Goal: Task Accomplishment & Management: Use online tool/utility

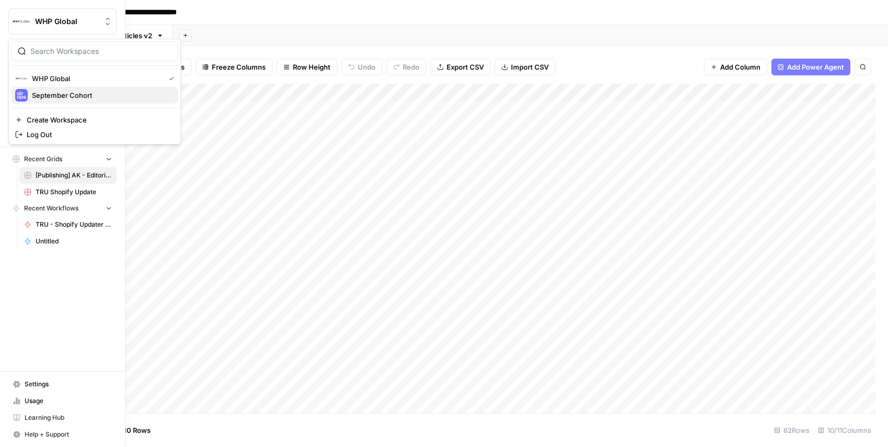
click at [65, 93] on span "September Cohort" at bounding box center [101, 95] width 138 height 10
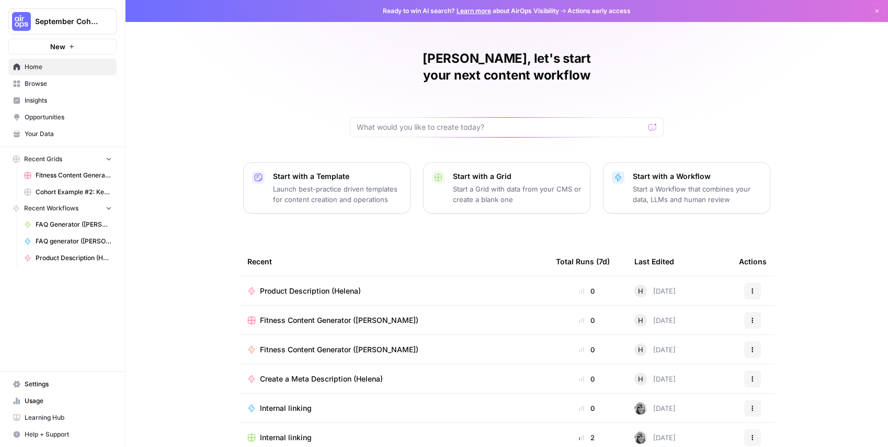
click at [29, 79] on span "Browse" at bounding box center [68, 83] width 87 height 9
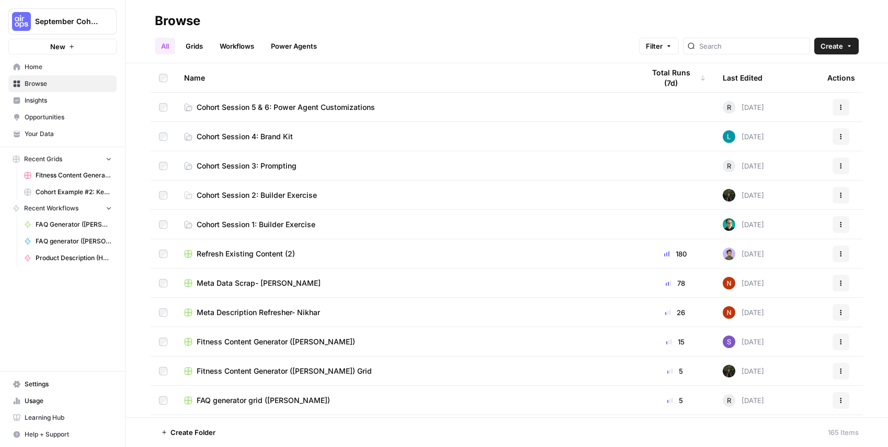
click at [46, 127] on link "Your Data" at bounding box center [62, 134] width 108 height 17
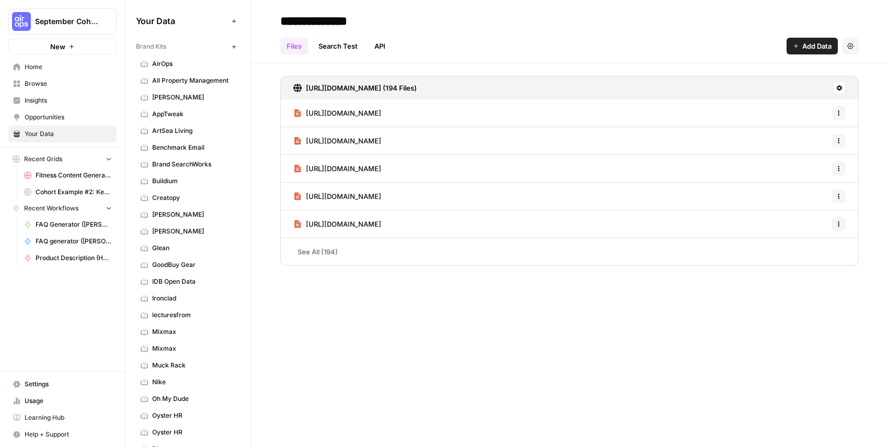
click at [70, 413] on span "Learning Hub" at bounding box center [68, 417] width 87 height 9
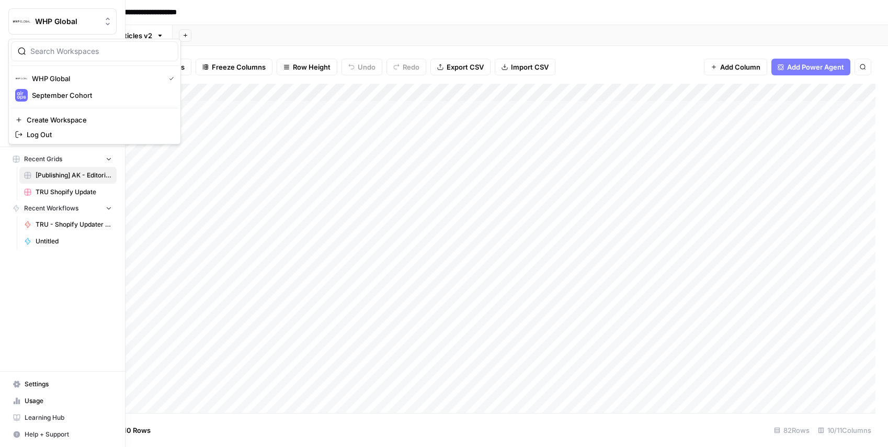
click at [41, 25] on span "WHP Global" at bounding box center [66, 21] width 63 height 10
click at [61, 93] on span "September Cohort" at bounding box center [101, 95] width 138 height 10
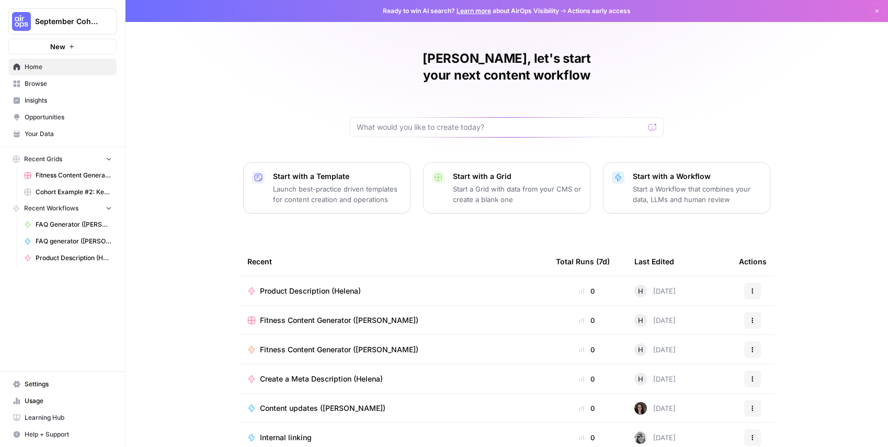
click at [52, 129] on span "Your Data" at bounding box center [68, 133] width 87 height 9
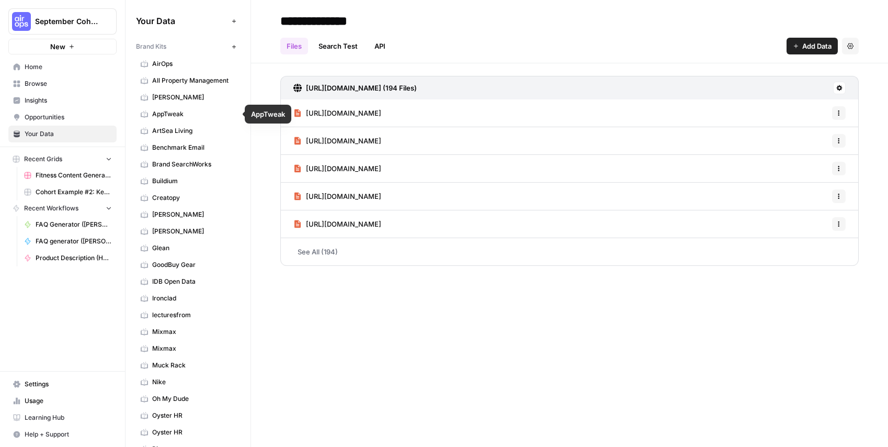
click at [172, 100] on span "[PERSON_NAME]" at bounding box center [193, 97] width 83 height 9
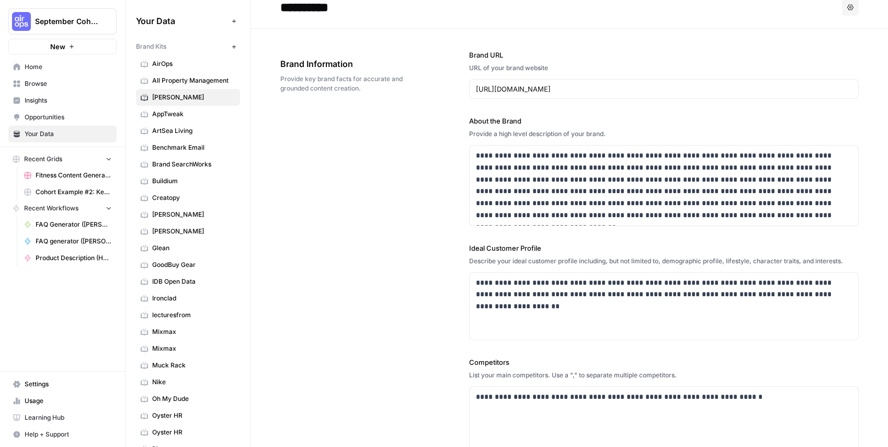
scroll to position [38, 0]
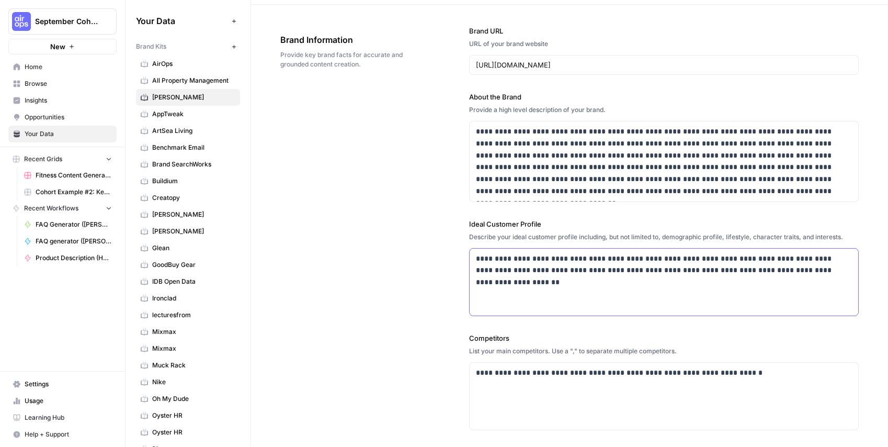
click at [677, 281] on div "**********" at bounding box center [664, 281] width 389 height 67
click at [751, 378] on p "**********" at bounding box center [664, 373] width 377 height 12
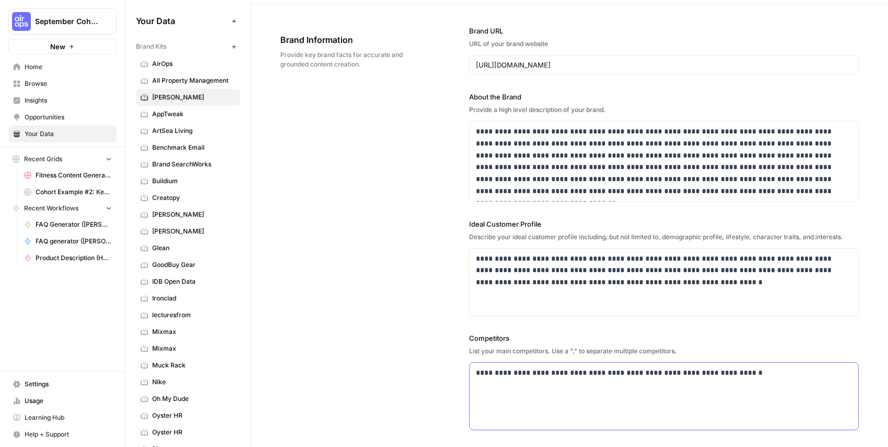
scroll to position [210, 0]
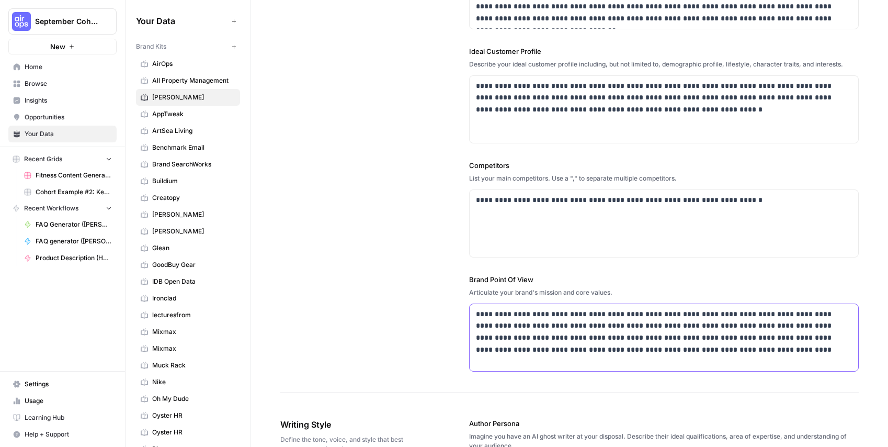
drag, startPoint x: 727, startPoint y: 355, endPoint x: 719, endPoint y: 356, distance: 9.0
click at [727, 355] on p "**********" at bounding box center [664, 332] width 377 height 48
click at [721, 355] on p "**********" at bounding box center [664, 332] width 377 height 48
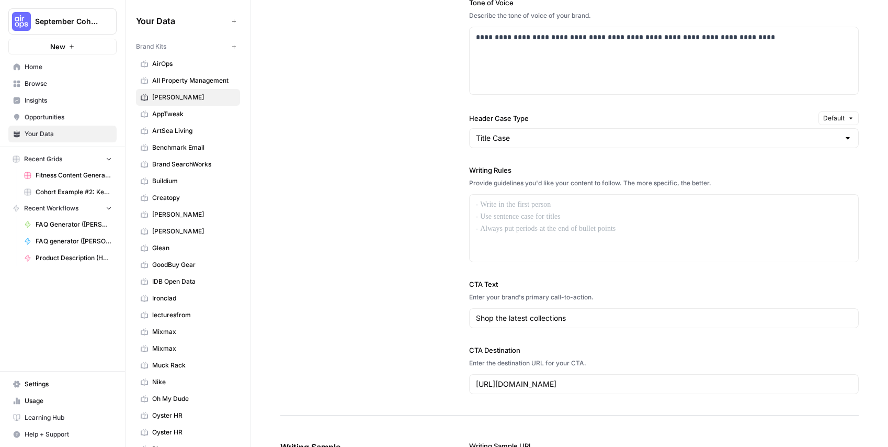
scroll to position [755, 0]
click at [507, 212] on div at bounding box center [664, 227] width 389 height 67
drag, startPoint x: 555, startPoint y: 227, endPoint x: 561, endPoint y: 210, distance: 18.4
click at [554, 227] on div at bounding box center [664, 227] width 389 height 67
click at [581, 202] on p at bounding box center [664, 204] width 377 height 12
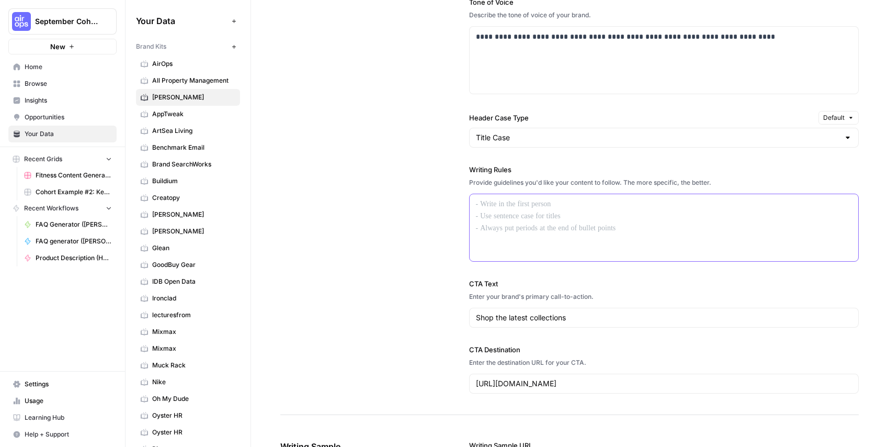
click at [582, 214] on div at bounding box center [664, 227] width 389 height 67
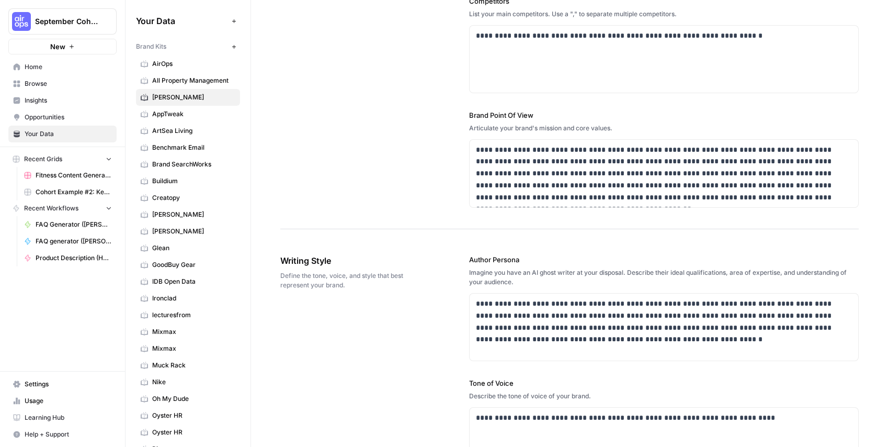
scroll to position [370, 0]
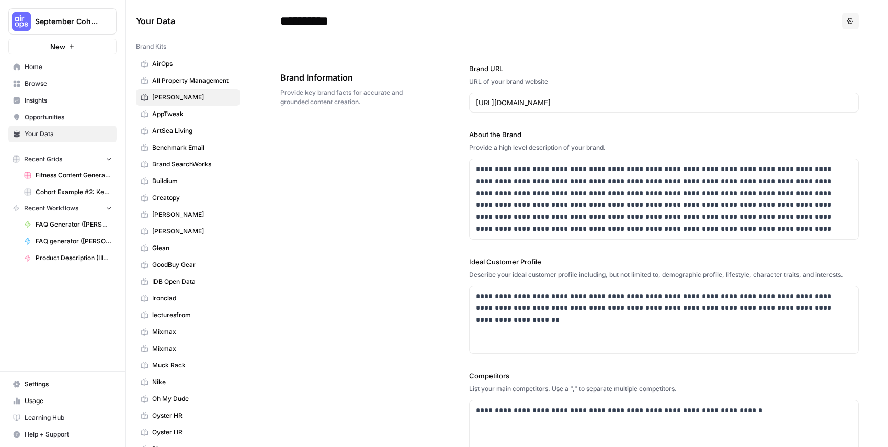
click at [51, 20] on span "September Cohort" at bounding box center [66, 21] width 63 height 10
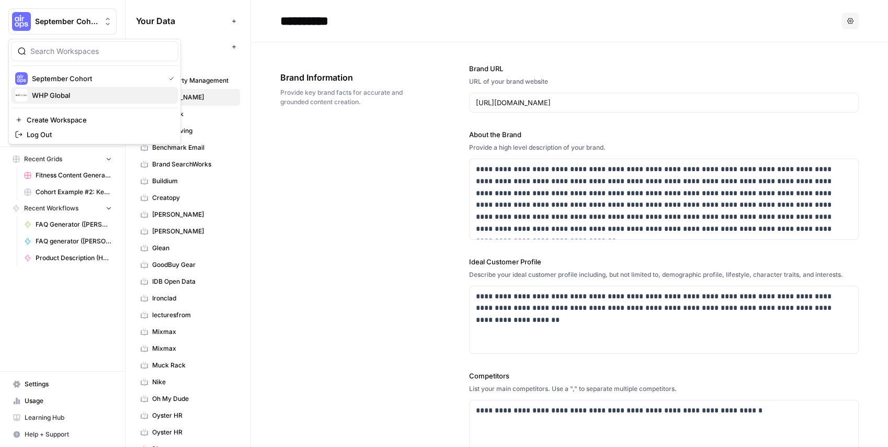
click at [67, 93] on span "WHP Global" at bounding box center [101, 95] width 138 height 10
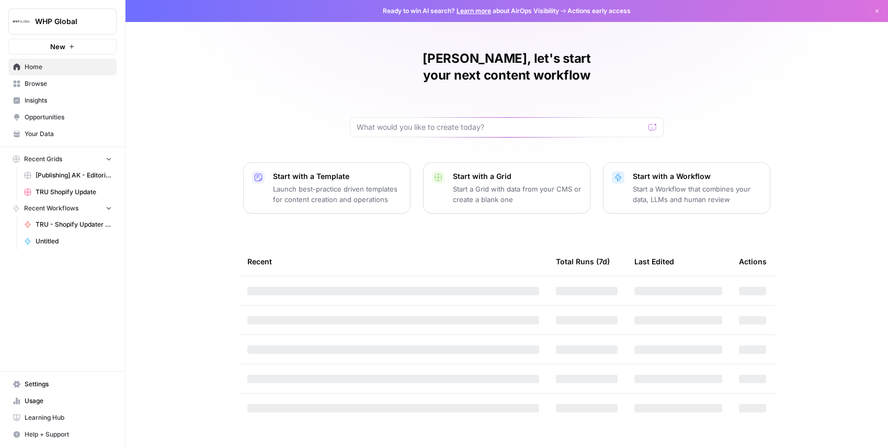
click at [40, 131] on span "Your Data" at bounding box center [68, 133] width 87 height 9
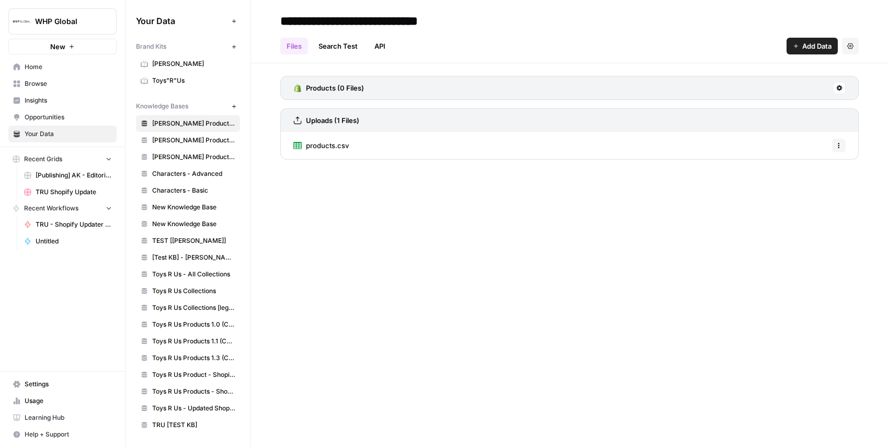
click at [177, 63] on span "[PERSON_NAME]" at bounding box center [193, 63] width 83 height 9
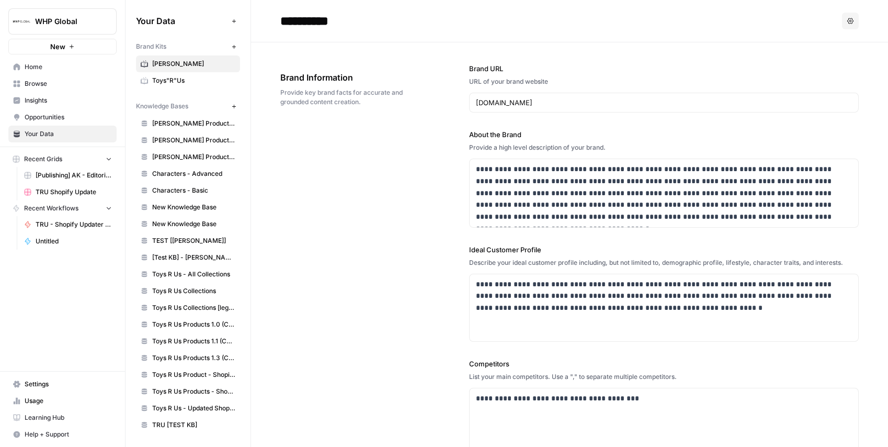
scroll to position [11, 0]
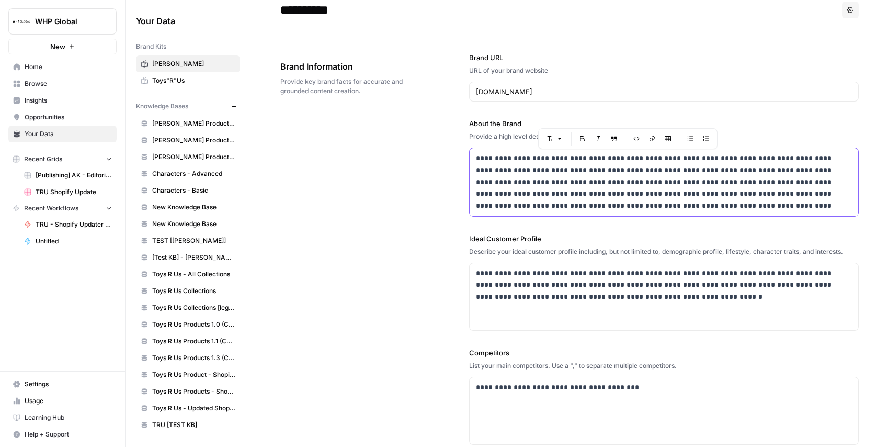
drag, startPoint x: 790, startPoint y: 206, endPoint x: 422, endPoint y: 159, distance: 370.6
click at [422, 159] on div "**********" at bounding box center [569, 305] width 578 height 549
copy p "**********"
click at [615, 281] on p "**********" at bounding box center [664, 285] width 377 height 36
drag, startPoint x: 675, startPoint y: 301, endPoint x: 324, endPoint y: 268, distance: 352.4
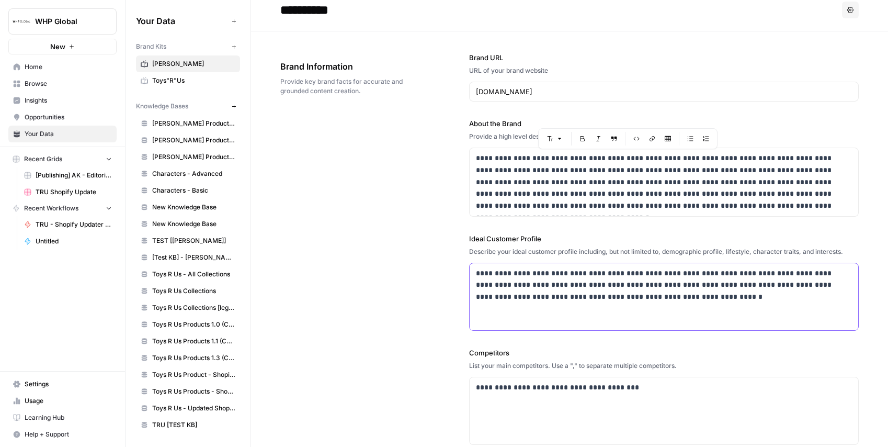
click at [334, 268] on div "**********" at bounding box center [569, 305] width 578 height 549
copy p "**********"
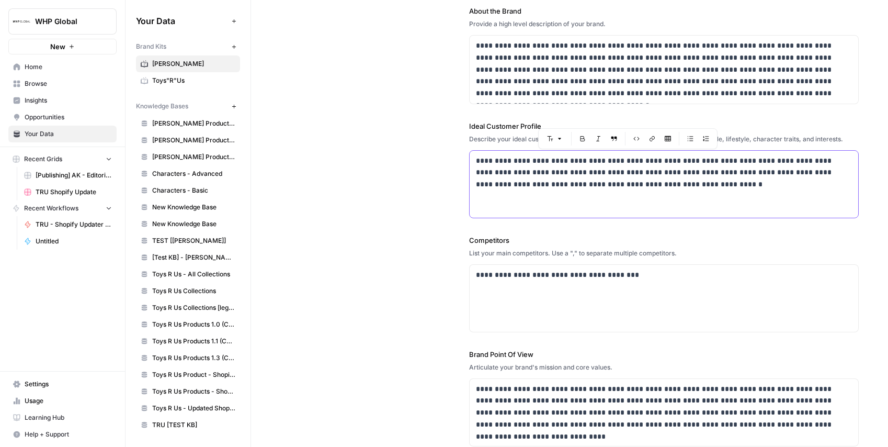
scroll to position [123, 0]
drag, startPoint x: 654, startPoint y: 276, endPoint x: 405, endPoint y: 291, distance: 249.9
click at [431, 288] on div "**********" at bounding box center [569, 193] width 578 height 549
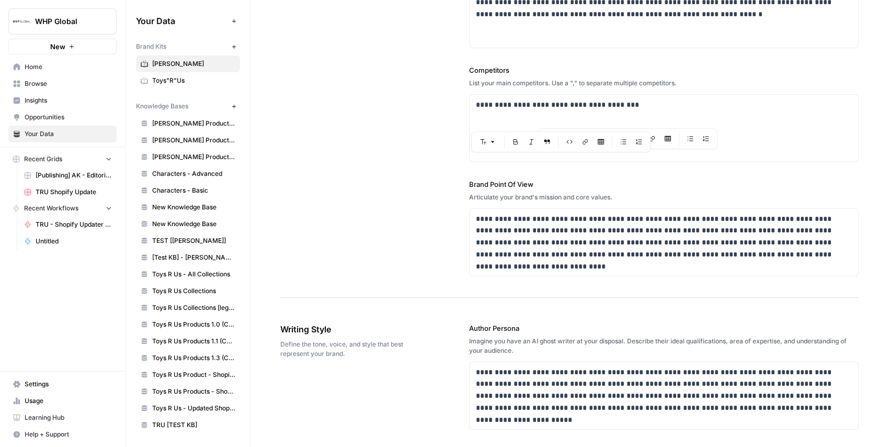
scroll to position [298, 0]
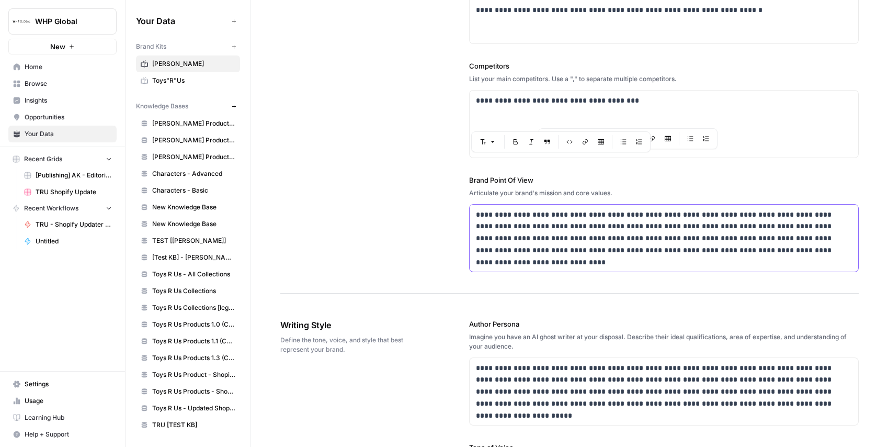
drag, startPoint x: 753, startPoint y: 240, endPoint x: 388, endPoint y: 222, distance: 365.4
click at [367, 220] on div "**********" at bounding box center [569, 19] width 578 height 549
drag, startPoint x: 726, startPoint y: 245, endPoint x: 810, endPoint y: 256, distance: 83.9
click at [727, 245] on p "**********" at bounding box center [664, 233] width 377 height 48
drag, startPoint x: 788, startPoint y: 256, endPoint x: 254, endPoint y: 200, distance: 536.4
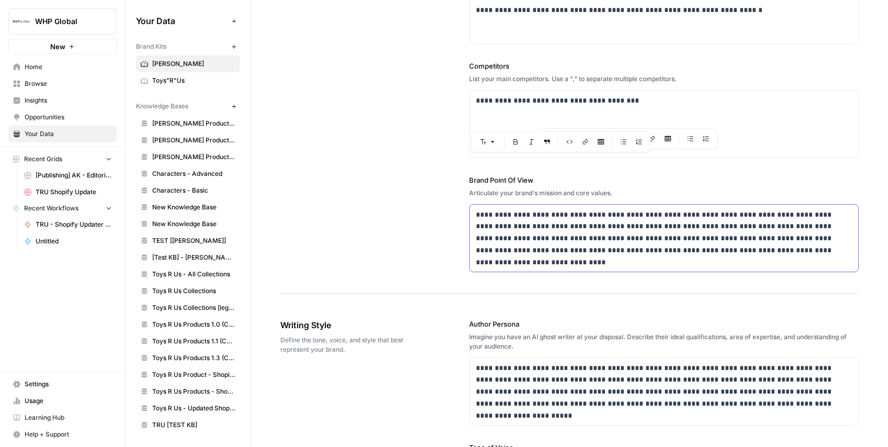
click at [306, 201] on div "**********" at bounding box center [569, 19] width 578 height 549
copy p "**********"
drag, startPoint x: 698, startPoint y: 257, endPoint x: 760, endPoint y: 257, distance: 61.7
click at [698, 257] on div "**********" at bounding box center [664, 237] width 389 height 67
drag, startPoint x: 814, startPoint y: 253, endPoint x: 390, endPoint y: 246, distance: 423.6
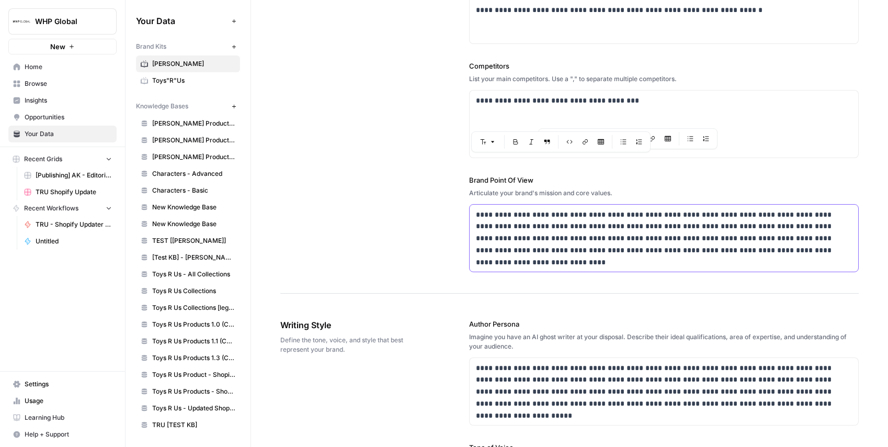
click at [608, 236] on p "**********" at bounding box center [664, 233] width 377 height 48
copy p "**********"
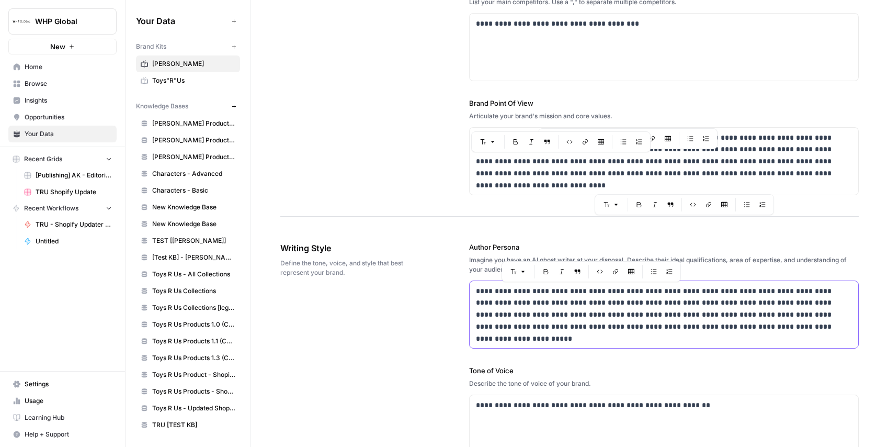
drag, startPoint x: 741, startPoint y: 329, endPoint x: 397, endPoint y: 282, distance: 347.2
copy p "**********"
click at [738, 327] on p "**********" at bounding box center [664, 309] width 377 height 48
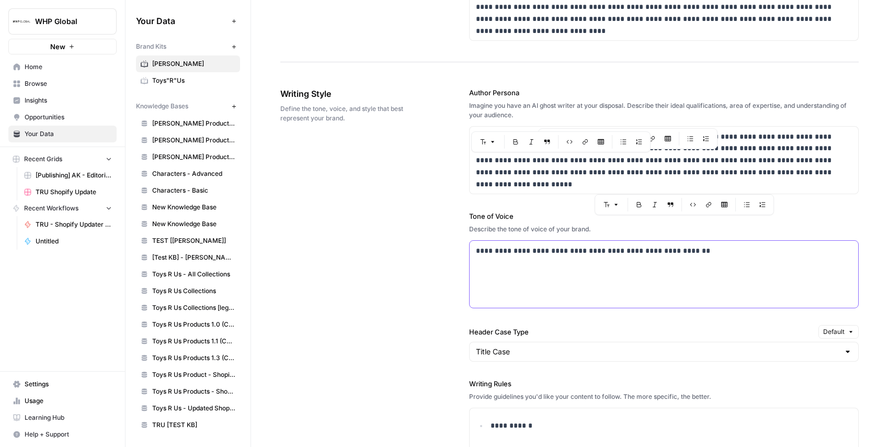
scroll to position [530, 0]
drag, startPoint x: 722, startPoint y: 253, endPoint x: 216, endPoint y: 246, distance: 506.2
click at [213, 246] on div "**********" at bounding box center [507, 223] width 762 height 447
copy p "**********"
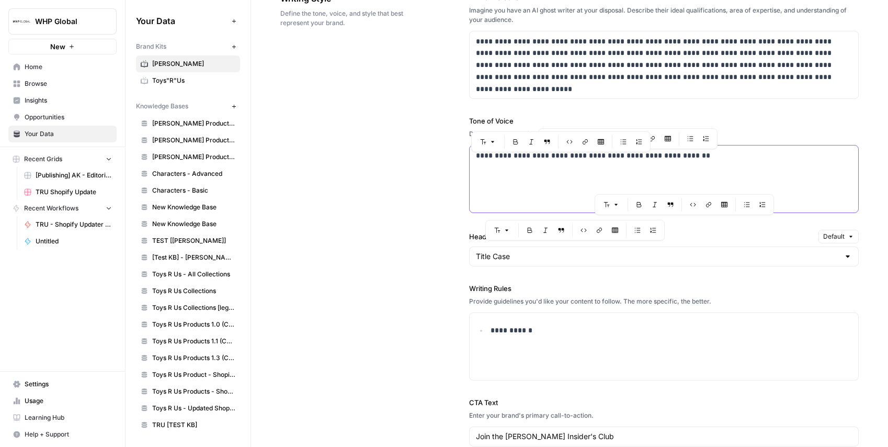
scroll to position [626, 0]
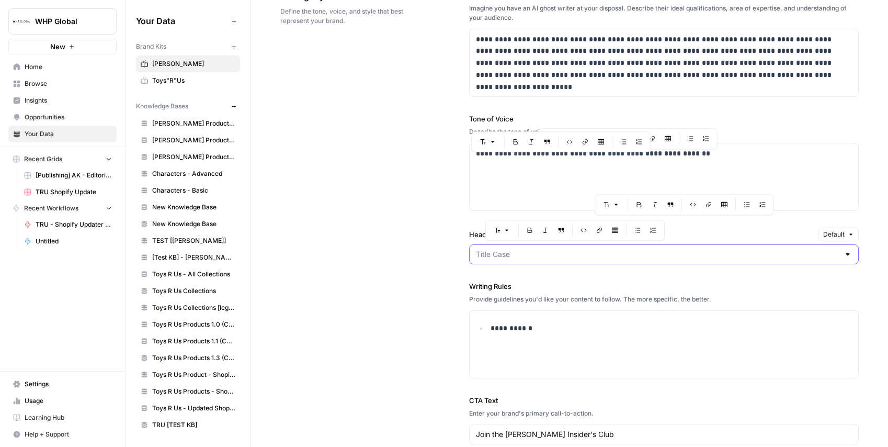
click at [514, 257] on input "Header Case Type" at bounding box center [658, 254] width 364 height 10
type input "Title Case"
click at [356, 341] on div "**********" at bounding box center [569, 250] width 578 height 562
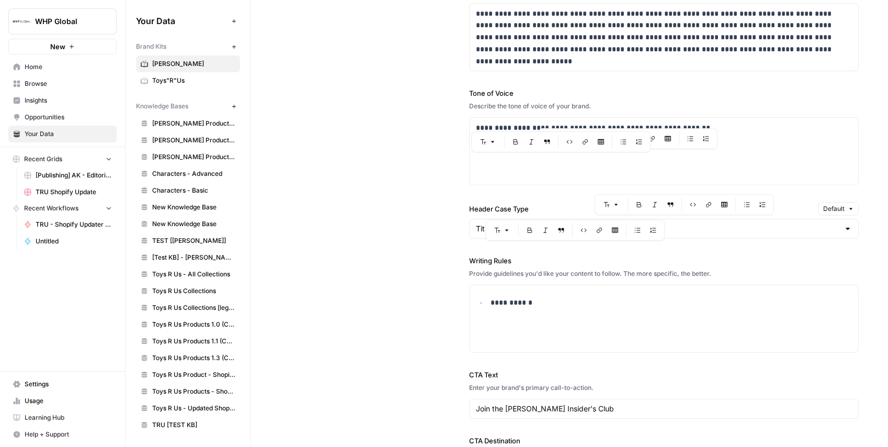
scroll to position [663, 0]
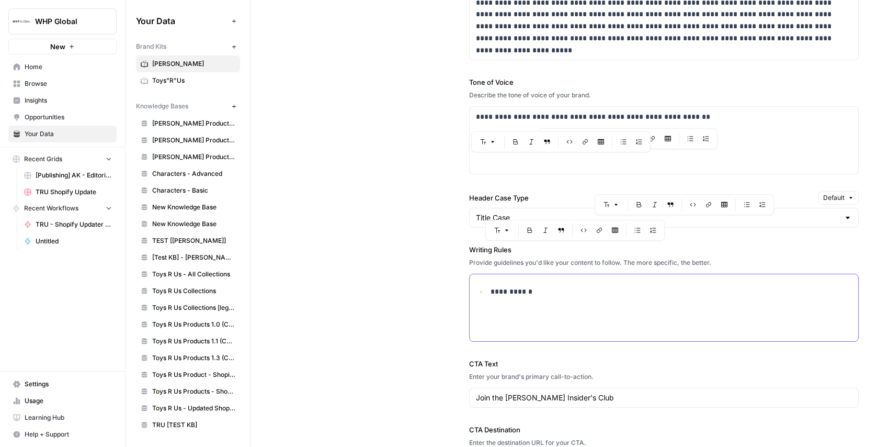
drag, startPoint x: 554, startPoint y: 299, endPoint x: 285, endPoint y: 306, distance: 269.4
click at [375, 291] on div "**********" at bounding box center [569, 214] width 578 height 562
copy p "**********"
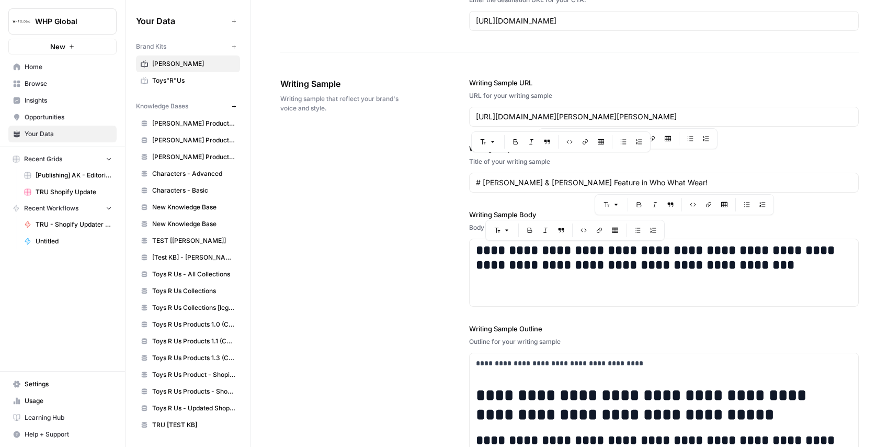
scroll to position [1257, 0]
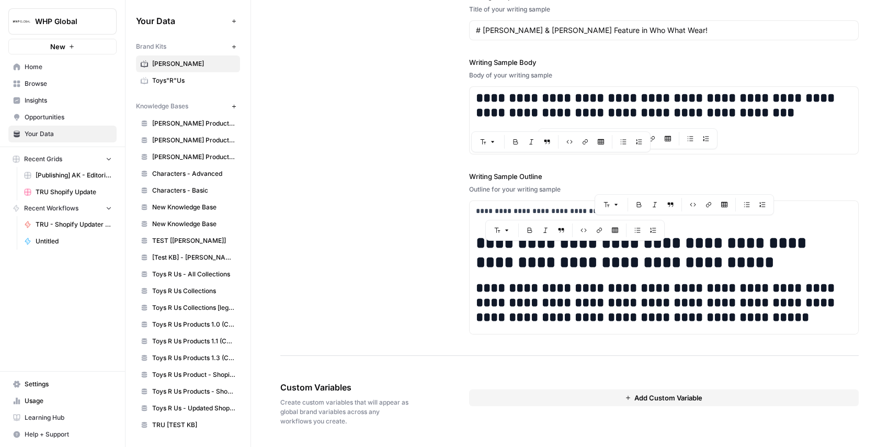
click at [638, 397] on span "Add Custom Variable" at bounding box center [668, 397] width 68 height 10
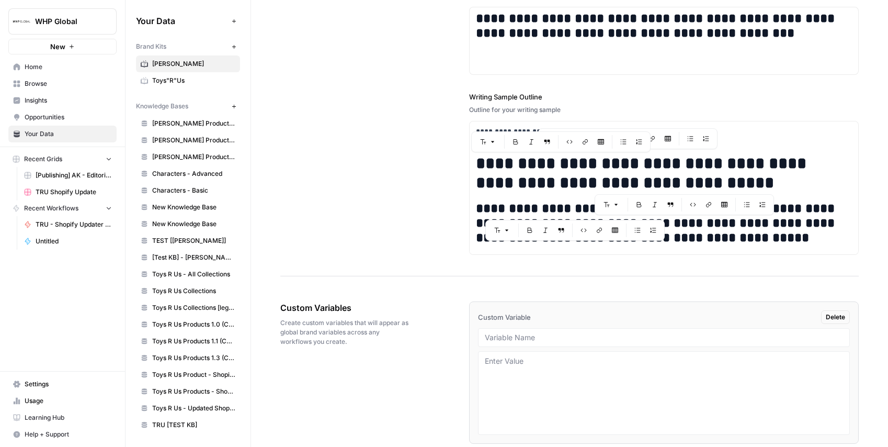
scroll to position [1367, 0]
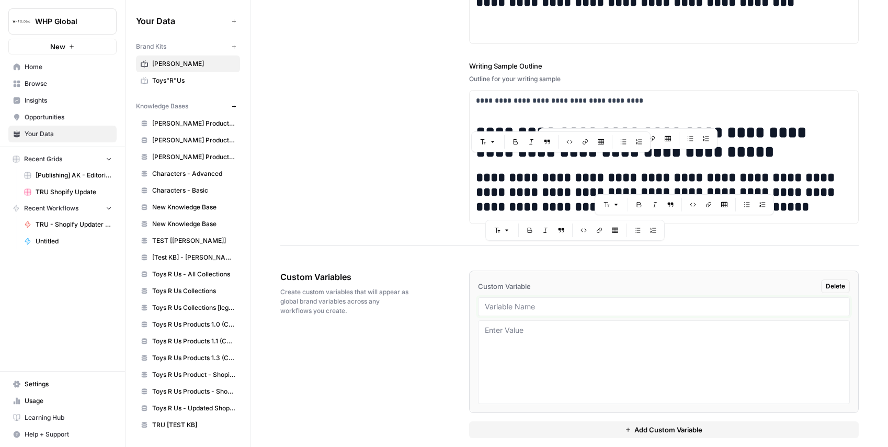
click at [580, 309] on input "text" at bounding box center [664, 306] width 359 height 9
type input "v"
type input "b"
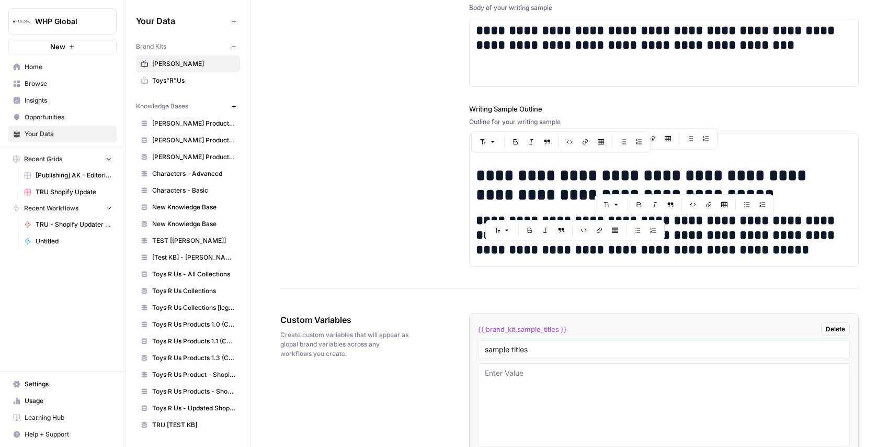
type input "sample titles"
click at [630, 335] on div "{{ brand_kit.sample_titles }} Delete" at bounding box center [664, 329] width 372 height 14
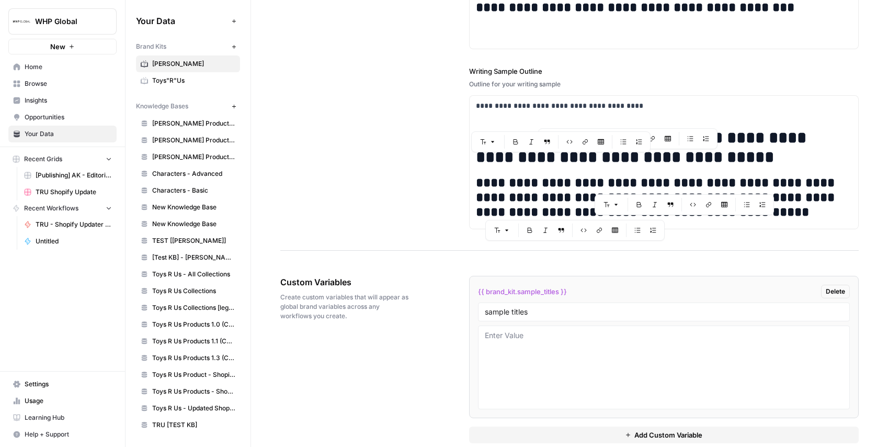
scroll to position [1379, 0]
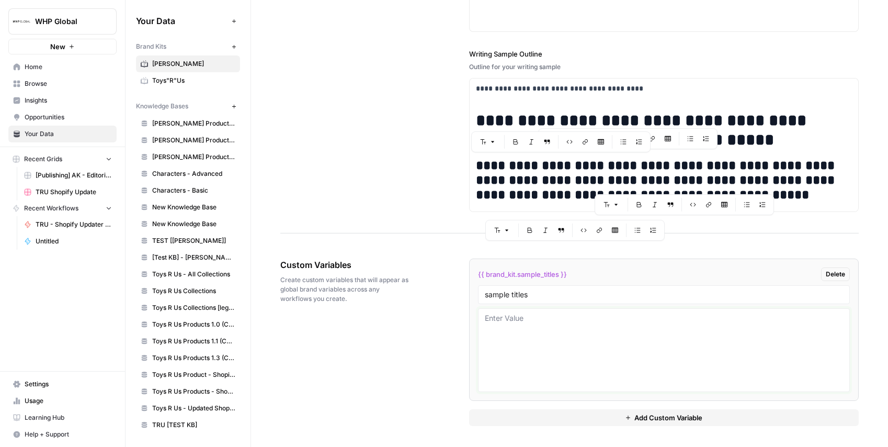
click at [573, 333] on textarea at bounding box center [664, 350] width 359 height 74
paste textarea "Anne Klein Debuts 2025 Spring Campaign Featuring Daiane Sodre and Anisha Gurung"
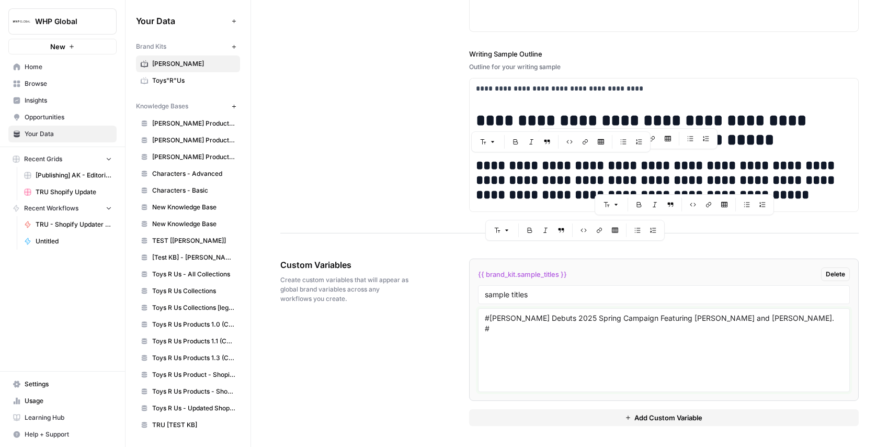
paste textarea "Gold Tone Watches: Timeless Elegance for Every Occasion"
click at [491, 317] on textarea "#Anne Klein Debuts 2025 Spring Campaign Featuring Daiane Sodre and Anisha Gurun…" at bounding box center [664, 350] width 359 height 74
click at [491, 328] on textarea "# Anne Klein Debuts 2025 Spring Campaign Featuring Daiane Sodre and Anisha Guru…" at bounding box center [664, 350] width 359 height 74
click at [713, 335] on textarea "# Anne Klein Debuts 2025 Spring Campaign Featuring Daiane Sodre and Anisha Guru…" at bounding box center [664, 350] width 359 height 74
paste textarea "Women Clothing Essentials: Building a Timeless Wardrobe"
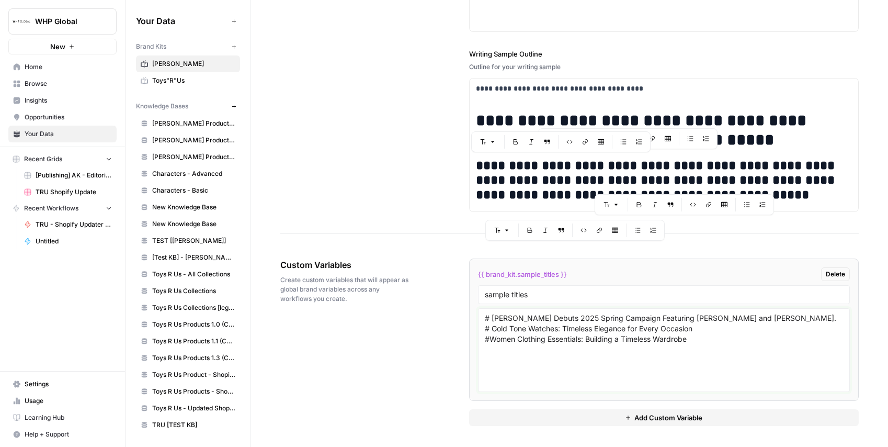
click at [491, 340] on textarea "# Anne Klein Debuts 2025 Spring Campaign Featuring Daiane Sodre and Anisha Guru…" at bounding box center [664, 350] width 359 height 74
click at [735, 343] on textarea "# Anne Klein Debuts 2025 Spring Campaign Featuring Daiane Sodre and Anisha Guru…" at bounding box center [664, 350] width 359 height 74
type textarea "# Anne Klein Debuts 2025 Spring Campaign Featuring Daiane Sodre and Anisha Guru…"
click at [38, 83] on span "Browse" at bounding box center [68, 83] width 87 height 9
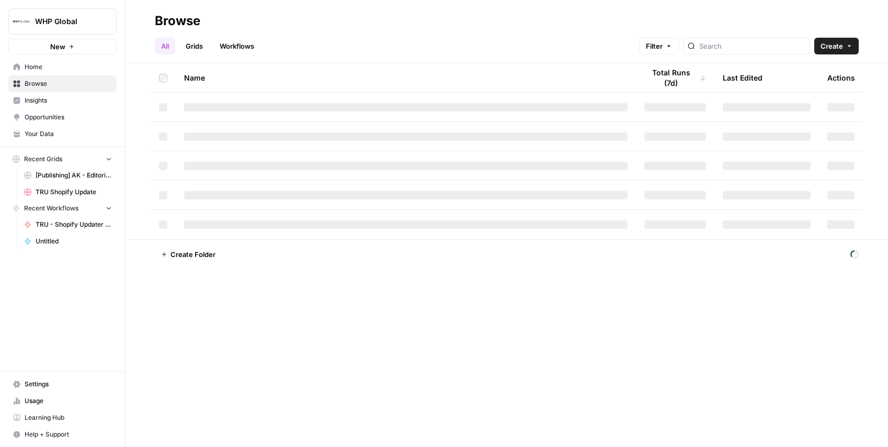
click at [105, 13] on button "WHP Global" at bounding box center [62, 21] width 108 height 26
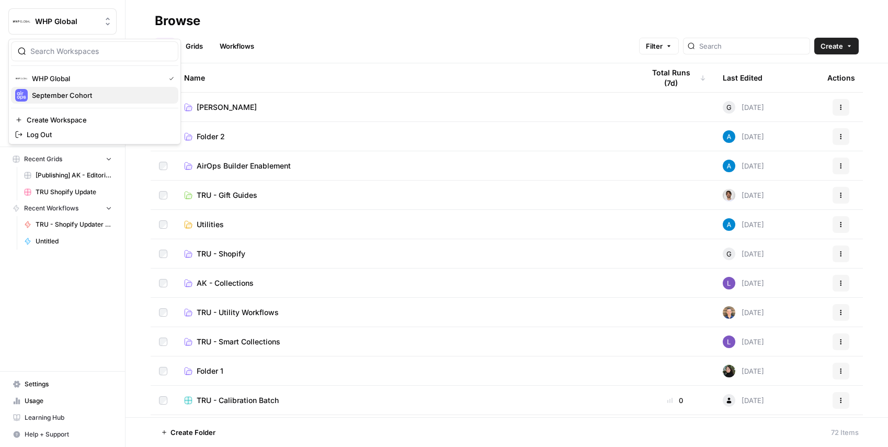
click at [66, 93] on span "September Cohort" at bounding box center [101, 95] width 138 height 10
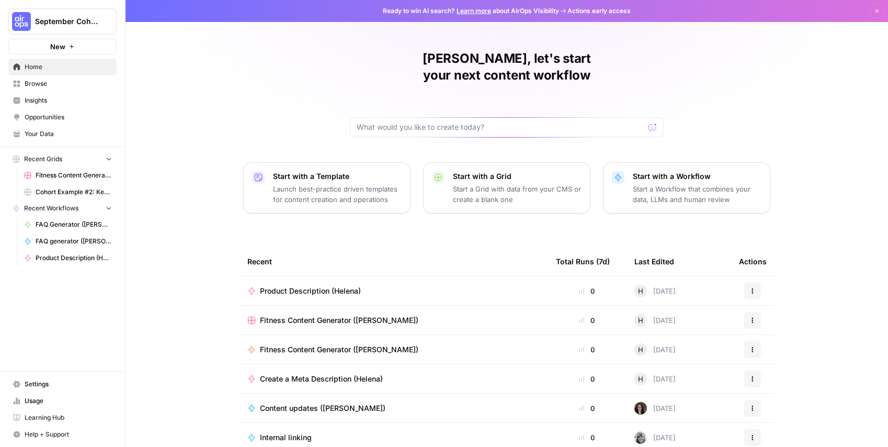
click at [35, 82] on span "Browse" at bounding box center [68, 83] width 87 height 9
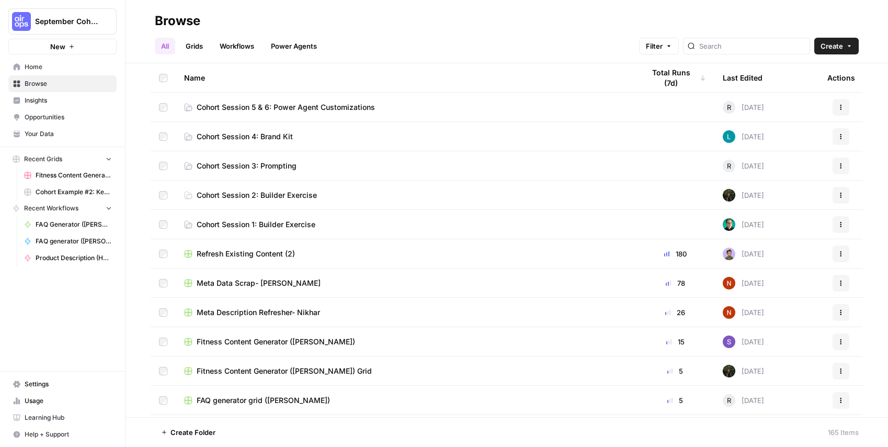
click at [252, 138] on span "Cohort Session 4: Brand Kit" at bounding box center [245, 136] width 96 height 10
click at [254, 110] on span "Cohort Session 5 & 6: Power Agent Customizations" at bounding box center [286, 107] width 178 height 10
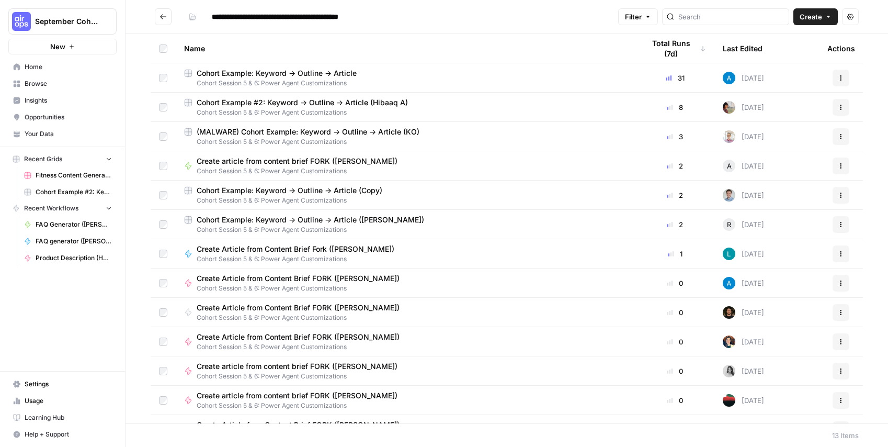
click at [58, 157] on span "Recent Grids" at bounding box center [43, 158] width 38 height 9
click at [46, 81] on span "Browse" at bounding box center [68, 83] width 87 height 9
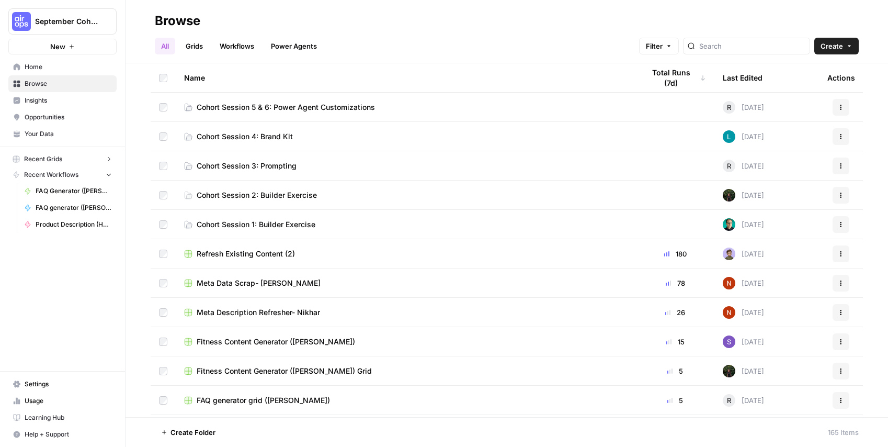
click at [198, 46] on link "Grids" at bounding box center [194, 46] width 30 height 17
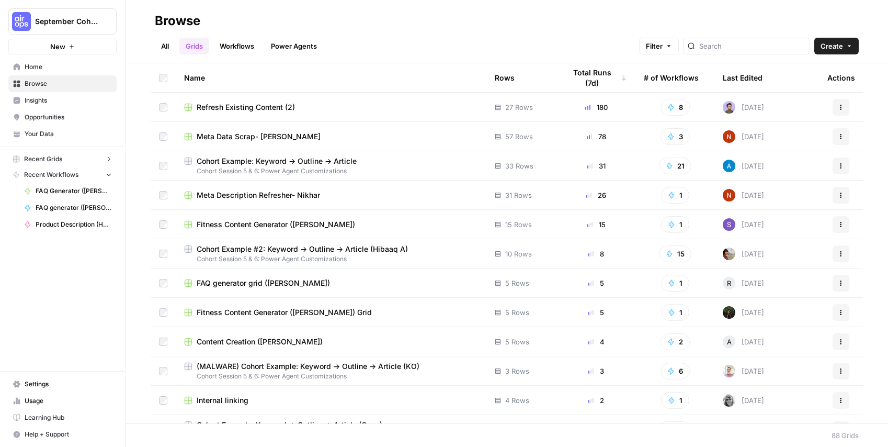
click at [234, 43] on link "Workflows" at bounding box center [236, 46] width 47 height 17
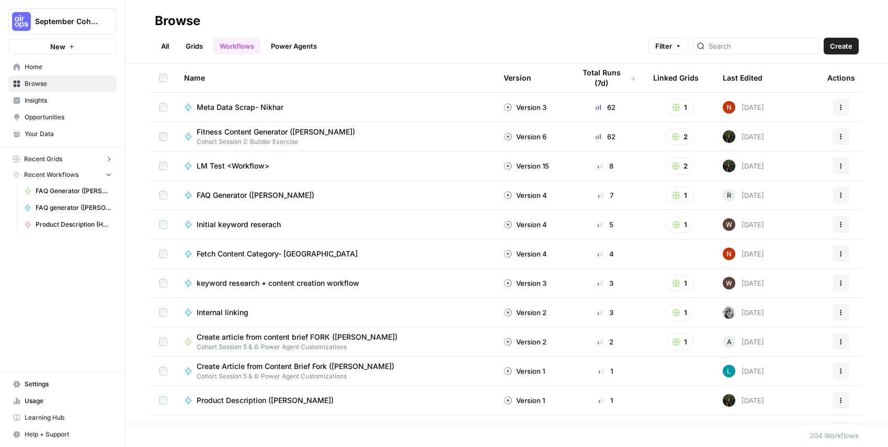
click at [236, 223] on span "Initial keyword reserach" at bounding box center [239, 224] width 84 height 10
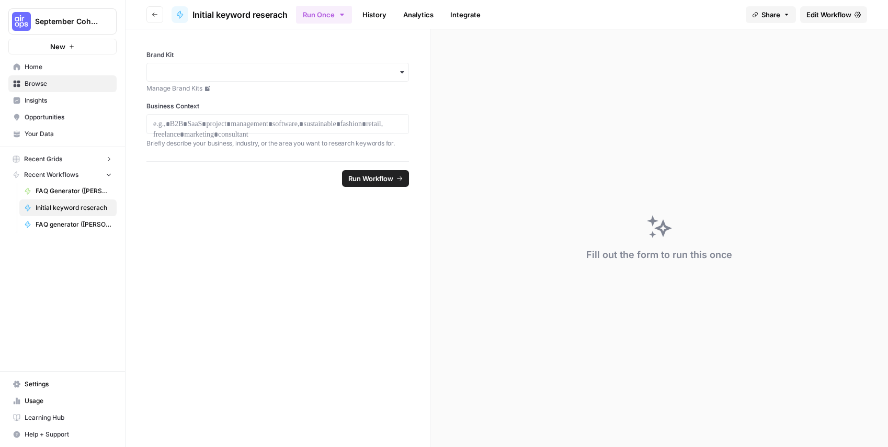
click at [159, 15] on button "Go back" at bounding box center [154, 14] width 17 height 17
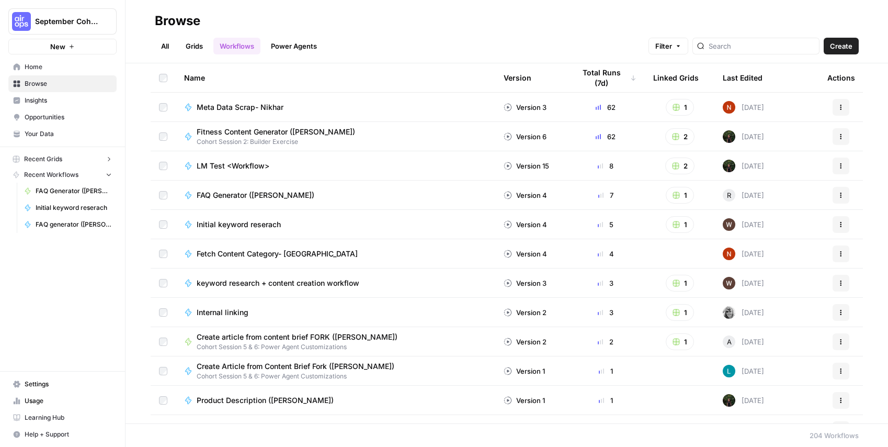
click at [196, 47] on link "Grids" at bounding box center [194, 46] width 30 height 17
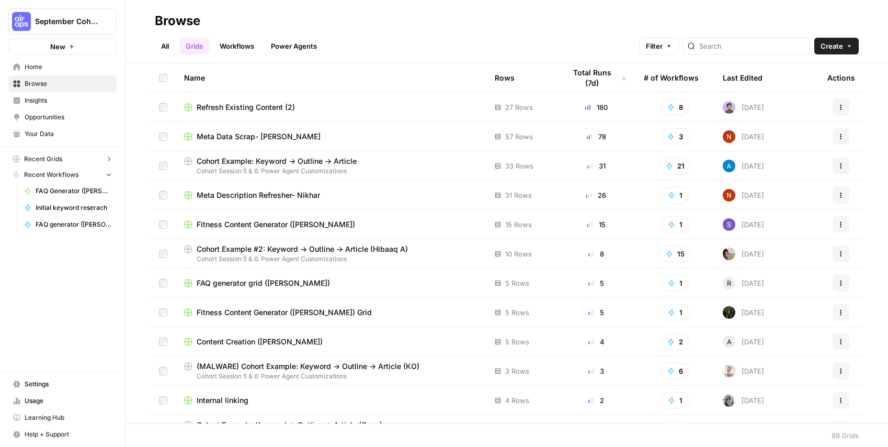
click at [295, 47] on link "Power Agents" at bounding box center [294, 46] width 59 height 17
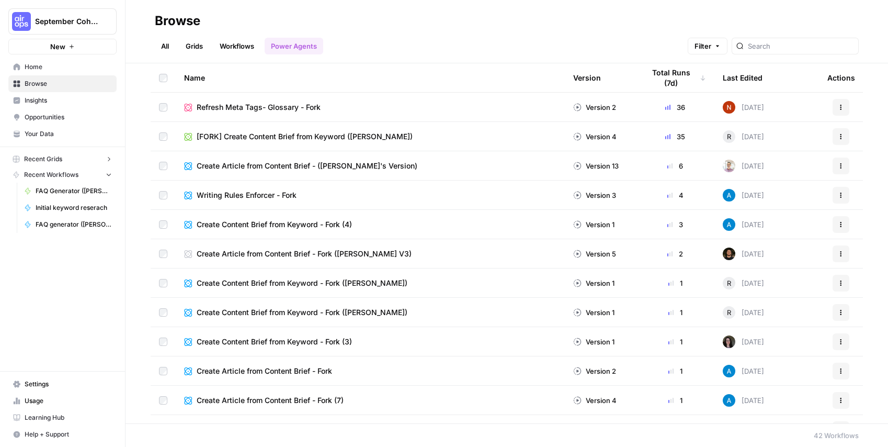
click at [198, 45] on link "Grids" at bounding box center [194, 46] width 30 height 17
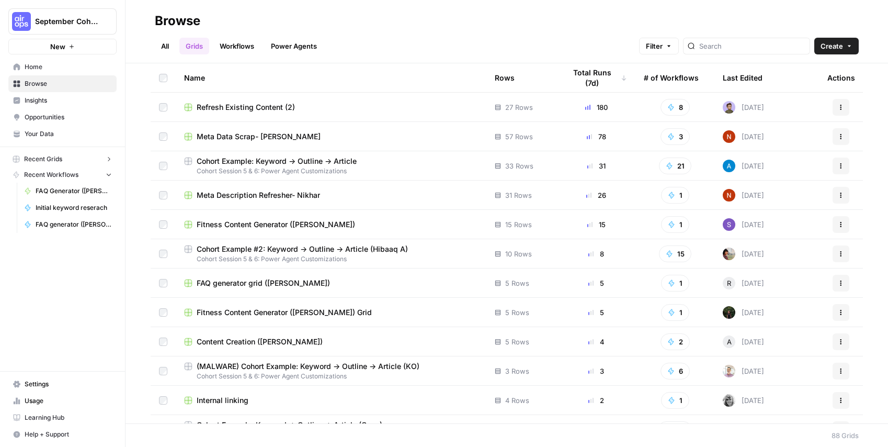
click at [249, 107] on span "Refresh Existing Content (2)" at bounding box center [246, 107] width 98 height 10
click at [259, 133] on span "Meta Data Scrap- [PERSON_NAME]" at bounding box center [259, 136] width 124 height 10
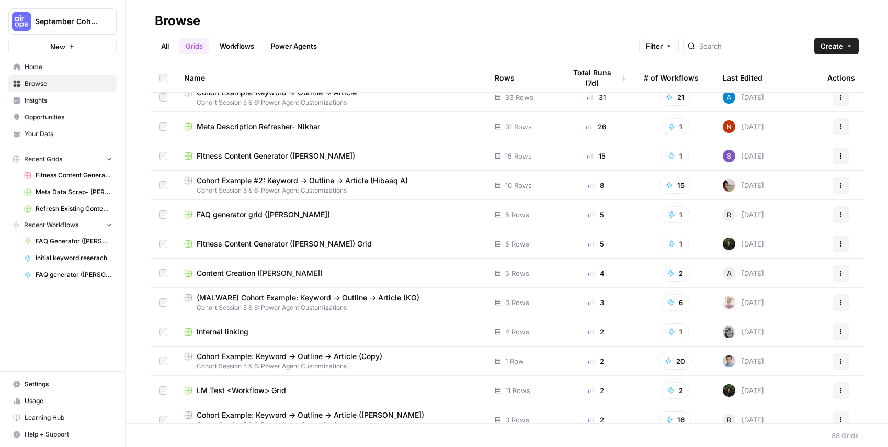
scroll to position [76, 0]
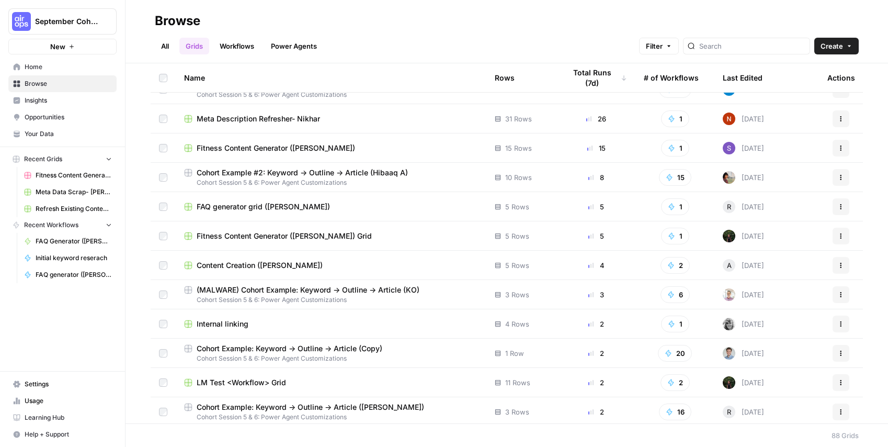
click at [55, 116] on span "Opportunities" at bounding box center [68, 116] width 87 height 9
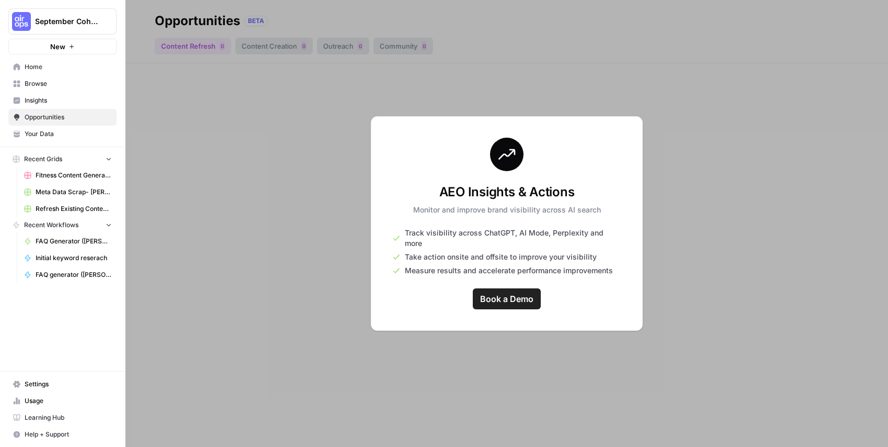
click at [246, 116] on div at bounding box center [507, 223] width 762 height 447
drag, startPoint x: 62, startPoint y: 55, endPoint x: 56, endPoint y: 64, distance: 11.0
click at [62, 55] on nav "Home Browse Insights Opportunities Your Data" at bounding box center [62, 100] width 125 height 92
click at [56, 64] on span "Home" at bounding box center [68, 66] width 87 height 9
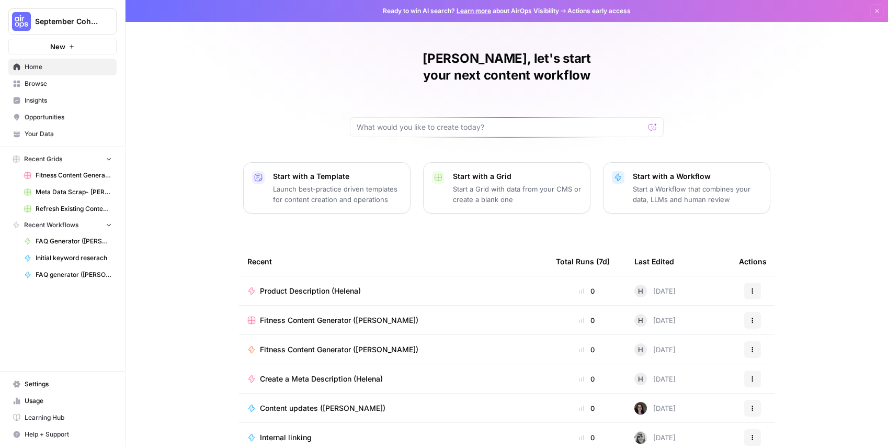
click at [53, 418] on span "Learning Hub" at bounding box center [68, 417] width 87 height 9
click at [684, 184] on p "Start a Workflow that combines your data, LLMs and human review" at bounding box center [697, 194] width 129 height 21
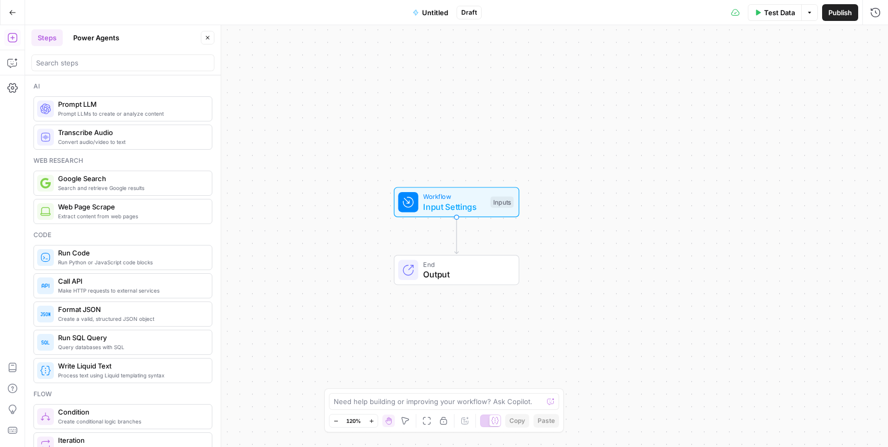
click at [104, 40] on button "Power Agents" at bounding box center [96, 37] width 59 height 17
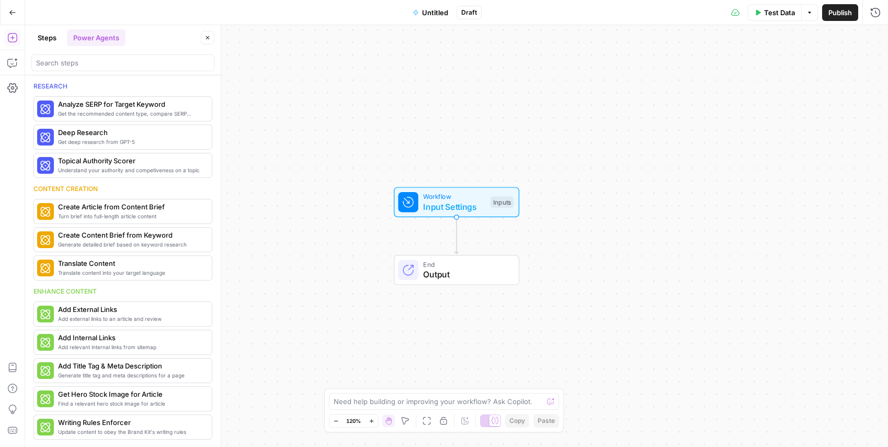
click at [42, 40] on button "Steps" at bounding box center [46, 37] width 31 height 17
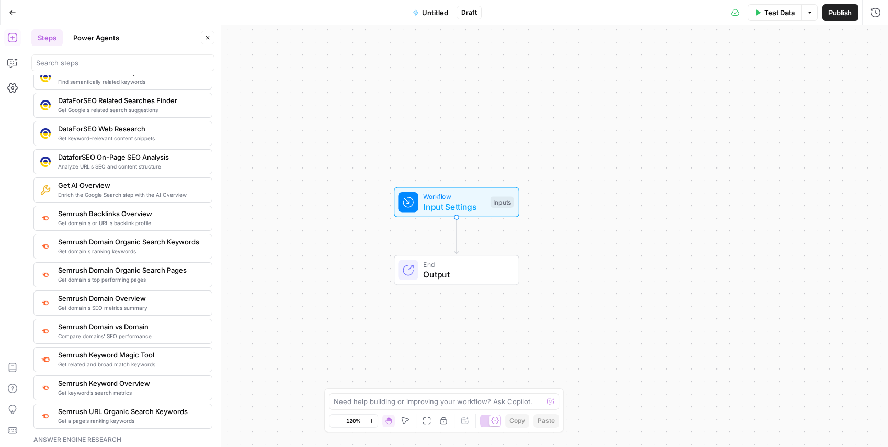
scroll to position [1064, 0]
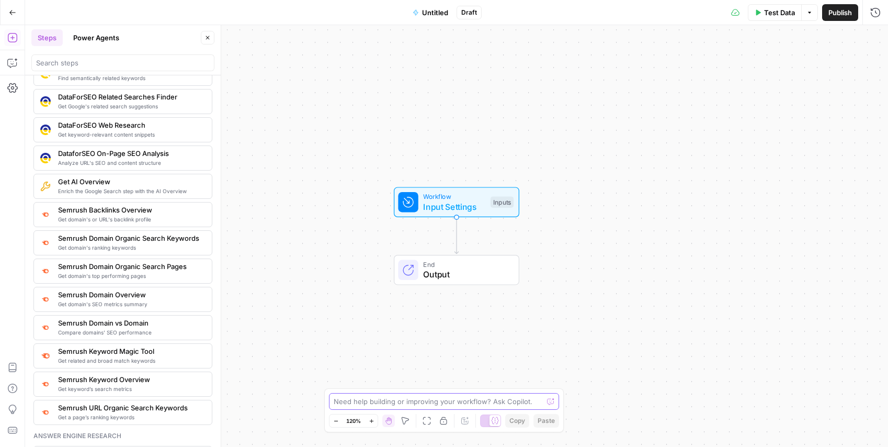
click at [399, 404] on textarea at bounding box center [438, 401] width 209 height 10
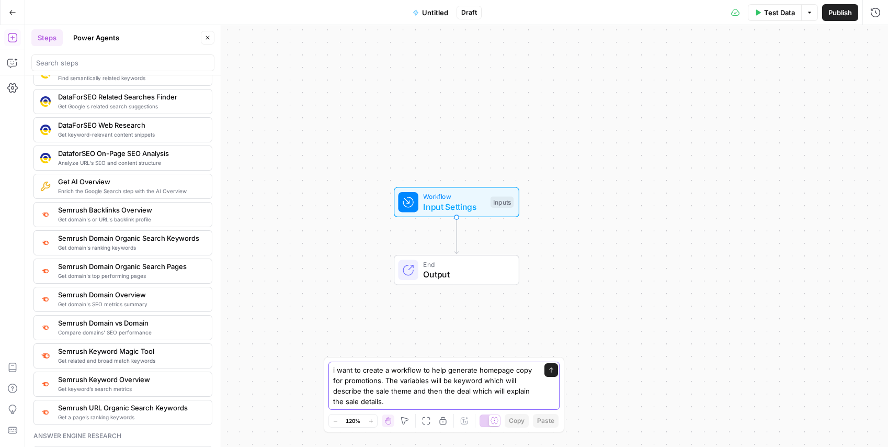
type textarea "i want to create a workflow to help generate homepage copy for promotions. The …"
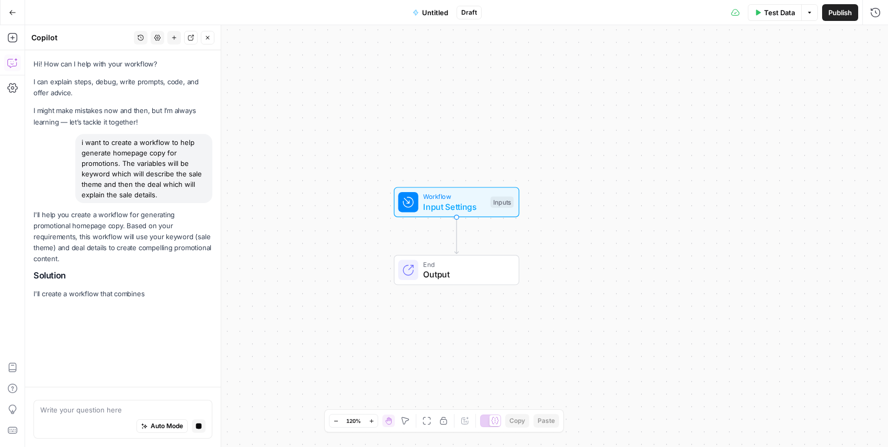
click at [440, 10] on span "Untitled" at bounding box center [435, 12] width 26 height 10
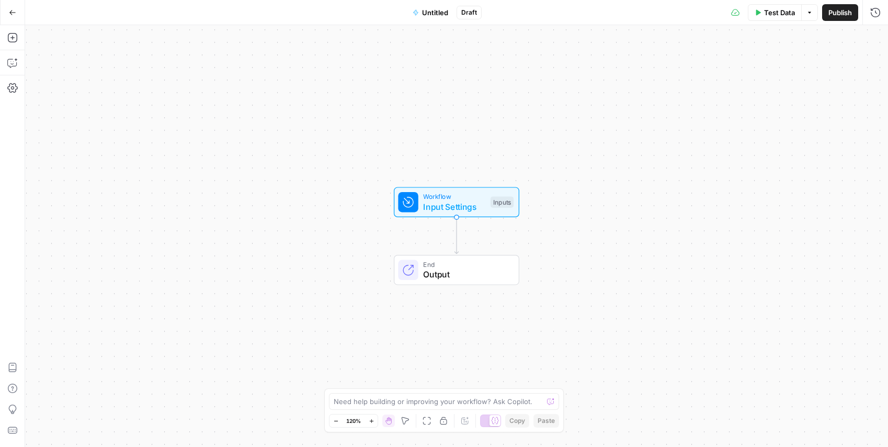
click at [437, 10] on span "Untitled" at bounding box center [435, 12] width 26 height 10
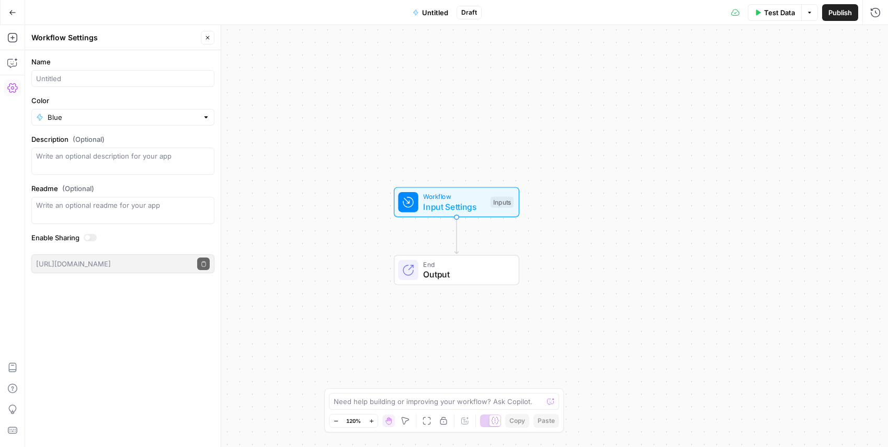
click at [416, 406] on div "Need help building or improving your workflow? Ask Copilot." at bounding box center [444, 401] width 230 height 17
click at [207, 35] on icon "button" at bounding box center [207, 38] width 6 height 6
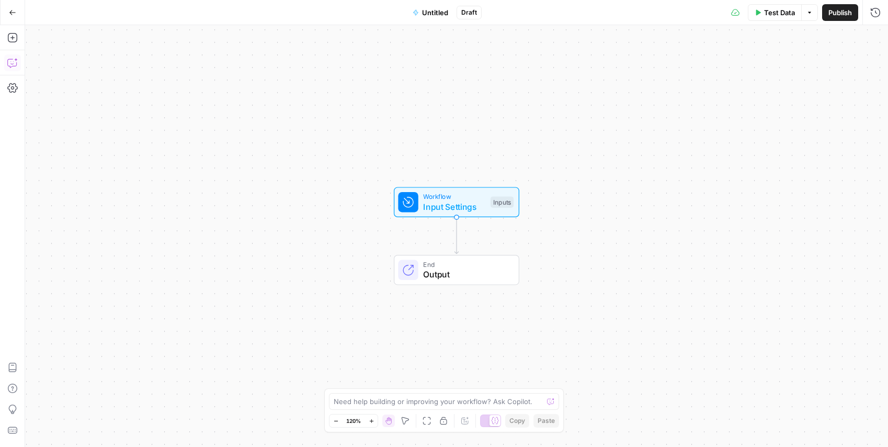
click at [15, 56] on button "Copilot" at bounding box center [12, 62] width 17 height 17
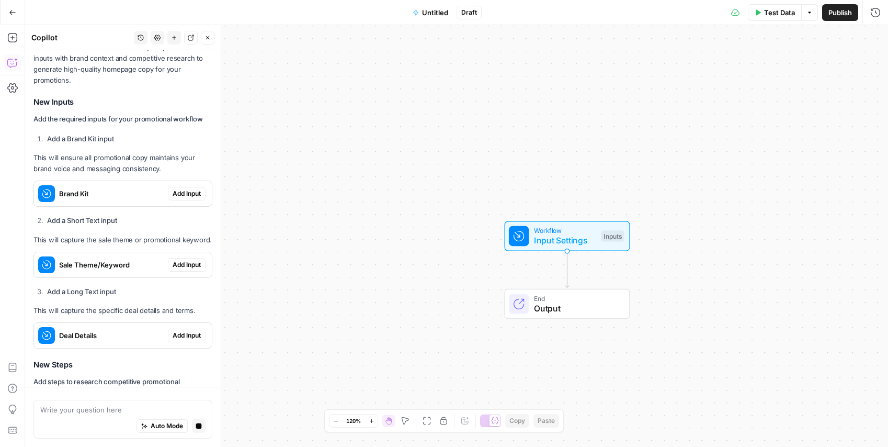
scroll to position [224, 0]
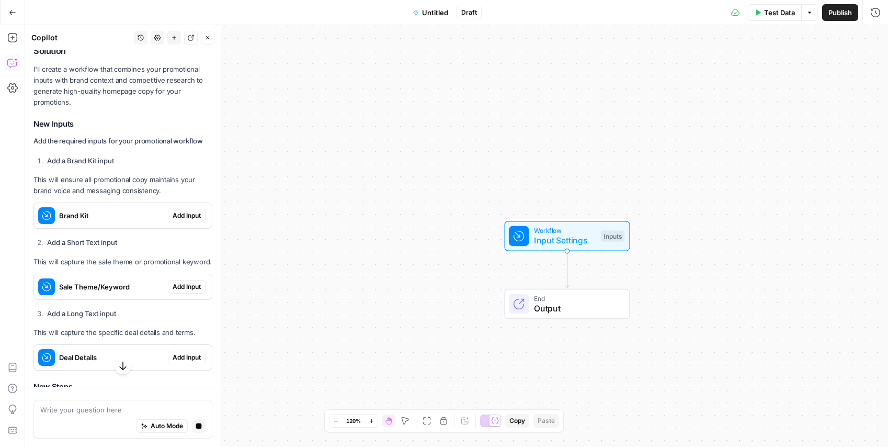
click at [185, 211] on span "Add Input" at bounding box center [187, 215] width 28 height 9
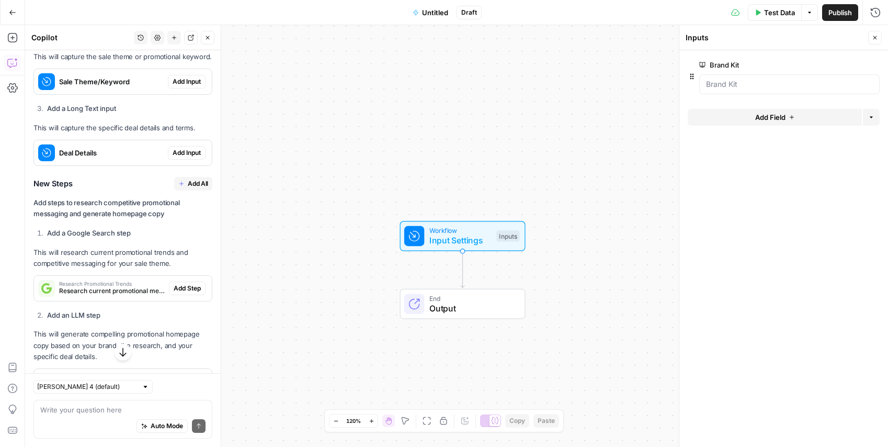
scroll to position [441, 0]
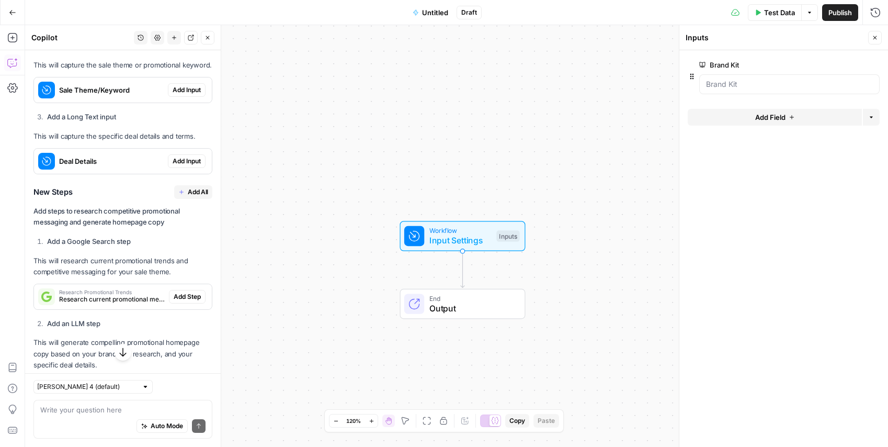
click at [189, 85] on span "Add Input" at bounding box center [187, 89] width 28 height 9
click at [192, 156] on span "Add Input" at bounding box center [187, 160] width 28 height 9
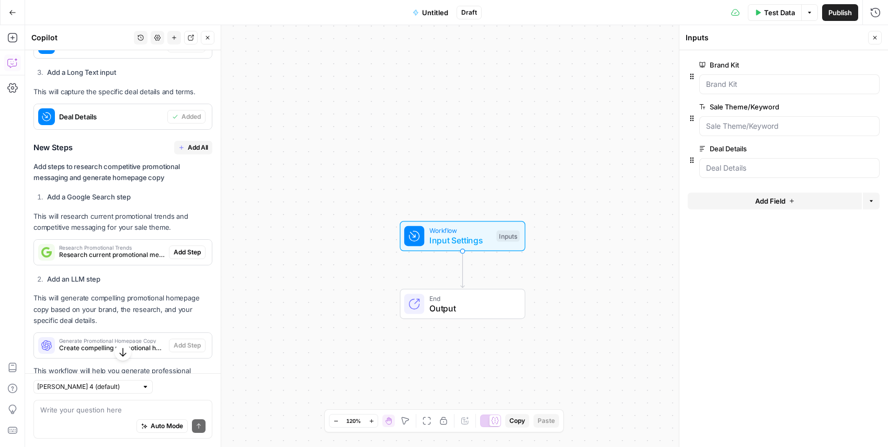
scroll to position [496, 0]
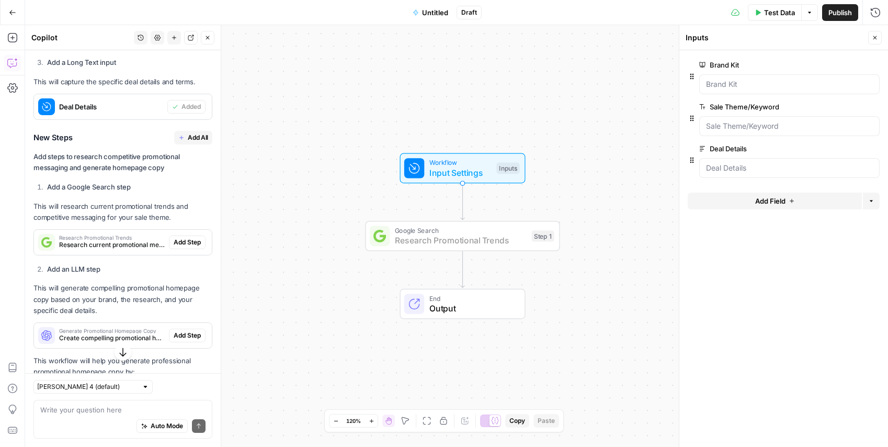
click at [191, 237] on span "Add Step" at bounding box center [187, 241] width 27 height 9
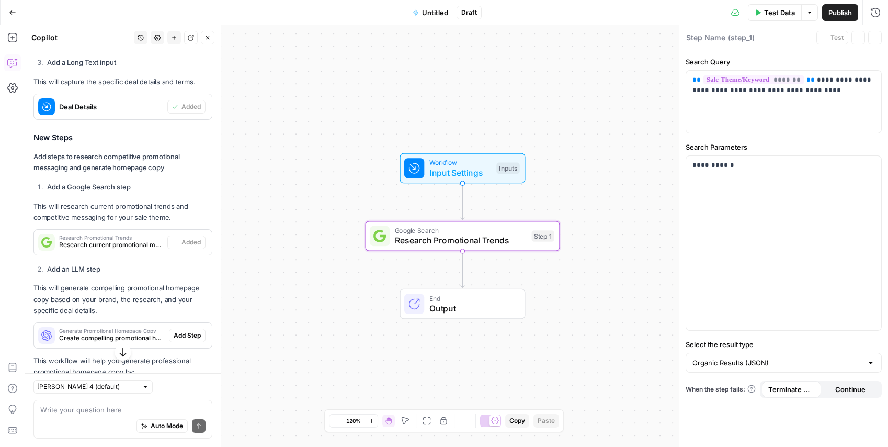
type textarea "Research Promotional Trends"
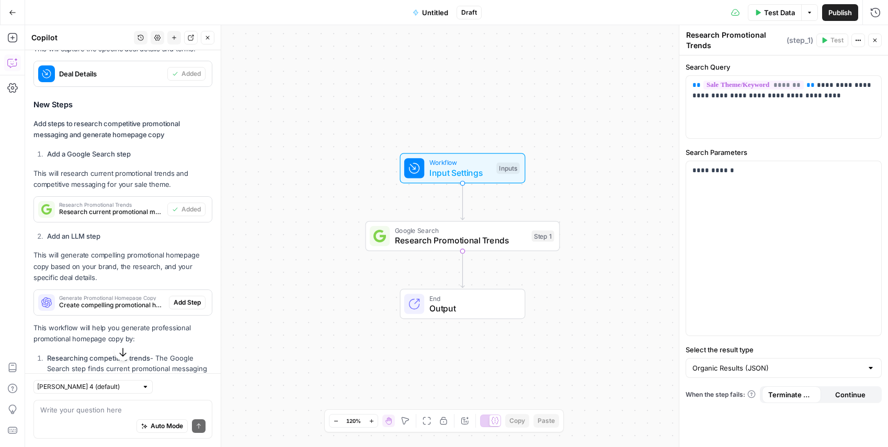
scroll to position [529, 0]
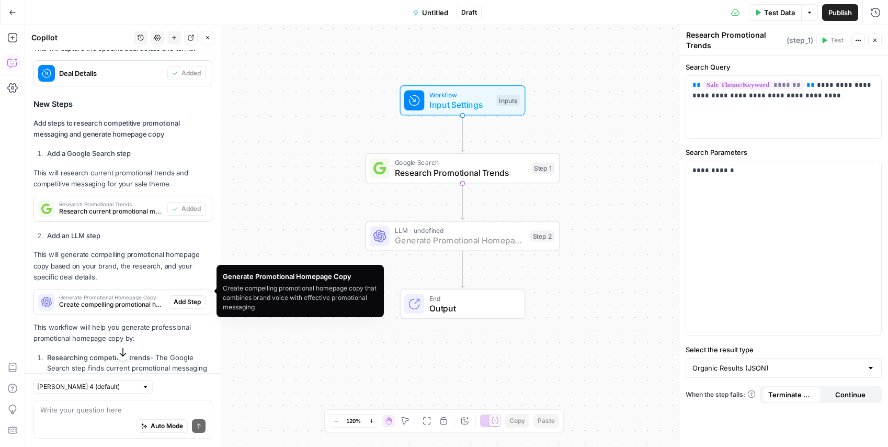
click at [190, 297] on span "Add Step" at bounding box center [187, 301] width 27 height 9
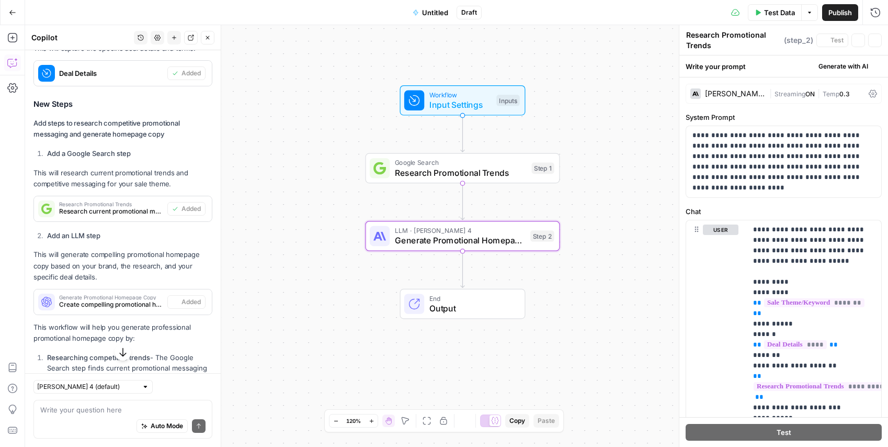
type textarea "Generate Promotional Homepage Copy"
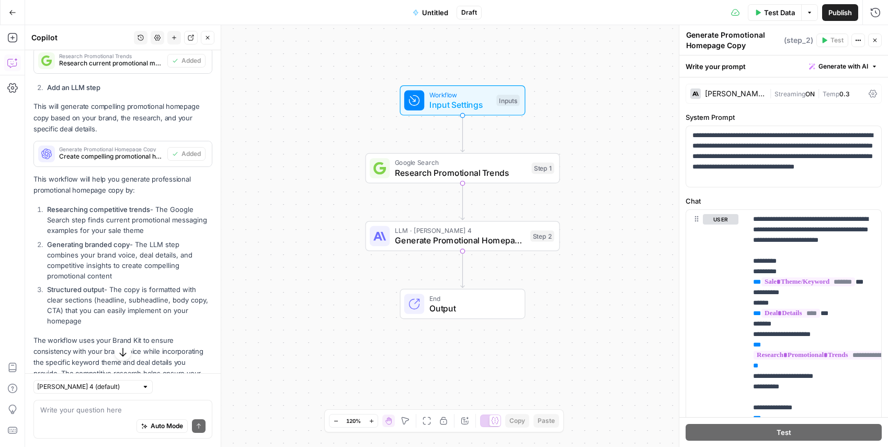
scroll to position [708, 0]
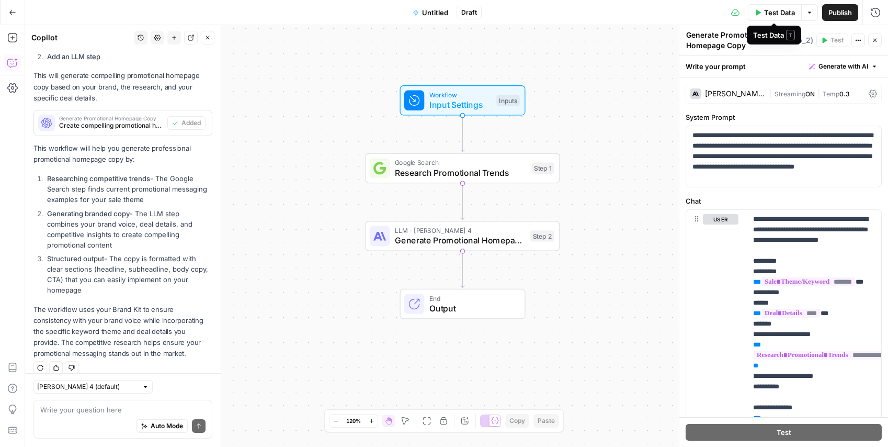
click at [453, 106] on span "Input Settings" at bounding box center [460, 104] width 62 height 13
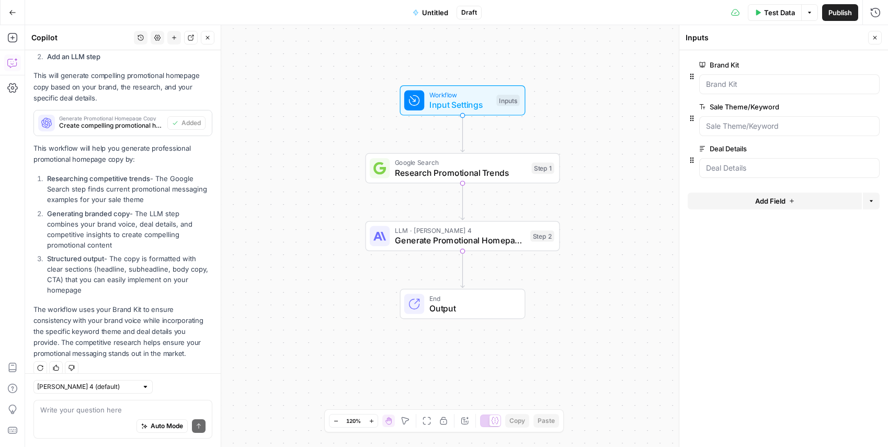
click at [732, 131] on div at bounding box center [789, 126] width 180 height 20
click at [761, 122] on Theme\/Keyword "Sale Theme/Keyword" at bounding box center [789, 126] width 167 height 10
click at [758, 126] on Theme\/Keyword "Sale Theme/Keyword" at bounding box center [789, 126] width 167 height 10
click at [754, 127] on Theme\/Keyword "Sale Theme/Keyword" at bounding box center [789, 126] width 167 height 10
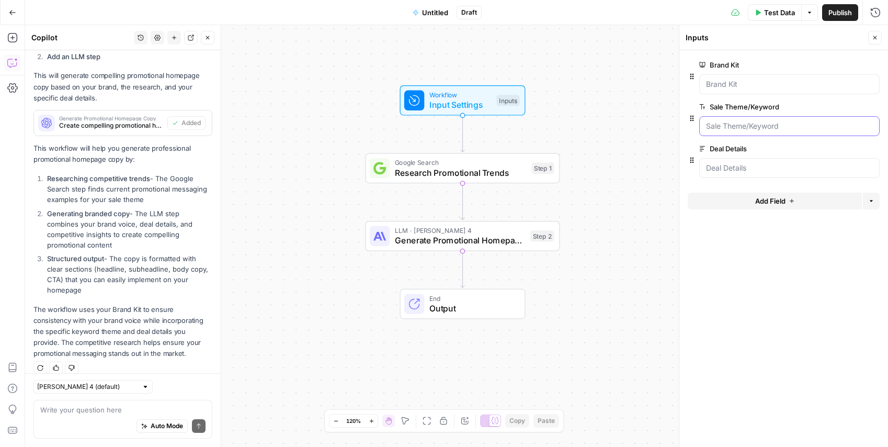
click at [750, 123] on Theme\/Keyword "Sale Theme/Keyword" at bounding box center [789, 126] width 167 height 10
click at [838, 106] on span "edit field" at bounding box center [840, 106] width 23 height 8
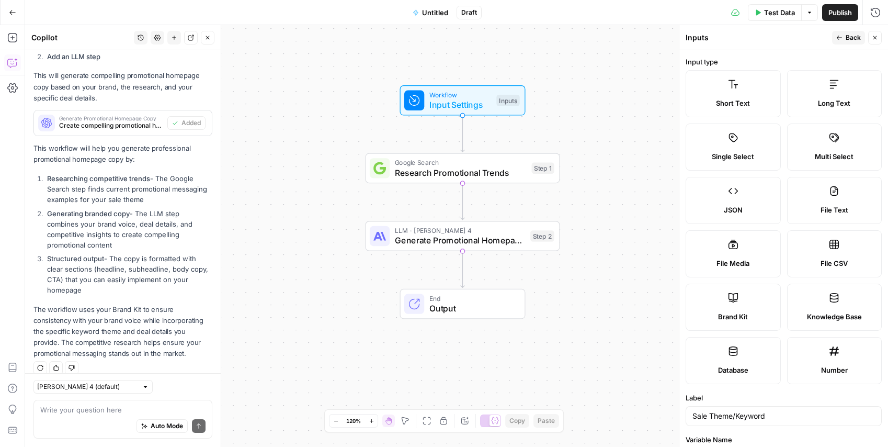
click at [707, 80] on label "Short Text" at bounding box center [733, 93] width 95 height 47
click at [871, 35] on button "Close" at bounding box center [875, 38] width 14 height 14
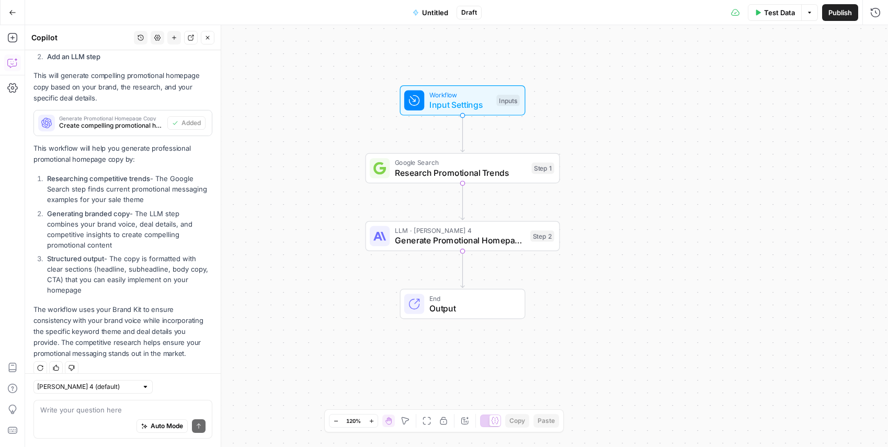
click at [774, 17] on span "Test Data" at bounding box center [779, 12] width 31 height 10
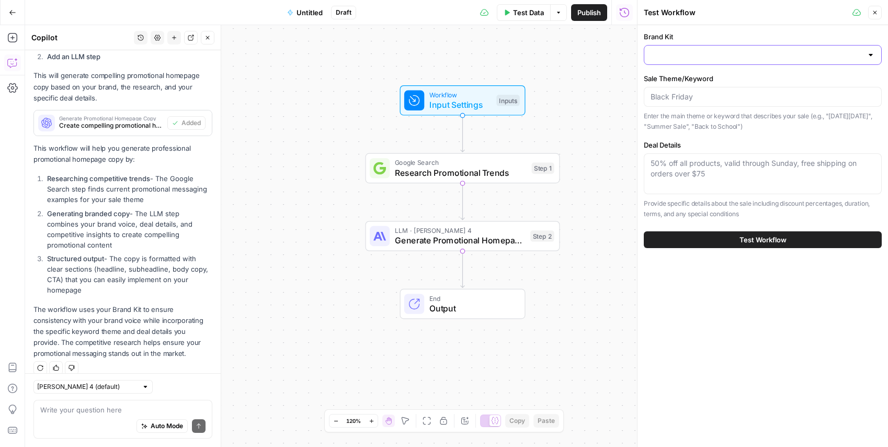
click at [687, 54] on input "Brand Kit" at bounding box center [757, 55] width 212 height 10
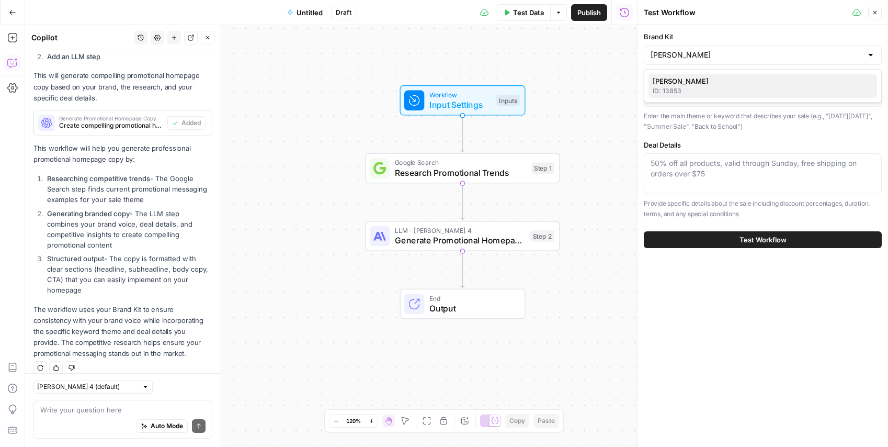
click at [693, 76] on span "[PERSON_NAME]" at bounding box center [761, 81] width 216 height 10
type input "[PERSON_NAME]"
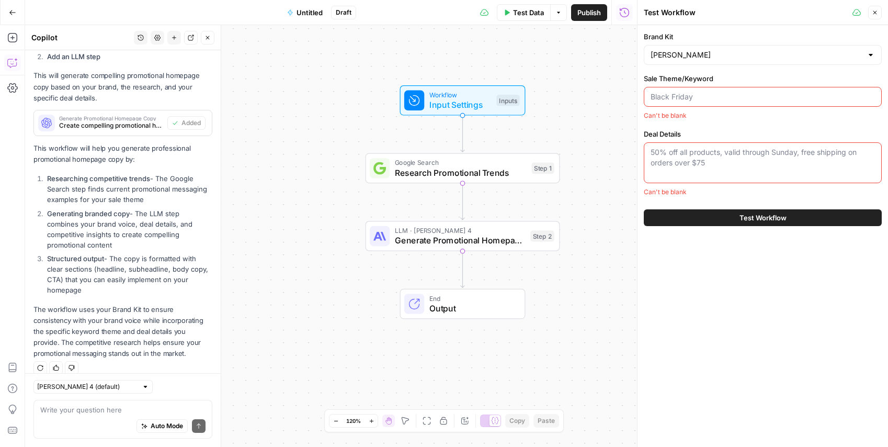
click at [696, 93] on input "Sale Theme/Keyword" at bounding box center [763, 97] width 224 height 10
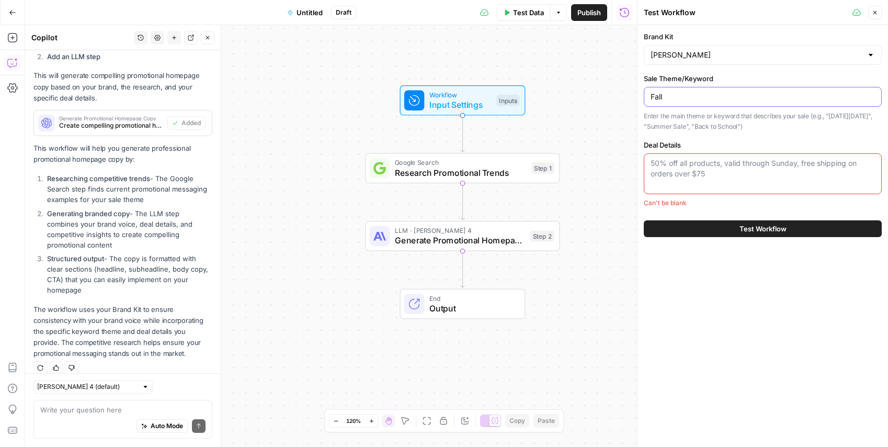
type input "Fall"
click at [704, 163] on textarea "Deal Details" at bounding box center [763, 168] width 224 height 21
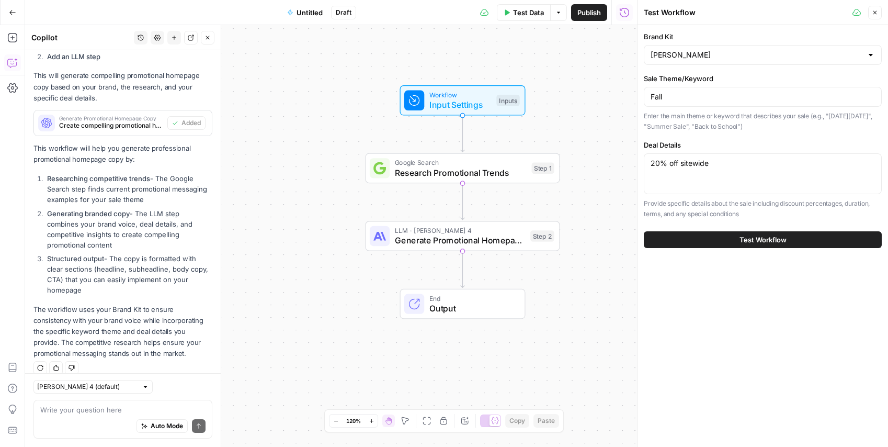
drag, startPoint x: 737, startPoint y: 179, endPoint x: 597, endPoint y: 150, distance: 142.7
click at [597, 150] on body "September Cohort New Home Browse Insights Opportunities Your Data Recent Grids …" at bounding box center [444, 223] width 888 height 447
click at [657, 158] on textarea "20% off sitewide" at bounding box center [763, 163] width 224 height 10
click at [663, 159] on textarea "20% off sitewide" at bounding box center [763, 163] width 224 height 10
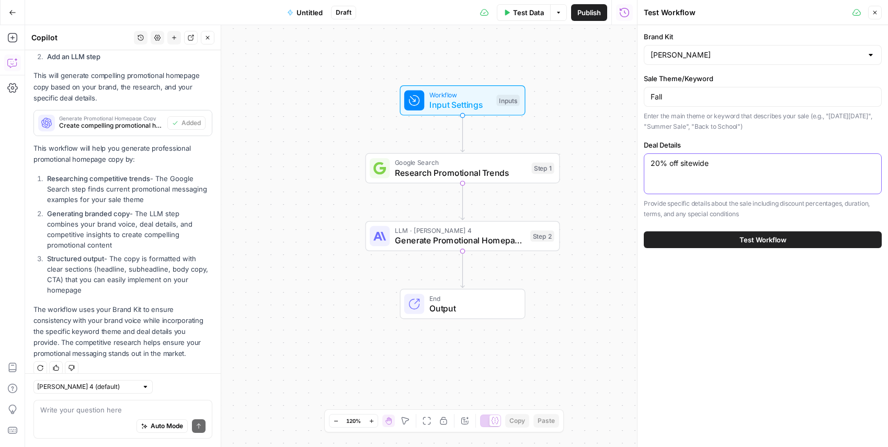
click at [663, 159] on textarea "20% off sitewide" at bounding box center [763, 163] width 224 height 10
click at [723, 166] on textarea "two day sale 20% OFf" at bounding box center [763, 163] width 224 height 10
type textarea "20% OFF SITEWIDE 10/7-10/8"
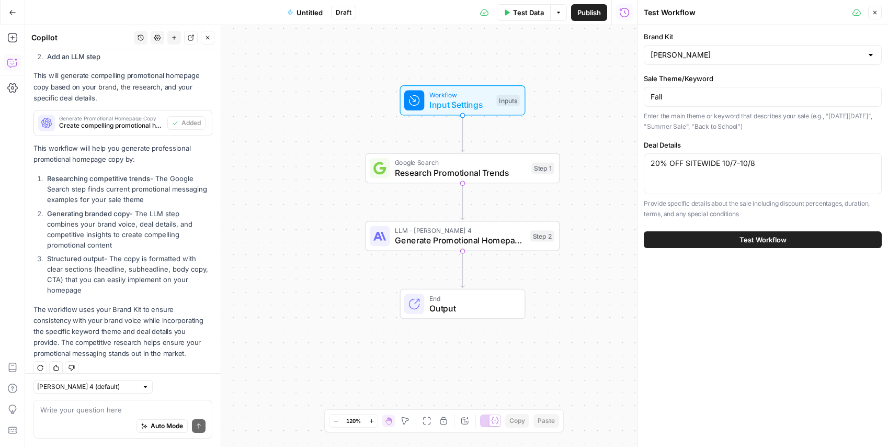
click at [772, 233] on button "Test Workflow" at bounding box center [763, 239] width 238 height 17
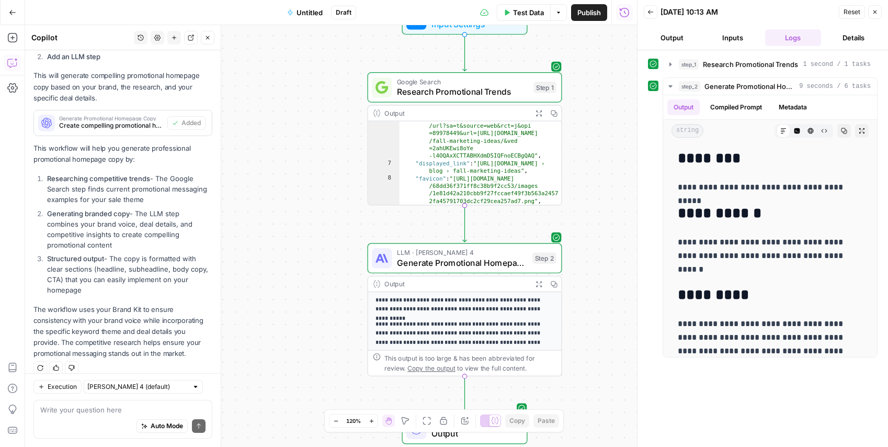
scroll to position [112, 0]
click at [510, 439] on div "End Output" at bounding box center [465, 429] width 126 height 30
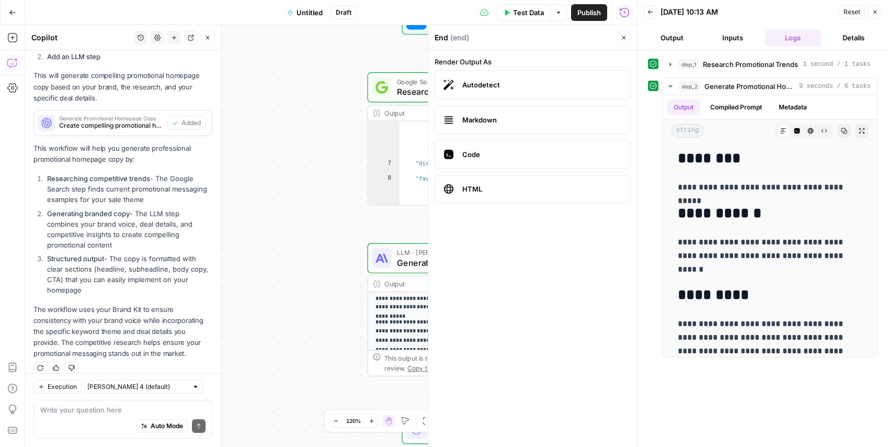
drag, startPoint x: 300, startPoint y: 294, endPoint x: 345, endPoint y: 312, distance: 47.7
click at [300, 294] on div "**********" at bounding box center [331, 235] width 612 height 421
click at [407, 392] on div "**********" at bounding box center [331, 235] width 612 height 421
click at [618, 37] on button "Close" at bounding box center [624, 38] width 14 height 14
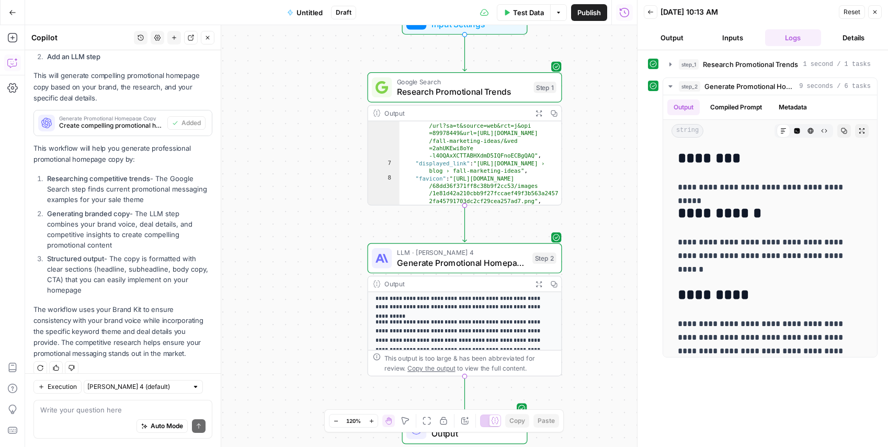
click at [370, 296] on div "**********" at bounding box center [464, 292] width 193 height 271
click at [496, 436] on span "Output" at bounding box center [473, 433] width 85 height 13
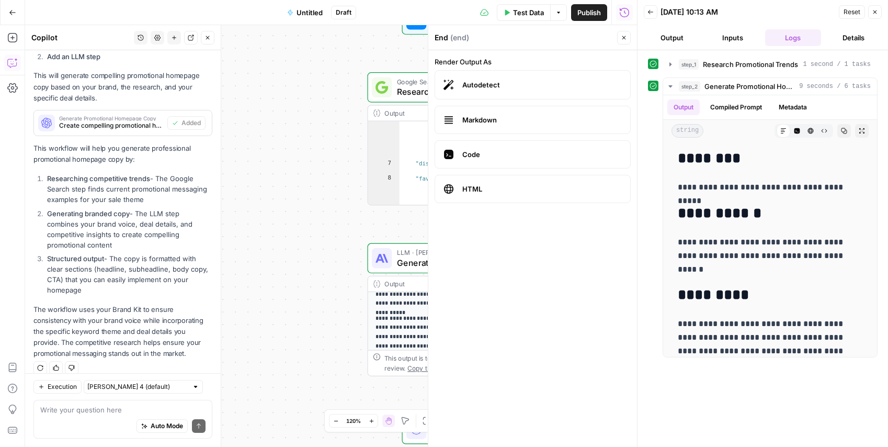
click at [325, 278] on div "**********" at bounding box center [331, 235] width 612 height 421
click at [622, 35] on icon "button" at bounding box center [624, 38] width 6 height 6
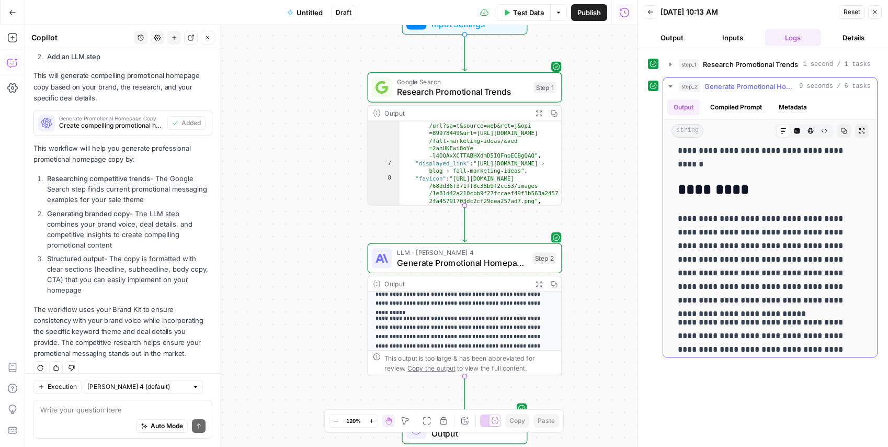
scroll to position [147, 0]
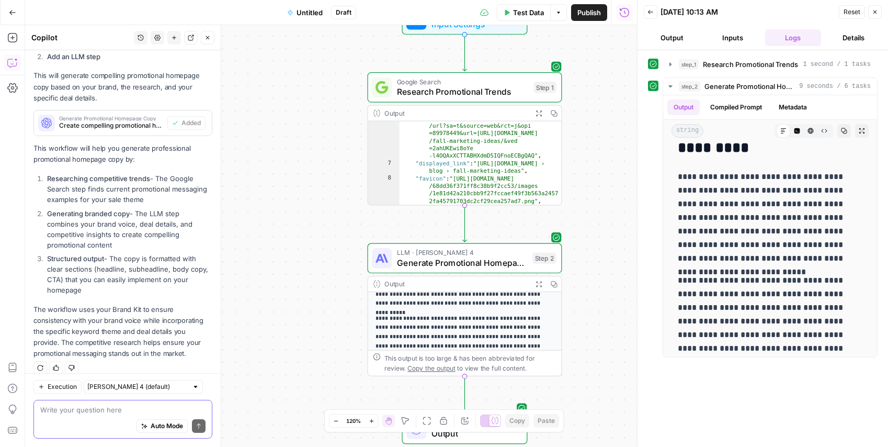
click at [68, 415] on div "Auto Mode Send" at bounding box center [122, 426] width 165 height 23
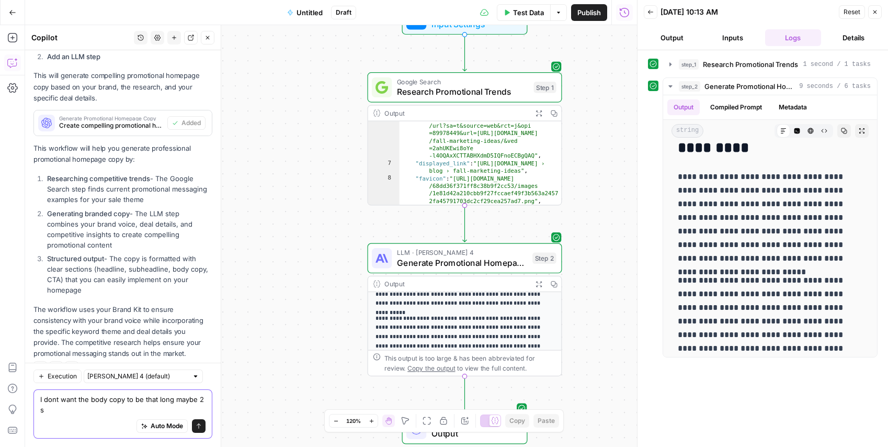
scroll to position [719, 0]
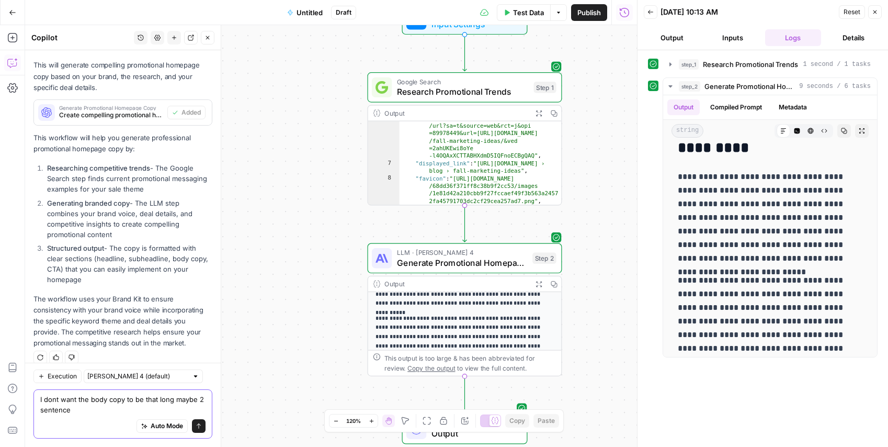
type textarea "I dont want the body copy to be that long maybe 2 sentences"
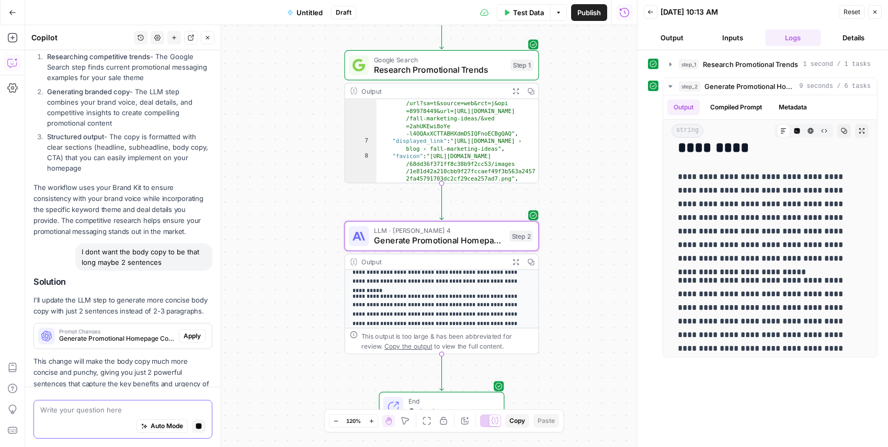
scroll to position [816, 0]
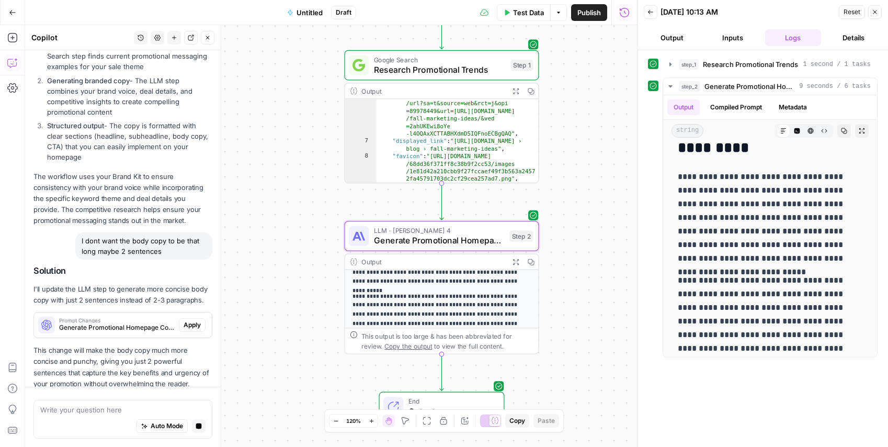
click at [193, 345] on p "This change will make the body copy much more concise and punchy, giving you ju…" at bounding box center [122, 367] width 179 height 44
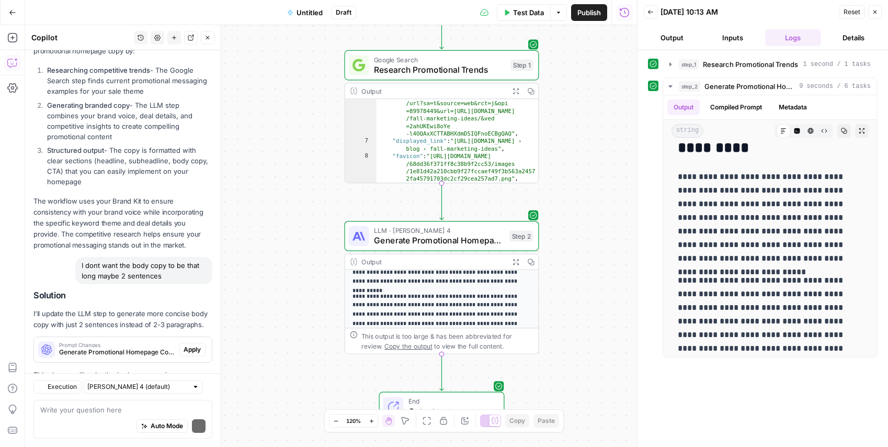
scroll to position [871, 0]
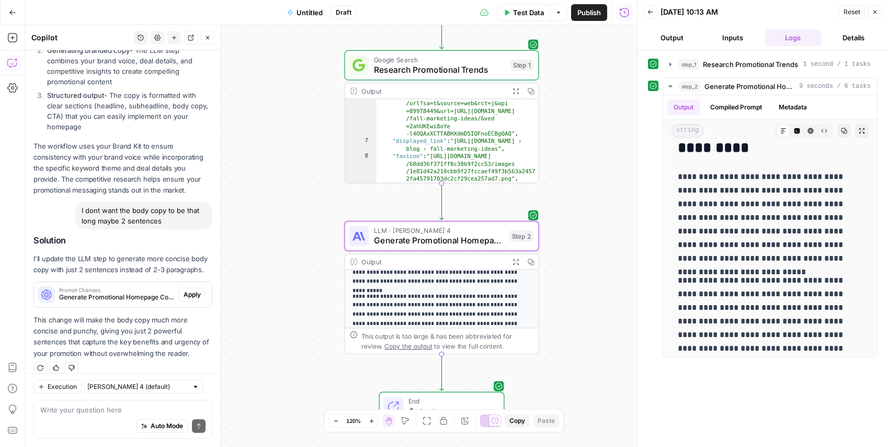
click at [201, 288] on button "Apply" at bounding box center [192, 295] width 27 height 14
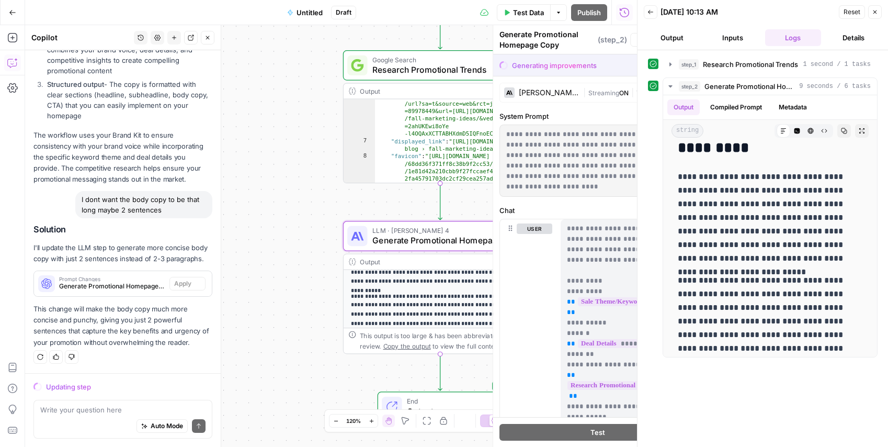
scroll to position [854, 0]
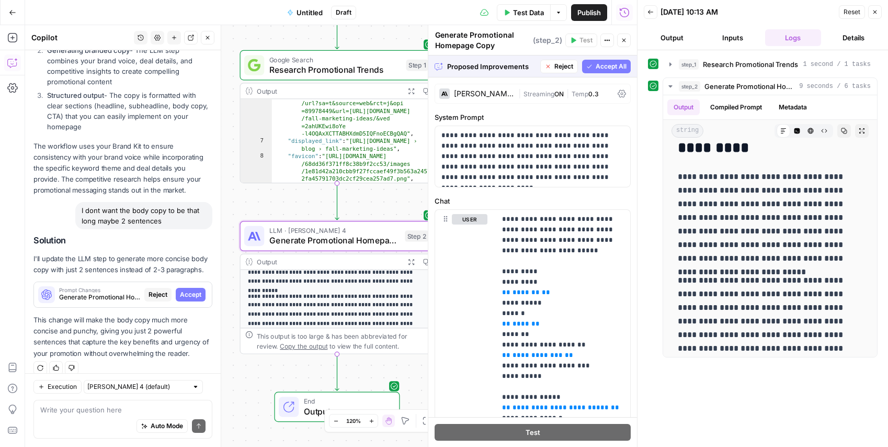
drag, startPoint x: 193, startPoint y: 287, endPoint x: 273, endPoint y: 344, distance: 98.7
click at [193, 290] on span "Accept" at bounding box center [190, 294] width 21 height 9
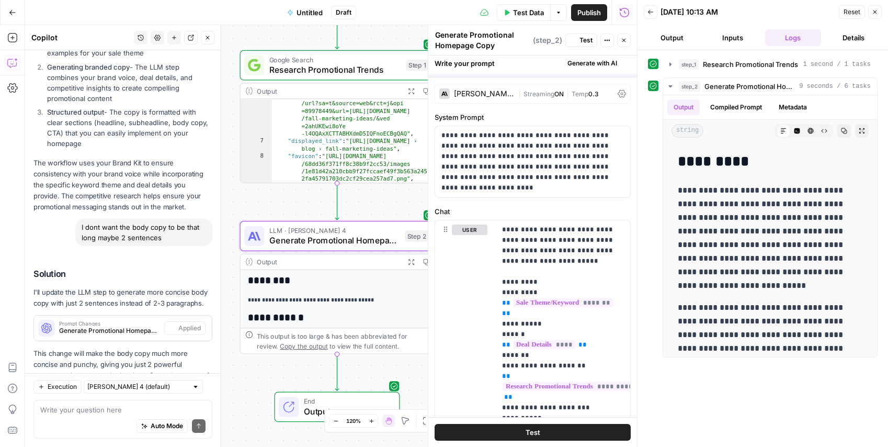
scroll to position [0, 0]
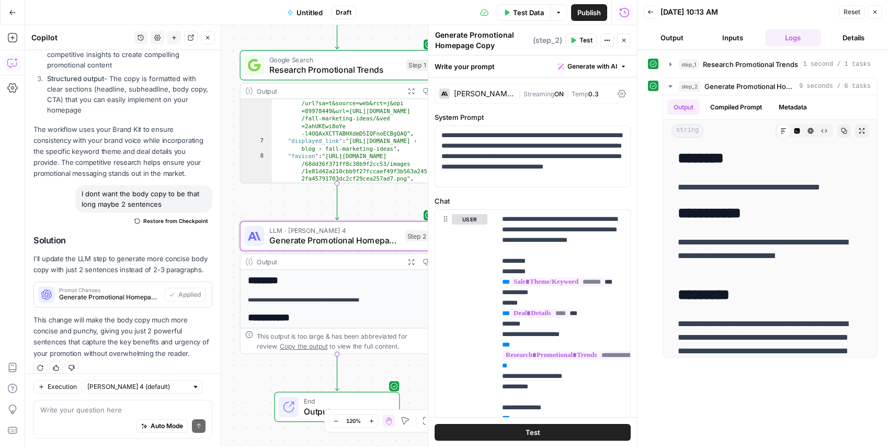
drag, startPoint x: 541, startPoint y: 436, endPoint x: 462, endPoint y: 429, distance: 78.7
click at [541, 436] on button "Test" at bounding box center [533, 432] width 196 height 17
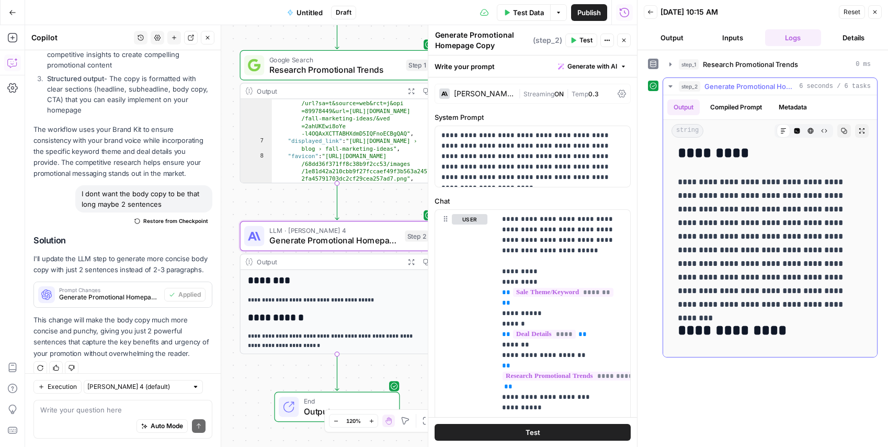
scroll to position [269, 0]
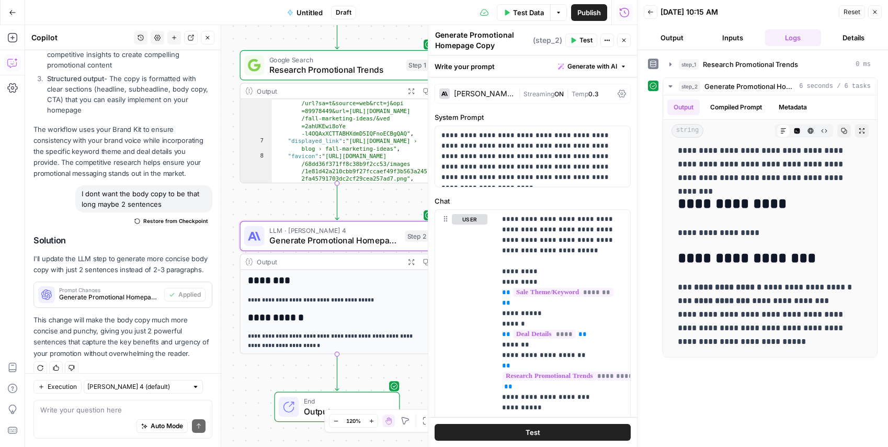
click at [287, 361] on div "**********" at bounding box center [331, 235] width 612 height 421
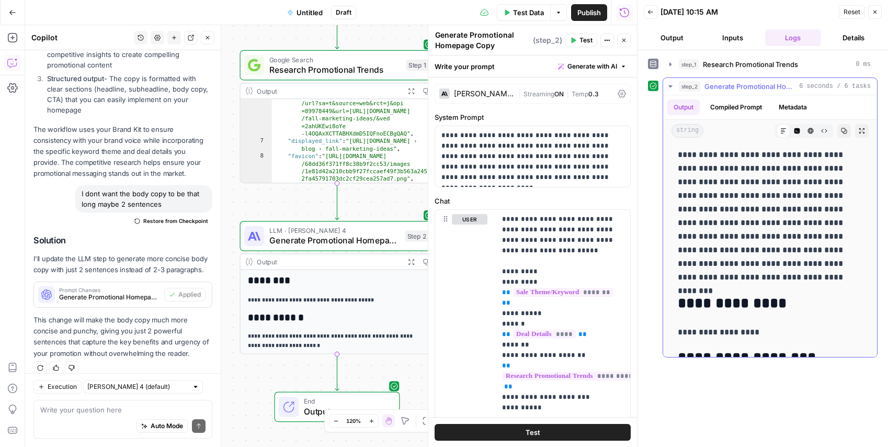
scroll to position [88, 0]
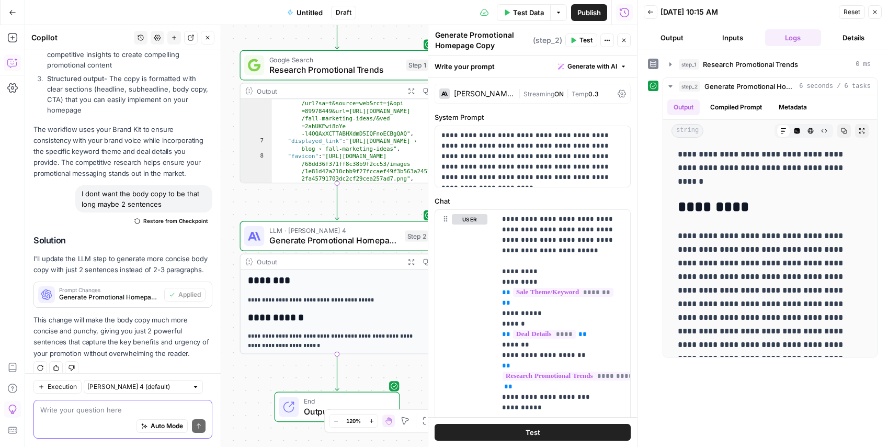
click at [110, 409] on textarea at bounding box center [122, 409] width 165 height 10
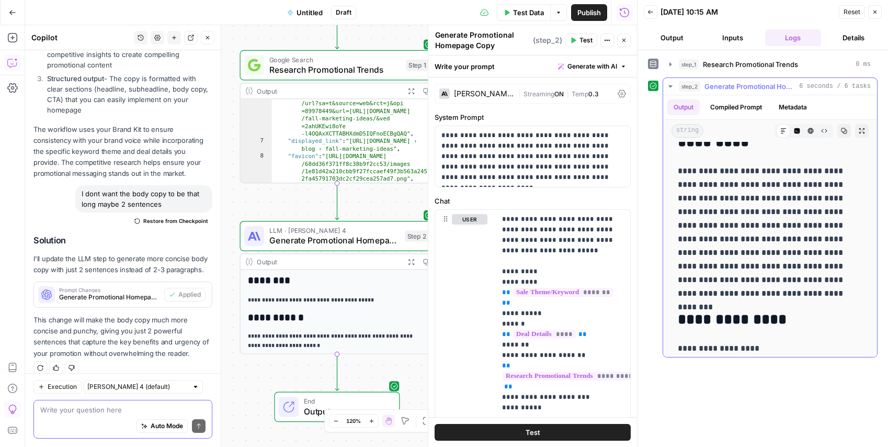
scroll to position [269, 0]
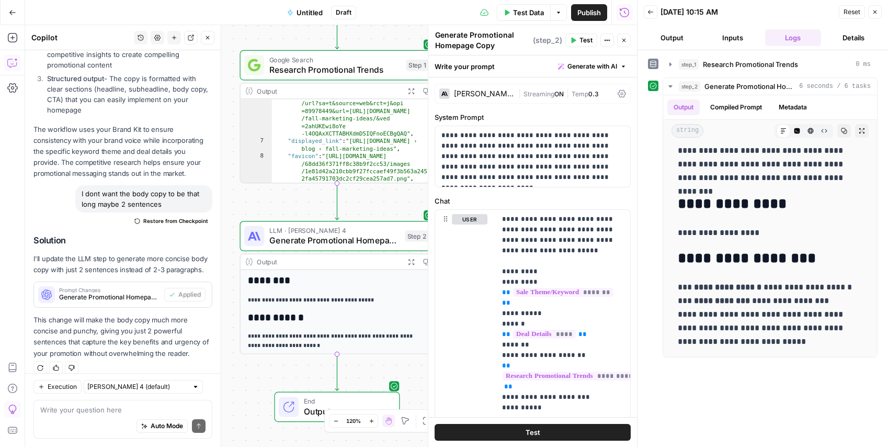
click at [53, 415] on div "Auto Mode Send" at bounding box center [122, 426] width 165 height 23
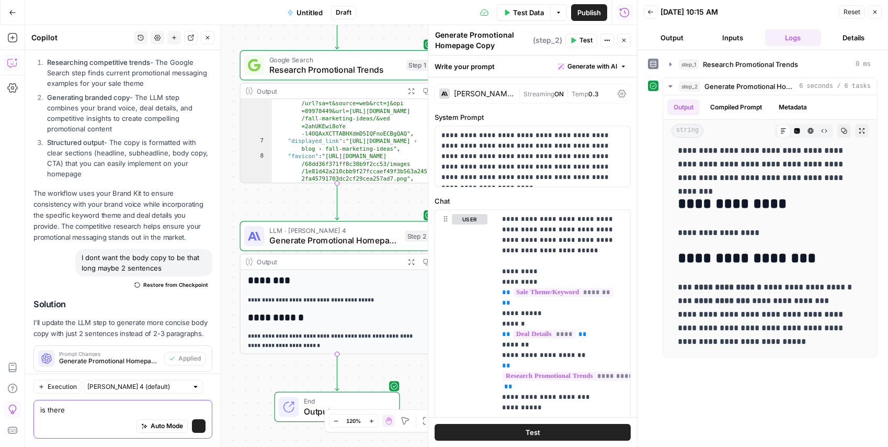
scroll to position [888, 0]
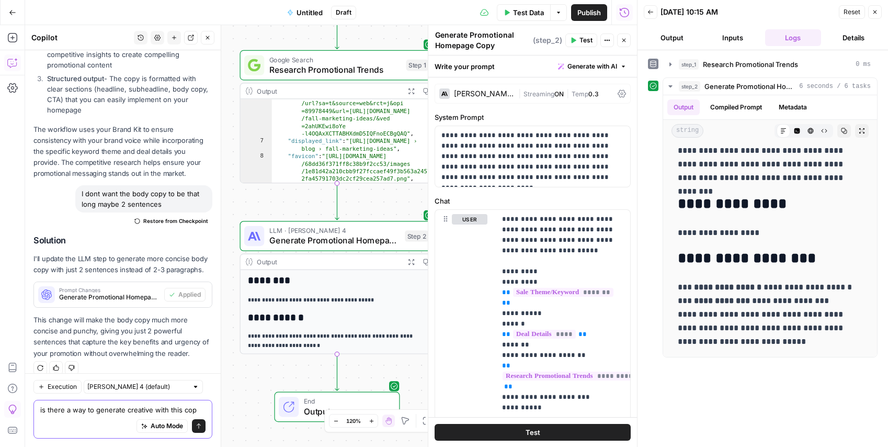
type textarea "is there a way to generate creative with this copy"
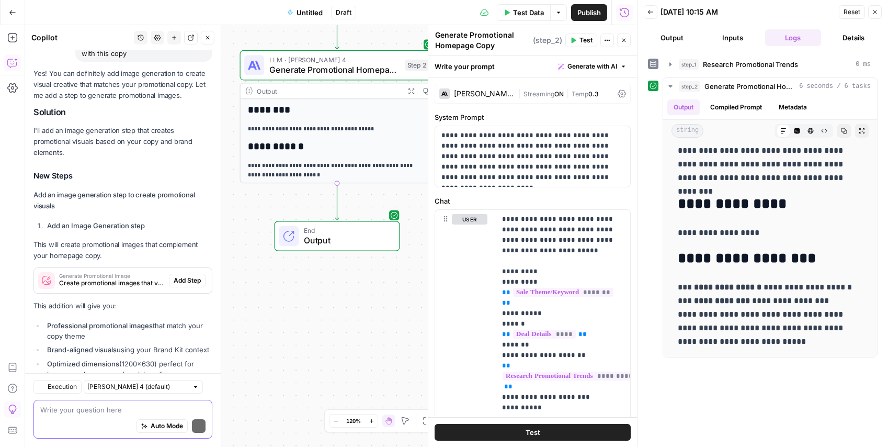
scroll to position [1294, 0]
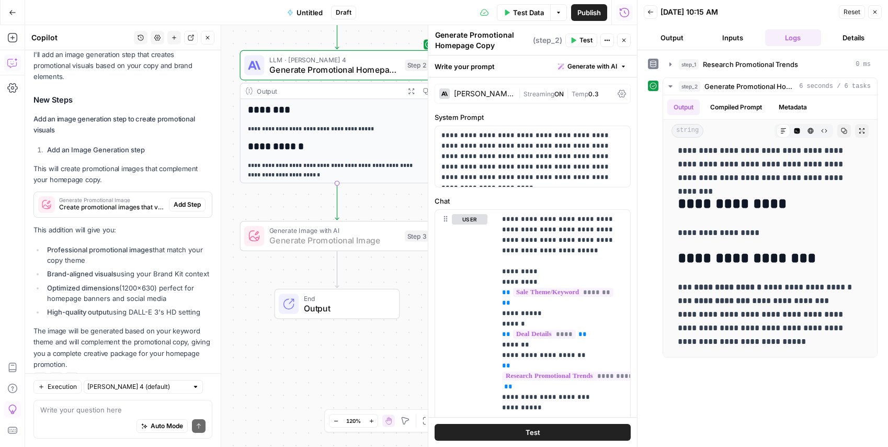
click at [176, 200] on span "Add Step" at bounding box center [187, 204] width 27 height 9
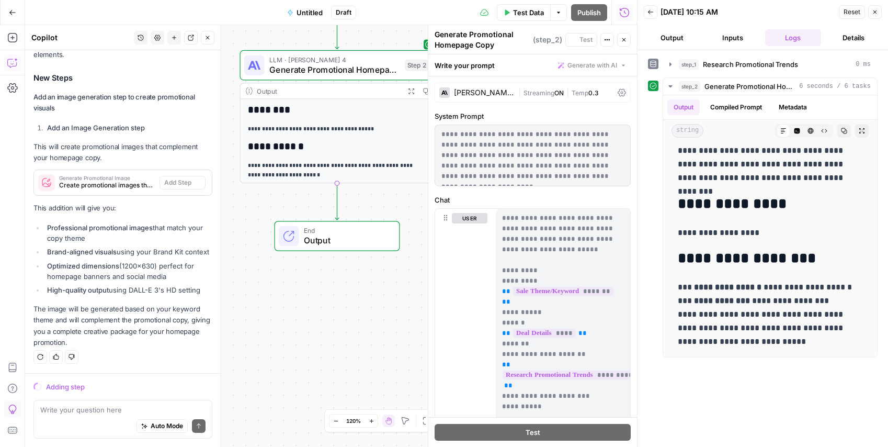
scroll to position [1261, 0]
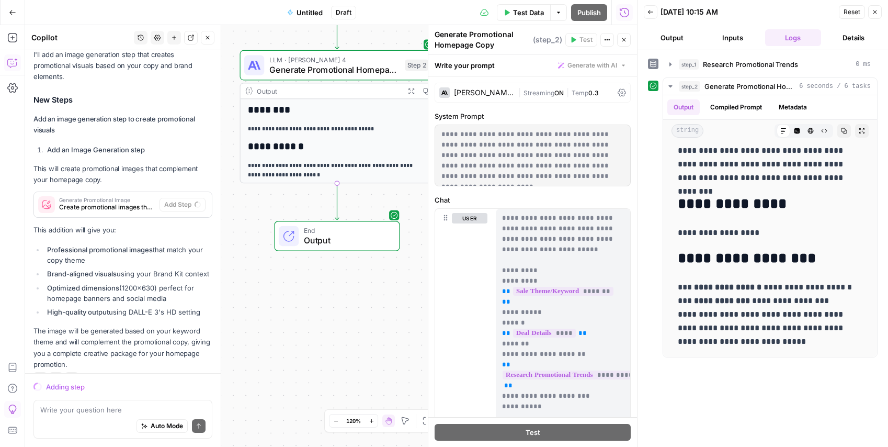
click at [304, 324] on div "**********" at bounding box center [331, 235] width 612 height 421
click at [320, 307] on div "**********" at bounding box center [331, 235] width 612 height 421
click at [623, 36] on button "Close" at bounding box center [624, 40] width 14 height 14
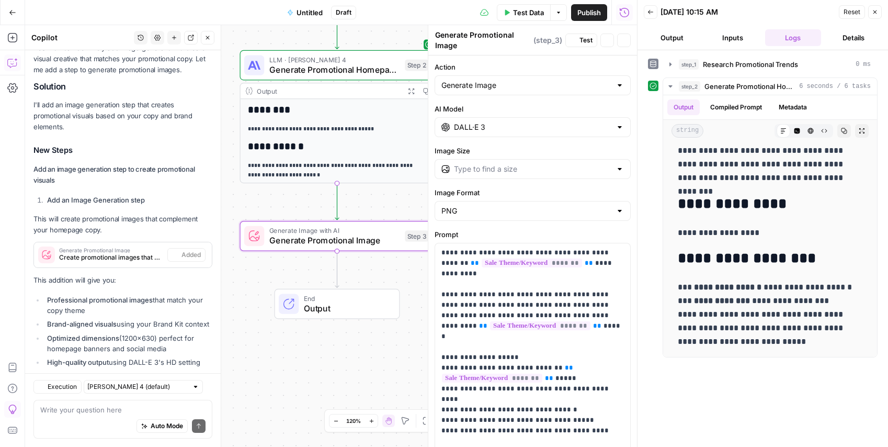
scroll to position [1311, 0]
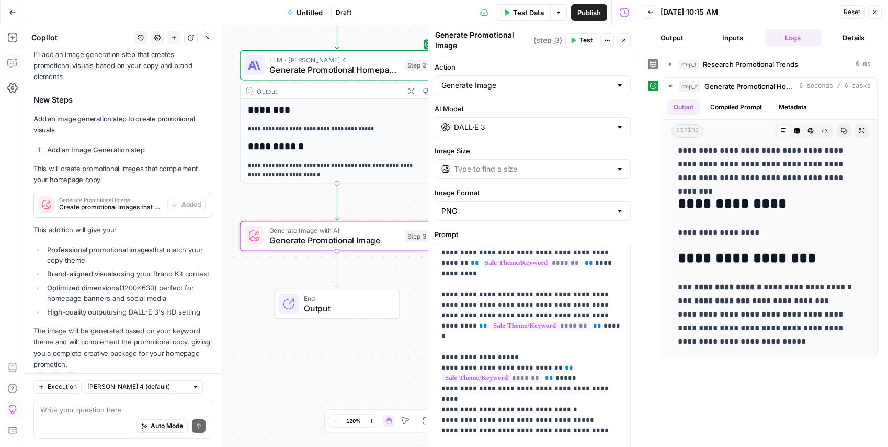
click at [399, 354] on div "**********" at bounding box center [331, 235] width 612 height 421
click at [359, 237] on span "Generate Promotional Image" at bounding box center [334, 240] width 131 height 13
click at [579, 34] on button "Test" at bounding box center [581, 40] width 32 height 14
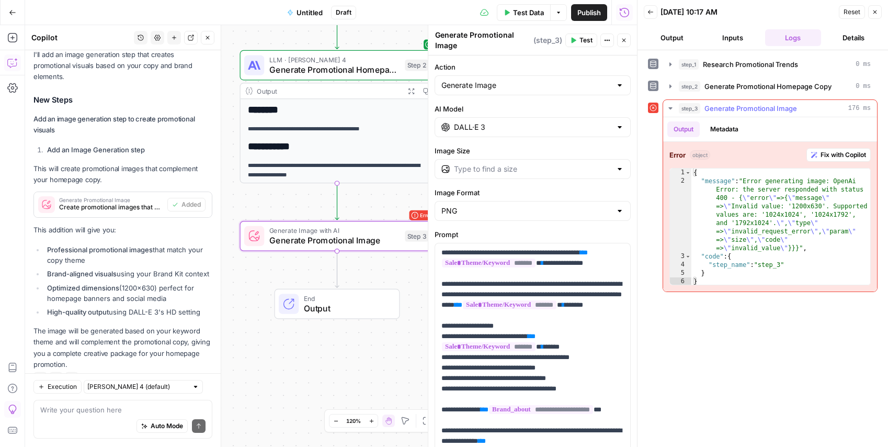
click at [841, 153] on span "Fix with Copilot" at bounding box center [842, 154] width 45 height 9
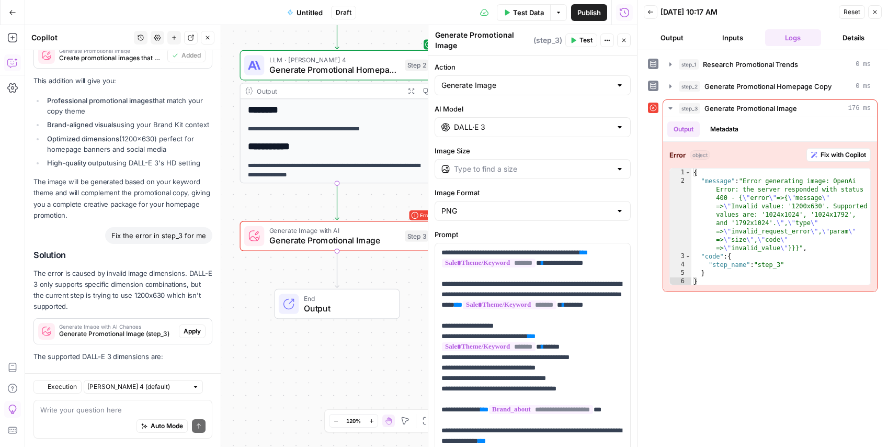
scroll to position [1541, 0]
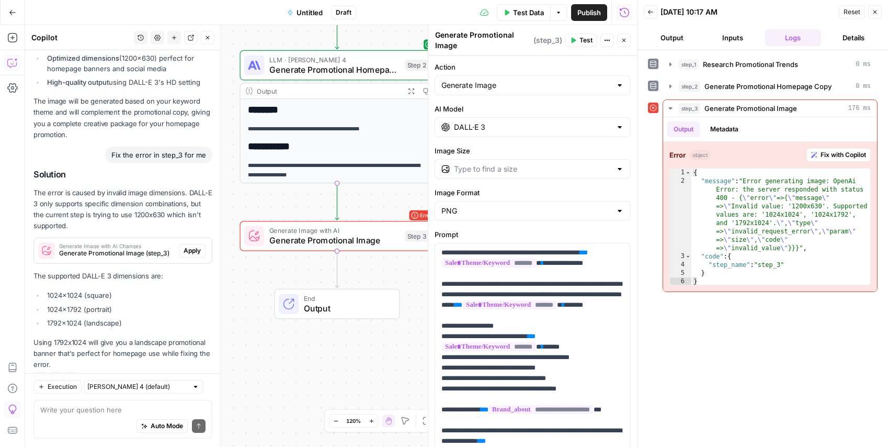
click at [282, 303] on icon at bounding box center [288, 304] width 13 height 13
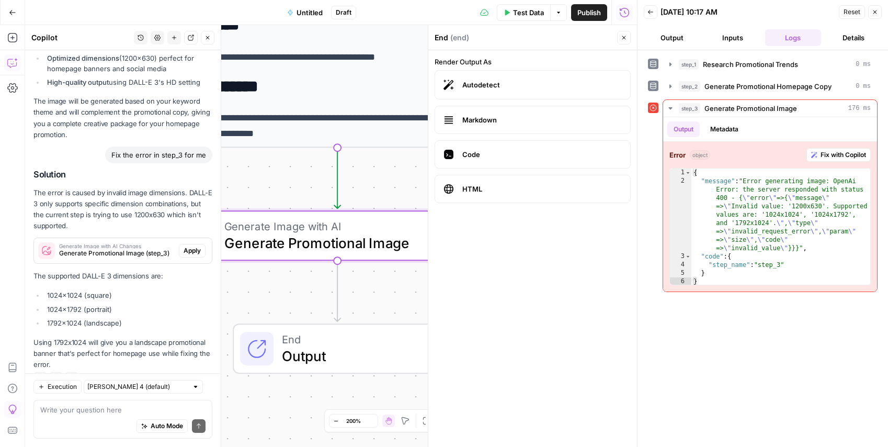
click at [197, 246] on span "Apply" at bounding box center [192, 250] width 17 height 9
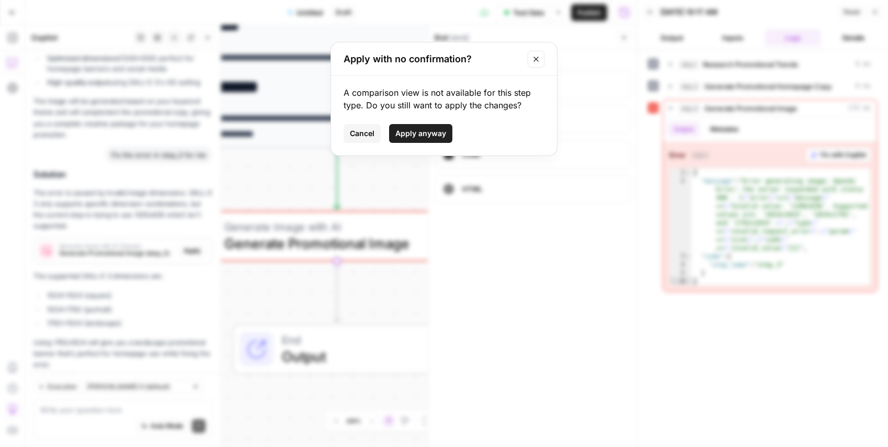
click at [418, 133] on span "Apply anyway" at bounding box center [420, 133] width 51 height 10
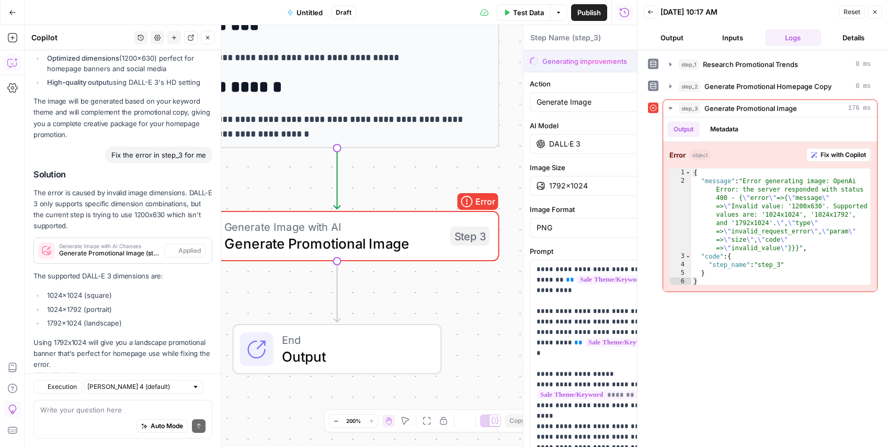
type textarea "Generate Promotional Image"
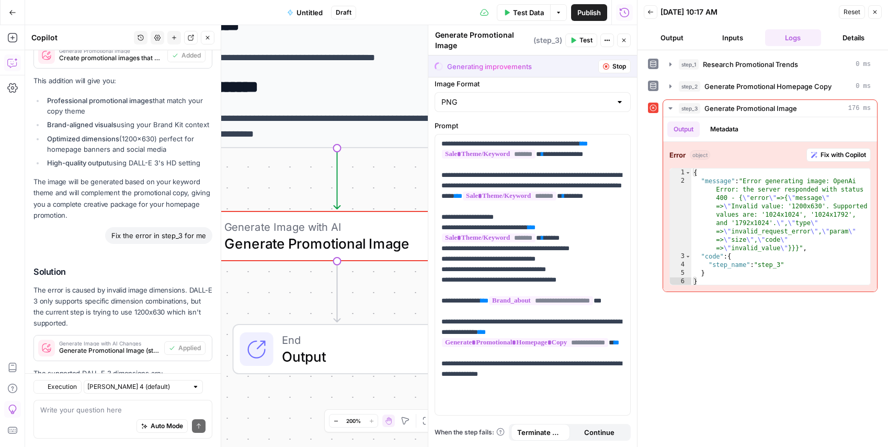
scroll to position [1557, 0]
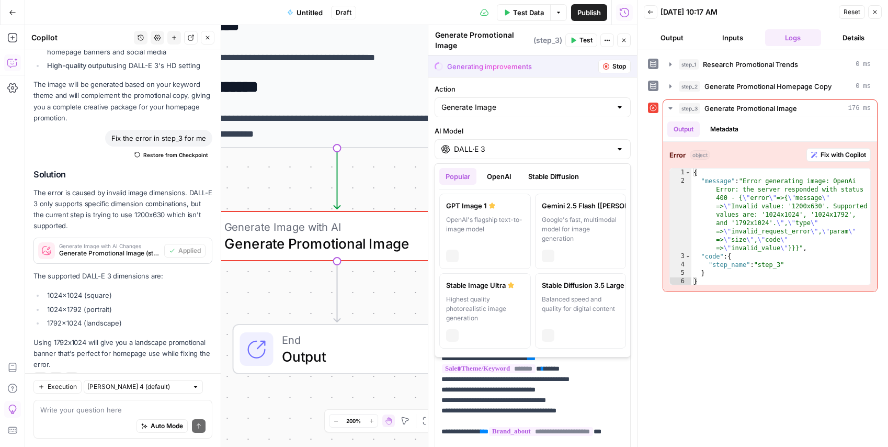
click at [514, 147] on input "DALL·E 3" at bounding box center [532, 149] width 157 height 10
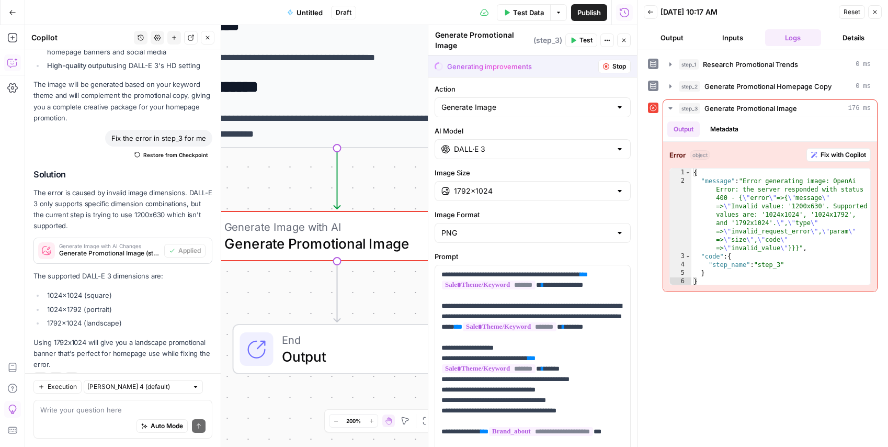
click at [806, 386] on div "step_1 Research Promotional Trends 0 ms step_2 Generate Promotional Homepage Co…" at bounding box center [763, 248] width 230 height 386
click at [725, 370] on div "step_1 Research Promotional Trends 0 ms step_2 Generate Promotional Homepage Co…" at bounding box center [763, 248] width 230 height 386
click at [373, 156] on div "**********" at bounding box center [331, 235] width 612 height 421
click at [91, 409] on textarea at bounding box center [122, 409] width 165 height 10
click at [622, 41] on icon "button" at bounding box center [624, 40] width 6 height 6
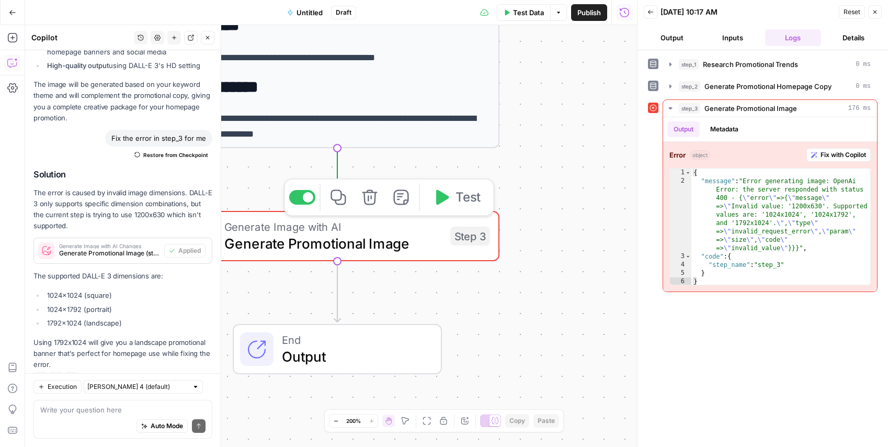
click at [466, 195] on span "Test" at bounding box center [467, 197] width 25 height 19
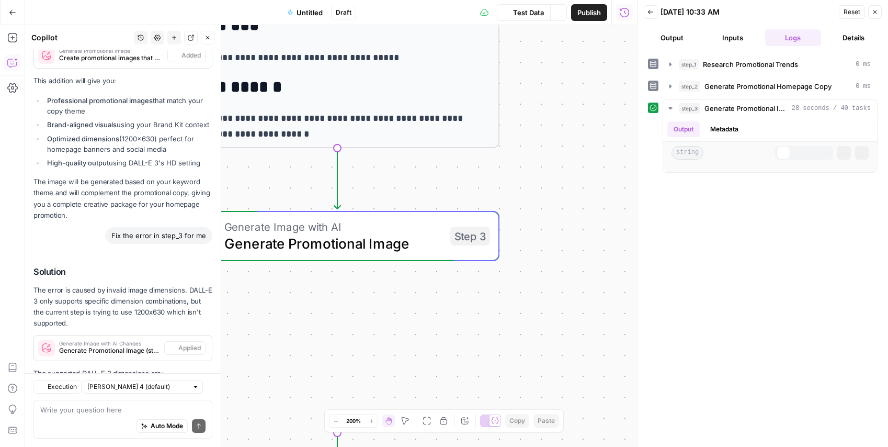
scroll to position [1557, 0]
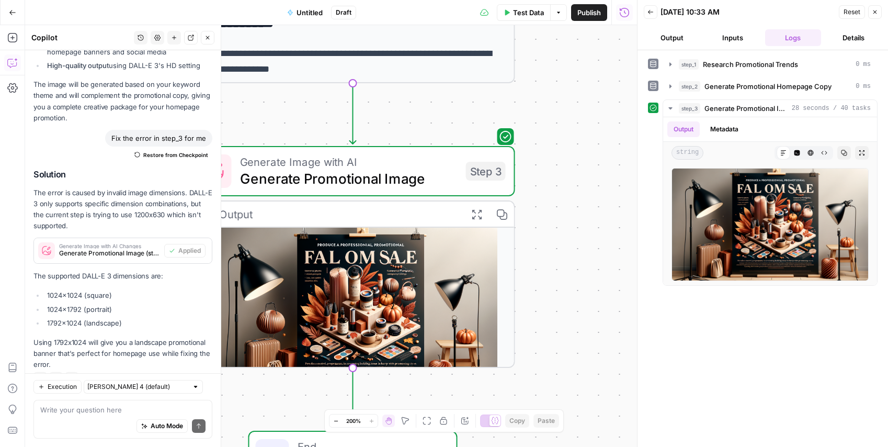
click at [357, 285] on img at bounding box center [353, 309] width 322 height 165
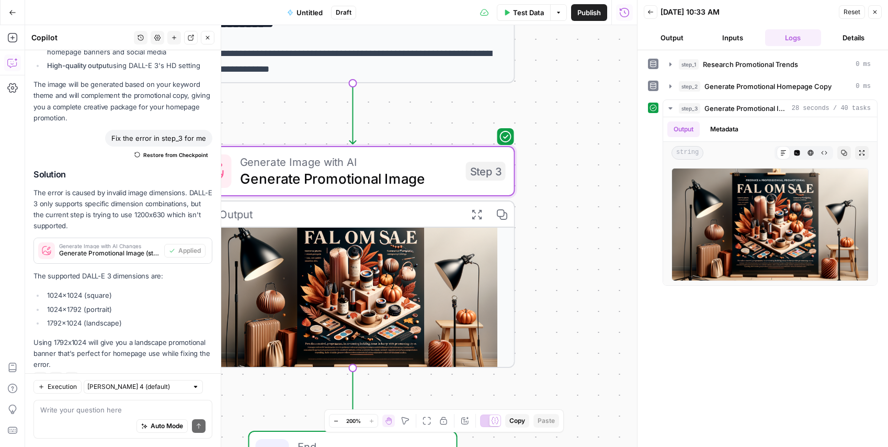
scroll to position [9, 0]
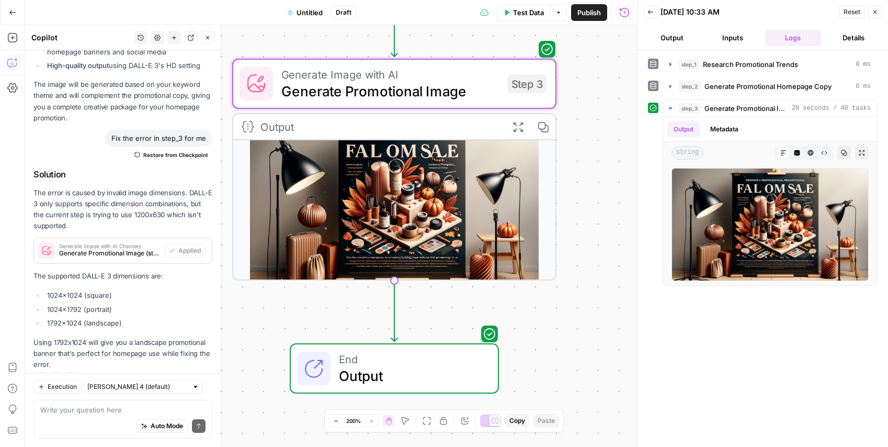
click at [107, 418] on div "Auto Mode Send" at bounding box center [122, 426] width 165 height 23
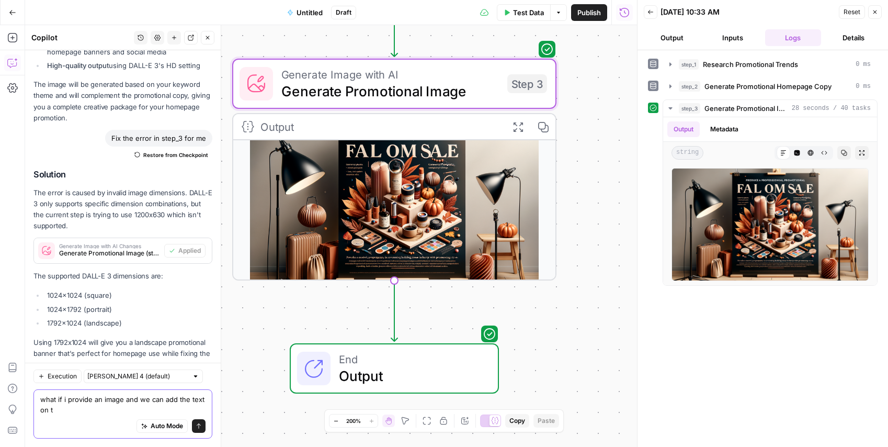
scroll to position [1568, 0]
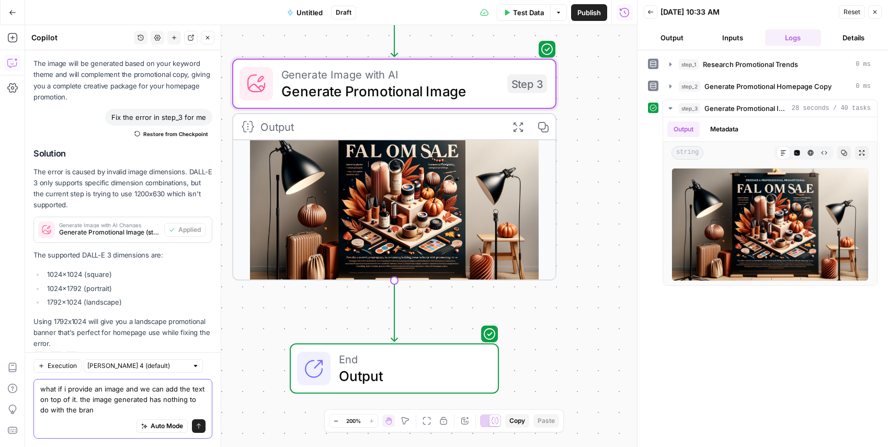
type textarea "what if i provide an image and we can add the text on top of it. the image gene…"
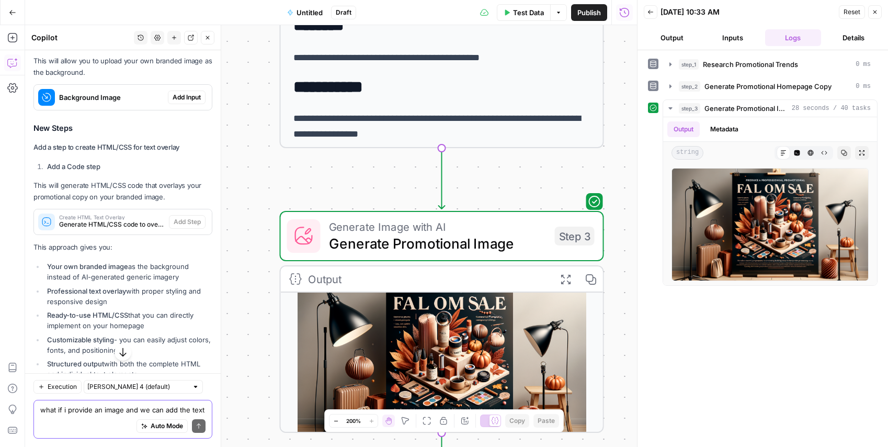
scroll to position [2056, 0]
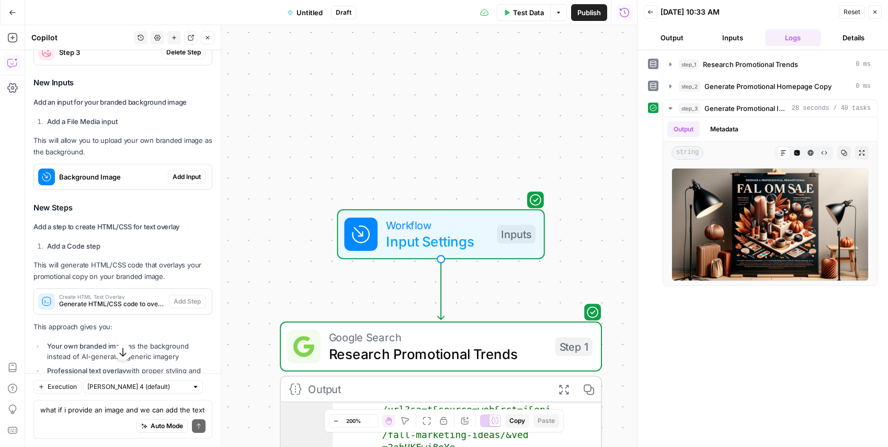
click at [184, 172] on span "Add Input" at bounding box center [187, 176] width 28 height 9
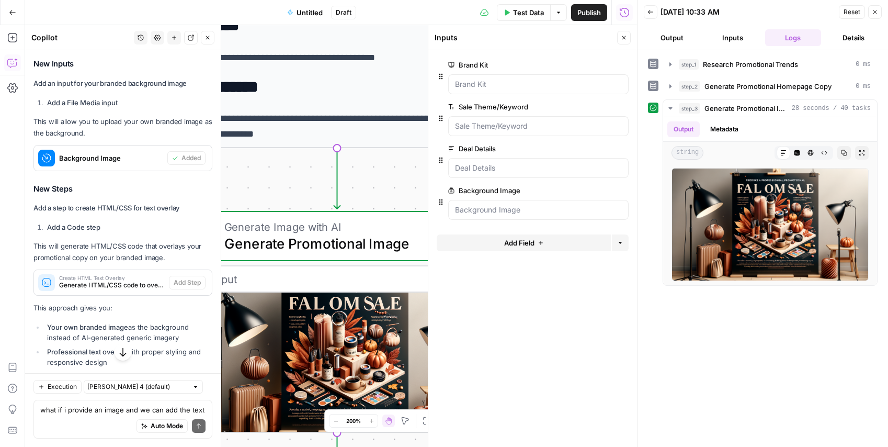
scroll to position [2095, 0]
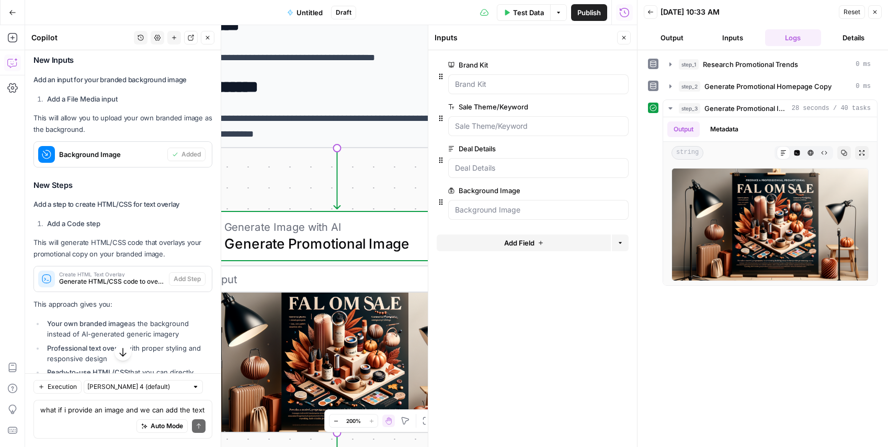
drag, startPoint x: 627, startPoint y: 38, endPoint x: 595, endPoint y: 100, distance: 70.4
click at [627, 38] on button "Close" at bounding box center [624, 38] width 14 height 14
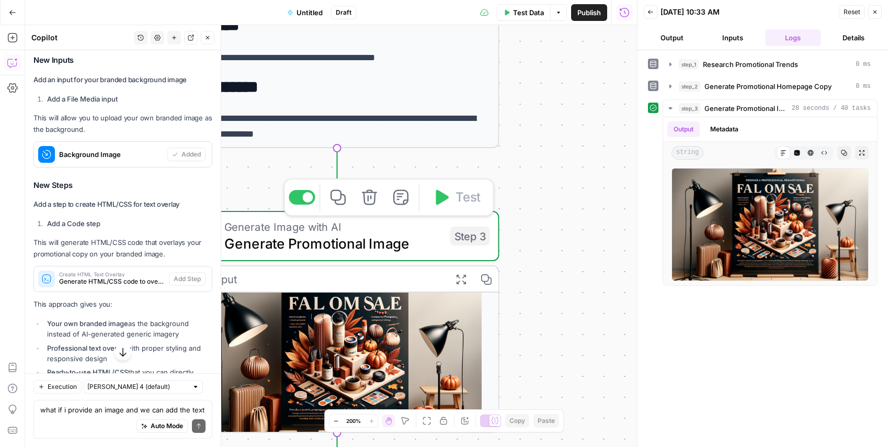
click at [373, 196] on icon "button" at bounding box center [369, 197] width 17 height 17
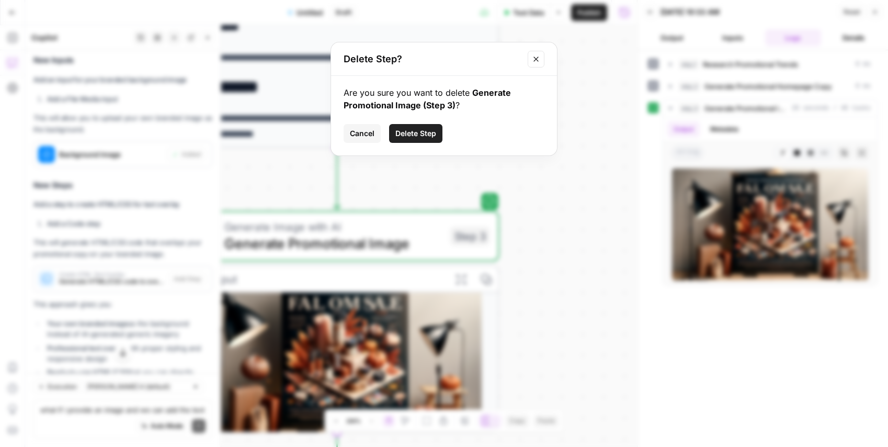
click at [427, 125] on button "Delete Step" at bounding box center [415, 133] width 53 height 19
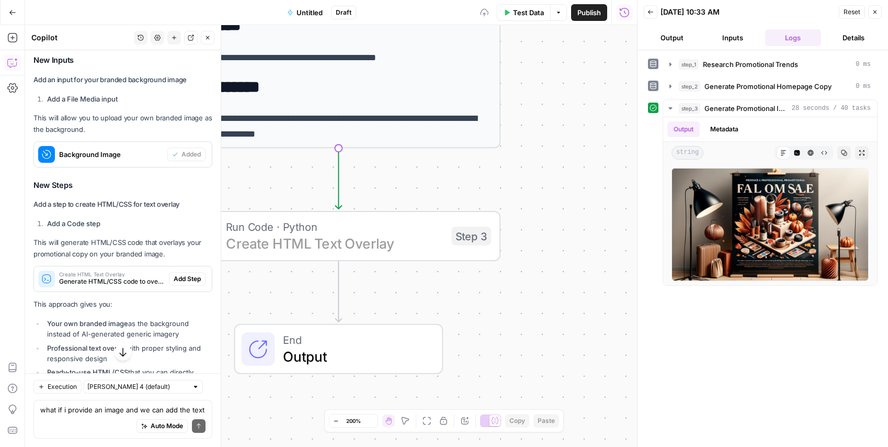
click at [194, 274] on span "Add Step" at bounding box center [187, 278] width 27 height 9
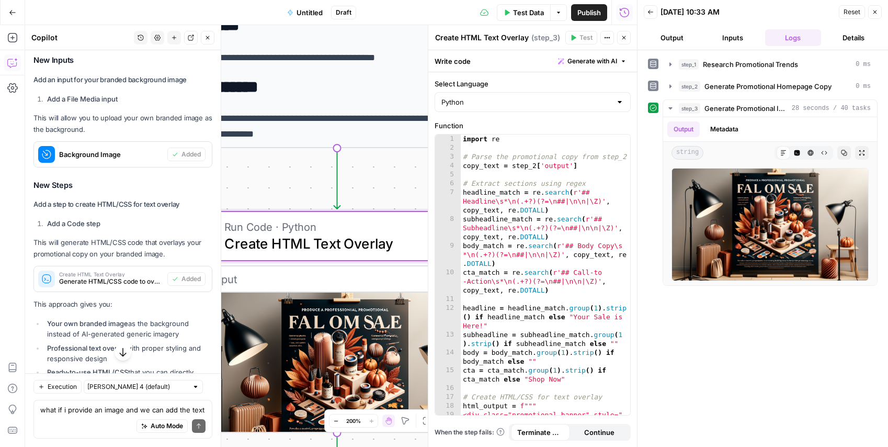
scroll to position [2237, 0]
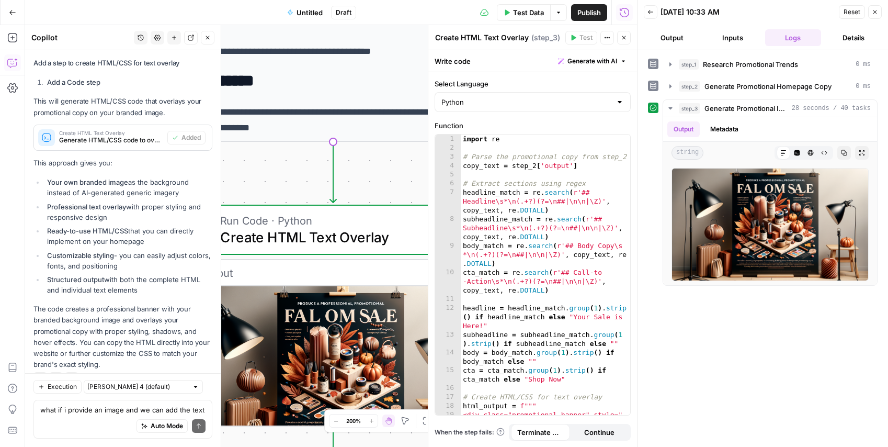
click at [619, 35] on button "Close" at bounding box center [624, 38] width 14 height 14
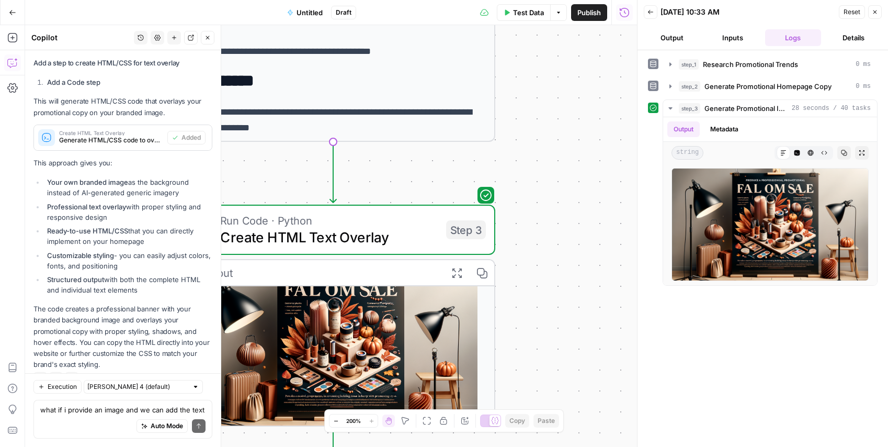
scroll to position [0, 0]
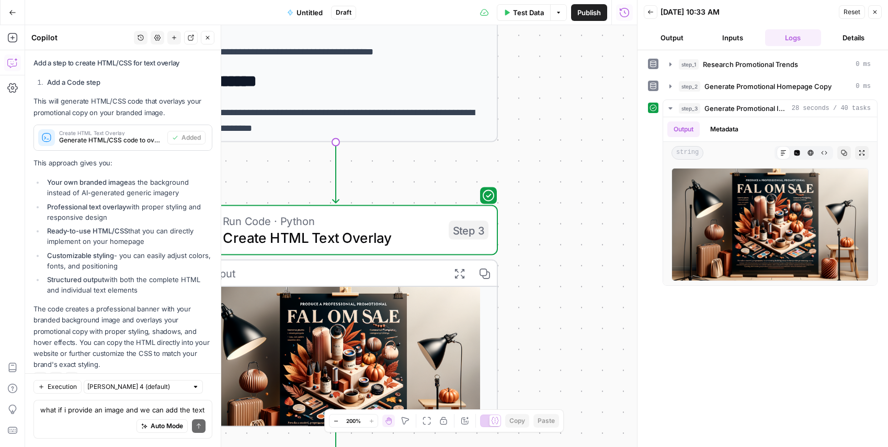
click at [374, 231] on span "Create HTML Text Overlay" at bounding box center [332, 237] width 218 height 21
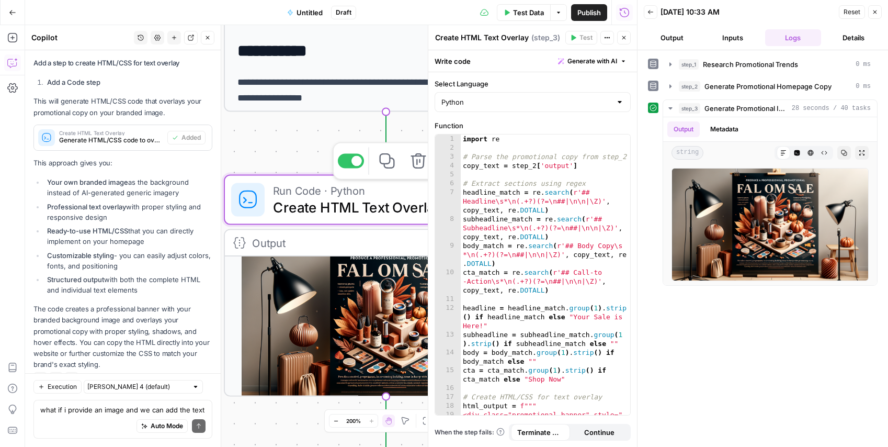
scroll to position [13, 0]
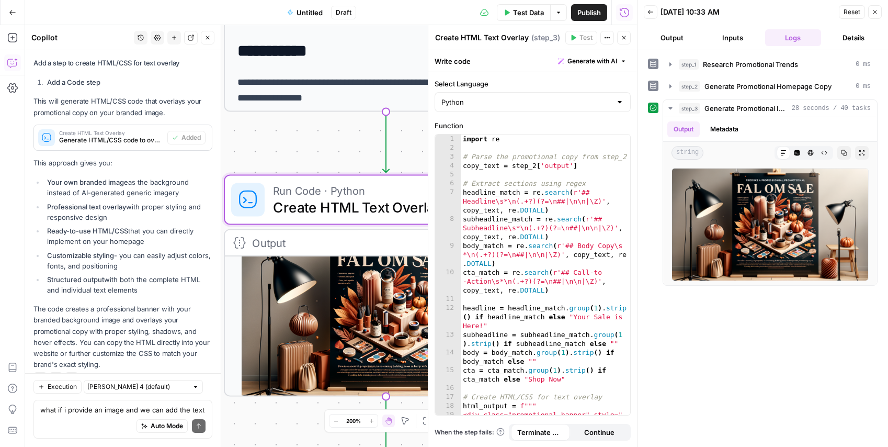
click at [321, 118] on div "**********" at bounding box center [331, 235] width 612 height 421
click at [631, 42] on header "Create HTML Text Overlay Create HTML Text Overlay ( step_3 ) Test Actions Close" at bounding box center [532, 37] width 209 height 25
click at [628, 40] on button "Close" at bounding box center [624, 38] width 14 height 14
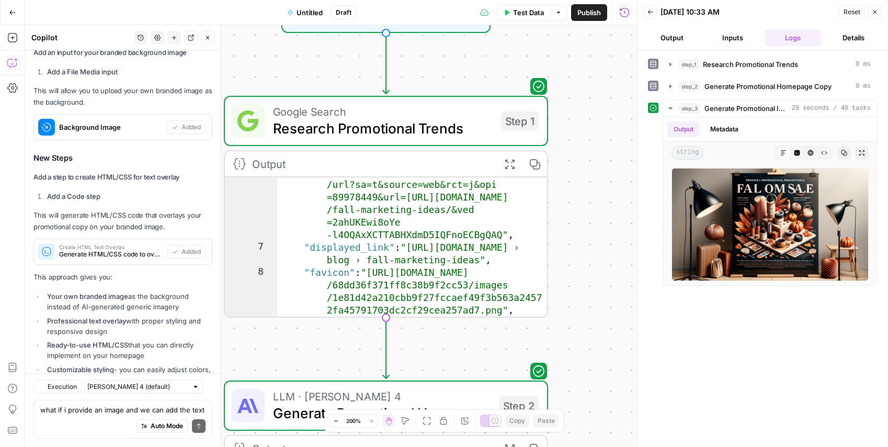
scroll to position [2237, 0]
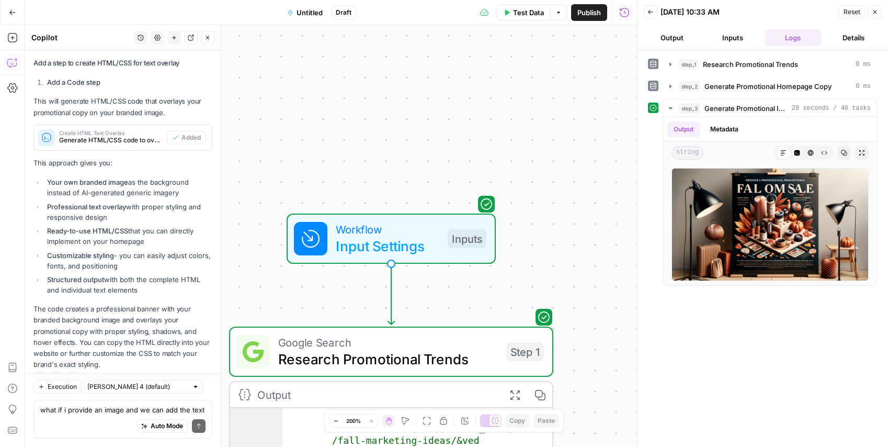
click at [358, 246] on span "Input Settings" at bounding box center [388, 245] width 104 height 21
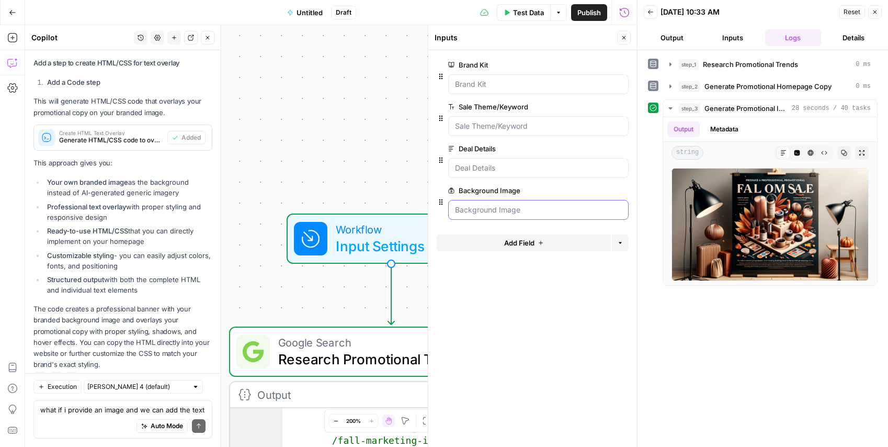
click at [512, 213] on Image "Background Image" at bounding box center [538, 209] width 167 height 10
click at [589, 190] on span "edit field" at bounding box center [589, 190] width 23 height 8
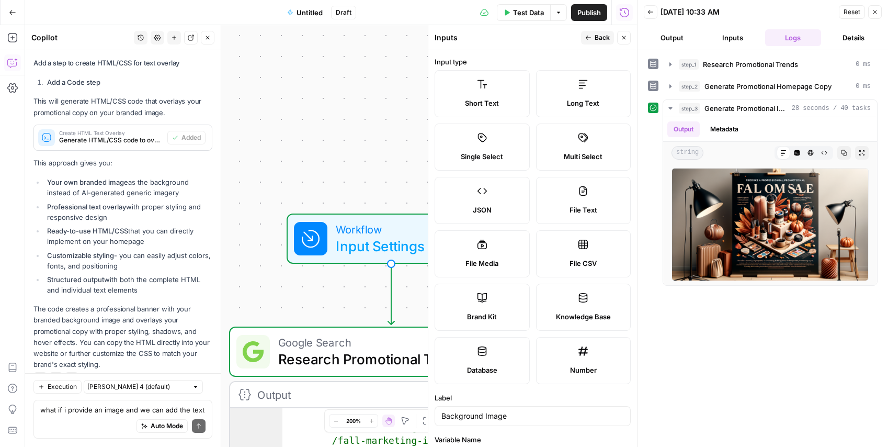
click at [510, 244] on label "File Media" at bounding box center [482, 253] width 95 height 47
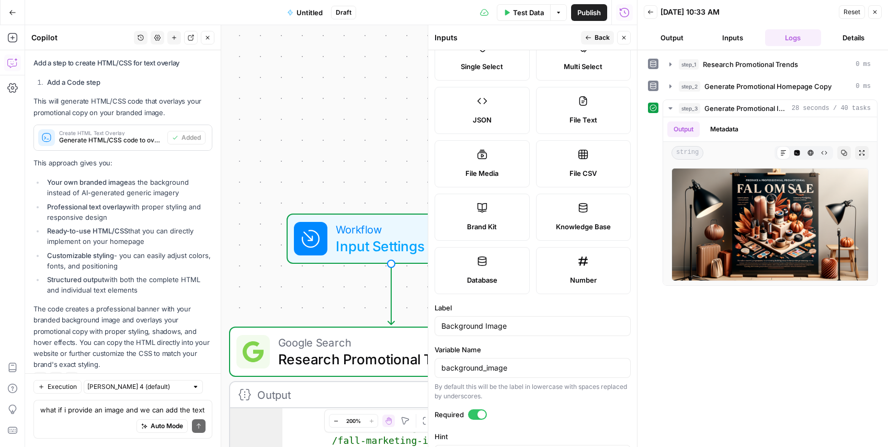
scroll to position [0, 0]
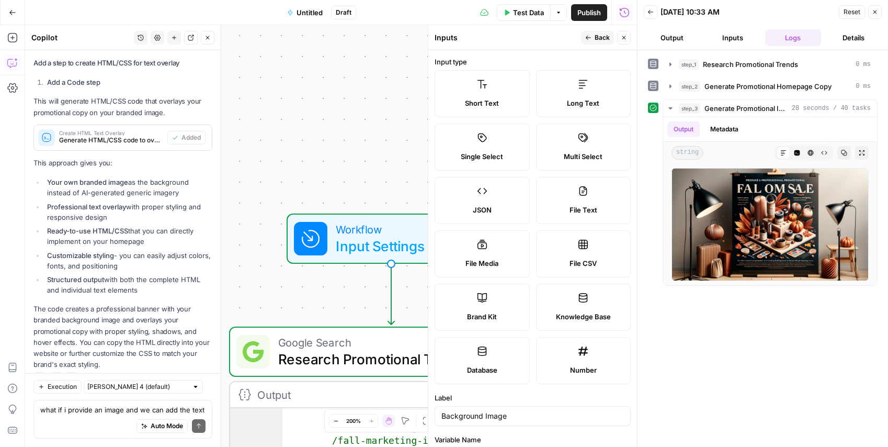
click at [601, 33] on span "Back" at bounding box center [602, 37] width 15 height 9
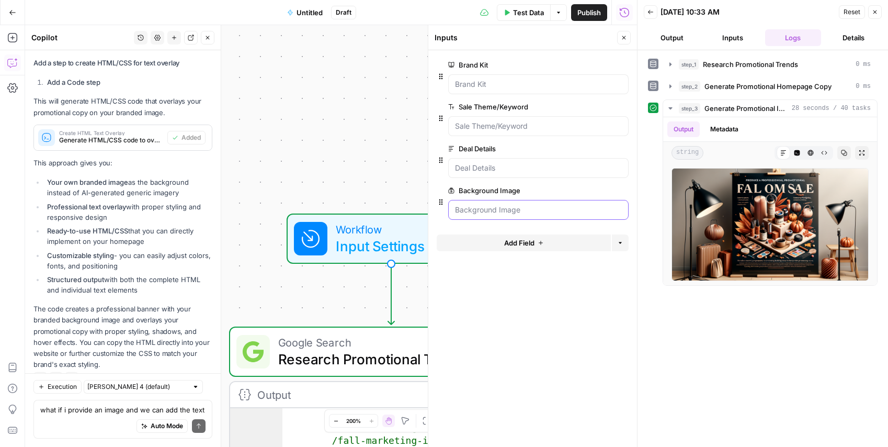
click at [514, 212] on Image "Background Image" at bounding box center [538, 209] width 167 height 10
click at [441, 201] on icon "button" at bounding box center [441, 202] width 8 height 8
click at [504, 208] on Image "Background Image" at bounding box center [538, 209] width 167 height 10
click at [568, 213] on Image "Background Image" at bounding box center [538, 209] width 167 height 10
drag, startPoint x: 568, startPoint y: 213, endPoint x: 521, endPoint y: 211, distance: 46.6
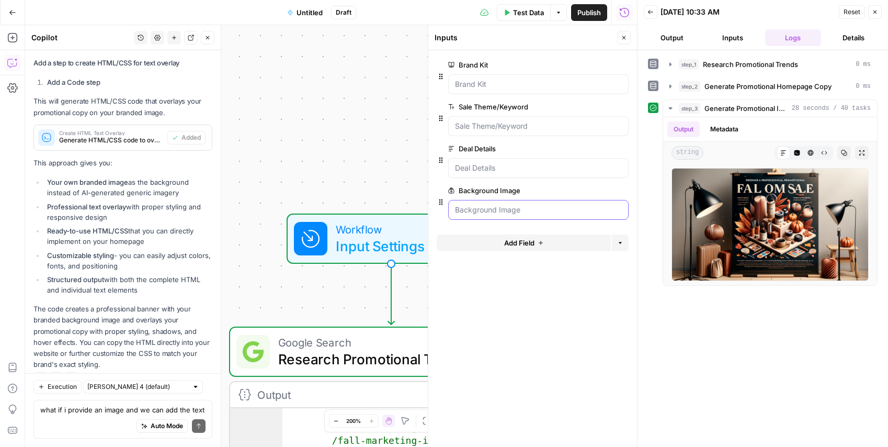
click at [560, 213] on Image "Background Image" at bounding box center [538, 209] width 167 height 10
click at [504, 210] on Image "Background Image" at bounding box center [538, 209] width 167 height 10
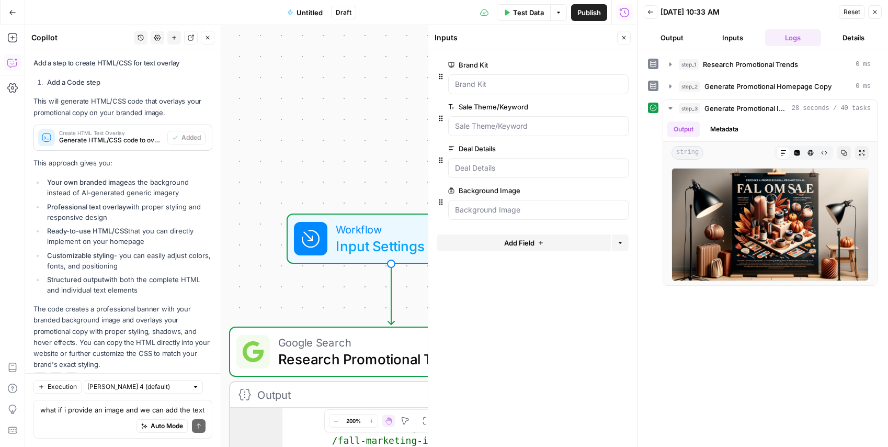
click at [450, 190] on icon at bounding box center [451, 190] width 6 height 6
click at [455, 204] on Image "Background Image" at bounding box center [538, 209] width 167 height 10
click at [493, 210] on Image "Background Image" at bounding box center [538, 209] width 167 height 10
click at [479, 176] on div at bounding box center [538, 168] width 180 height 20
click at [531, 9] on span "Test Data" at bounding box center [528, 12] width 31 height 10
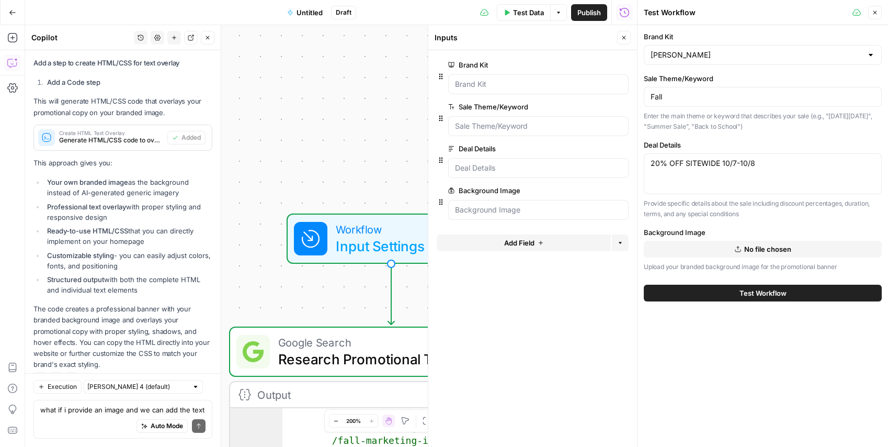
click at [733, 250] on button "No file chosen" at bounding box center [763, 249] width 238 height 17
click at [725, 288] on button "Test Workflow" at bounding box center [763, 292] width 238 height 17
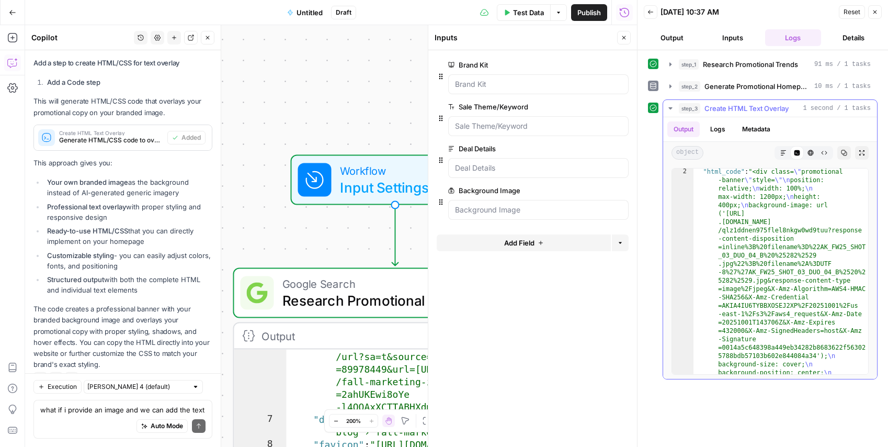
scroll to position [9, 0]
click at [341, 237] on div "**********" at bounding box center [331, 235] width 612 height 421
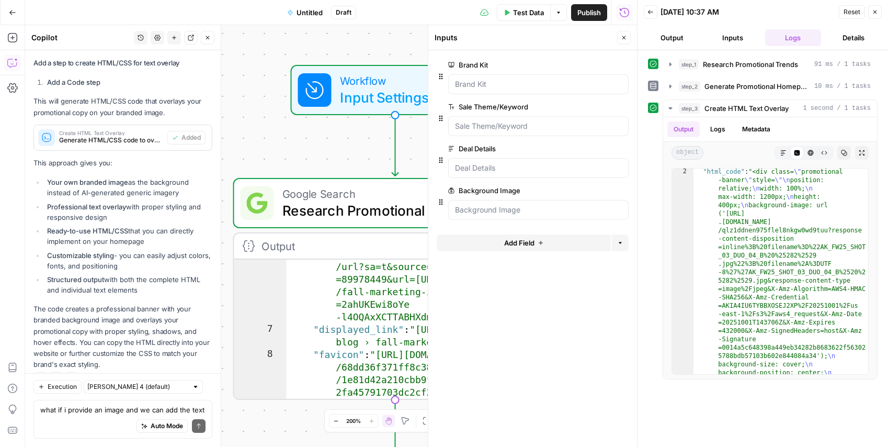
drag, startPoint x: 624, startPoint y: 36, endPoint x: 476, endPoint y: 223, distance: 238.7
click at [624, 36] on icon "button" at bounding box center [624, 38] width 6 height 6
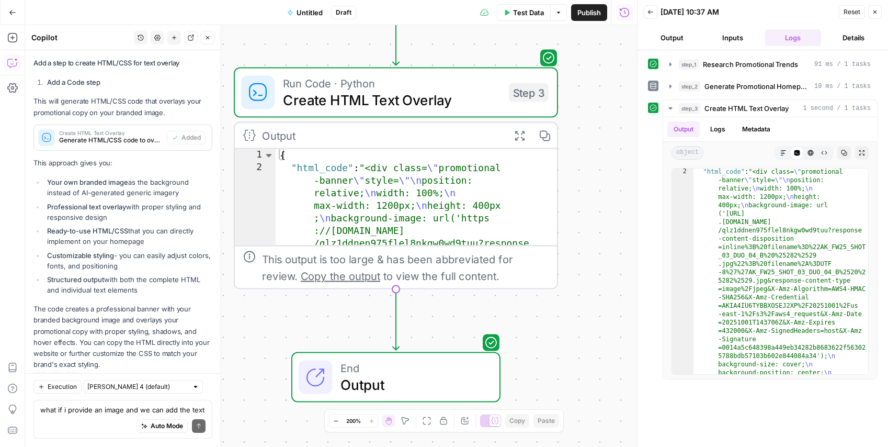
click at [317, 270] on span "Copy the output" at bounding box center [340, 275] width 79 height 13
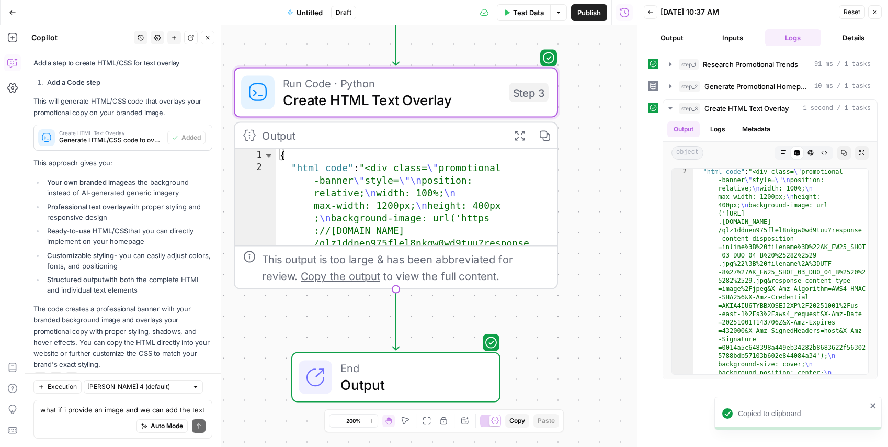
click at [826, 417] on div "Copied to clipboard" at bounding box center [802, 413] width 129 height 10
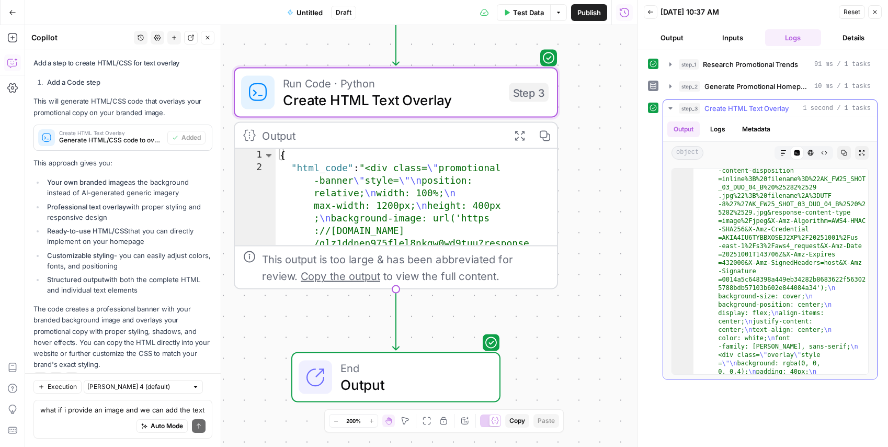
scroll to position [0, 0]
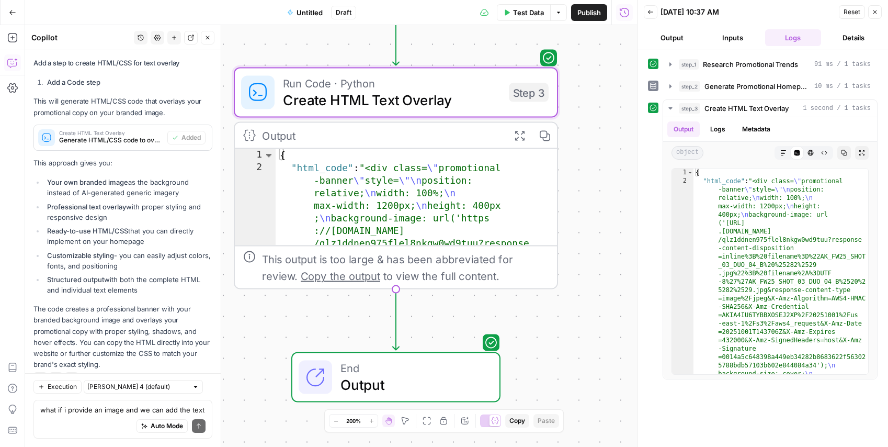
click at [97, 423] on div "Auto Mode Send" at bounding box center [122, 426] width 165 height 23
click at [309, 377] on icon at bounding box center [315, 377] width 17 height 17
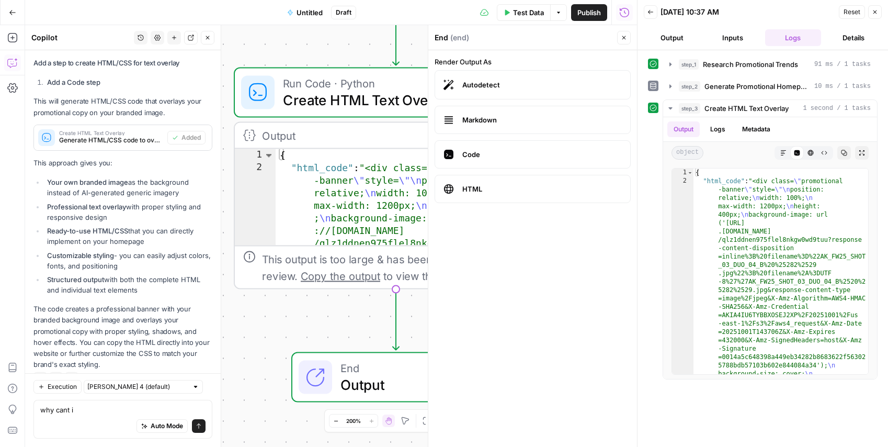
click at [350, 379] on span "Output" at bounding box center [411, 384] width 142 height 21
click at [101, 415] on div "Auto Mode Send" at bounding box center [122, 426] width 165 height 23
type textarea "why cant i see the image output"
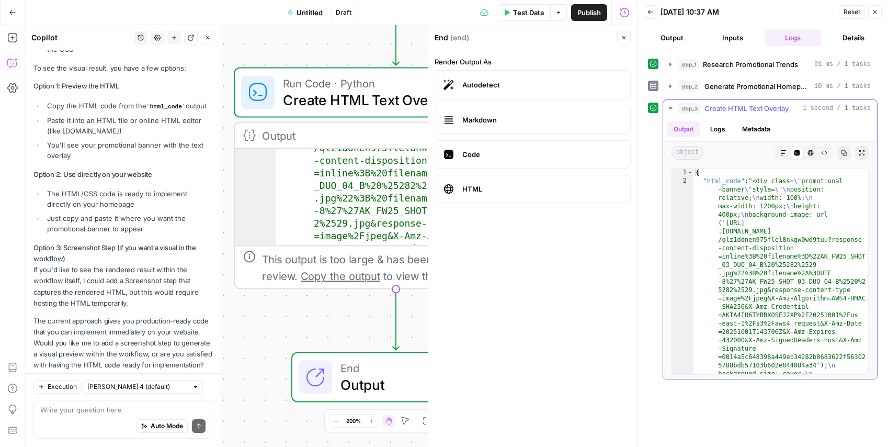
click at [828, 153] on button "Raw Output" at bounding box center [824, 153] width 14 height 14
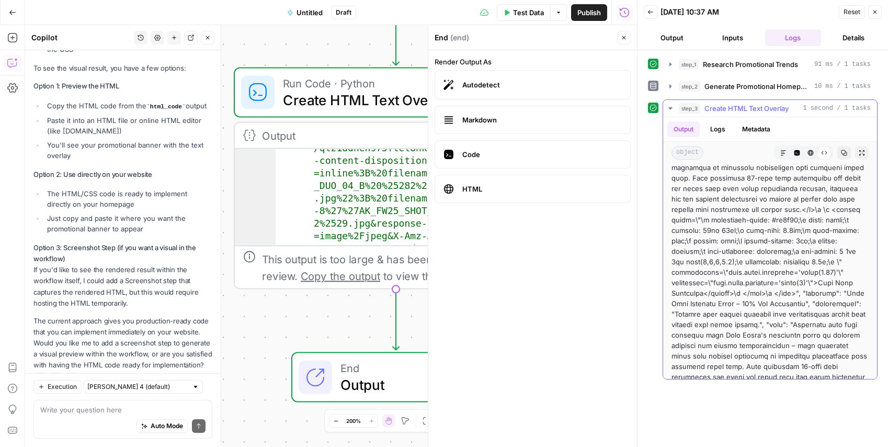
scroll to position [358, 0]
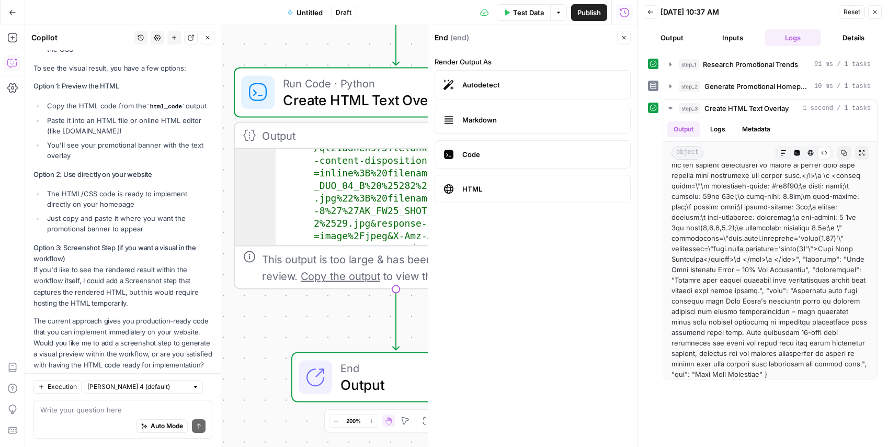
drag, startPoint x: 745, startPoint y: 370, endPoint x: 700, endPoint y: 202, distance: 173.9
click at [696, 200] on div at bounding box center [769, 96] width 197 height 565
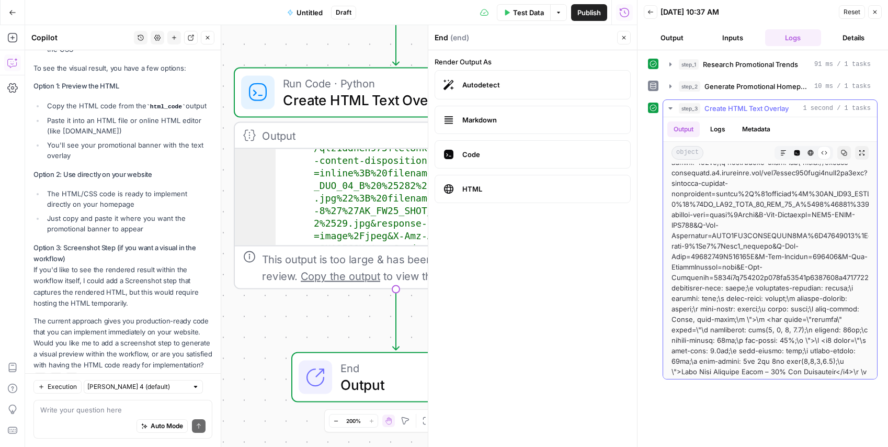
scroll to position [0, 0]
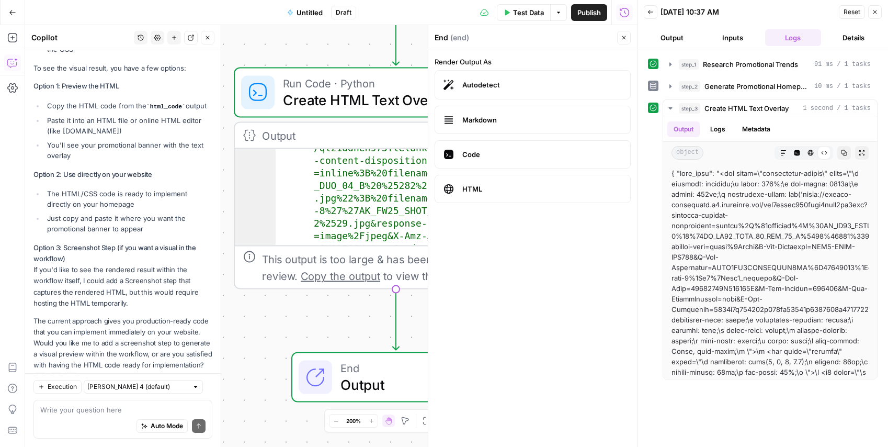
click at [94, 419] on div "Auto Mode Send" at bounding box center [122, 426] width 165 height 23
type textarea "is there a way i can preview it here"
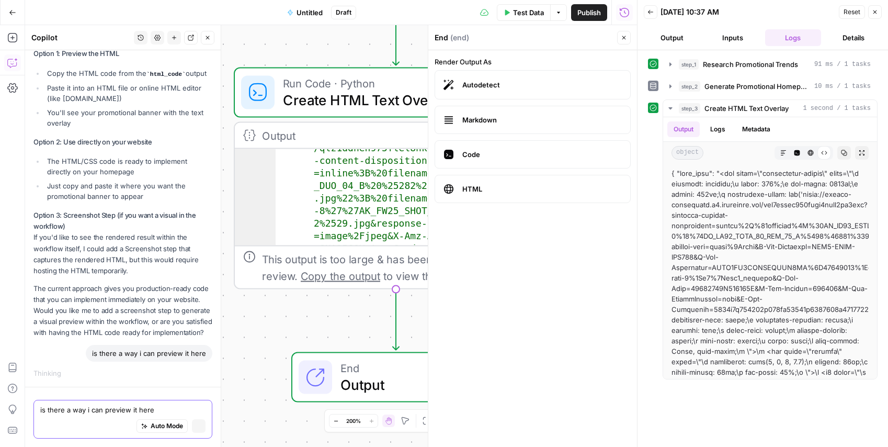
scroll to position [2628, 0]
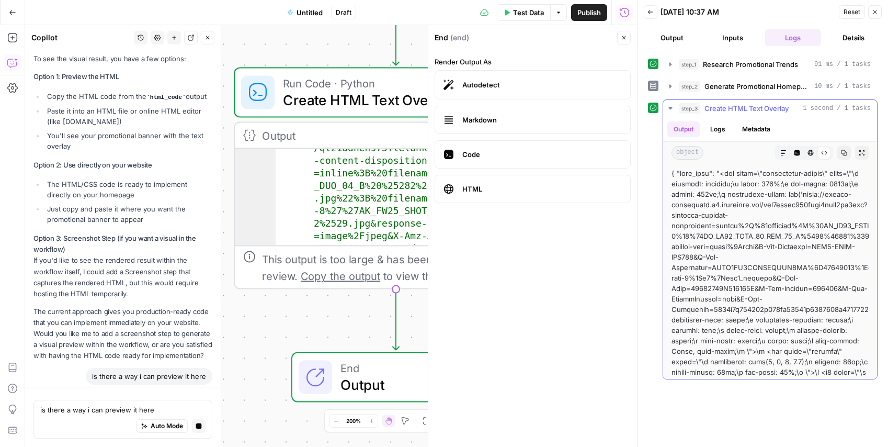
click at [845, 248] on div at bounding box center [769, 450] width 197 height 565
click at [136, 410] on textarea "is there a way i can preview it here" at bounding box center [122, 409] width 165 height 10
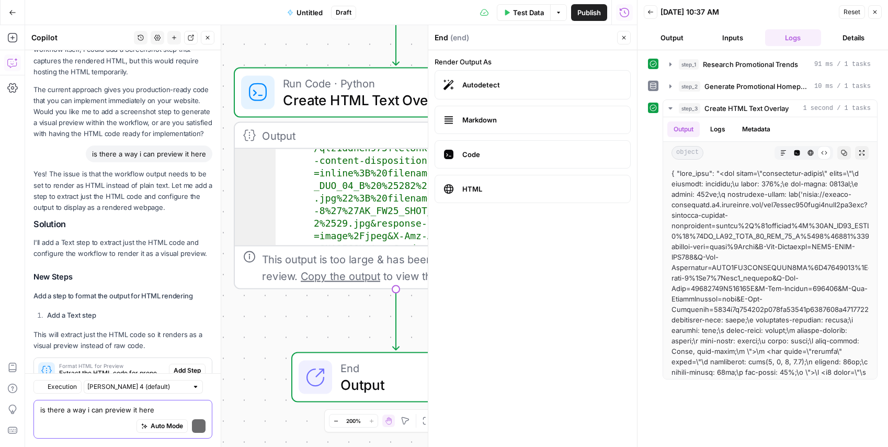
scroll to position [3089, 0]
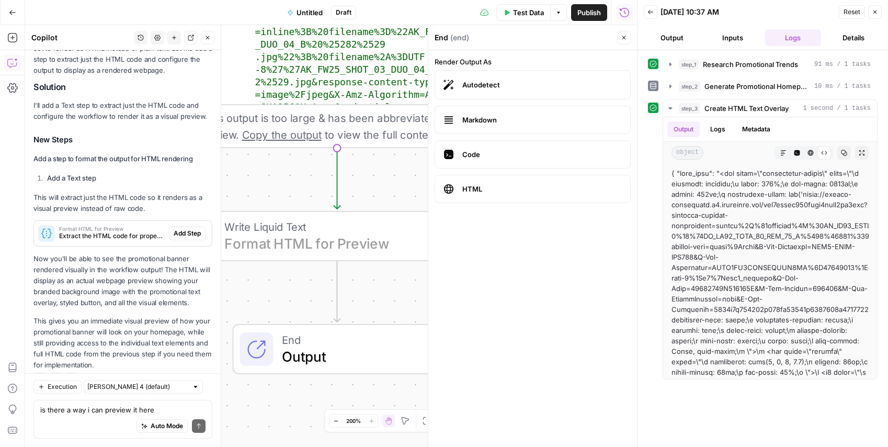
click at [189, 229] on span "Add Step" at bounding box center [187, 233] width 27 height 9
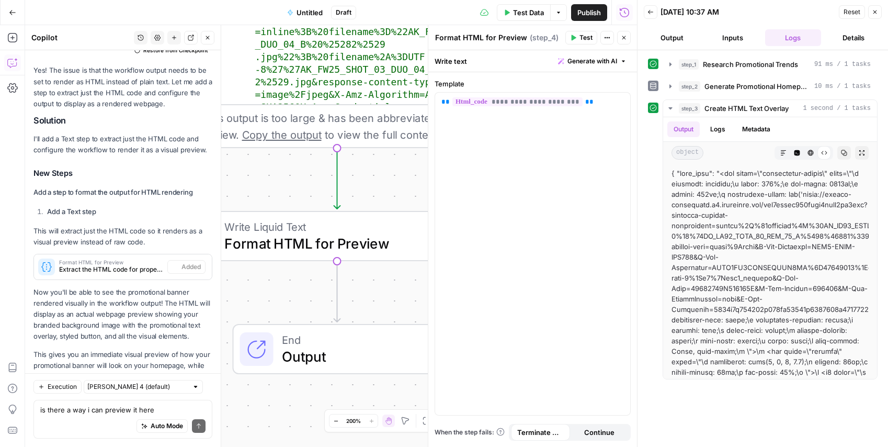
type textarea "Format HTML for Preview"
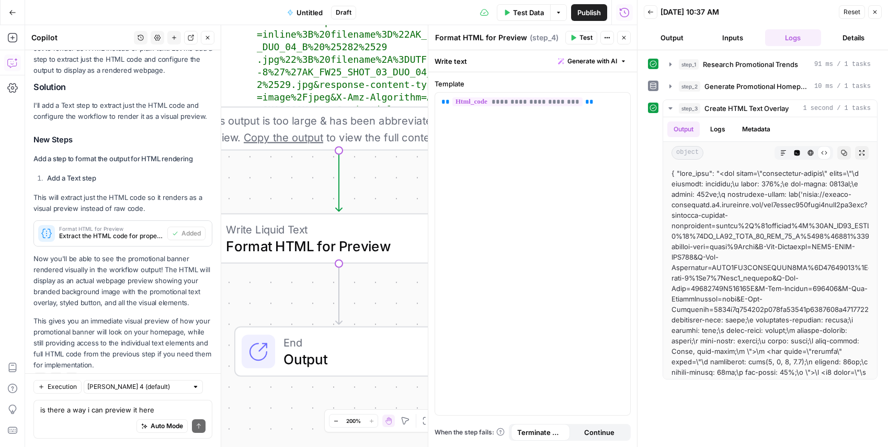
click at [566, 35] on button "Test" at bounding box center [581, 38] width 32 height 14
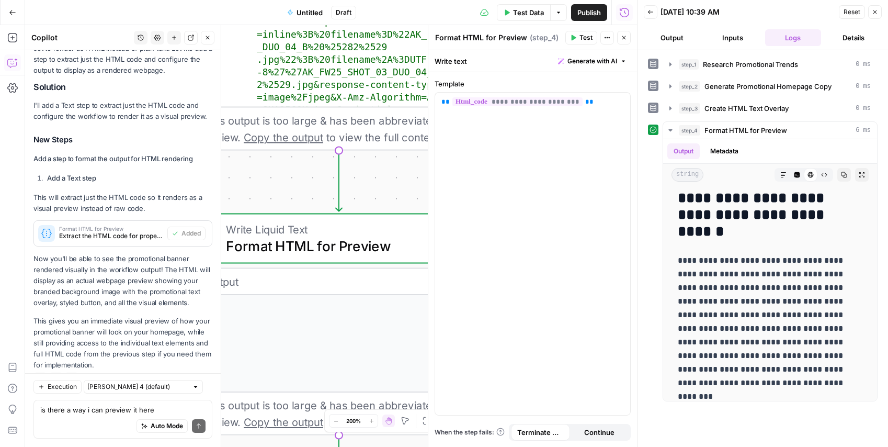
scroll to position [35, 0]
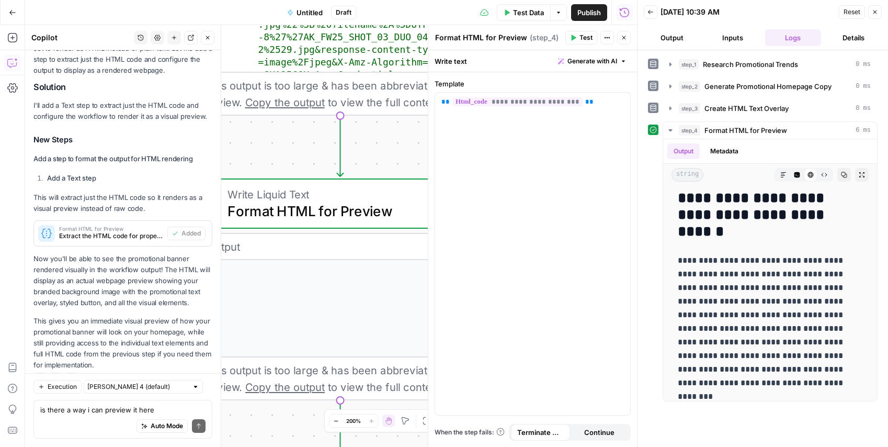
drag, startPoint x: 588, startPoint y: 13, endPoint x: 449, endPoint y: 216, distance: 246.0
click at [588, 13] on span "Publish" at bounding box center [589, 12] width 24 height 10
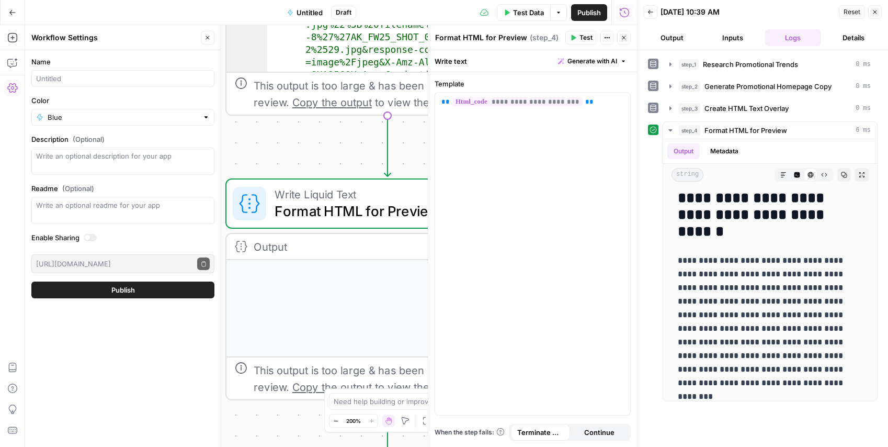
click at [74, 84] on div at bounding box center [122, 78] width 183 height 17
type input "AK Promo Copy"
click at [61, 121] on input "Color" at bounding box center [123, 117] width 151 height 10
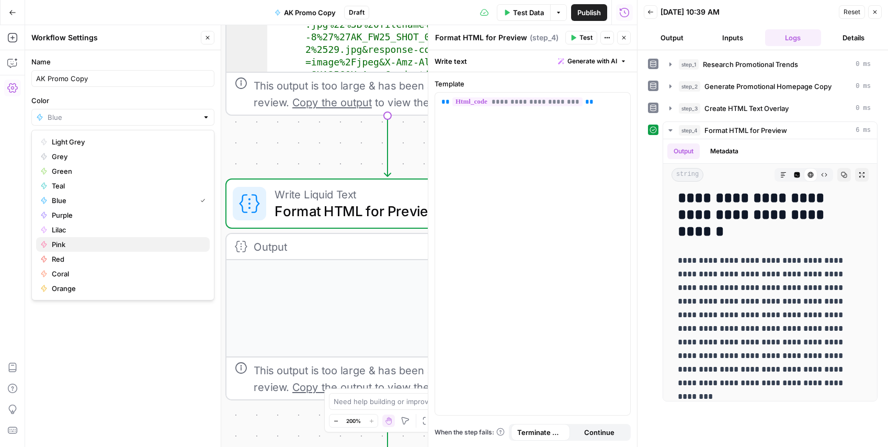
click at [74, 245] on span "Pink" at bounding box center [127, 244] width 150 height 10
type input "Pink"
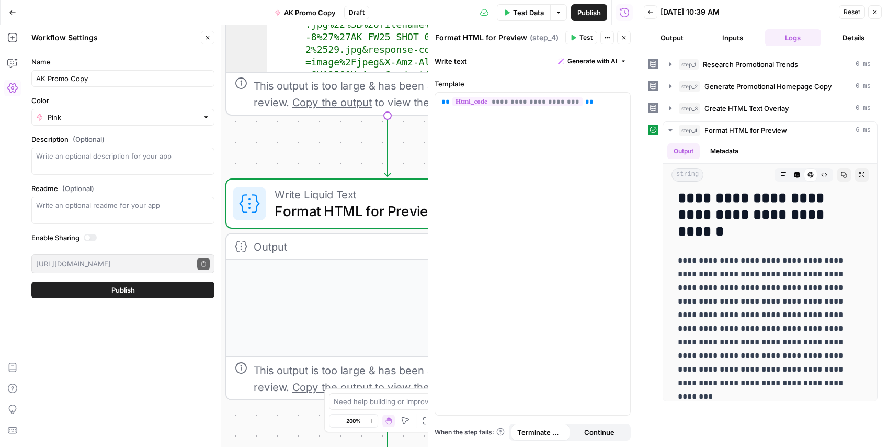
click at [131, 291] on span "Publish" at bounding box center [123, 289] width 24 height 10
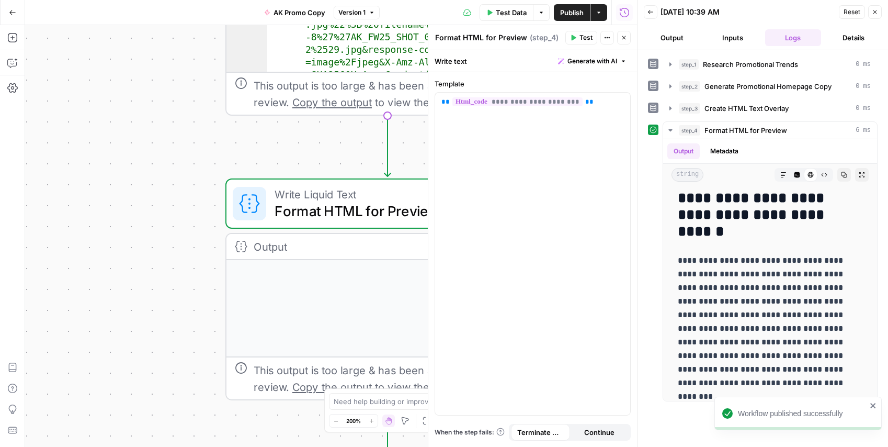
click at [165, 149] on div "**********" at bounding box center [331, 235] width 612 height 421
drag, startPoint x: 587, startPoint y: 31, endPoint x: 508, endPoint y: 106, distance: 109.1
click at [587, 31] on button "Test" at bounding box center [581, 38] width 32 height 14
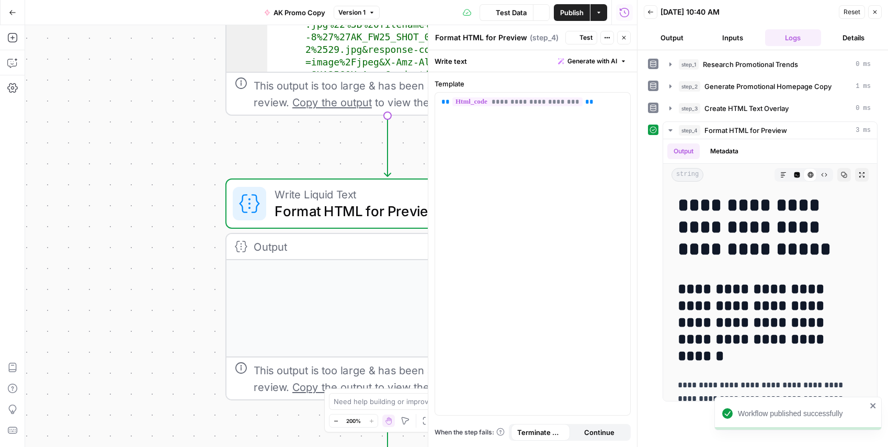
click at [387, 276] on div at bounding box center [387, 273] width 322 height 165
click at [625, 35] on icon "button" at bounding box center [624, 38] width 6 height 6
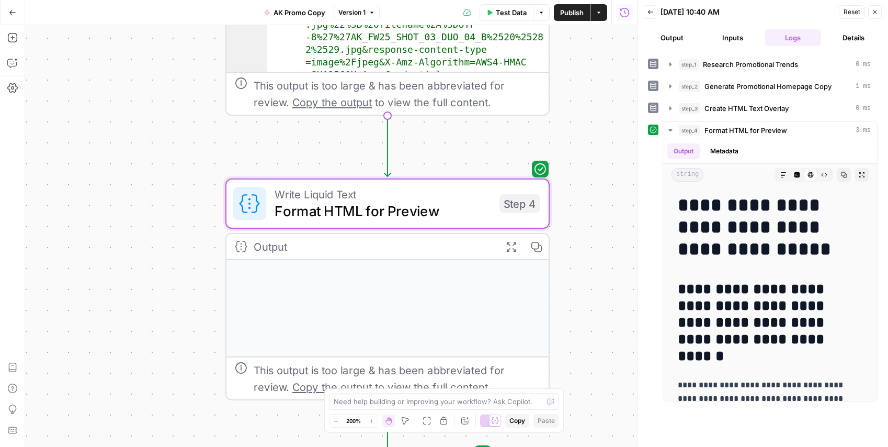
scroll to position [35, 0]
click at [297, 384] on span "Copy the output" at bounding box center [331, 386] width 79 height 13
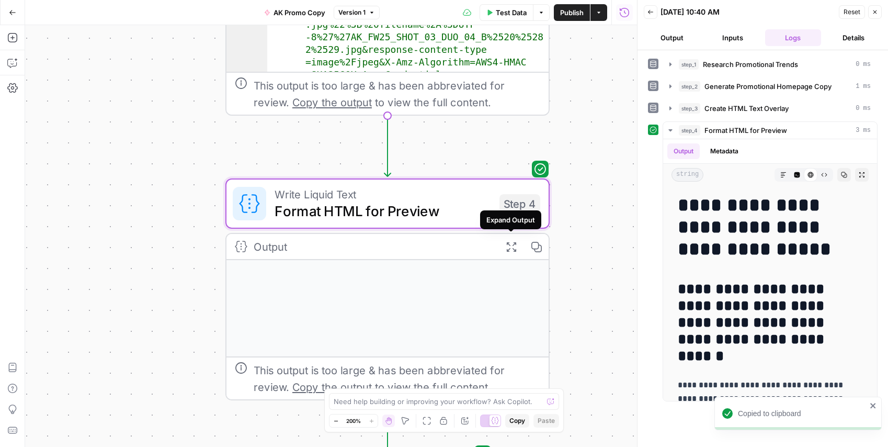
click at [515, 248] on icon "button" at bounding box center [511, 247] width 12 height 12
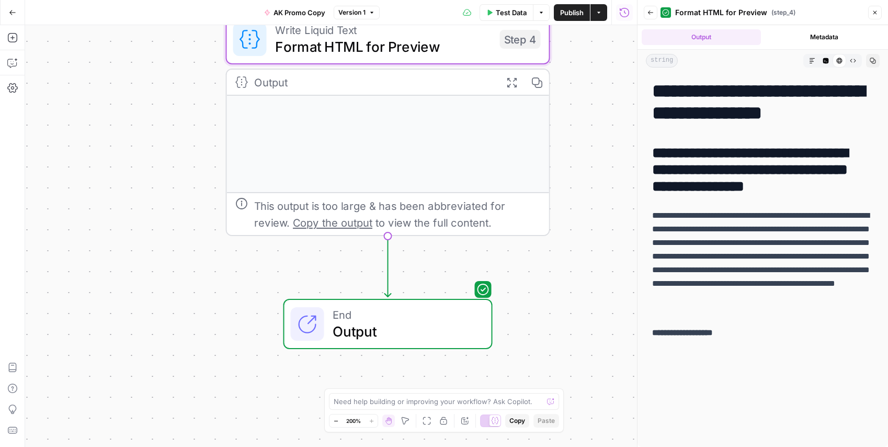
click at [380, 317] on span "End" at bounding box center [404, 314] width 142 height 17
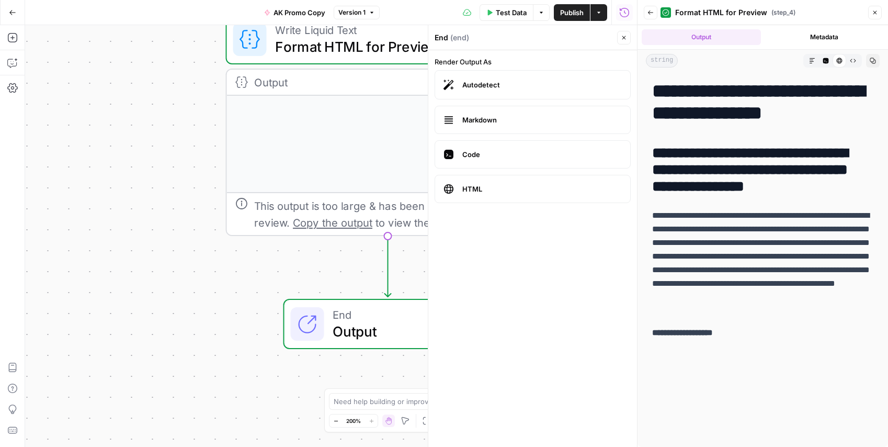
click at [380, 317] on span "End" at bounding box center [404, 314] width 142 height 17
drag, startPoint x: 273, startPoint y: 289, endPoint x: 279, endPoint y: 286, distance: 6.3
click at [273, 289] on div "**********" at bounding box center [331, 235] width 612 height 421
click at [370, 226] on span "Copy the output" at bounding box center [332, 222] width 79 height 13
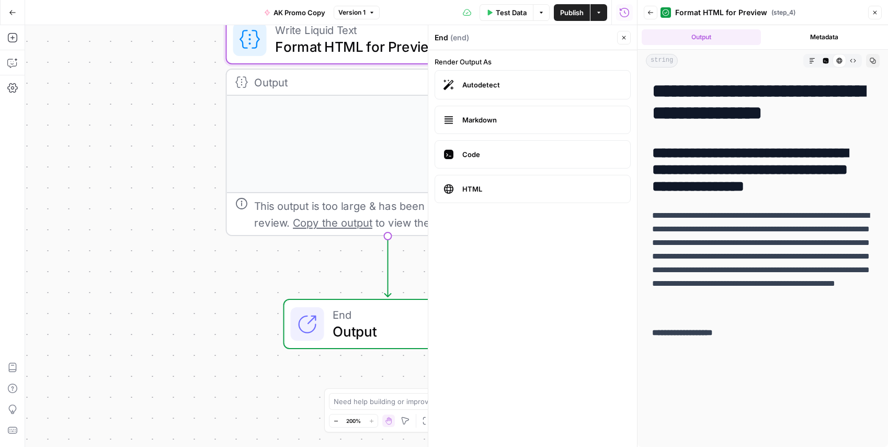
click at [314, 201] on div "This output is too large & has been abbreviated for review. Copy the output to …" at bounding box center [397, 213] width 287 height 33
click at [327, 220] on span "Copy the output" at bounding box center [332, 222] width 79 height 13
click at [237, 200] on icon at bounding box center [242, 204] width 12 height 12
click at [626, 38] on span "Close" at bounding box center [626, 38] width 1 height 1
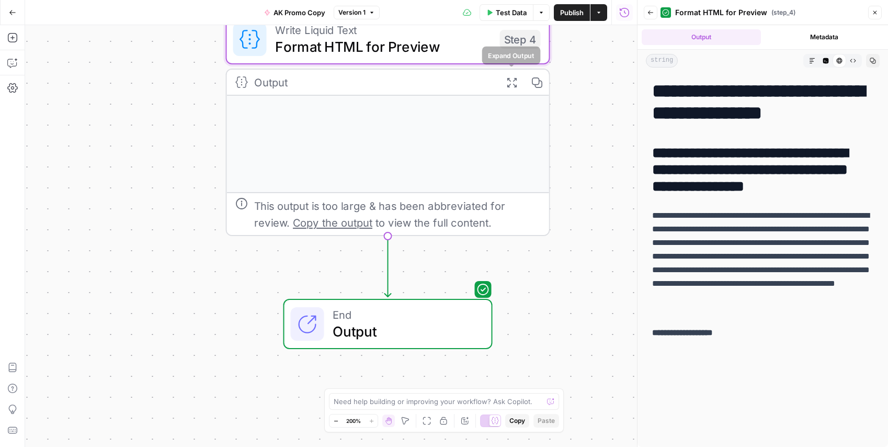
click at [519, 77] on button "Expand Output" at bounding box center [511, 82] width 25 height 25
click at [509, 83] on icon "button" at bounding box center [510, 81] width 9 height 9
click at [815, 60] on button "Markdown" at bounding box center [812, 61] width 14 height 14
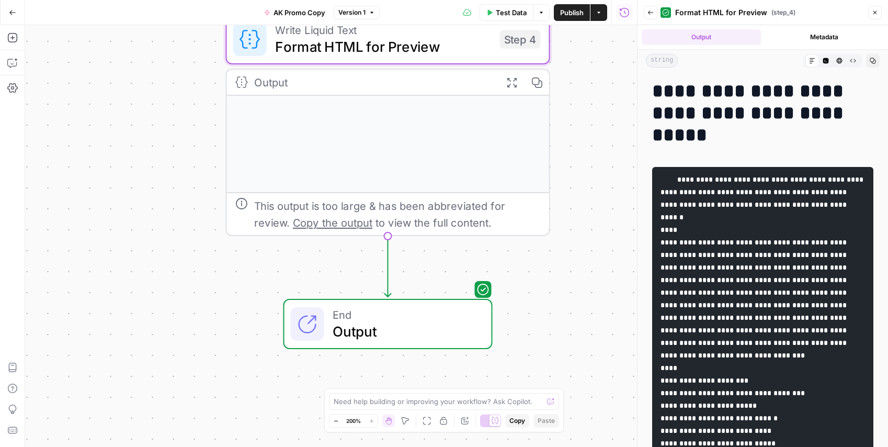
click at [815, 60] on div "Markdown" at bounding box center [812, 61] width 14 height 14
click at [821, 60] on button "Code Editor" at bounding box center [826, 61] width 14 height 14
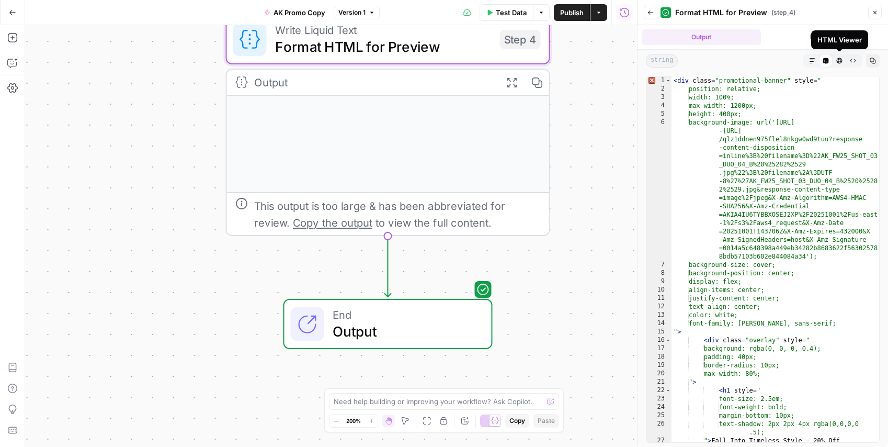
click at [840, 59] on icon "button" at bounding box center [840, 61] width 6 height 6
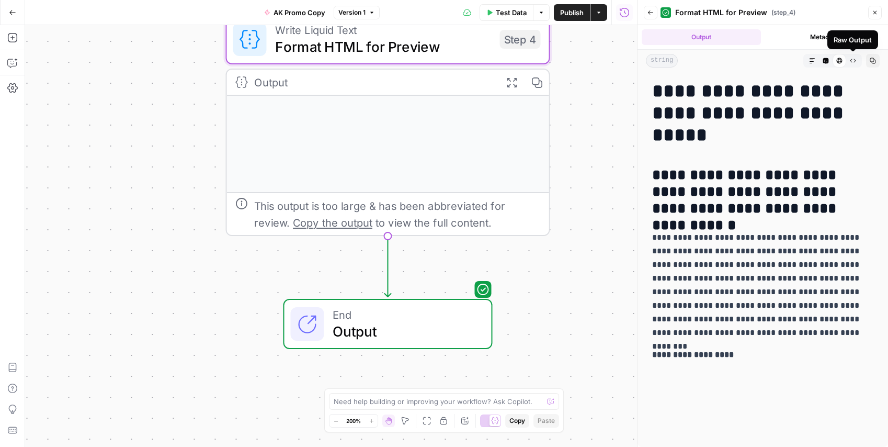
click at [851, 61] on icon "button" at bounding box center [853, 61] width 6 height 6
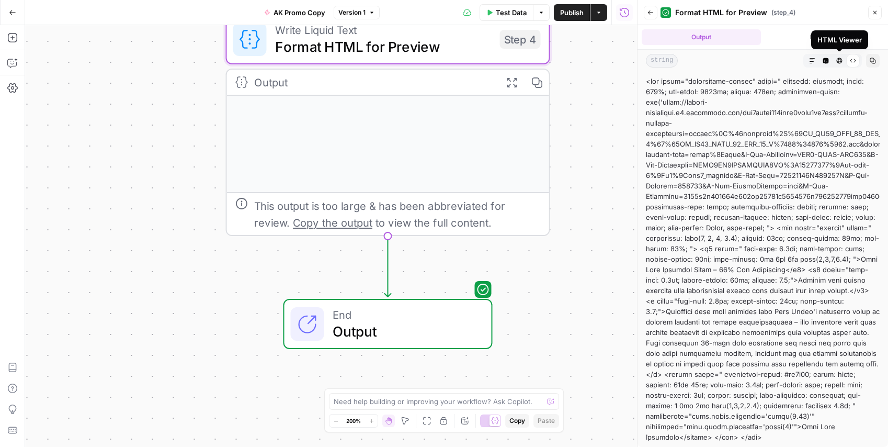
click at [839, 61] on icon "button" at bounding box center [840, 61] width 6 height 6
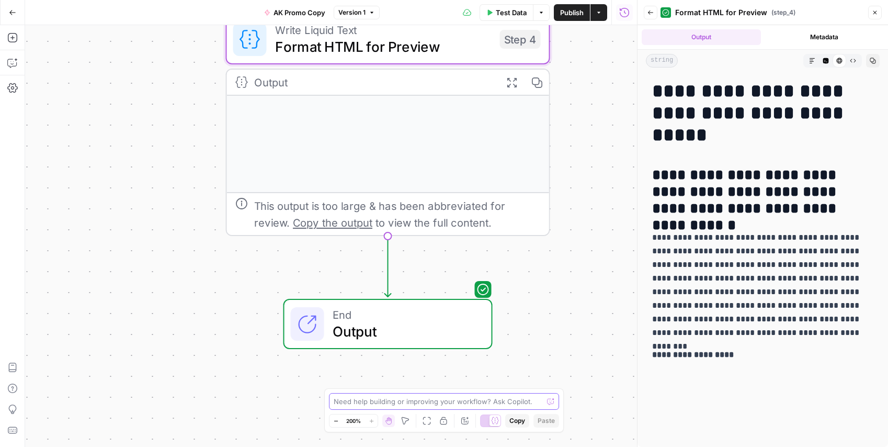
click at [377, 404] on textarea at bounding box center [438, 401] width 209 height 10
type textarea "can the preview be small enough to view"
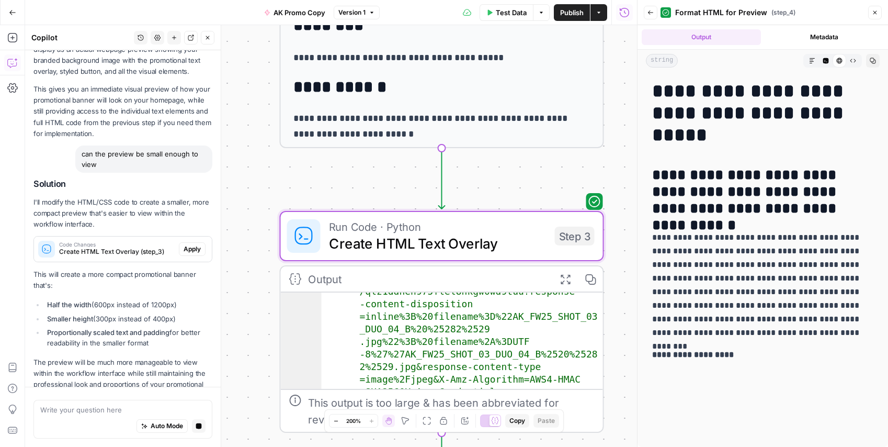
scroll to position [3225, 0]
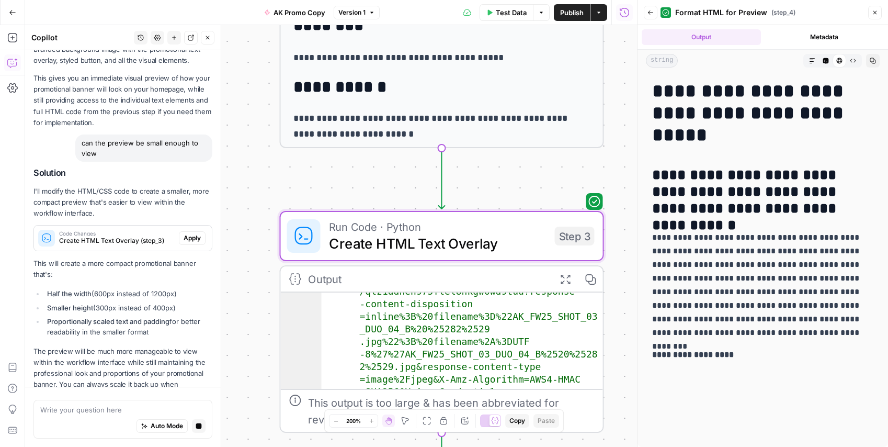
click at [192, 258] on p "This will create a more compact promotional banner that's:" at bounding box center [122, 269] width 179 height 22
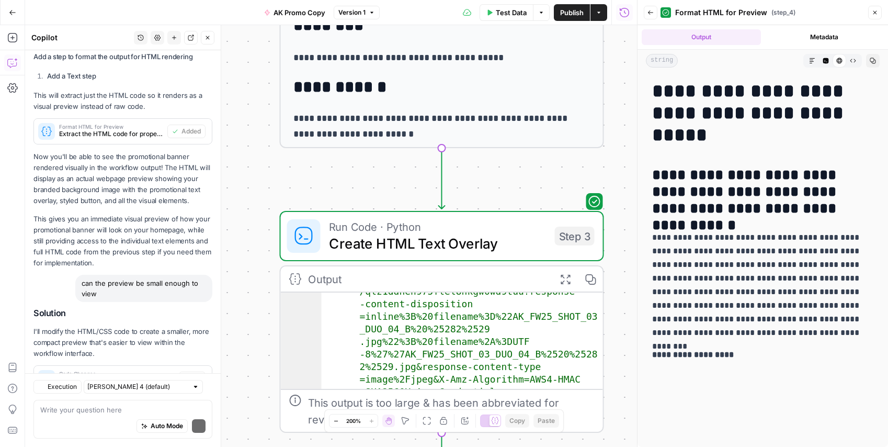
scroll to position [3395, 0]
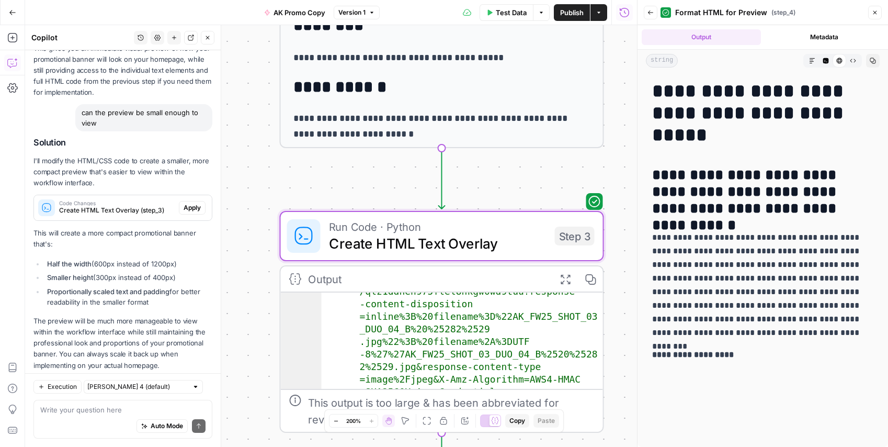
click at [187, 201] on button "Apply" at bounding box center [192, 208] width 27 height 14
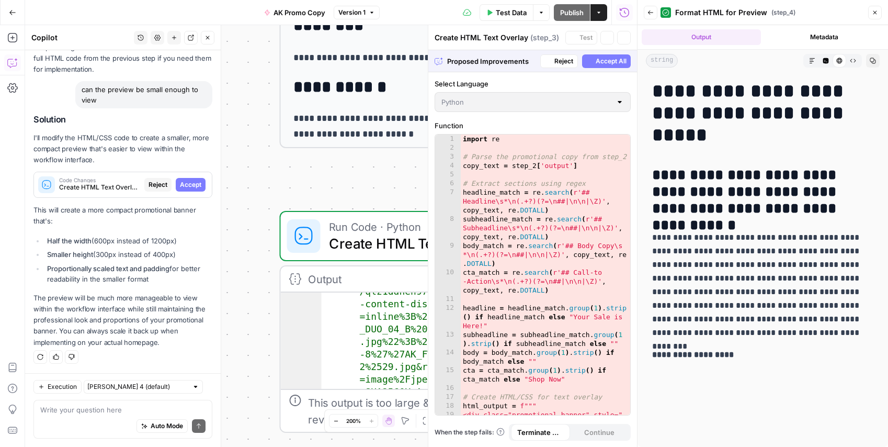
scroll to position [3278, 0]
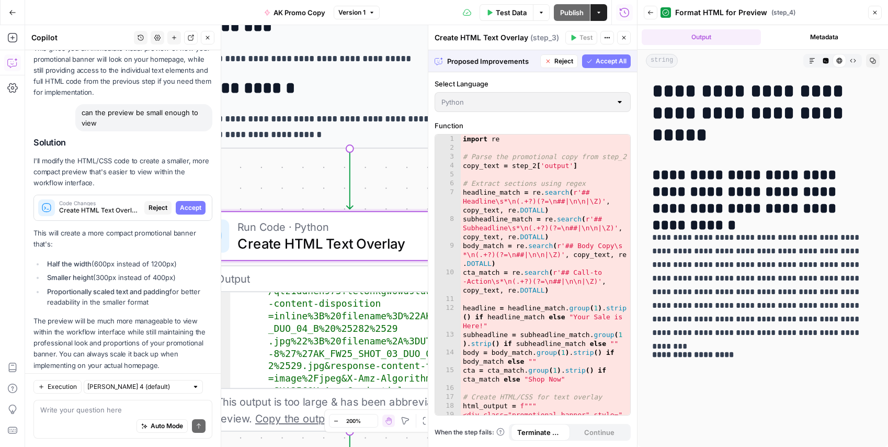
click at [192, 203] on span "Accept" at bounding box center [190, 207] width 21 height 9
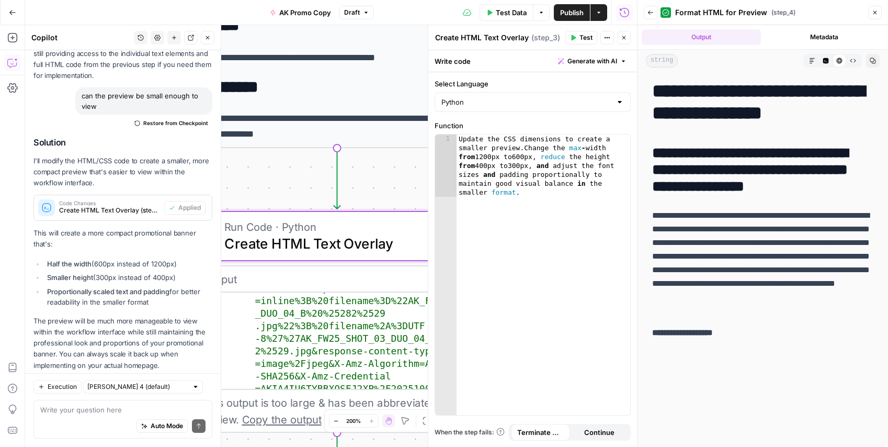
scroll to position [55, 0]
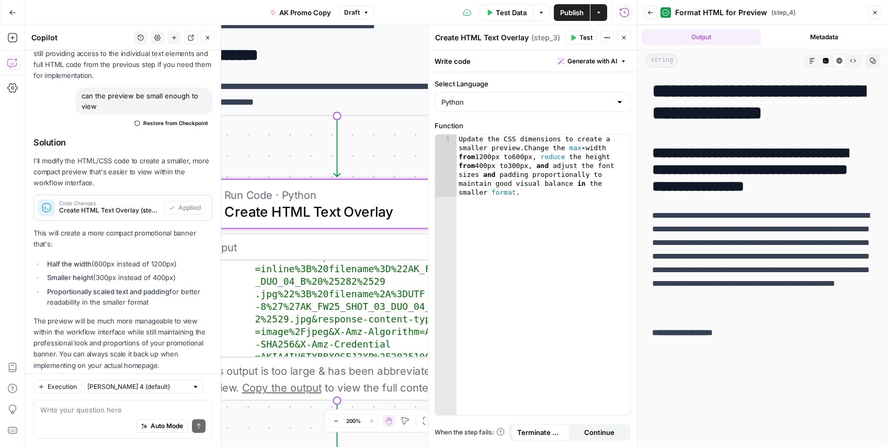
click at [577, 37] on button "Test" at bounding box center [581, 38] width 32 height 14
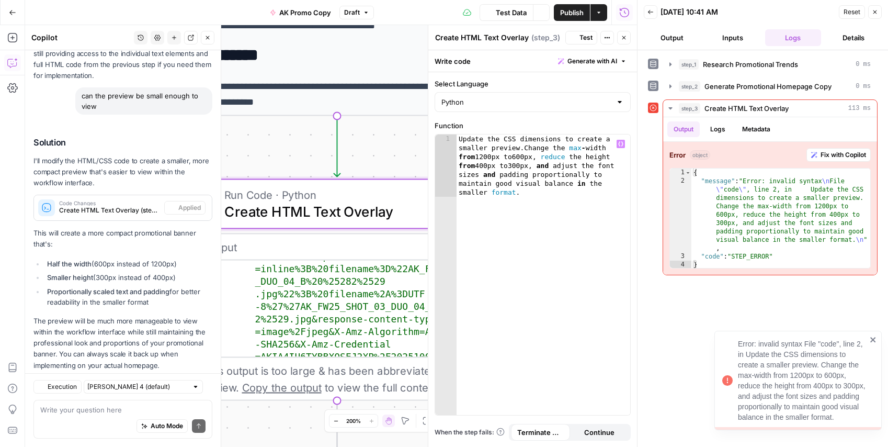
scroll to position [3412, 0]
click at [833, 156] on span "Fix with Copilot" at bounding box center [842, 154] width 45 height 9
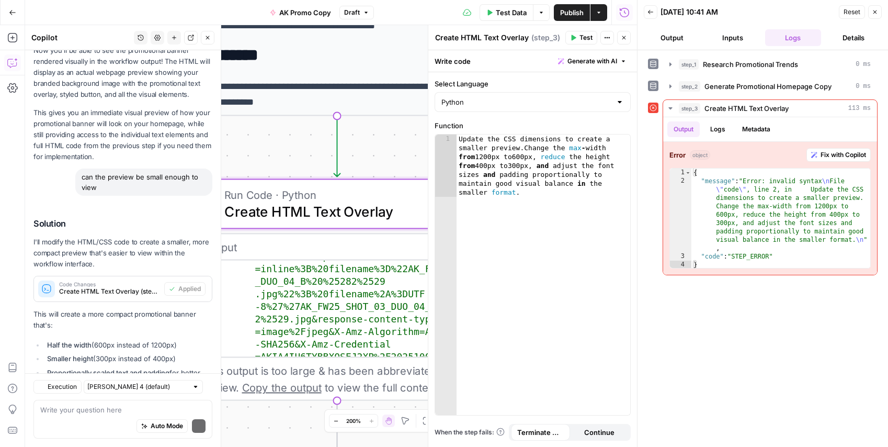
scroll to position [3518, 0]
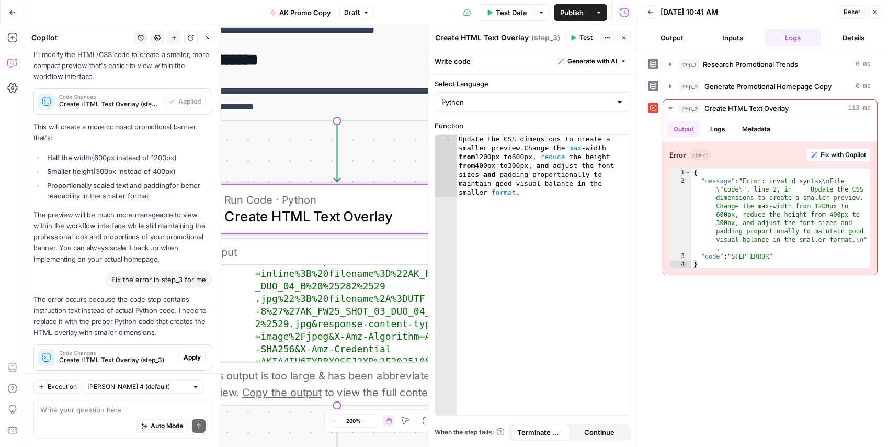
drag, startPoint x: 191, startPoint y: 335, endPoint x: 58, endPoint y: 412, distance: 154.6
click at [191, 352] on span "Apply" at bounding box center [192, 356] width 17 height 9
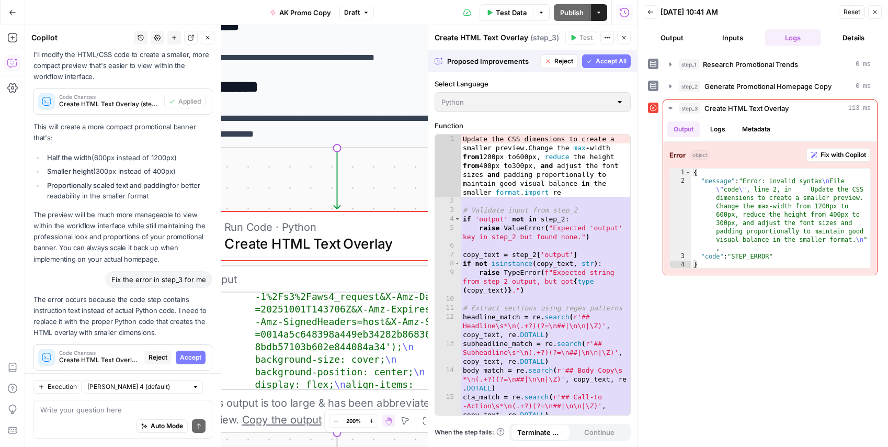
scroll to position [109, 0]
click at [603, 62] on span "Accept All" at bounding box center [611, 60] width 31 height 9
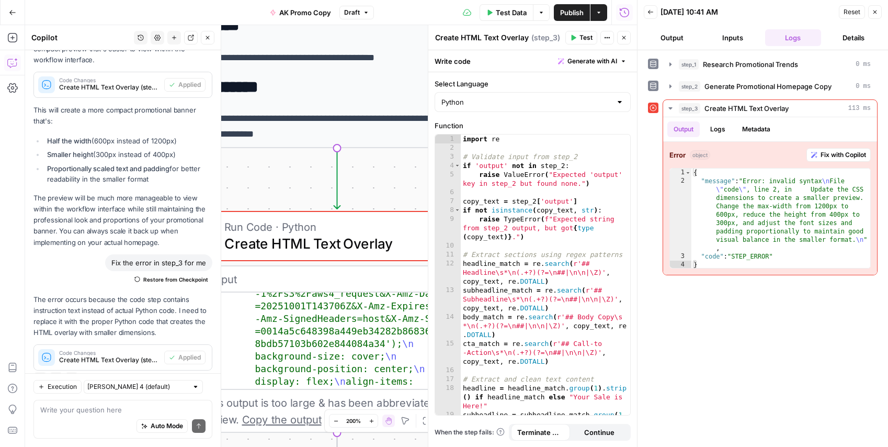
scroll to position [112, 0]
drag, startPoint x: 571, startPoint y: 38, endPoint x: 584, endPoint y: 190, distance: 152.2
click at [571, 38] on icon "button" at bounding box center [573, 38] width 6 height 6
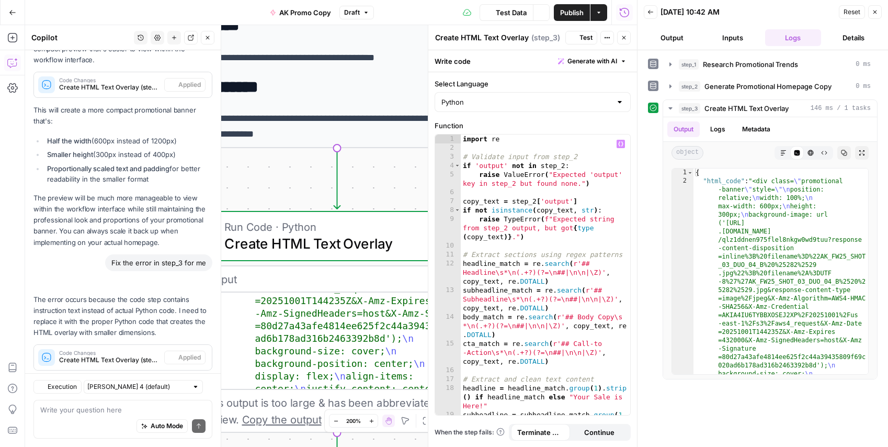
scroll to position [3535, 0]
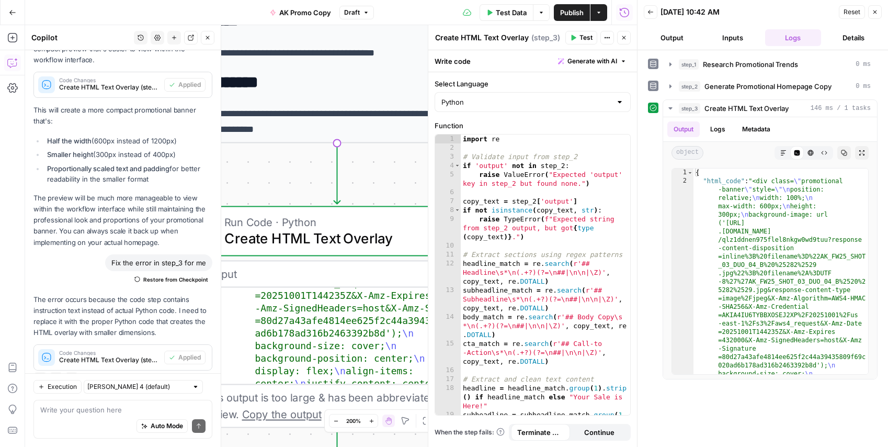
click at [628, 43] on button "Close" at bounding box center [624, 38] width 14 height 14
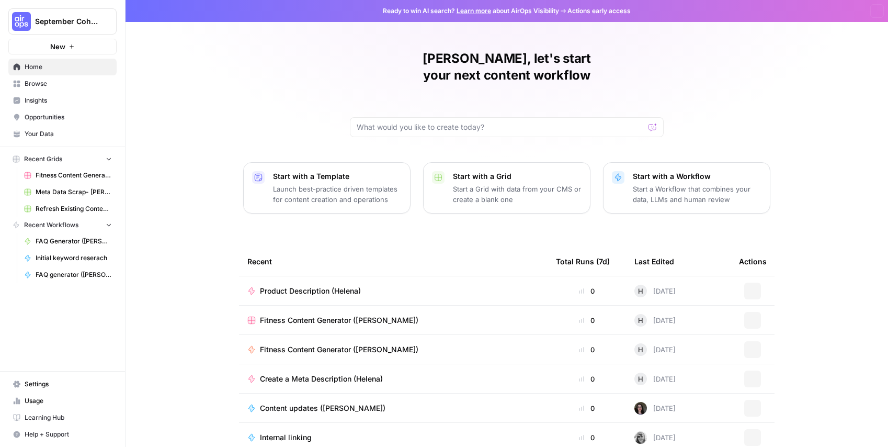
scroll to position [35, 0]
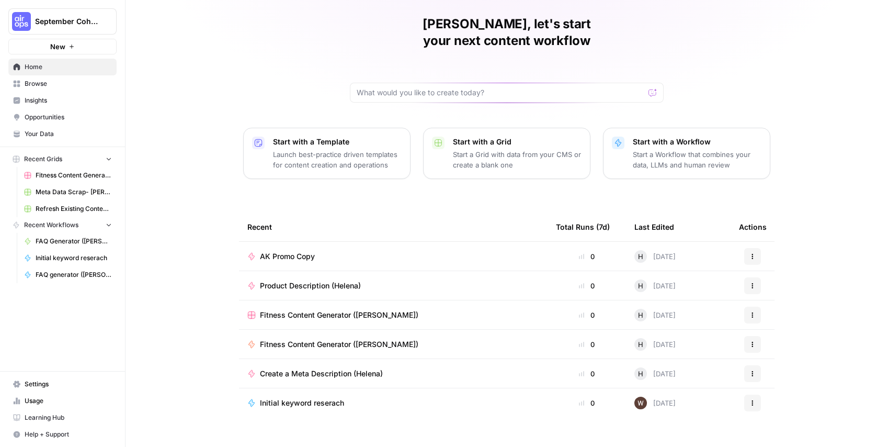
click at [314, 251] on span "AK Promo Copy" at bounding box center [287, 256] width 55 height 10
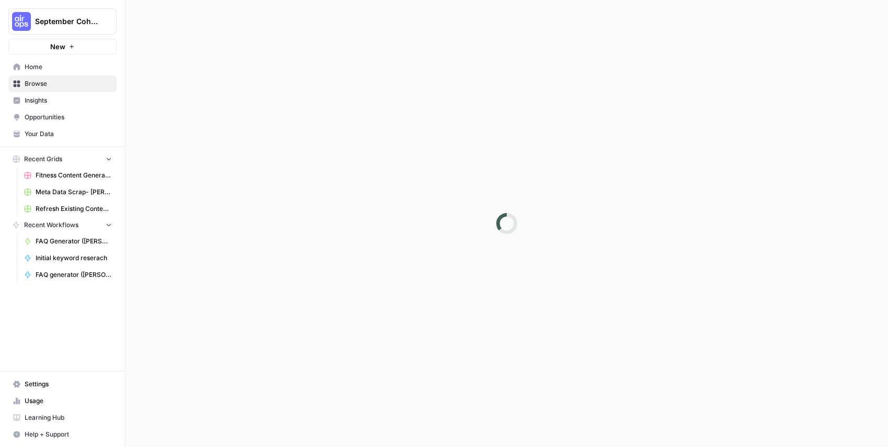
click at [314, 236] on div at bounding box center [507, 223] width 762 height 447
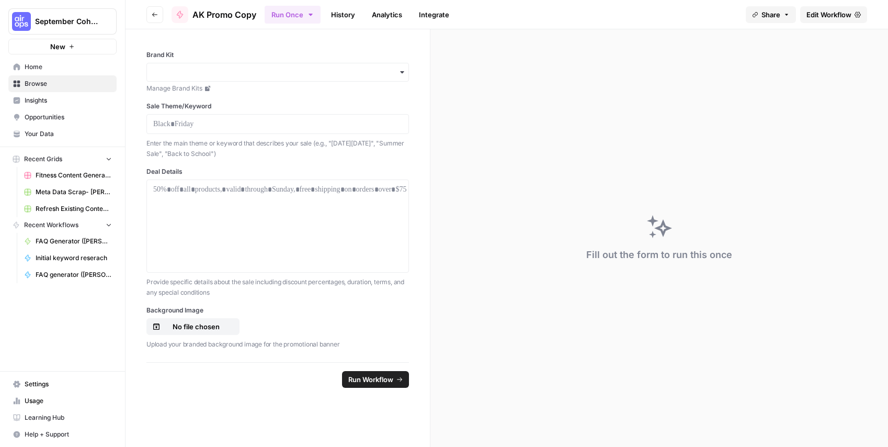
click at [372, 379] on span "Run Workflow" at bounding box center [370, 379] width 45 height 10
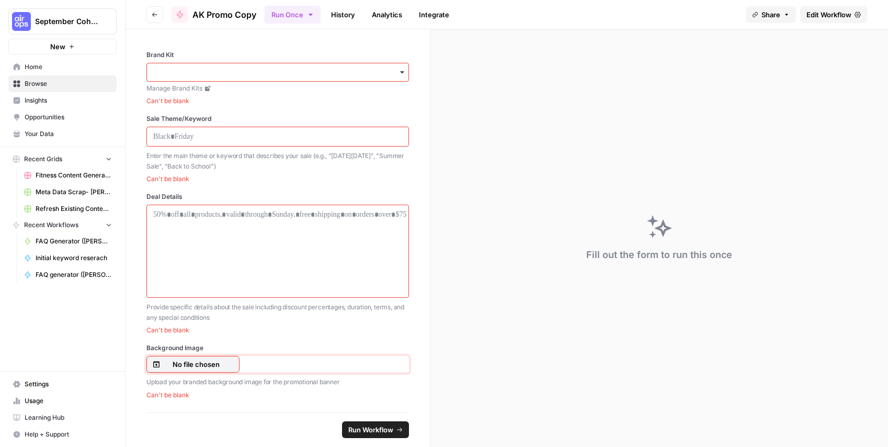
click at [193, 364] on p "No file chosen" at bounding box center [196, 364] width 67 height 10
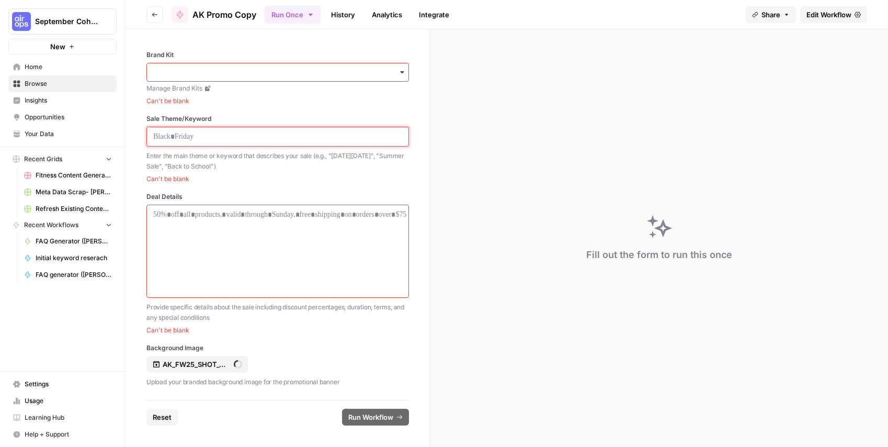
click at [193, 136] on p at bounding box center [277, 136] width 249 height 10
click at [200, 70] on input "Brand Kit" at bounding box center [277, 72] width 249 height 10
type input "ak"
click at [193, 76] on input "ak" at bounding box center [277, 72] width 249 height 10
click at [193, 76] on input "Brand Kit" at bounding box center [277, 72] width 249 height 10
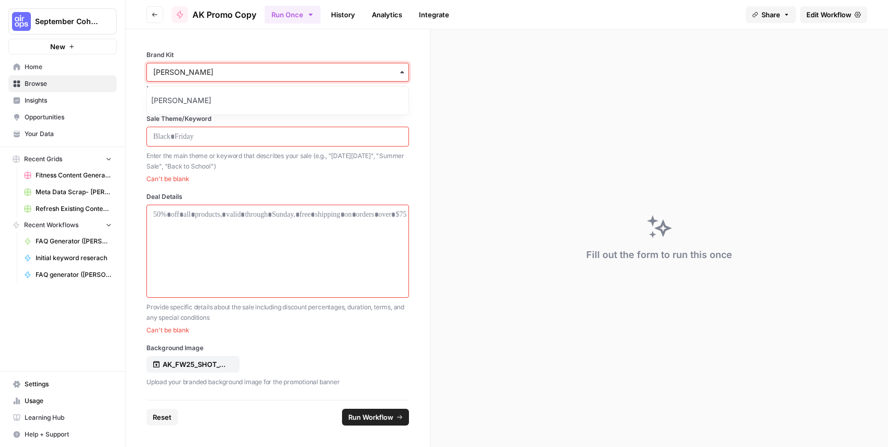
type input "anne"
click at [182, 92] on div "[PERSON_NAME]" at bounding box center [277, 100] width 261 height 20
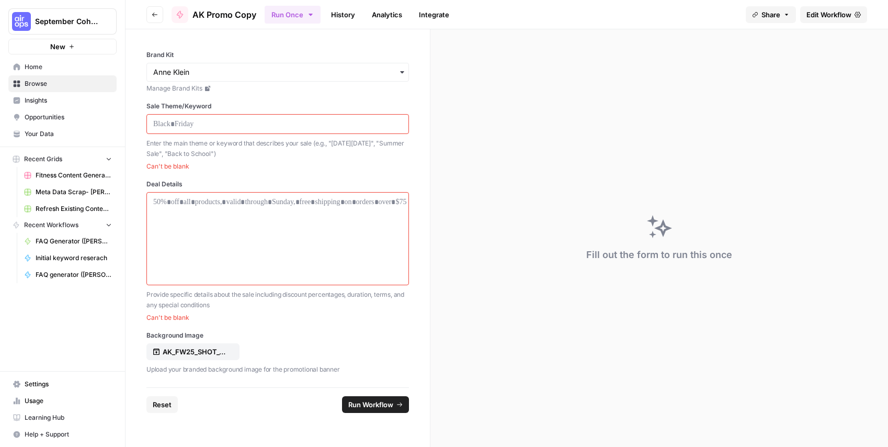
click at [188, 130] on div at bounding box center [277, 124] width 263 height 20
drag, startPoint x: 199, startPoint y: 126, endPoint x: 255, endPoint y: 120, distance: 55.7
click at [200, 126] on p at bounding box center [277, 124] width 249 height 10
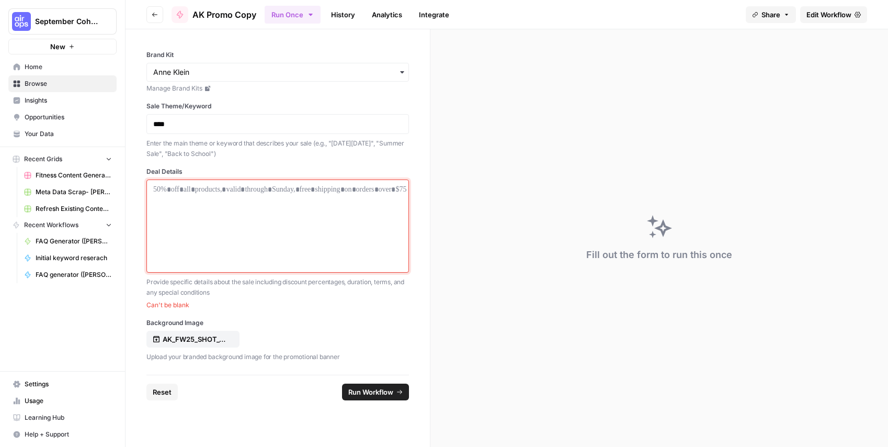
click at [240, 196] on div at bounding box center [277, 226] width 249 height 84
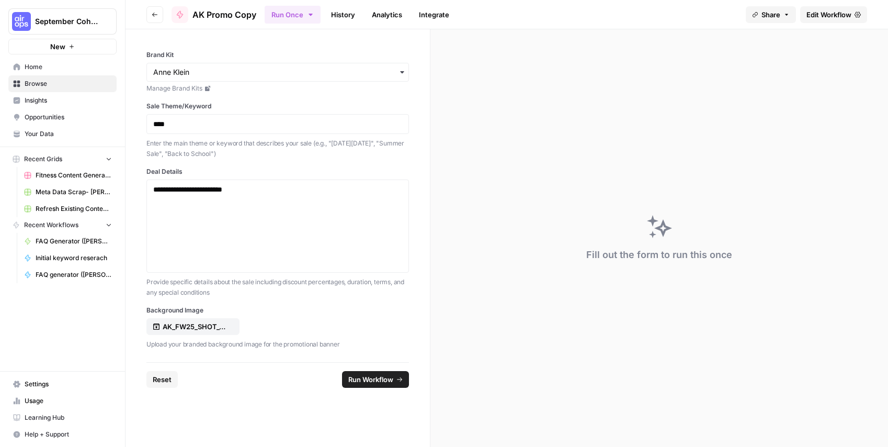
drag, startPoint x: 394, startPoint y: 365, endPoint x: 393, endPoint y: 373, distance: 8.4
click at [394, 366] on footer "Reset Run Workflow" at bounding box center [277, 379] width 263 height 34
click at [393, 373] on button "Run Workflow" at bounding box center [375, 379] width 67 height 17
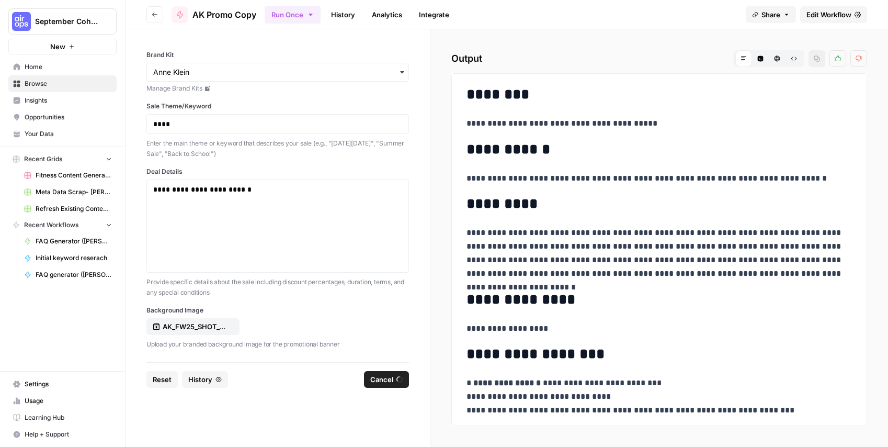
scroll to position [18, 0]
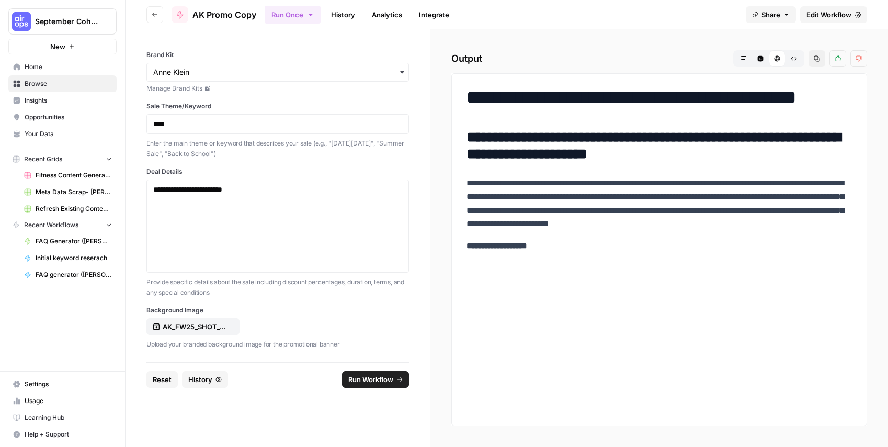
click at [539, 190] on div "**********" at bounding box center [659, 169] width 398 height 175
click at [836, 12] on span "Edit Workflow" at bounding box center [828, 14] width 45 height 10
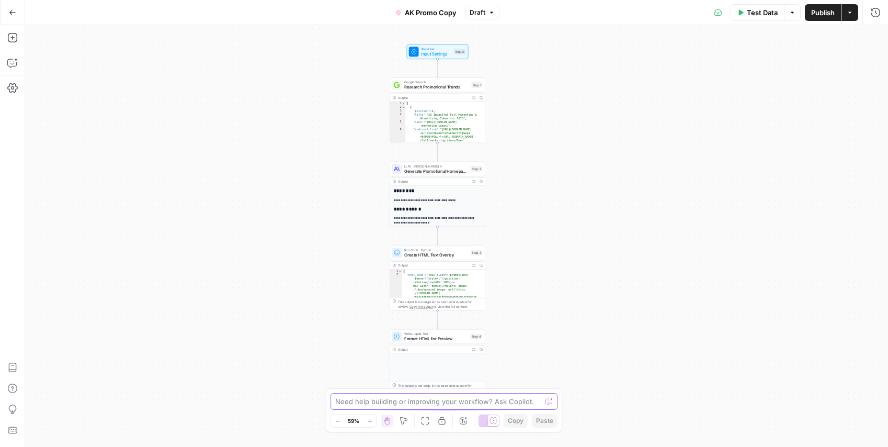
click at [377, 403] on textarea at bounding box center [438, 401] width 206 height 10
type textarea "wheres the image/"
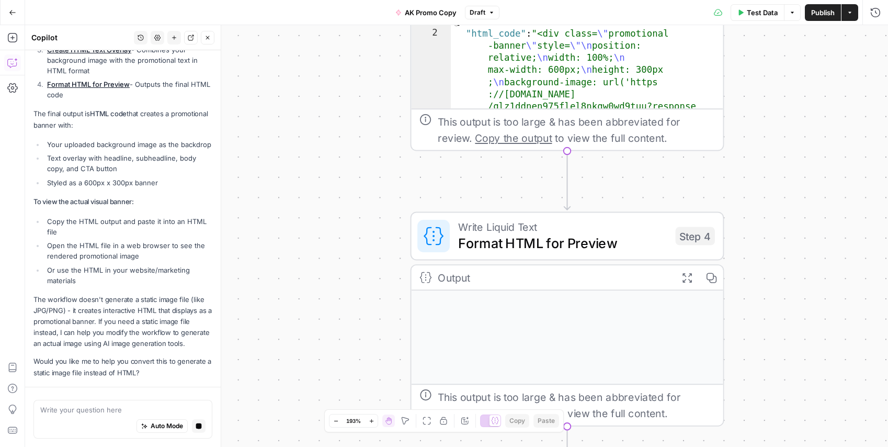
scroll to position [273, 0]
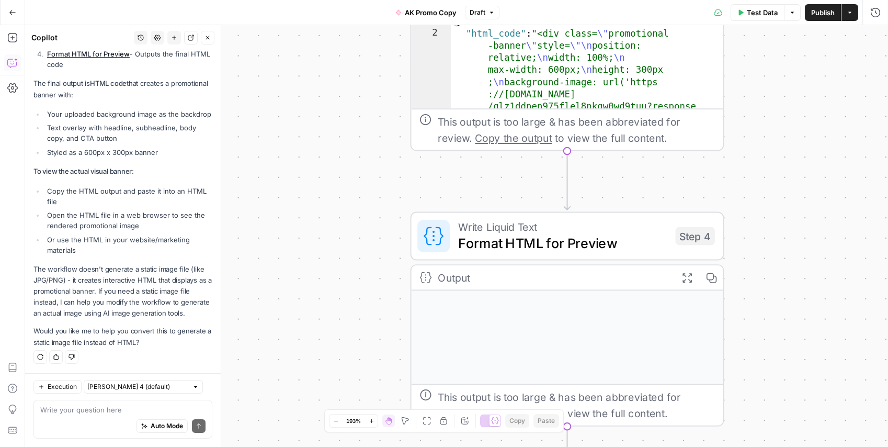
click at [113, 415] on div "Auto Mode Send" at bounding box center [122, 426] width 165 height 23
type textarea "e"
type textarea "yes please"
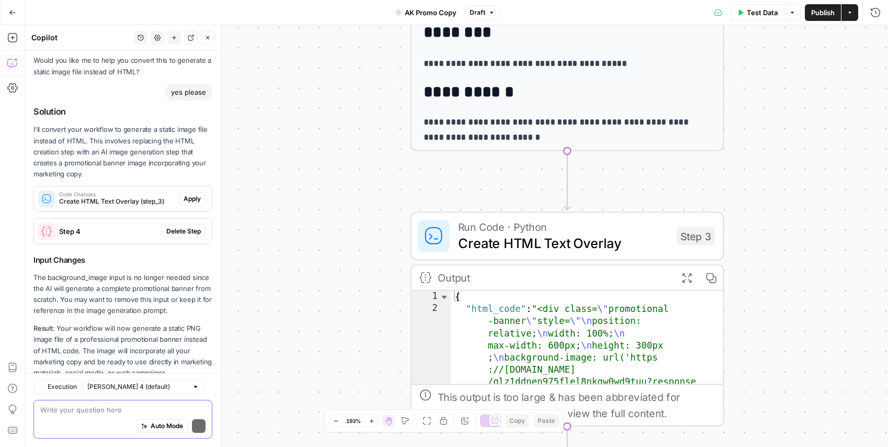
scroll to position [574, 0]
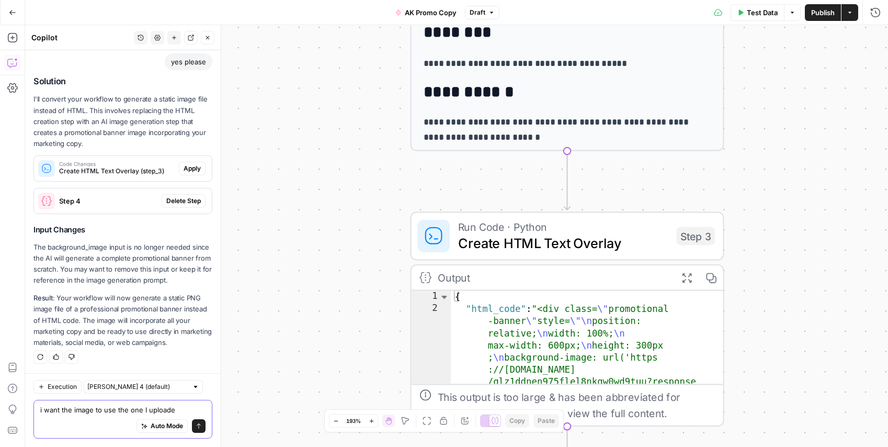
type textarea "i want the image to use the one I uploaded"
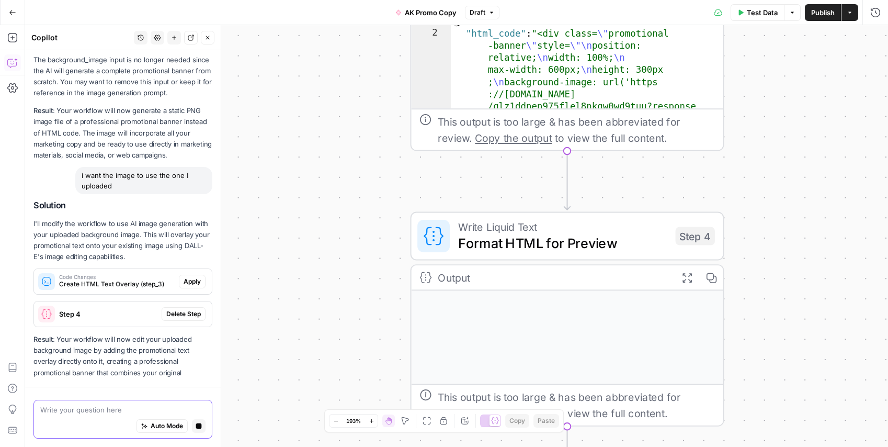
scroll to position [772, 0]
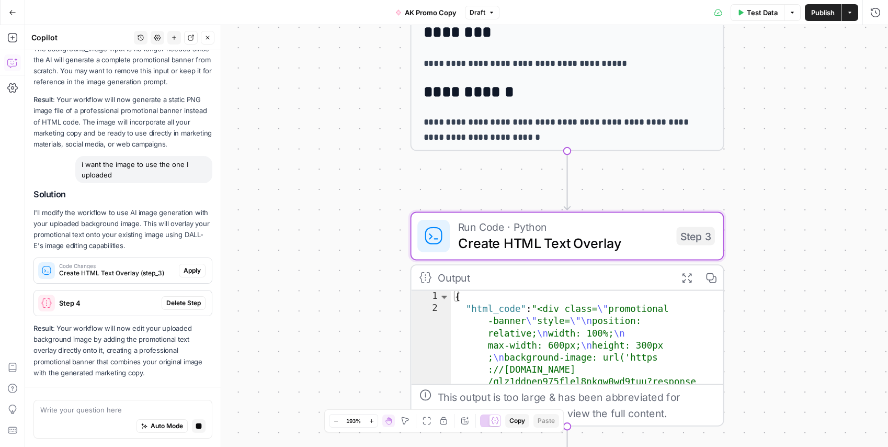
click at [193, 296] on button "Delete Step" at bounding box center [184, 303] width 44 height 14
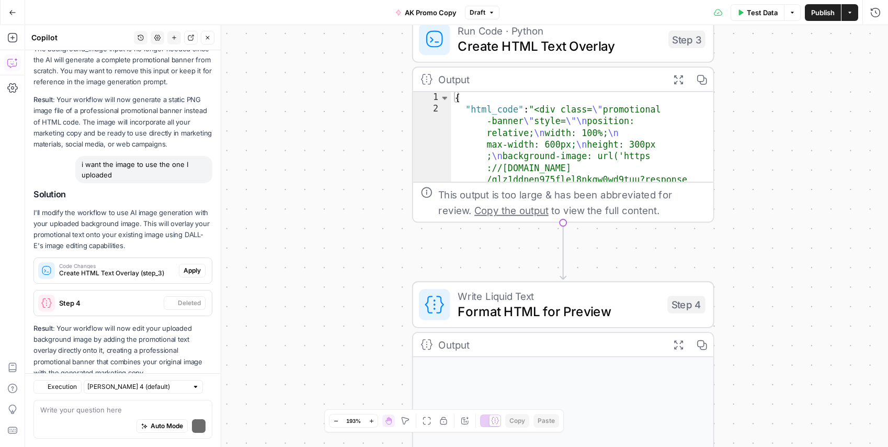
scroll to position [802, 0]
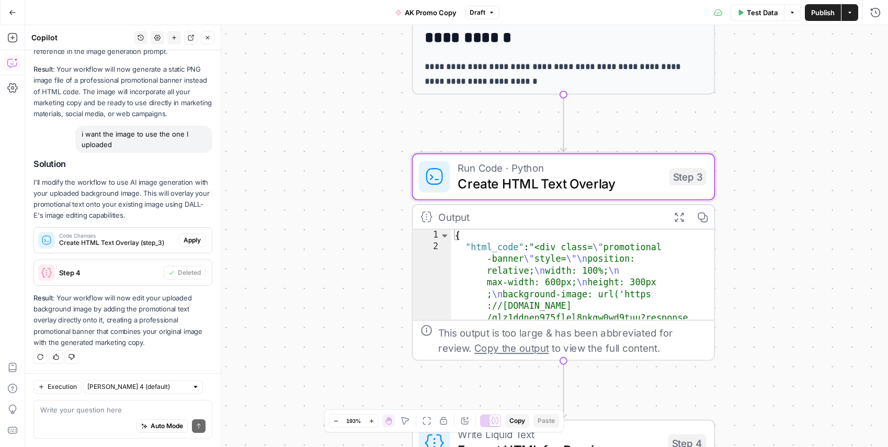
click at [195, 243] on span "Apply" at bounding box center [192, 239] width 17 height 9
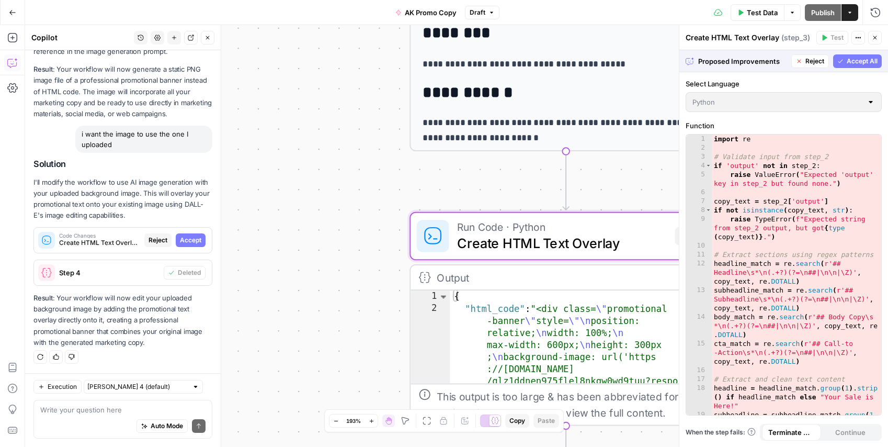
drag, startPoint x: 188, startPoint y: 238, endPoint x: 216, endPoint y: 255, distance: 33.3
click at [188, 238] on span "Accept" at bounding box center [190, 239] width 21 height 9
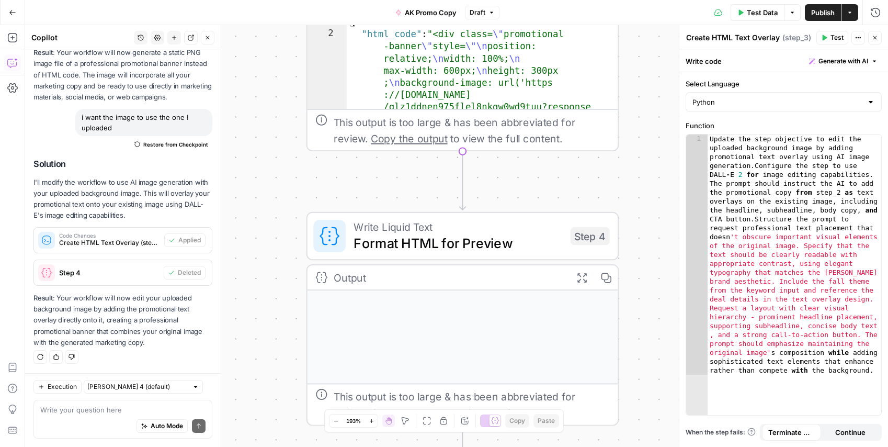
scroll to position [35, 0]
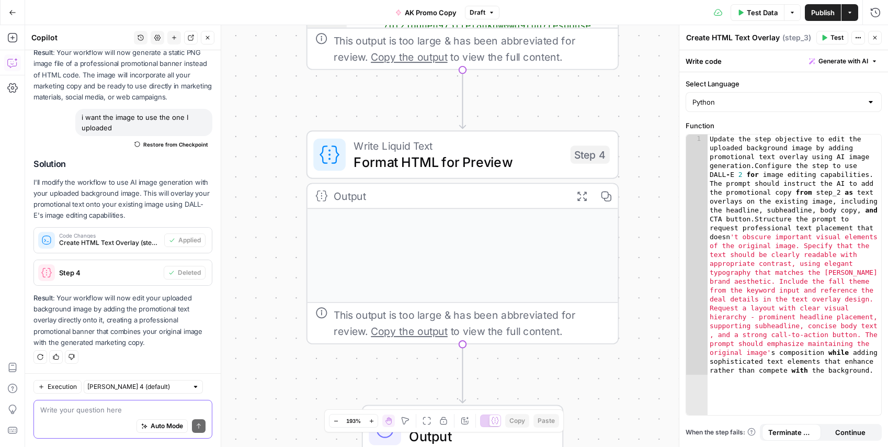
click at [105, 406] on textarea at bounding box center [122, 409] width 165 height 10
type textarea "can i see this preview as a jpg not html code"
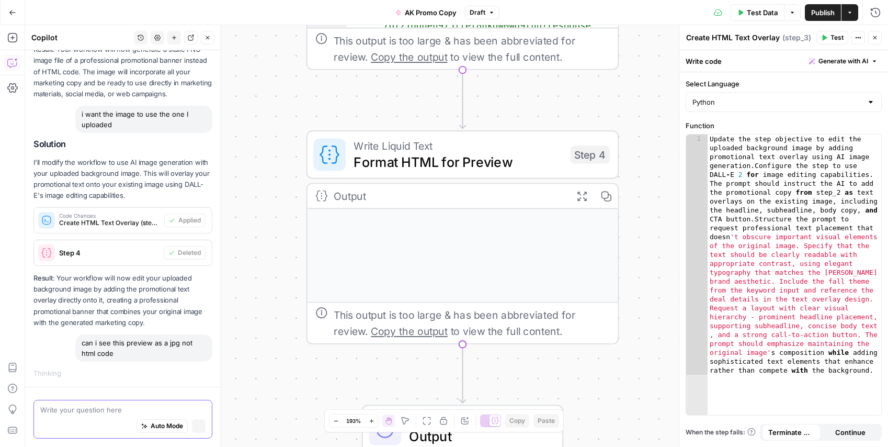
scroll to position [822, 0]
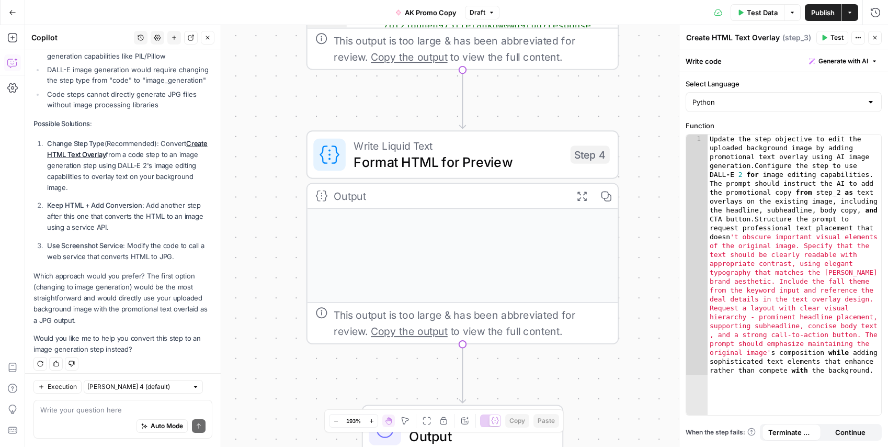
scroll to position [1306, 0]
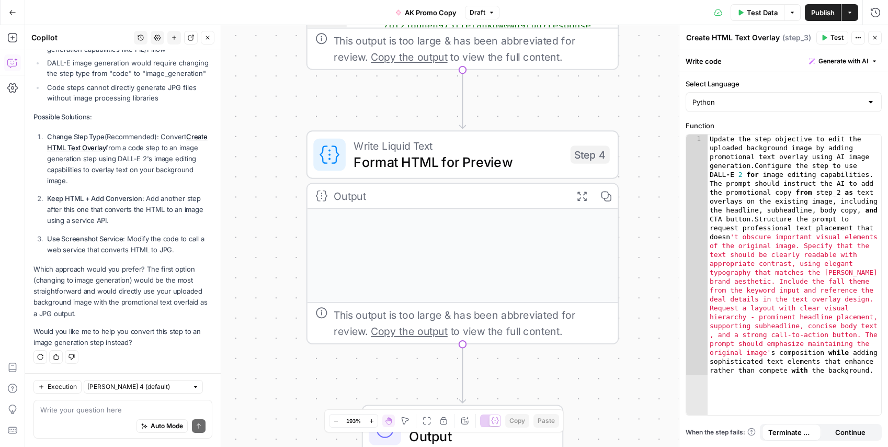
click at [77, 406] on textarea at bounding box center [122, 409] width 165 height 10
type textarea "which is best"
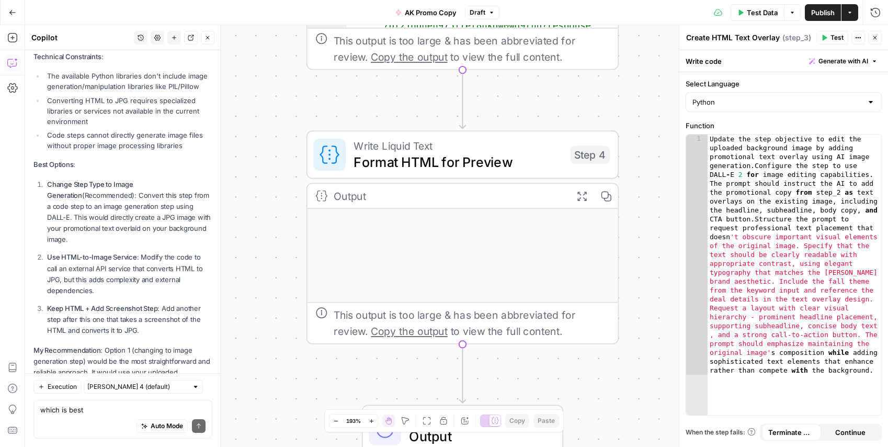
scroll to position [1792, 0]
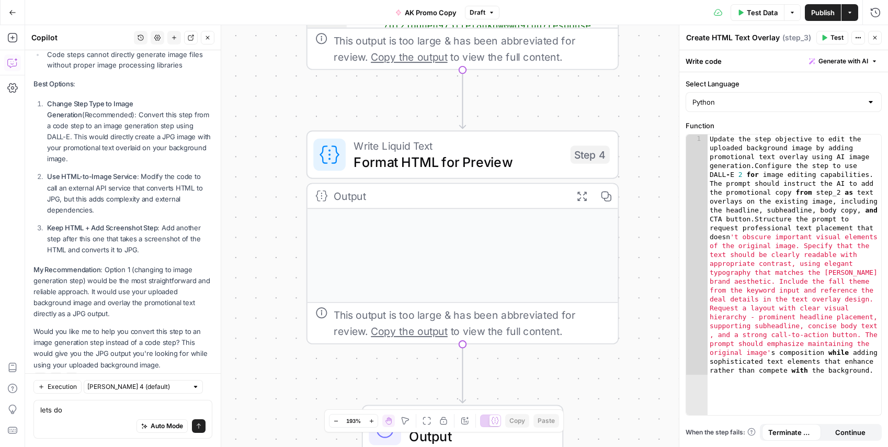
type textarea "lets do 2"
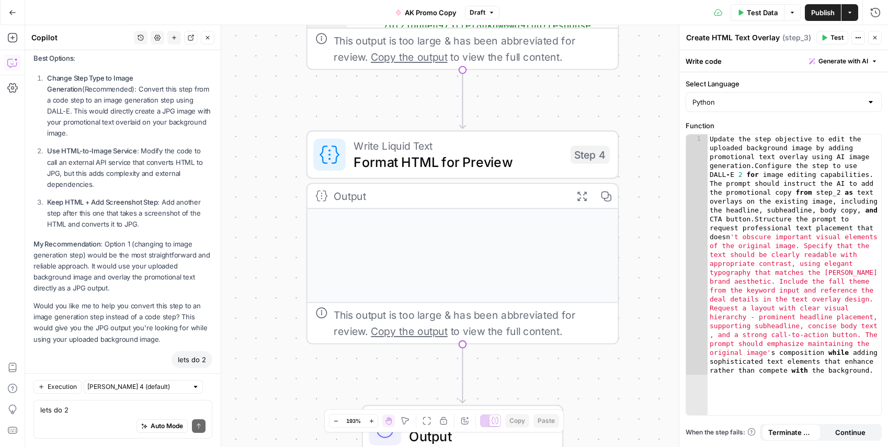
scroll to position [1898, 0]
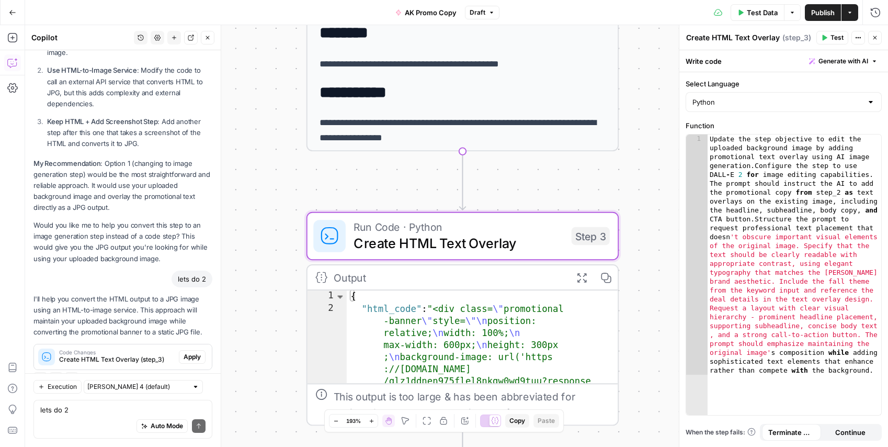
click at [188, 352] on span "Apply" at bounding box center [192, 356] width 17 height 9
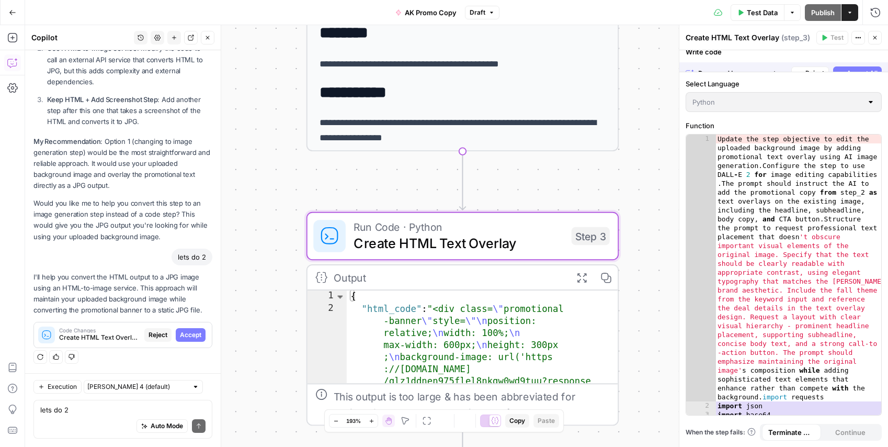
scroll to position [1848, 0]
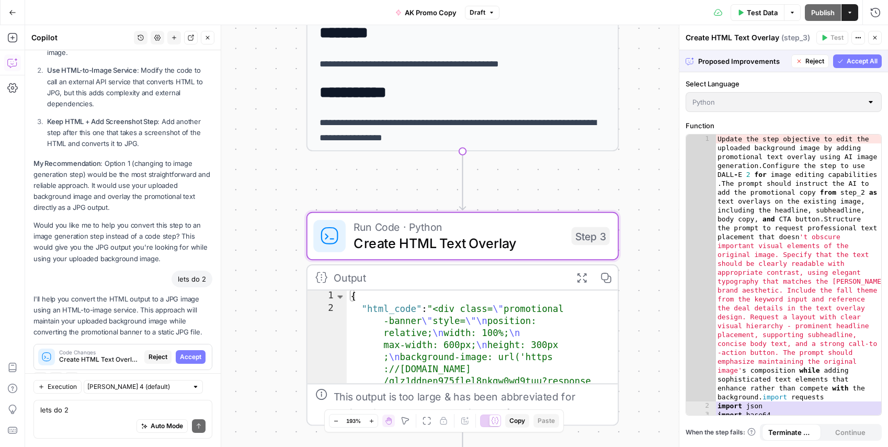
click at [188, 352] on span "Accept" at bounding box center [190, 356] width 21 height 9
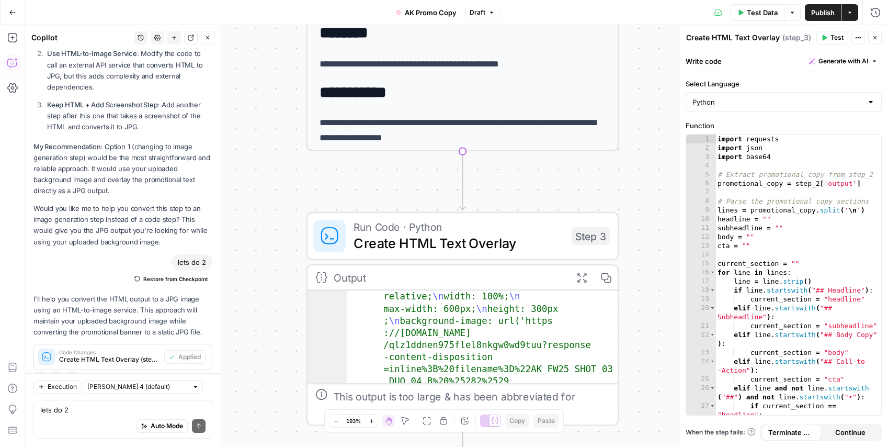
scroll to position [0, 0]
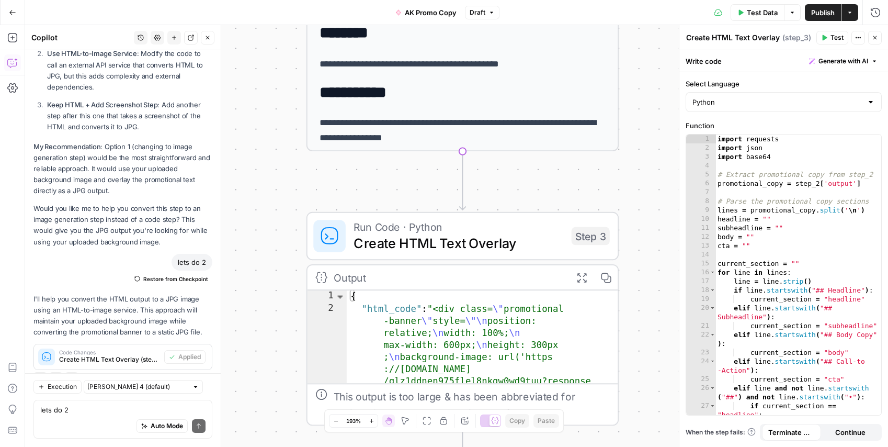
click at [755, 14] on span "Test Data" at bounding box center [762, 12] width 31 height 10
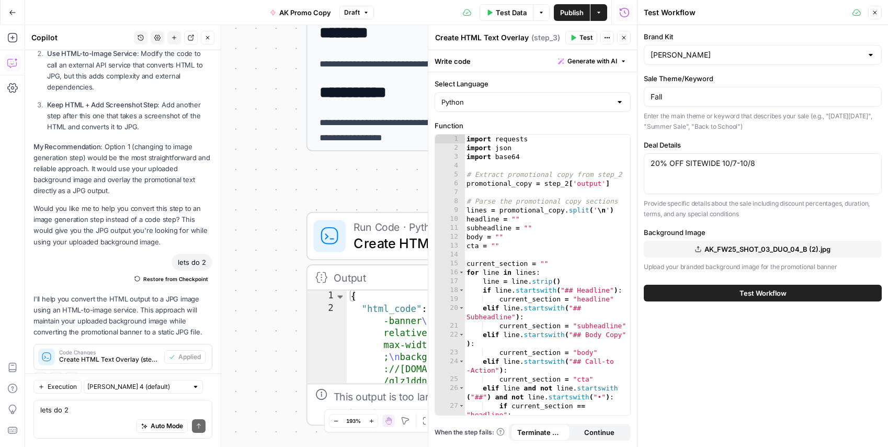
click at [743, 296] on span "Test Workflow" at bounding box center [762, 293] width 47 height 10
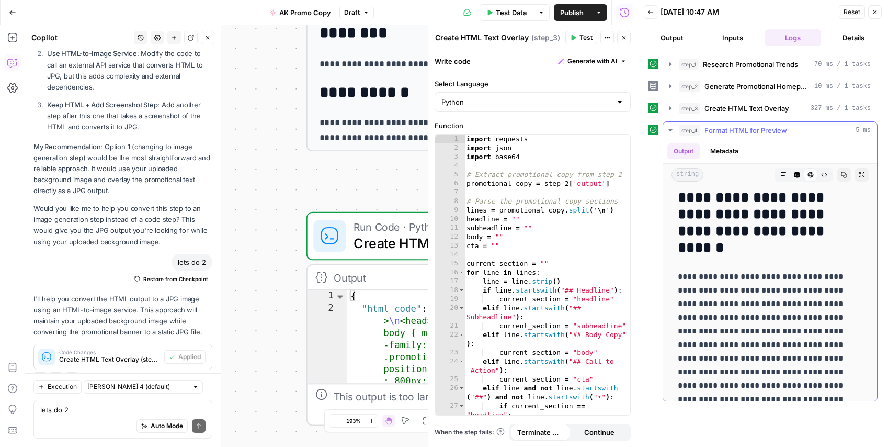
scroll to position [144, 0]
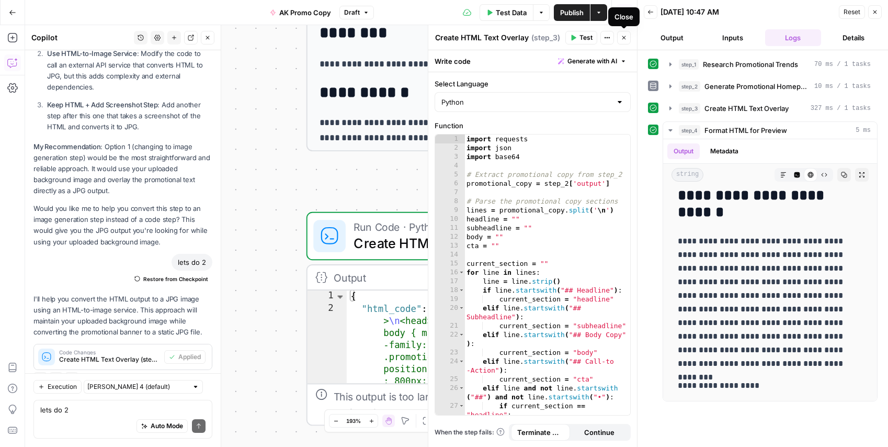
click at [623, 36] on icon "button" at bounding box center [624, 38] width 6 height 6
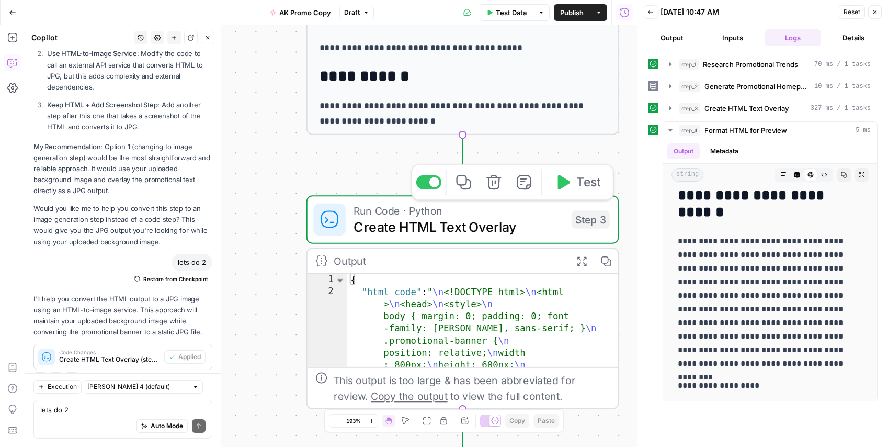
click at [490, 180] on icon "button" at bounding box center [494, 182] width 16 height 16
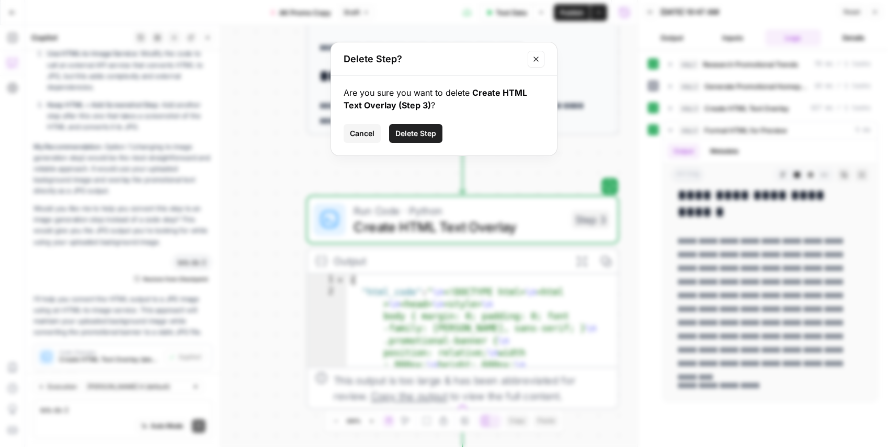
click at [403, 136] on span "Delete Step" at bounding box center [415, 133] width 41 height 10
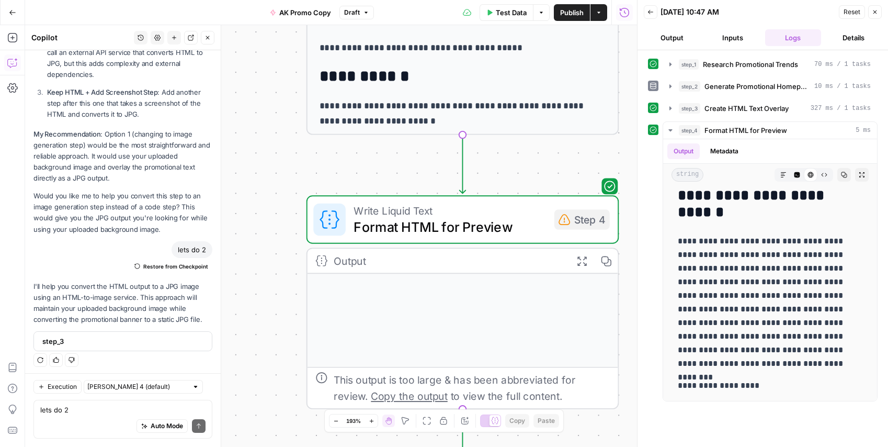
scroll to position [1930, 0]
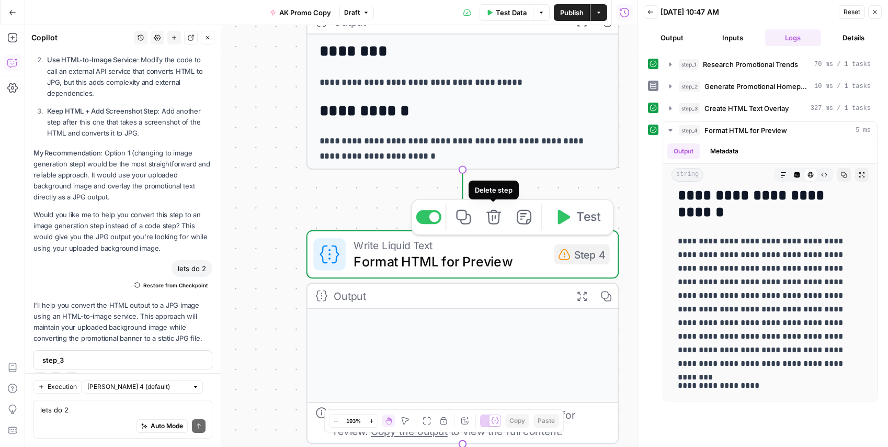
click at [496, 219] on icon "button" at bounding box center [494, 217] width 16 height 16
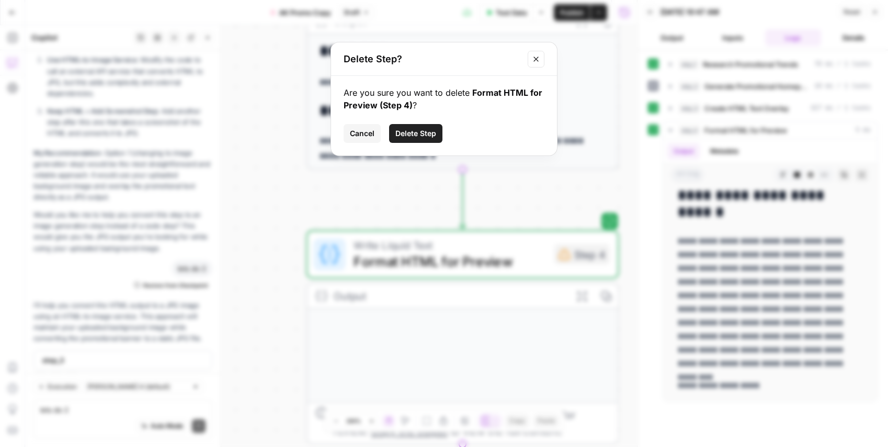
click at [425, 133] on span "Delete Step" at bounding box center [415, 133] width 41 height 10
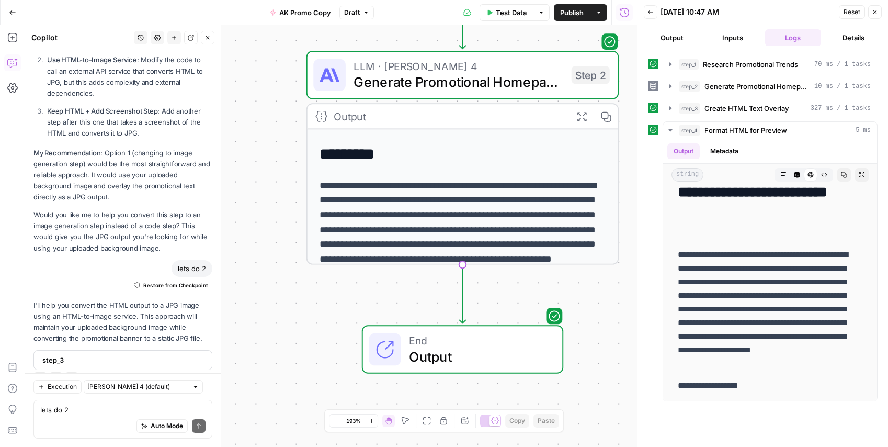
scroll to position [0, 0]
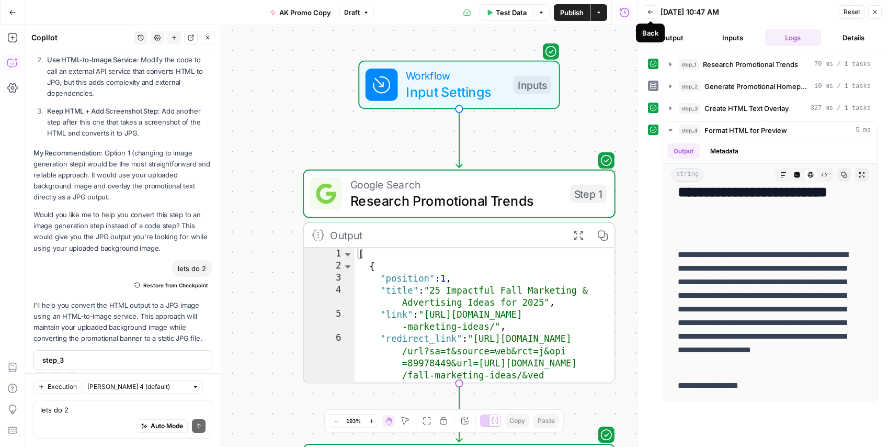
click at [649, 12] on icon "button" at bounding box center [650, 12] width 5 height 4
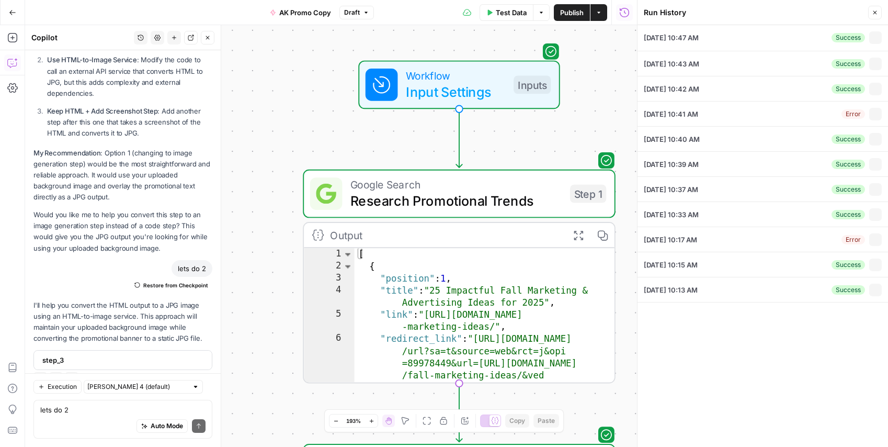
type input "[PERSON_NAME]"
type input "Fall"
type textarea "20% OFF SITEWIDE 10/7-10/8"
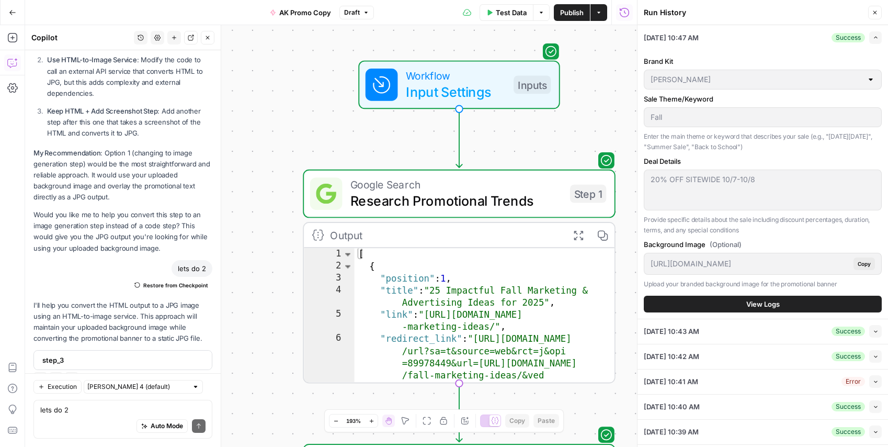
click at [589, 21] on div "Test Data Options Publish Actions Run History" at bounding box center [506, 12] width 264 height 25
drag, startPoint x: 582, startPoint y: 15, endPoint x: 590, endPoint y: 17, distance: 9.0
click at [582, 15] on span "Publish" at bounding box center [572, 12] width 24 height 10
click at [872, 11] on icon "button" at bounding box center [875, 12] width 6 height 6
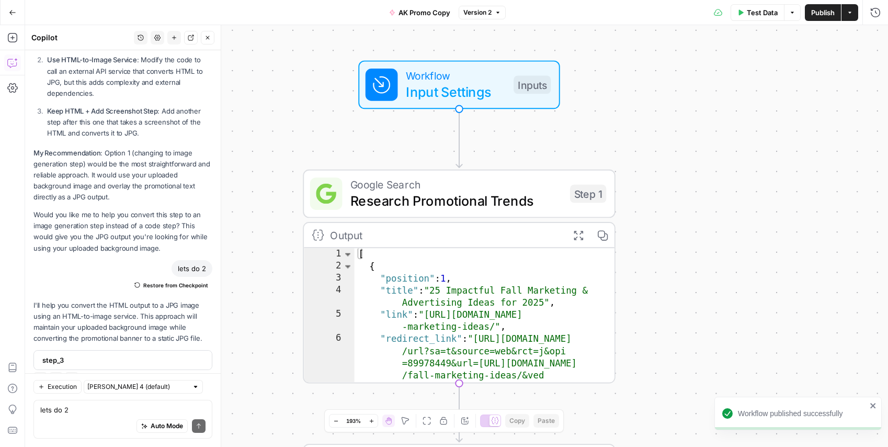
click at [13, 7] on button "Go Back" at bounding box center [12, 12] width 19 height 19
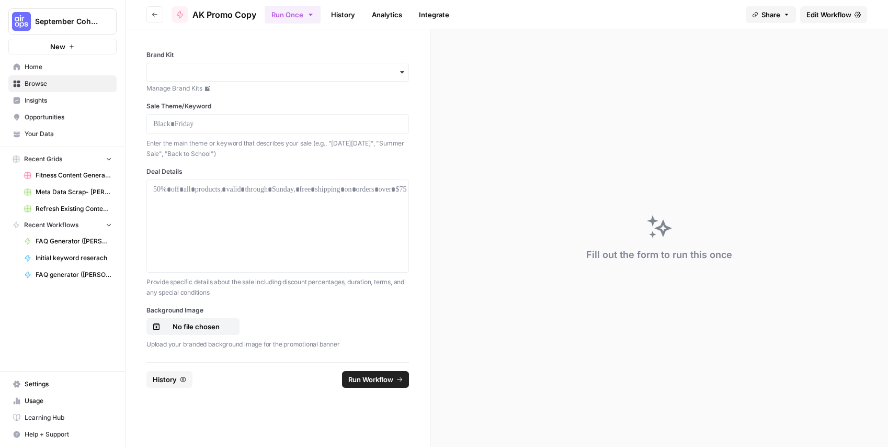
click at [154, 13] on icon "button" at bounding box center [154, 15] width 5 height 4
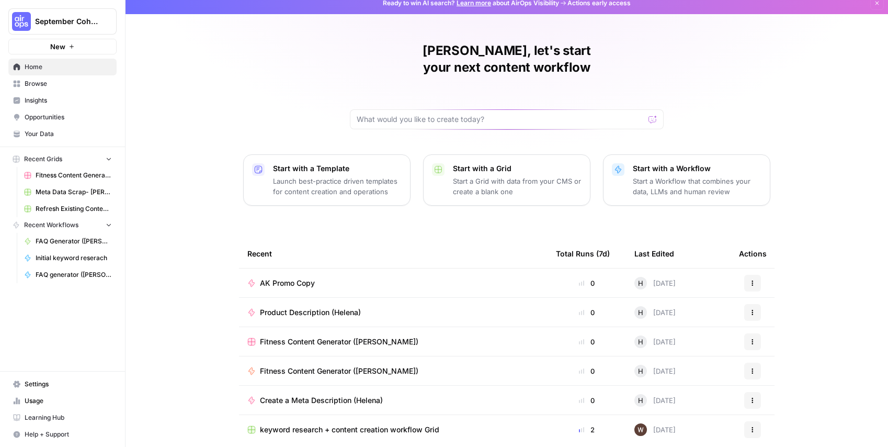
scroll to position [35, 0]
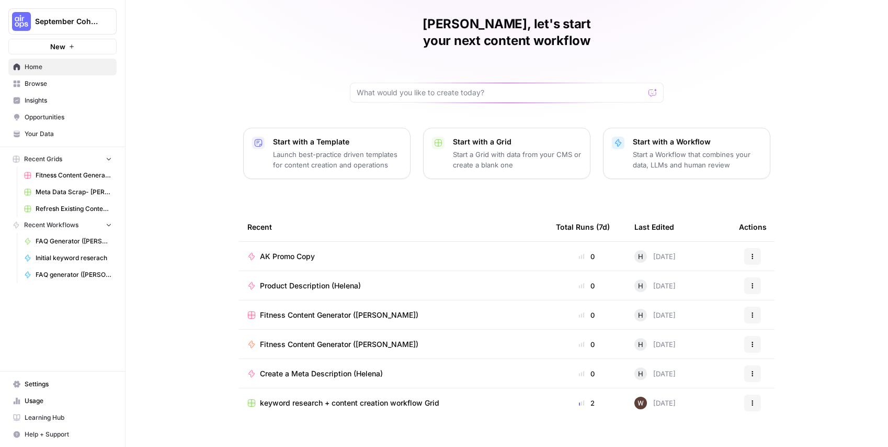
click at [511, 149] on p "Start a Grid with data from your CMS or create a blank one" at bounding box center [517, 159] width 129 height 21
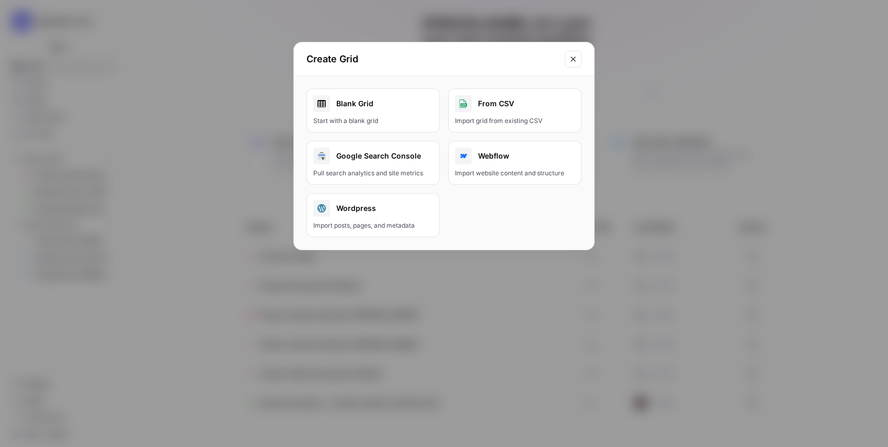
click at [356, 100] on div "Blank Grid" at bounding box center [373, 103] width 120 height 17
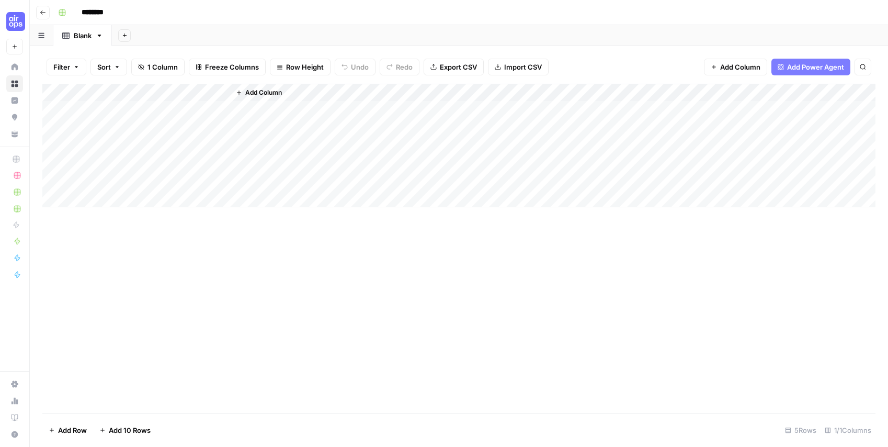
click at [250, 90] on span "Add Column" at bounding box center [263, 92] width 37 height 9
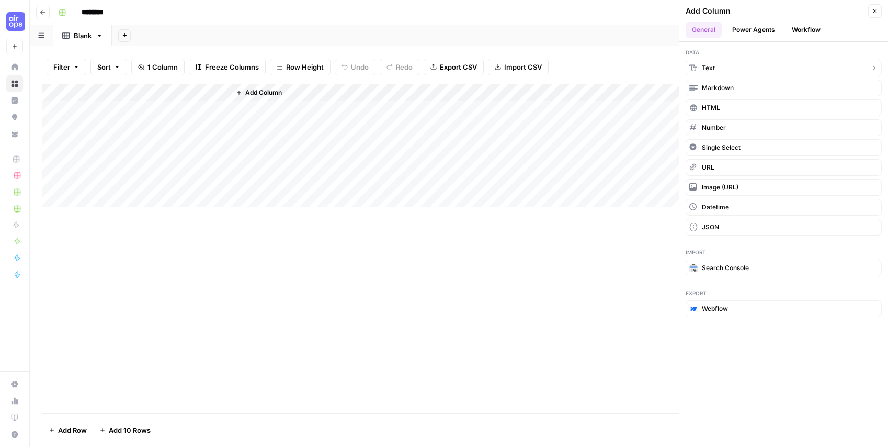
click at [755, 65] on button "Text" at bounding box center [784, 68] width 196 height 17
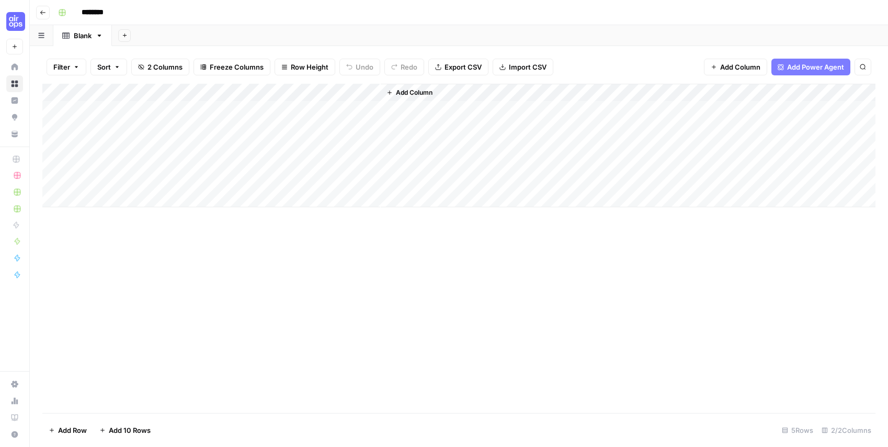
click at [426, 95] on span "Add Column" at bounding box center [414, 92] width 37 height 9
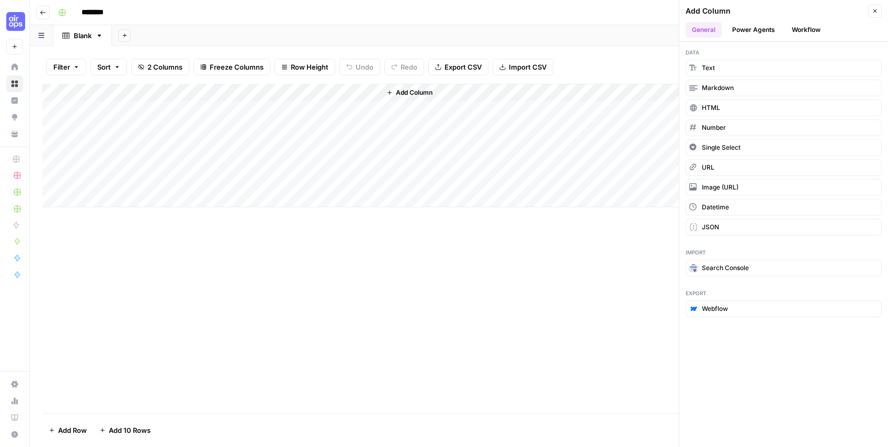
click at [800, 29] on button "Workflow" at bounding box center [805, 30] width 41 height 16
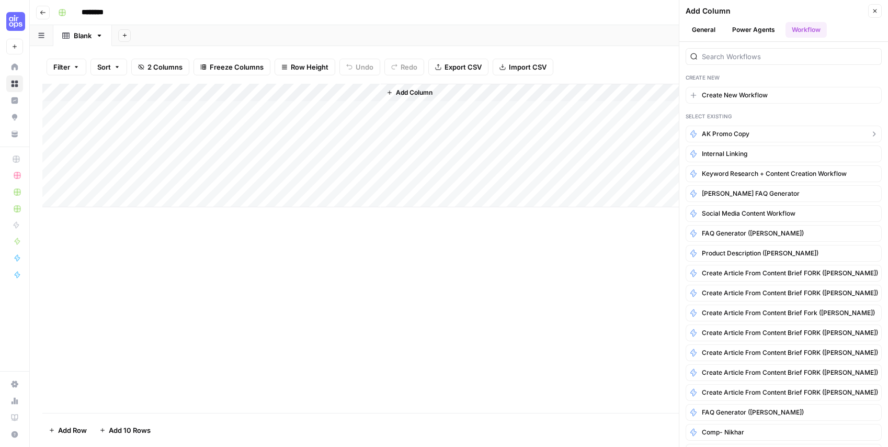
click at [728, 135] on span "AK Promo Copy" at bounding box center [726, 133] width 48 height 9
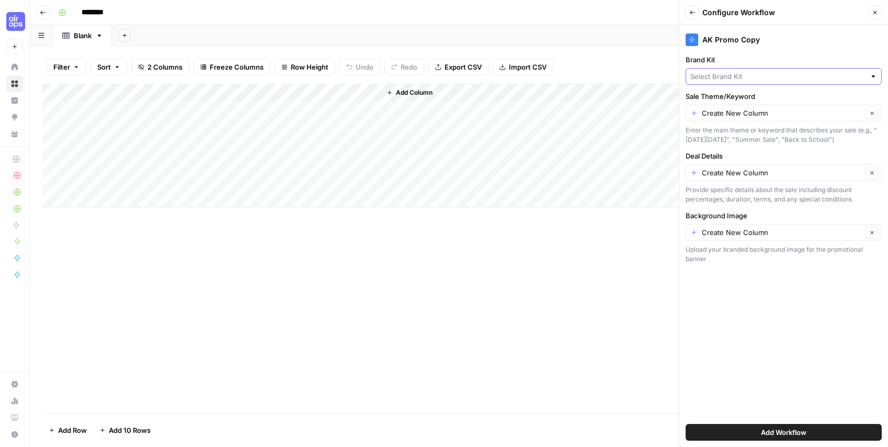
click at [716, 75] on input "Brand Kit" at bounding box center [777, 76] width 175 height 10
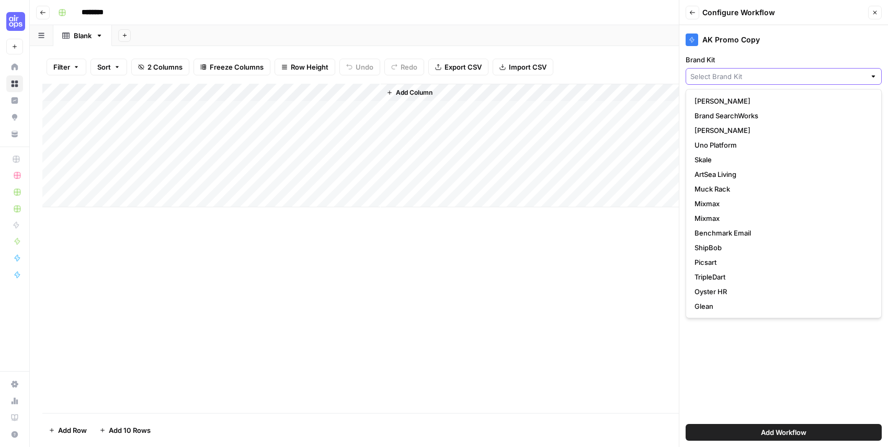
click at [716, 75] on input "Brand Kit" at bounding box center [777, 76] width 175 height 10
click at [779, 53] on div "AK Promo Copy Brand Kit Sale Theme/Keyword Create New Column Clear Enter the ma…" at bounding box center [783, 235] width 209 height 421
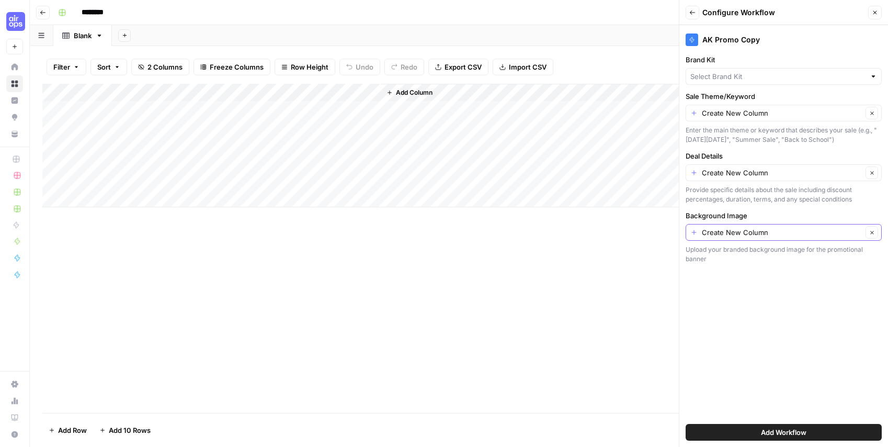
click at [874, 230] on icon "button" at bounding box center [872, 233] width 6 height 6
drag, startPoint x: 765, startPoint y: 96, endPoint x: 682, endPoint y: 96, distance: 82.6
click at [683, 96] on div "AK Promo Copy Brand Kit Sale Theme/Keyword Create New Column Clear Enter the ma…" at bounding box center [783, 235] width 209 height 421
copy label "Sale Theme/Keyword"
click at [97, 92] on div "Add Column" at bounding box center [458, 145] width 833 height 123
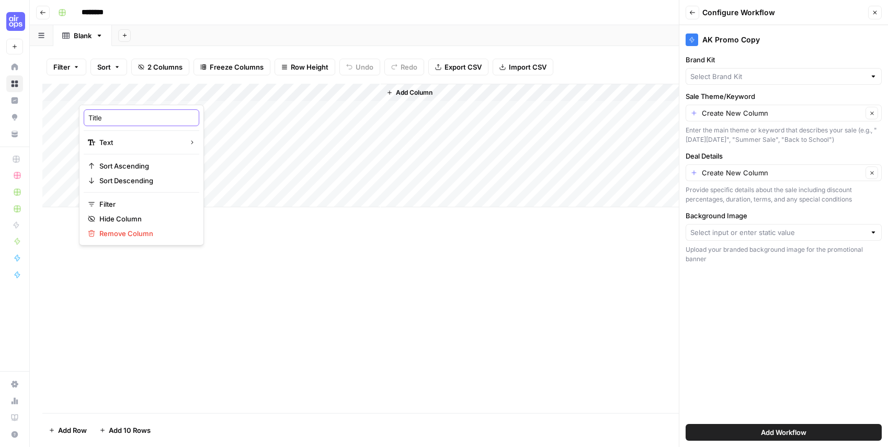
click at [108, 120] on input "Title" at bounding box center [141, 117] width 106 height 10
paste input "Sale Theme/Keyword"
click at [108, 120] on input "TitleSale Theme/Keyword" at bounding box center [141, 117] width 106 height 10
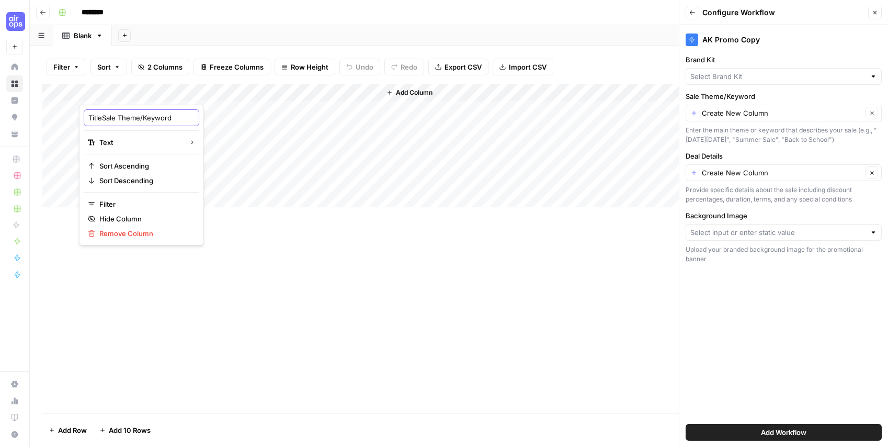
click at [108, 120] on input "TitleSale Theme/Keyword" at bounding box center [141, 117] width 106 height 10
paste input "text"
type input "Sale Theme/Keyword"
click at [321, 253] on div "Add Column" at bounding box center [458, 248] width 833 height 329
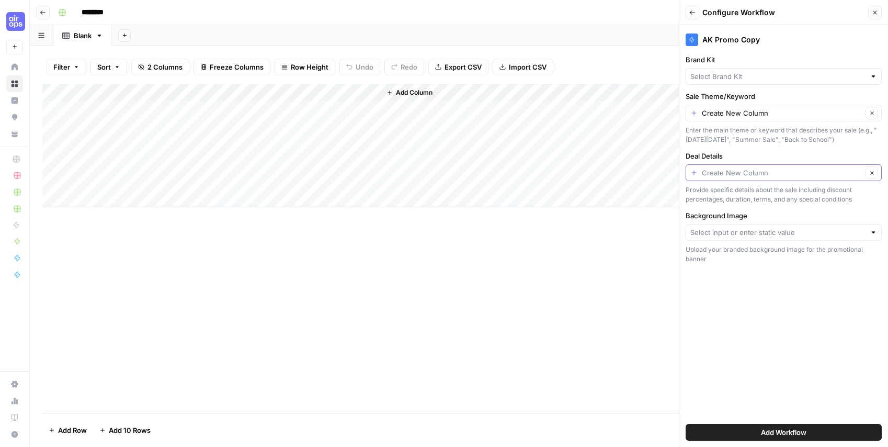
click at [748, 174] on input "Deal Details" at bounding box center [782, 172] width 161 height 10
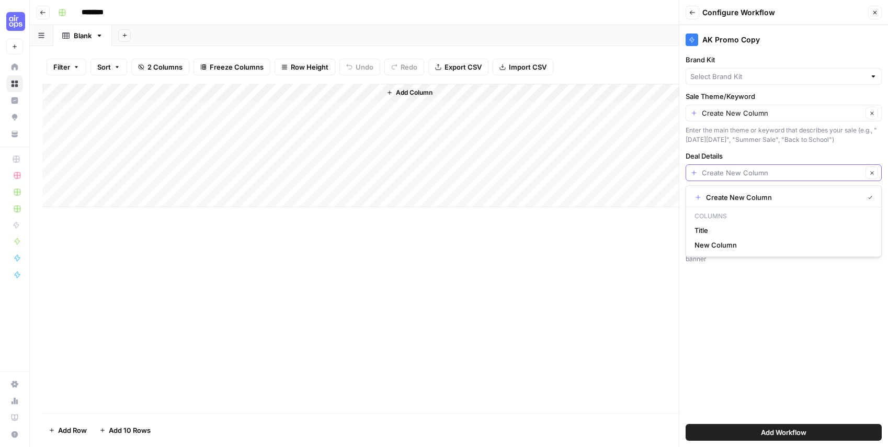
click at [748, 174] on input "Deal Details" at bounding box center [782, 172] width 161 height 10
type input "Create New Column"
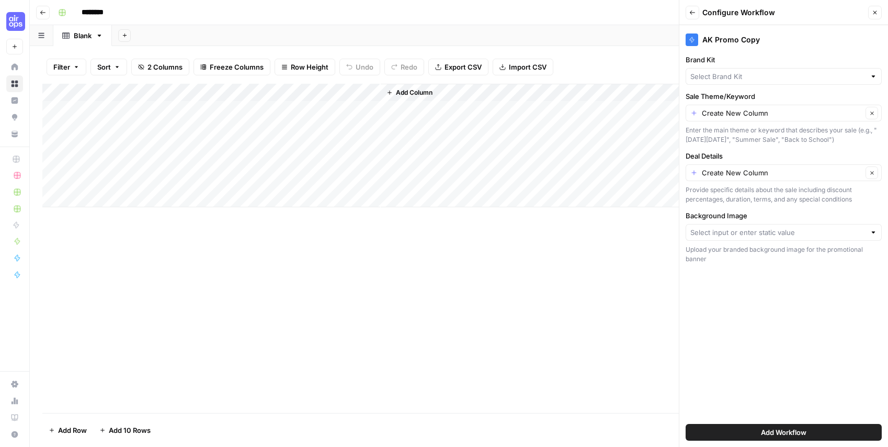
click at [709, 158] on label "Deal Details" at bounding box center [784, 156] width 196 height 10
click at [709, 167] on input "Create New Column" at bounding box center [782, 172] width 161 height 10
type input "Create New Column"
click at [709, 158] on label "Deal Details" at bounding box center [784, 156] width 196 height 10
click at [709, 167] on input "Create New Column" at bounding box center [782, 172] width 161 height 10
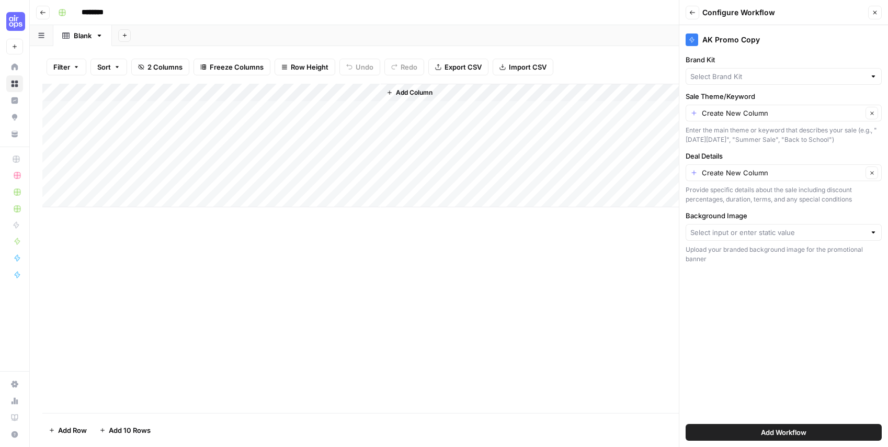
click at [709, 158] on label "Deal Details" at bounding box center [784, 156] width 196 height 10
click at [709, 167] on input "Create New Column" at bounding box center [782, 172] width 161 height 10
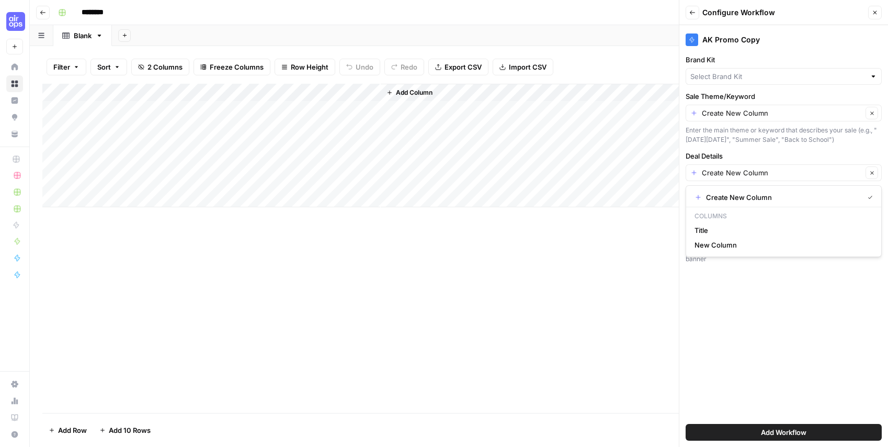
copy label "Deal Details"
click at [268, 93] on div "Add Column" at bounding box center [458, 145] width 833 height 123
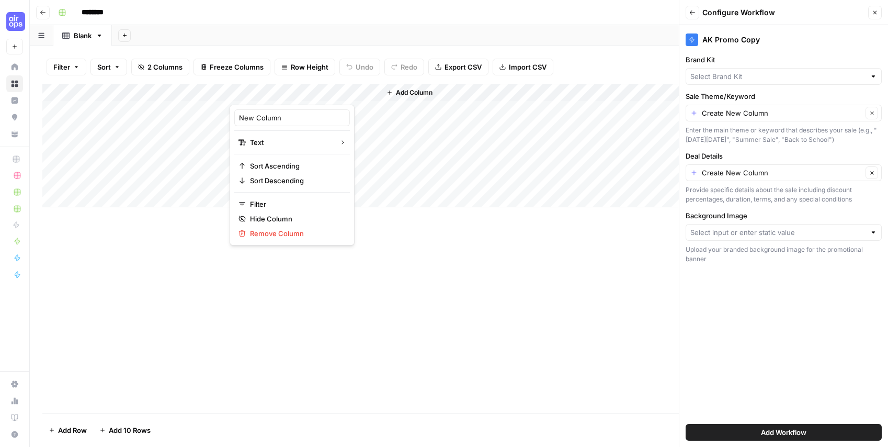
click at [268, 93] on div at bounding box center [305, 94] width 151 height 21
click at [271, 110] on div "New Column" at bounding box center [292, 117] width 116 height 17
click at [271, 110] on div "Add Column" at bounding box center [458, 145] width 833 height 123
click at [272, 92] on div "Add Column" at bounding box center [458, 145] width 833 height 123
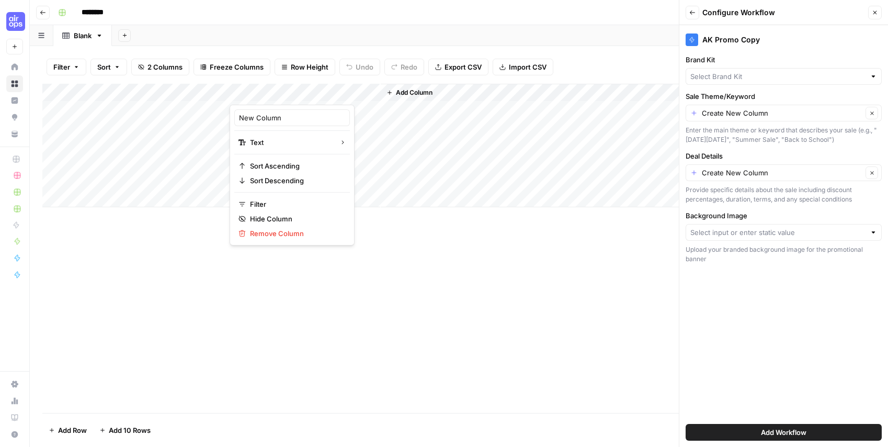
click at [272, 92] on div at bounding box center [305, 94] width 151 height 21
click at [272, 117] on input "New Column" at bounding box center [292, 117] width 106 height 10
paste input "Deal Details"
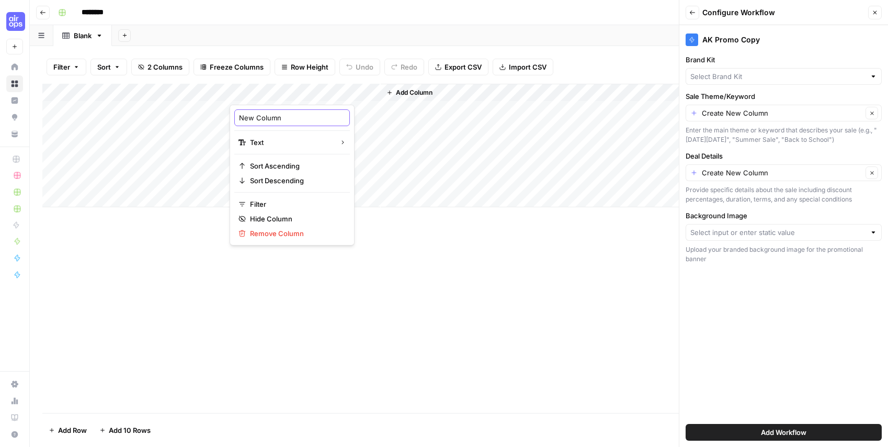
type input "Deal Details"
click at [419, 301] on div "Add Column" at bounding box center [458, 248] width 833 height 329
click at [140, 96] on div "Add Column" at bounding box center [458, 145] width 833 height 123
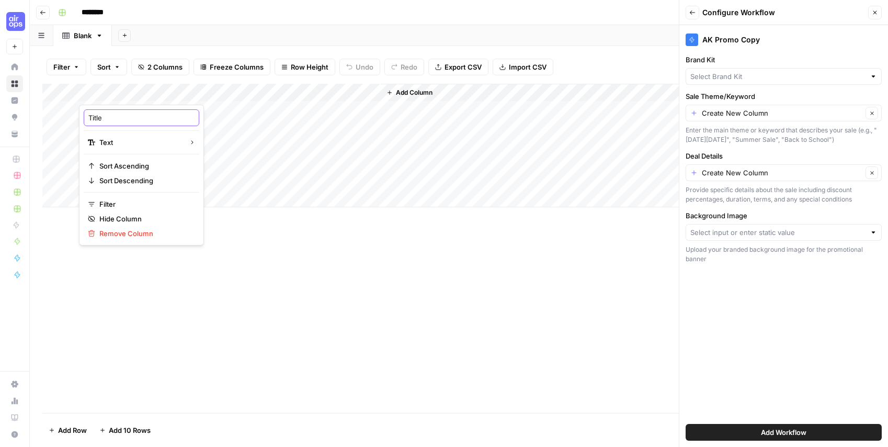
click at [129, 118] on input "Title" at bounding box center [141, 117] width 106 height 10
type input "s"
type input "Sale Theme/Keyword"
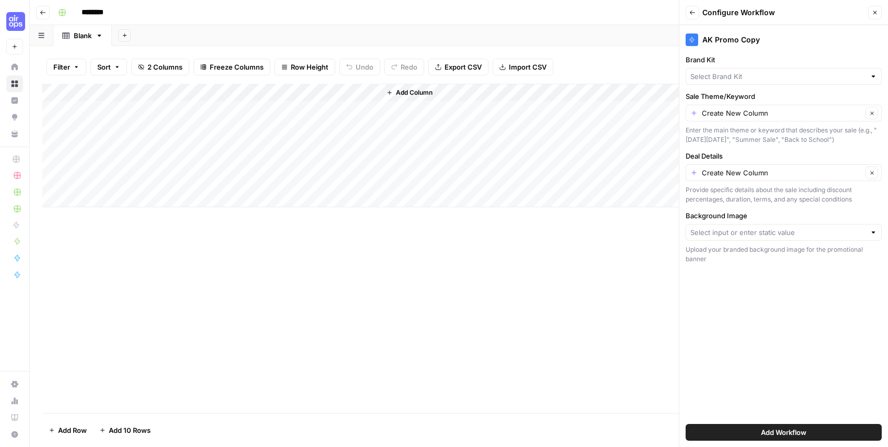
click at [220, 246] on div "Add Column" at bounding box center [458, 248] width 833 height 329
click at [871, 231] on div at bounding box center [873, 232] width 7 height 10
click at [790, 364] on div "AK Promo Copy Brand Kit Sale Theme/Keyword Create New Column Clear Enter the ma…" at bounding box center [783, 235] width 209 height 421
click at [761, 436] on span "Add Workflow" at bounding box center [783, 432] width 45 height 10
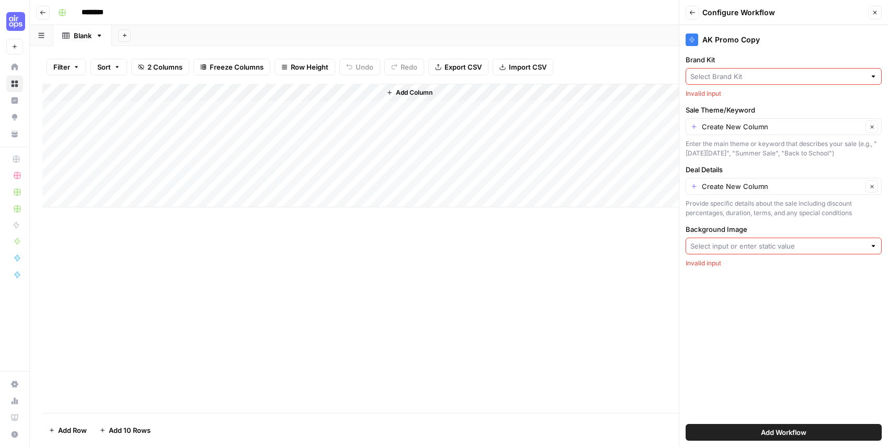
click at [764, 76] on input "Brand Kit" at bounding box center [777, 76] width 175 height 10
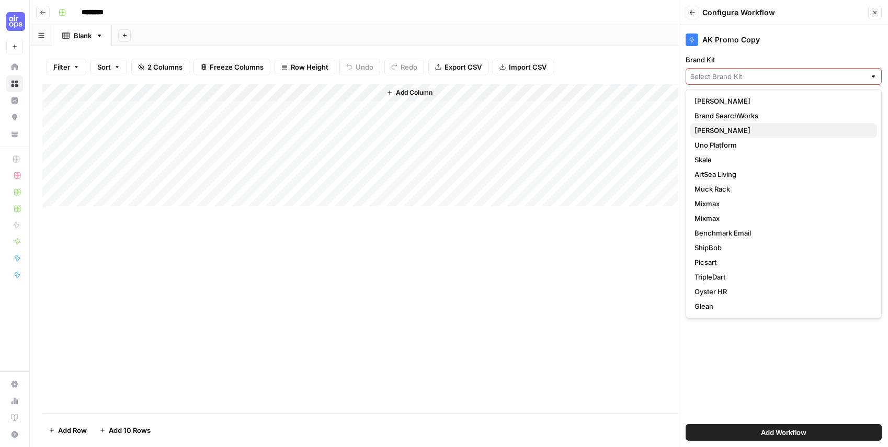
click at [733, 131] on span "[PERSON_NAME]" at bounding box center [781, 130] width 174 height 10
type input "[PERSON_NAME]"
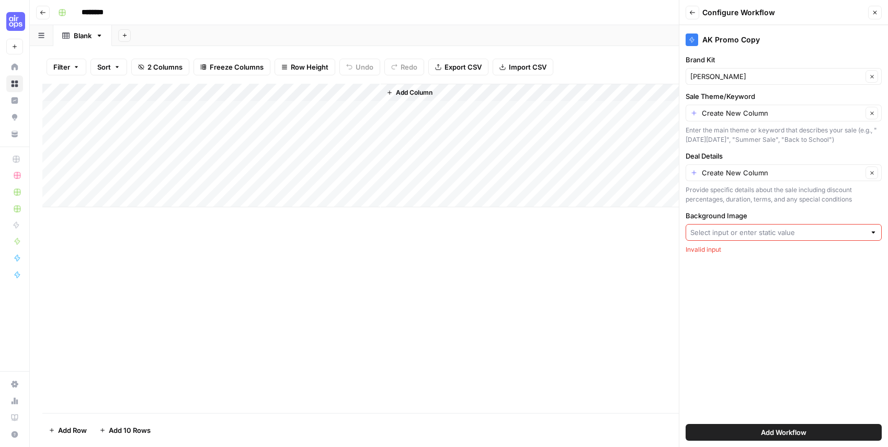
click at [569, 34] on div "Add Sheet" at bounding box center [500, 35] width 776 height 21
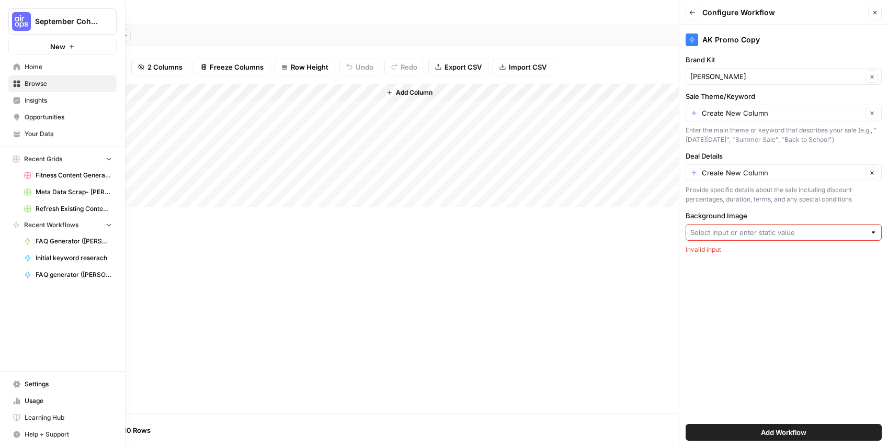
click at [28, 81] on span "Browse" at bounding box center [68, 83] width 87 height 9
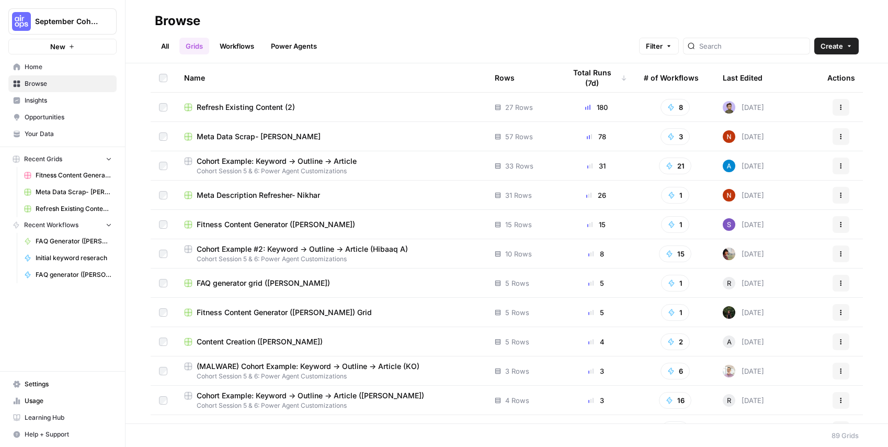
click at [241, 45] on link "Workflows" at bounding box center [236, 46] width 47 height 17
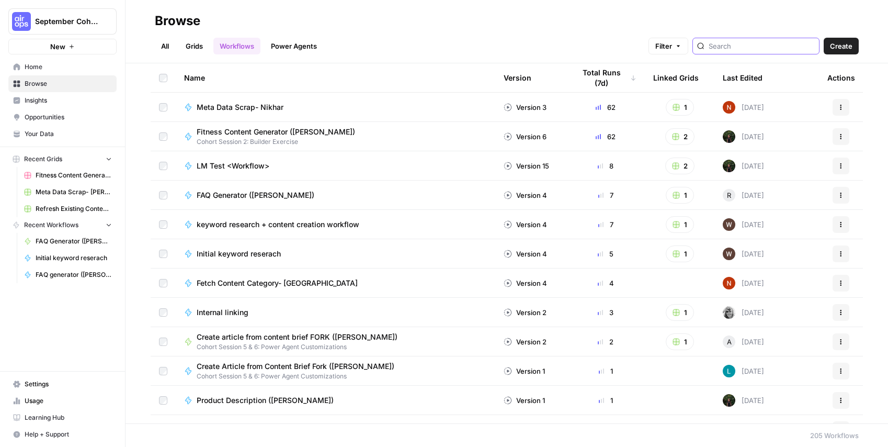
click at [739, 45] on input "search" at bounding box center [762, 46] width 106 height 10
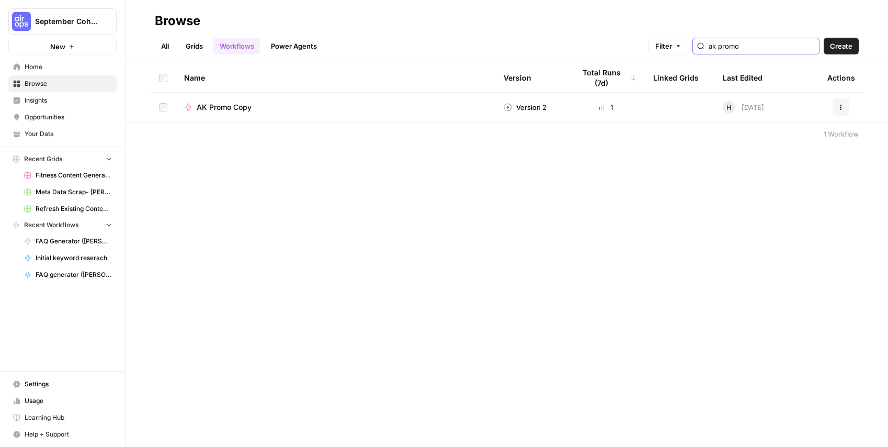
type input "ak promo"
click at [221, 107] on span "AK Promo Copy" at bounding box center [224, 107] width 55 height 10
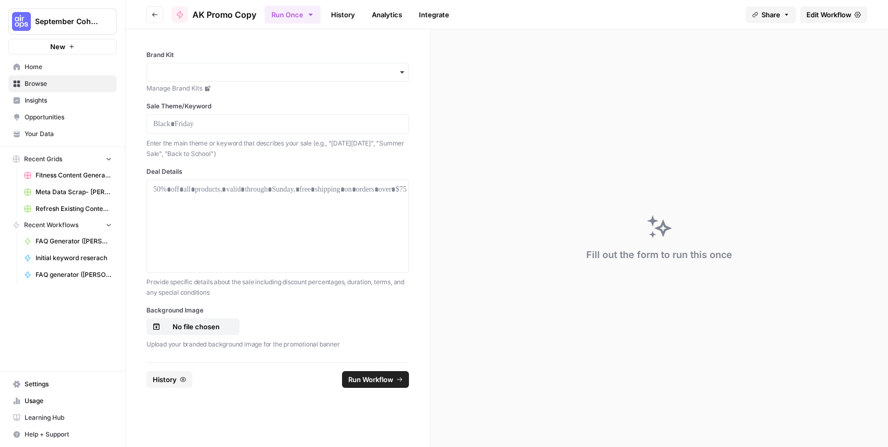
click at [854, 19] on link "Edit Workflow" at bounding box center [833, 14] width 67 height 17
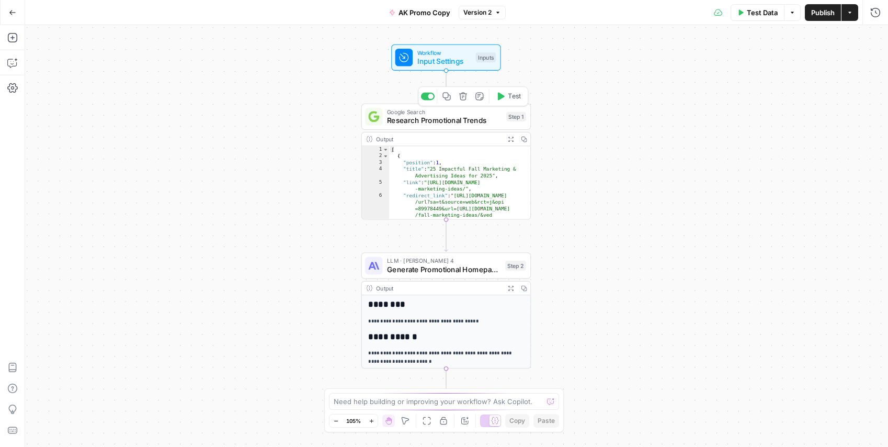
click at [418, 52] on span "Workflow" at bounding box center [444, 52] width 54 height 9
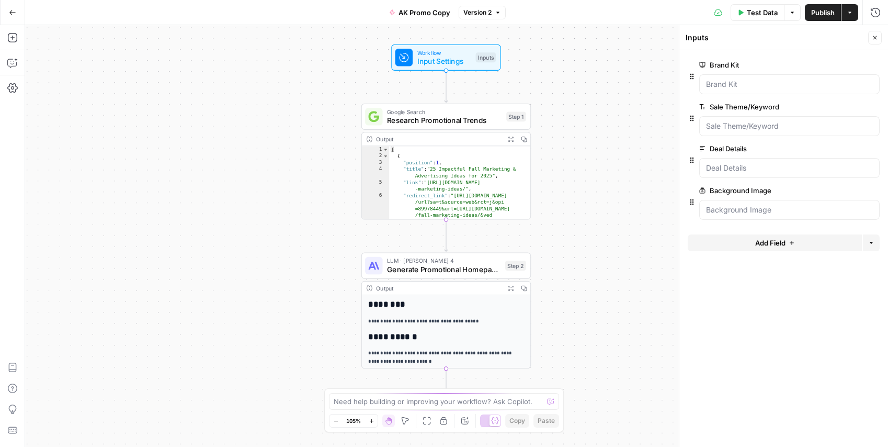
click at [875, 188] on icon "button" at bounding box center [874, 191] width 6 height 6
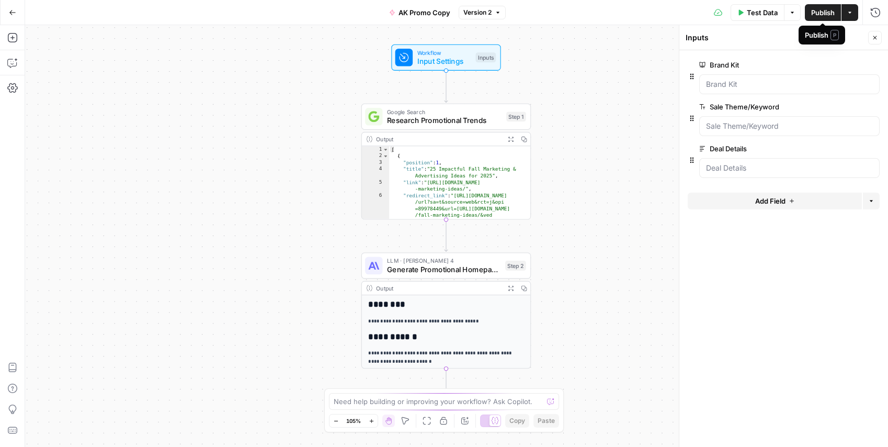
click at [812, 9] on span "Publish" at bounding box center [823, 12] width 24 height 10
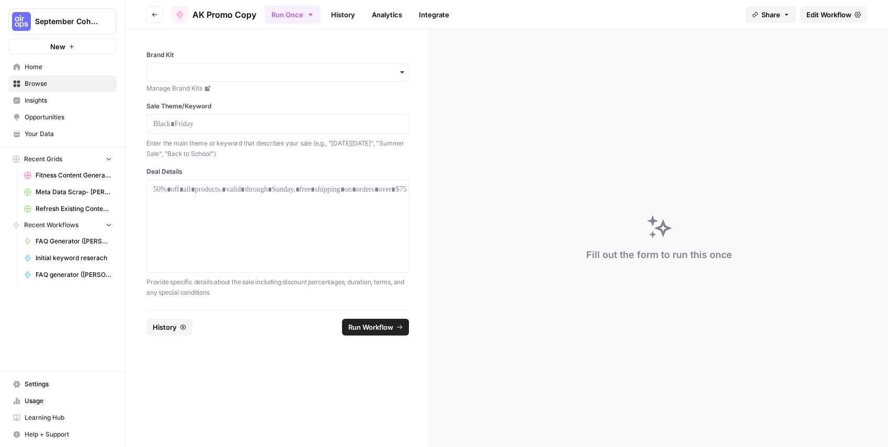
click at [54, 162] on span "Recent Grids" at bounding box center [43, 158] width 38 height 9
click at [38, 54] on nav "Home Browse Insights Opportunities Your Data" at bounding box center [62, 100] width 125 height 92
click at [38, 48] on button "New" at bounding box center [62, 47] width 108 height 16
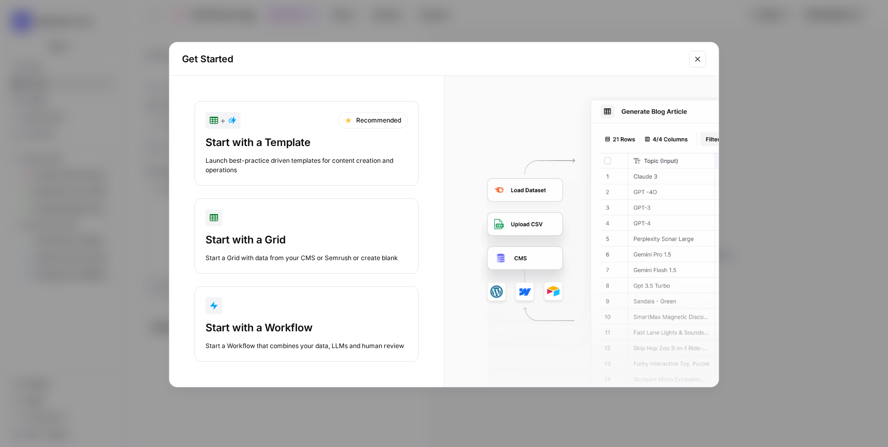
click at [260, 226] on button "Start with a Grid Start a Grid with data from your CMS or Semrush or create bla…" at bounding box center [307, 235] width 224 height 75
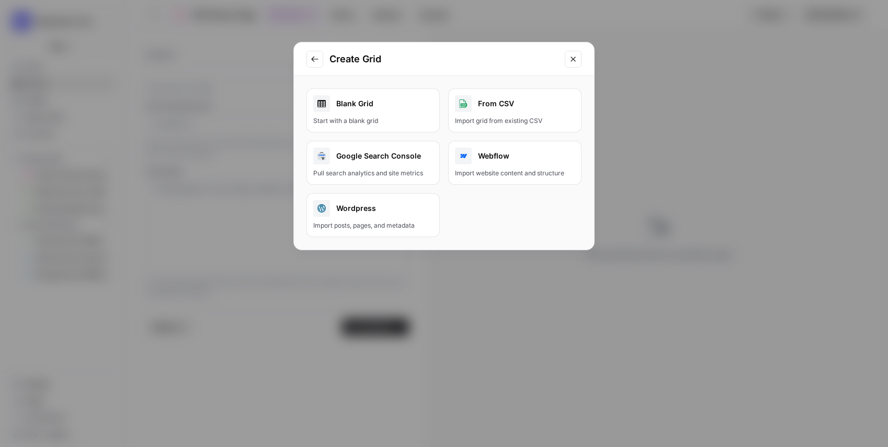
click at [400, 114] on link "Blank Grid Start with a blank grid" at bounding box center [372, 110] width 133 height 44
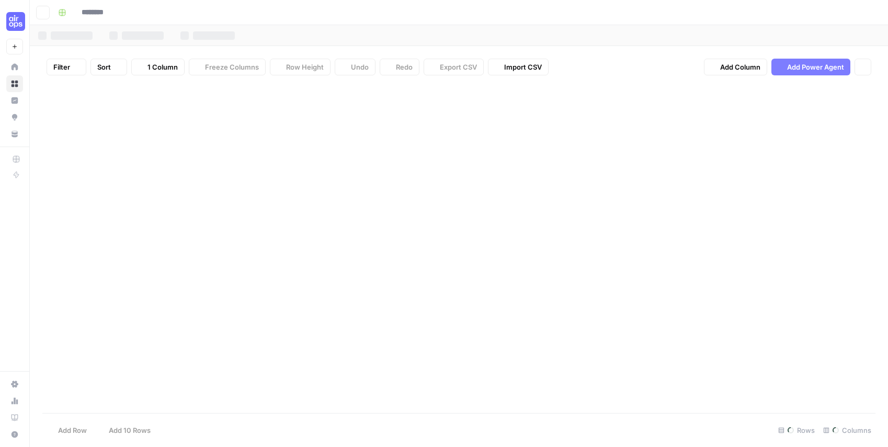
type input "********"
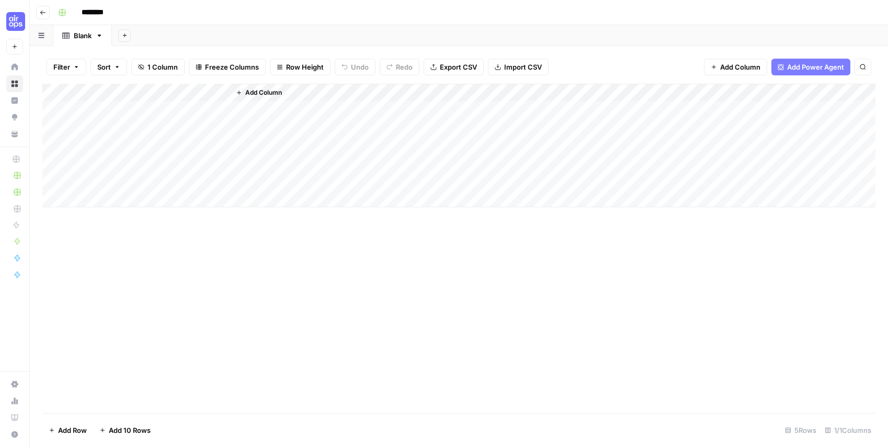
click at [264, 92] on span "Add Column" at bounding box center [263, 92] width 37 height 9
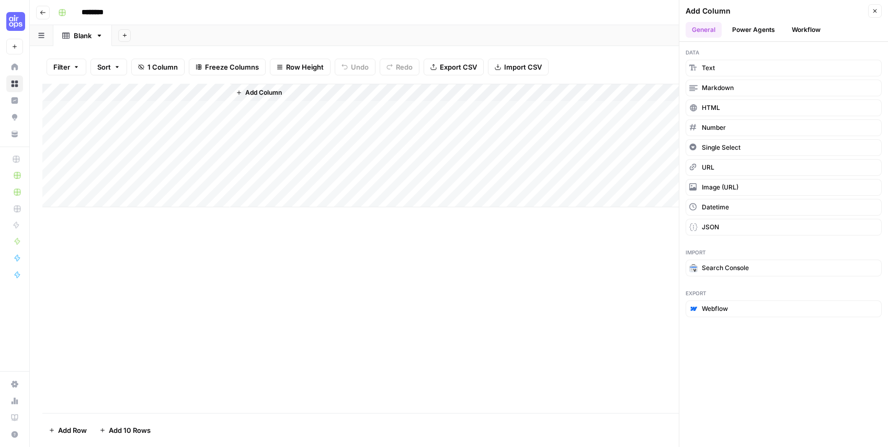
click at [811, 31] on button "Workflow" at bounding box center [805, 30] width 41 height 16
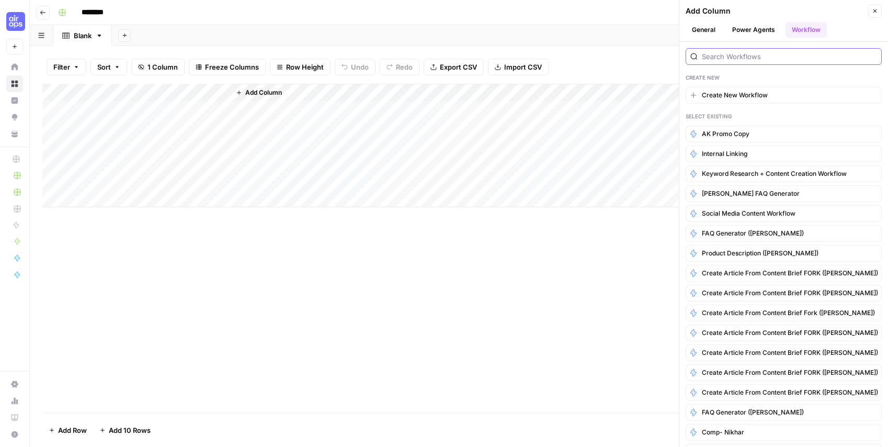
click at [789, 51] on input "search" at bounding box center [789, 56] width 175 height 10
click at [723, 133] on span "AK Promo Copy" at bounding box center [726, 133] width 48 height 9
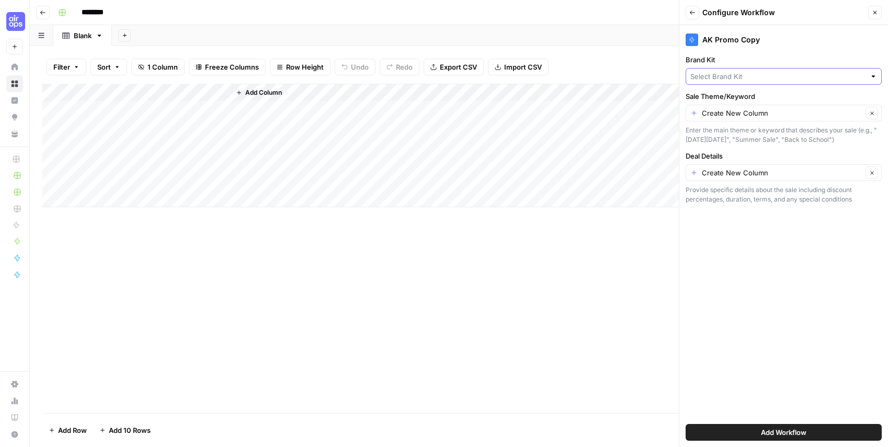
click at [728, 76] on input "Brand Kit" at bounding box center [777, 76] width 175 height 10
click at [724, 94] on button "[PERSON_NAME]" at bounding box center [783, 101] width 187 height 15
type input "[PERSON_NAME]"
click at [768, 434] on span "Add Workflow" at bounding box center [783, 432] width 45 height 10
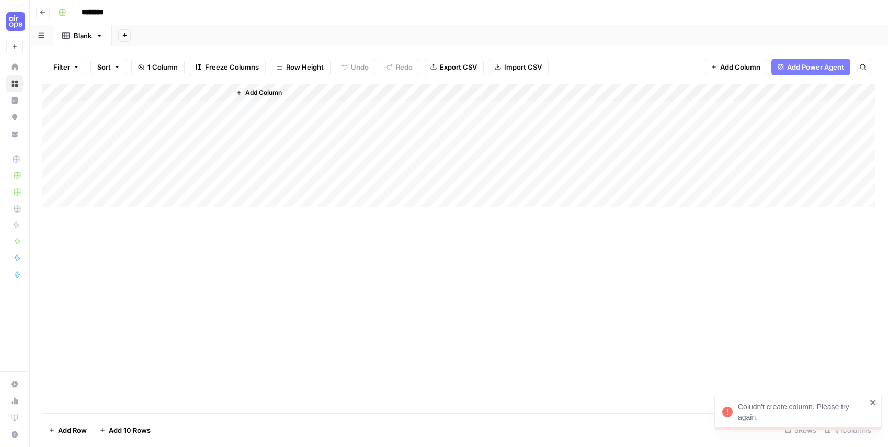
click at [750, 405] on div "Coludn't create column. Please try again." at bounding box center [802, 411] width 129 height 21
click at [272, 93] on span "Add Column" at bounding box center [263, 92] width 37 height 9
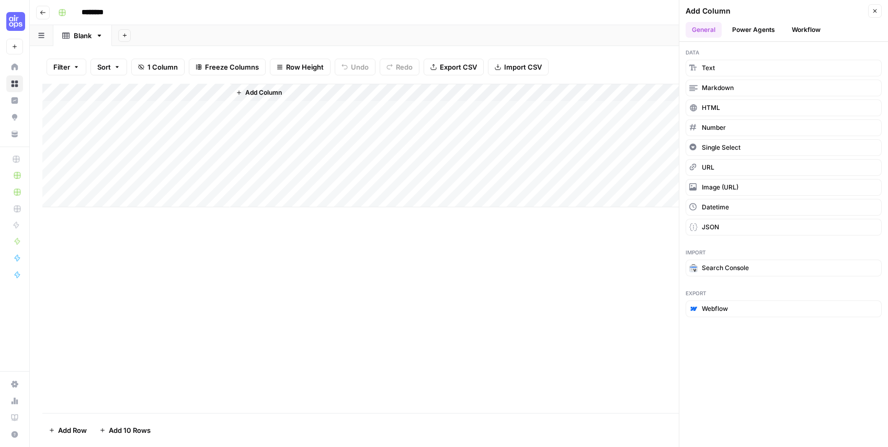
click at [790, 33] on button "Workflow" at bounding box center [805, 30] width 41 height 16
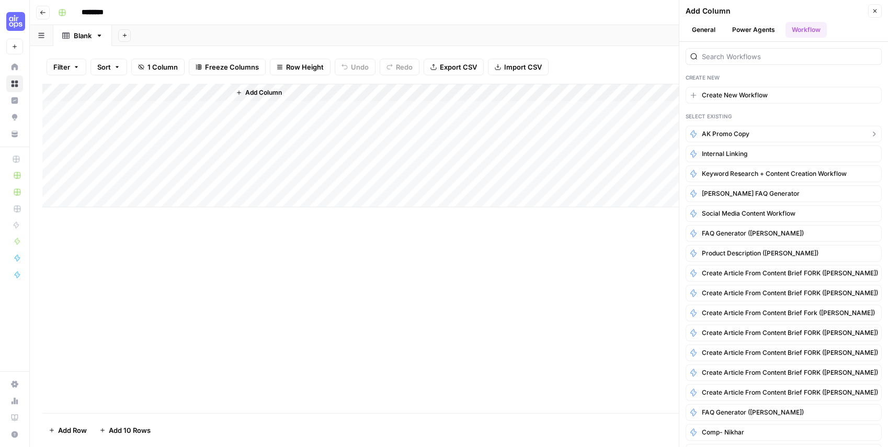
click at [729, 128] on button "AK Promo Copy" at bounding box center [784, 134] width 196 height 17
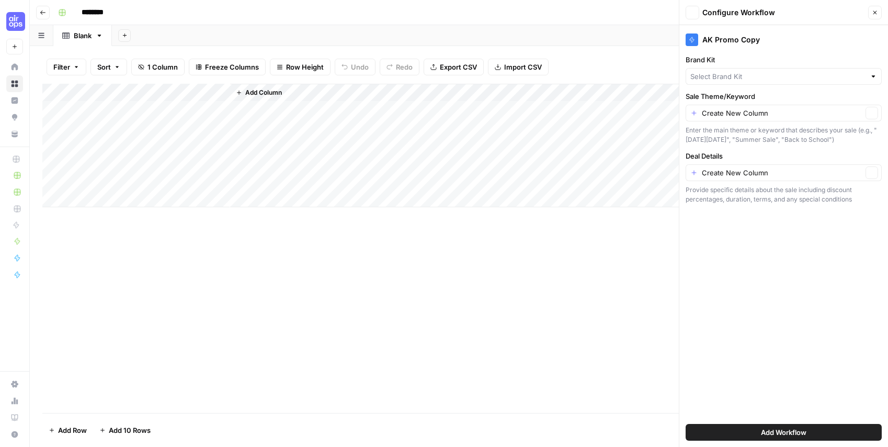
type input "[PERSON_NAME]"
click at [750, 114] on input "Sale Theme/Keyword" at bounding box center [782, 113] width 161 height 10
click at [717, 171] on span "Title" at bounding box center [781, 170] width 174 height 10
type input "Title"
click at [726, 113] on input "Sale Theme/Keyword" at bounding box center [776, 113] width 172 height 10
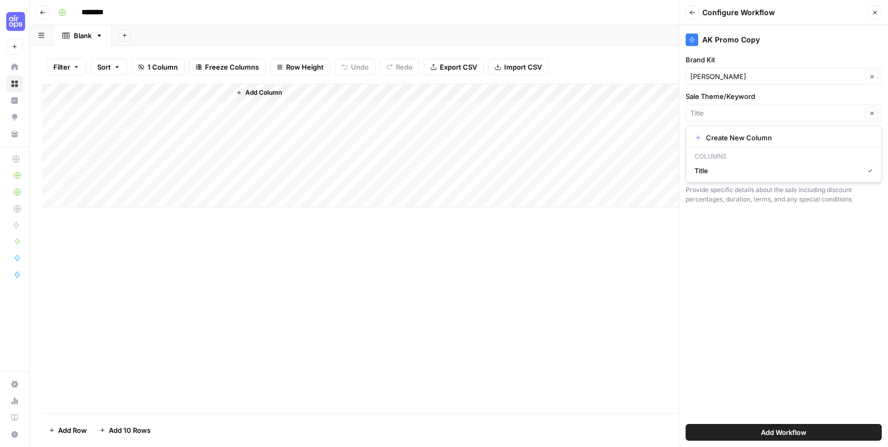
type input "Title"
click at [435, 129] on div "Add Column" at bounding box center [552, 145] width 645 height 123
click at [146, 94] on div "Add Column" at bounding box center [458, 145] width 833 height 123
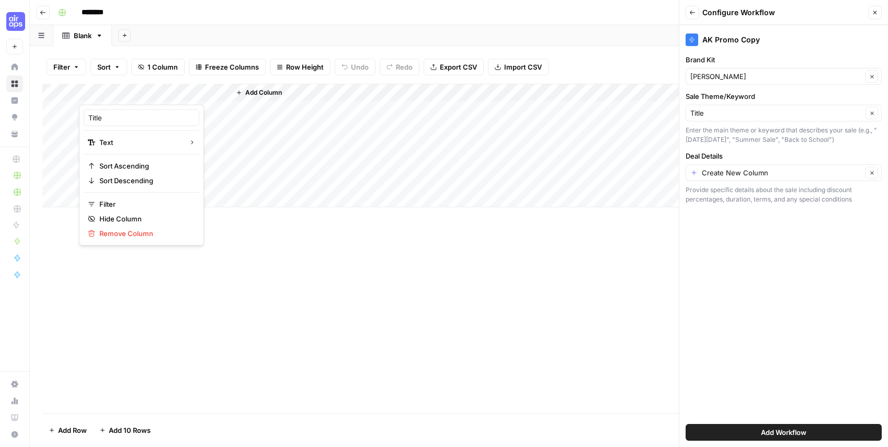
click at [146, 94] on div at bounding box center [154, 94] width 151 height 21
click at [115, 113] on input "Title" at bounding box center [141, 117] width 106 height 10
type input "Sale Theme/Keyword"
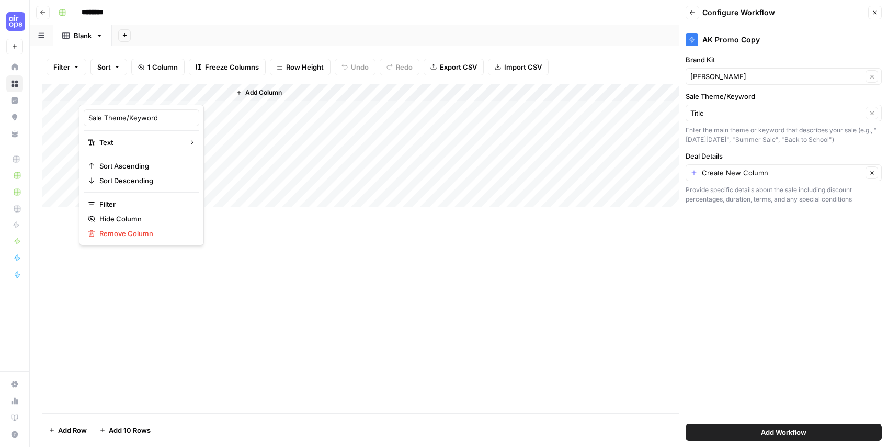
type input "Sale Theme/Keyword"
drag, startPoint x: 225, startPoint y: 256, endPoint x: 276, endPoint y: 158, distance: 110.4
click at [225, 256] on div "Add Column" at bounding box center [458, 248] width 833 height 329
click at [269, 94] on span "Add Column" at bounding box center [263, 92] width 37 height 9
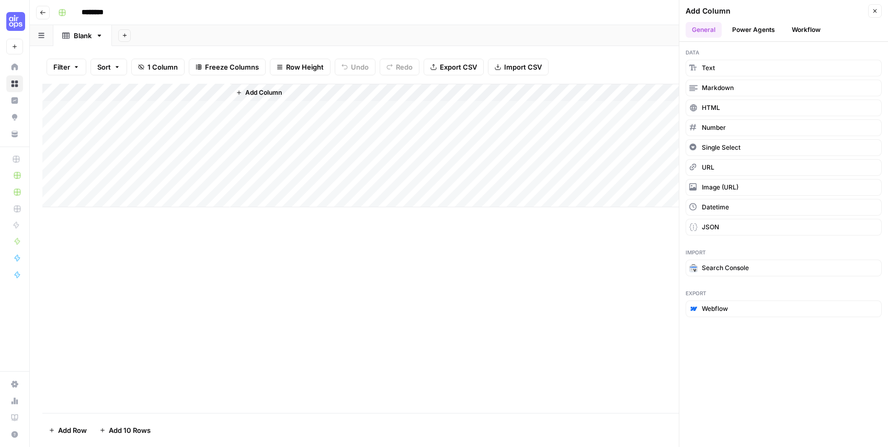
click at [267, 96] on span "Add Column" at bounding box center [263, 92] width 37 height 9
click at [241, 87] on button "Add Column" at bounding box center [259, 93] width 54 height 14
click at [275, 92] on span "Add Column" at bounding box center [263, 92] width 37 height 9
click at [745, 64] on button "Text" at bounding box center [784, 68] width 196 height 17
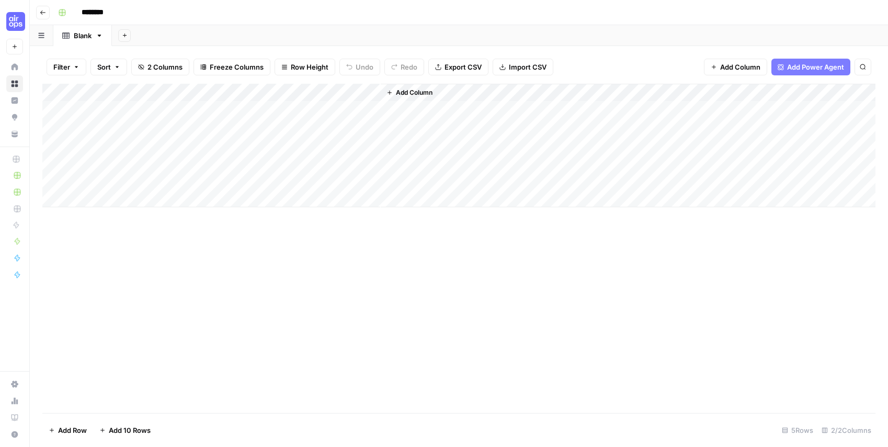
click at [263, 95] on div "Add Column" at bounding box center [458, 145] width 833 height 123
click at [400, 95] on span "Add Column" at bounding box center [414, 92] width 37 height 9
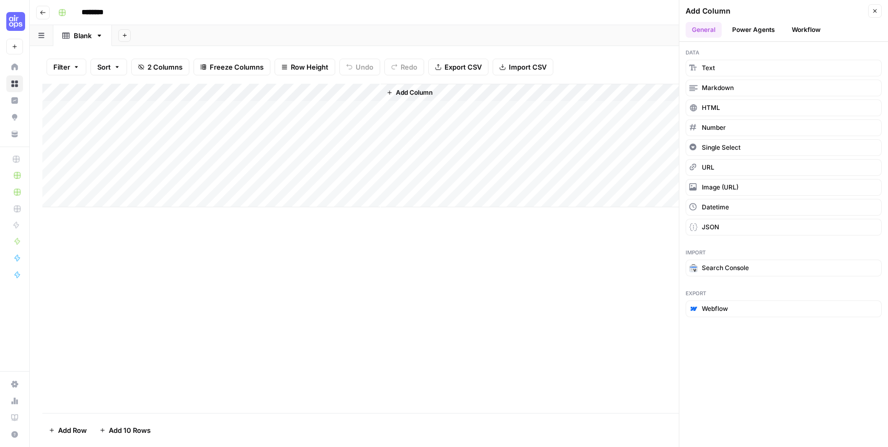
click at [808, 31] on button "Workflow" at bounding box center [805, 30] width 41 height 16
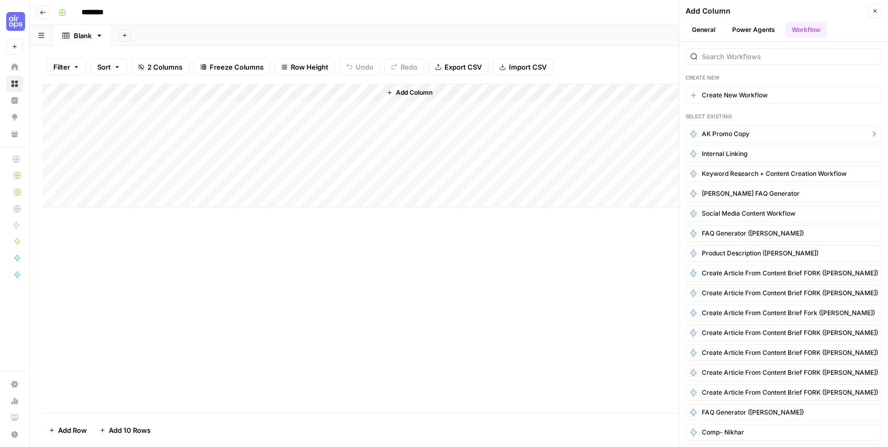
click at [745, 133] on span "AK Promo Copy" at bounding box center [726, 133] width 48 height 9
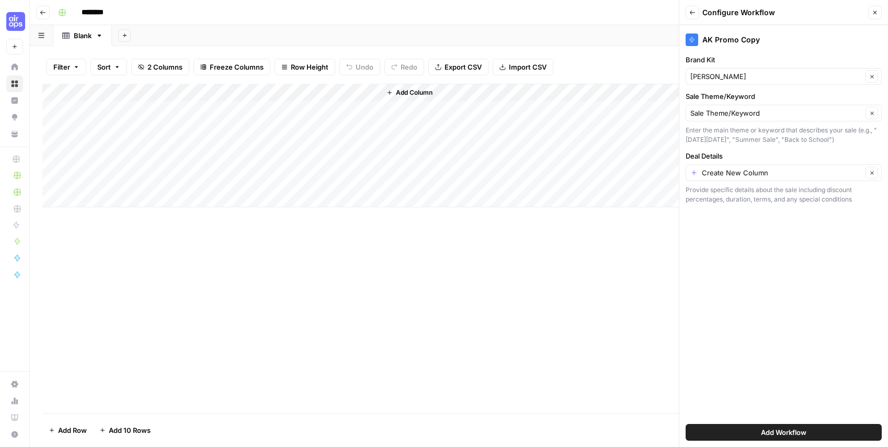
click at [280, 84] on div "Add Column" at bounding box center [458, 145] width 833 height 123
click at [277, 93] on div at bounding box center [305, 94] width 151 height 21
click at [262, 121] on input "New Column" at bounding box center [292, 117] width 106 height 10
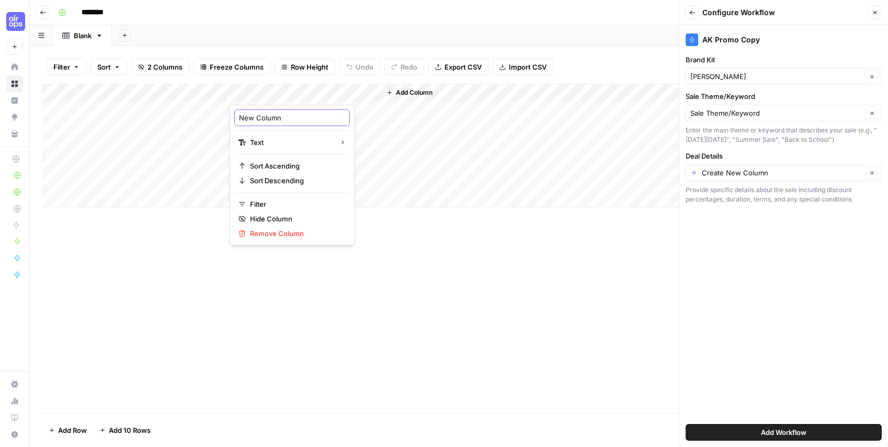
click at [262, 121] on input "New Column" at bounding box center [292, 117] width 106 height 10
type input "Deal Details"
click at [384, 298] on div "Add Column" at bounding box center [458, 248] width 833 height 329
click at [737, 176] on input "Deal Details" at bounding box center [782, 172] width 161 height 10
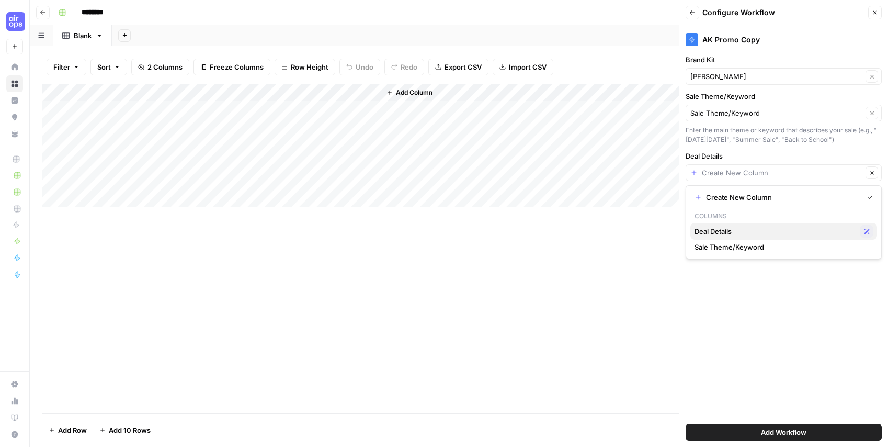
click at [734, 230] on span "Deal Details" at bounding box center [775, 231] width 162 height 10
type input "Deal Details"
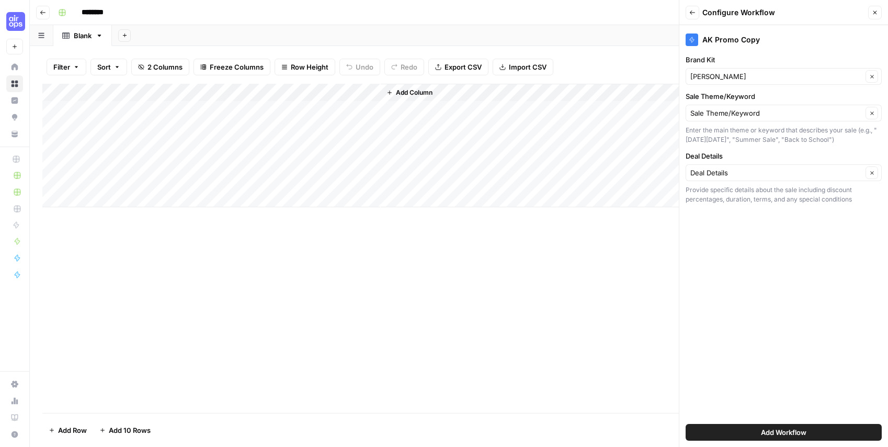
click at [635, 246] on div "Add Column" at bounding box center [458, 248] width 833 height 329
click at [788, 429] on span "Add Workflow" at bounding box center [783, 432] width 45 height 10
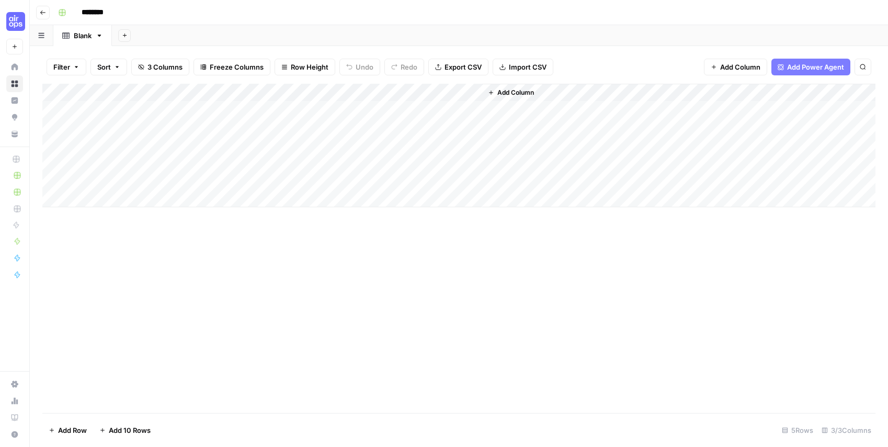
click at [500, 89] on span "Add Column" at bounding box center [515, 92] width 37 height 9
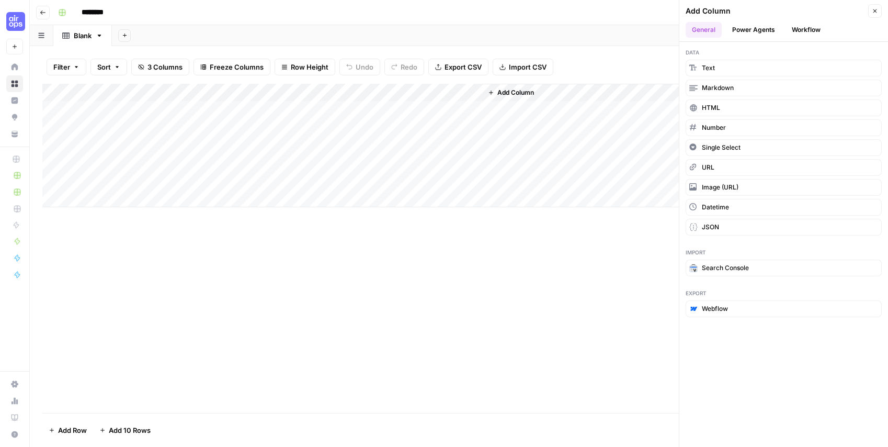
click at [796, 30] on button "Workflow" at bounding box center [805, 30] width 41 height 16
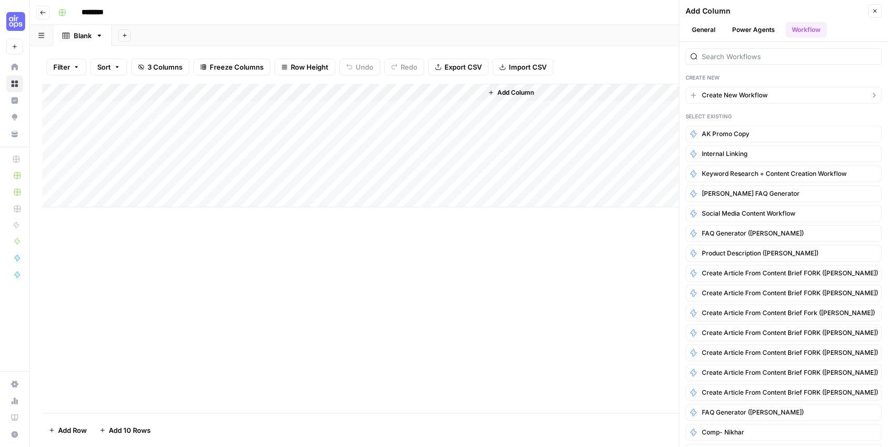
click at [736, 94] on span "Create New Workflow" at bounding box center [735, 94] width 66 height 9
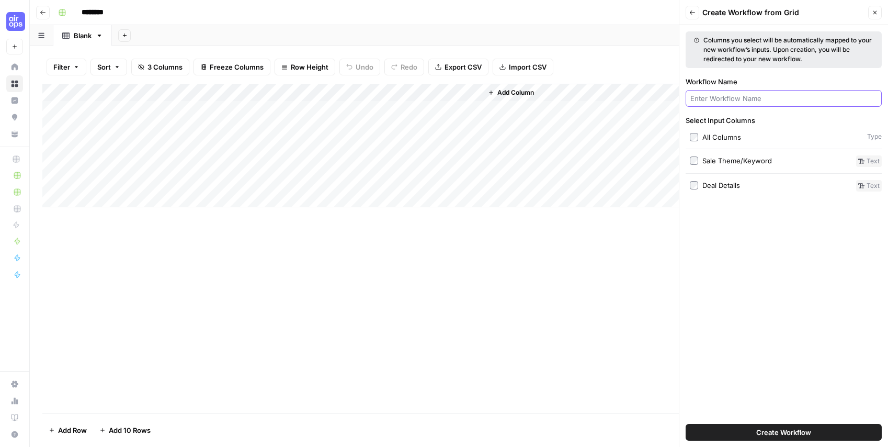
click at [758, 96] on input "Workflow Name" at bounding box center [783, 98] width 187 height 10
click at [426, 93] on div "Add Column" at bounding box center [458, 145] width 833 height 123
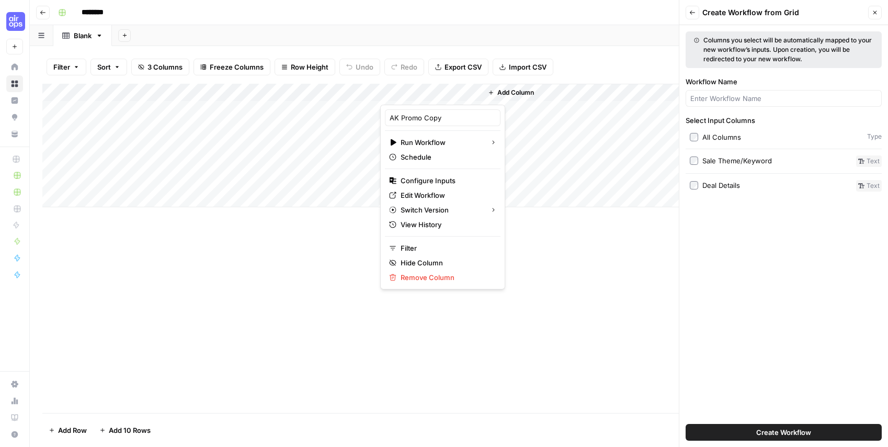
click at [426, 93] on div at bounding box center [431, 94] width 102 height 21
click at [425, 111] on div "AK Promo Copy" at bounding box center [443, 117] width 116 height 17
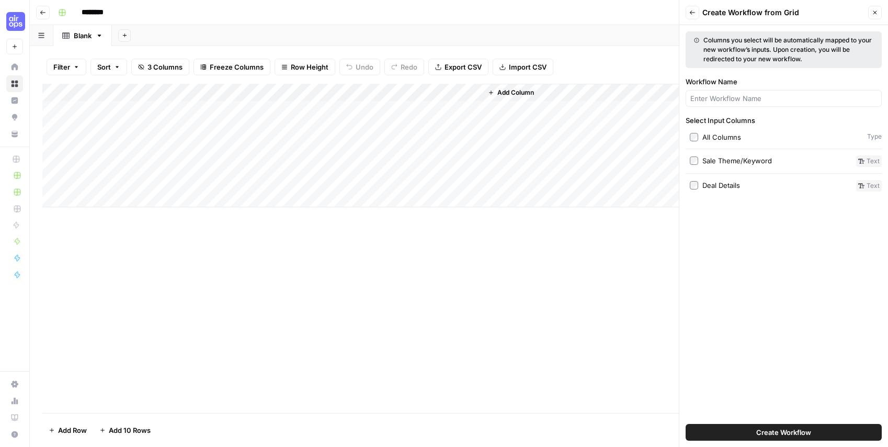
click at [425, 111] on div "Add Column" at bounding box center [458, 145] width 833 height 123
click at [422, 94] on div "Add Column" at bounding box center [458, 145] width 833 height 123
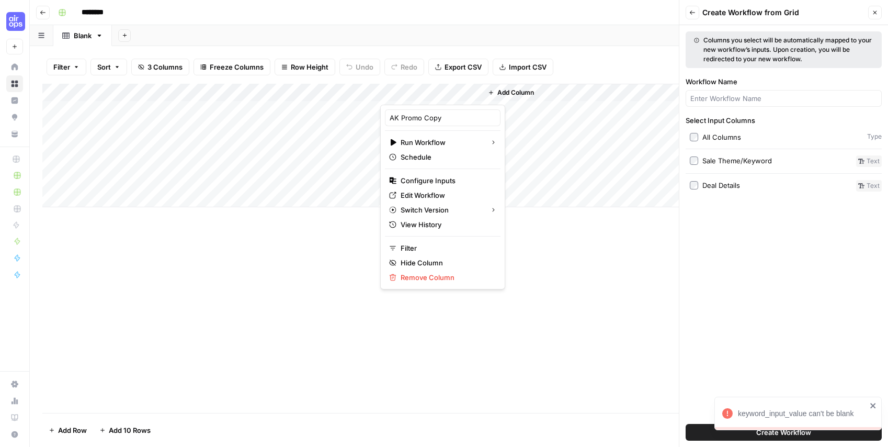
click at [422, 94] on div at bounding box center [431, 94] width 102 height 21
click at [410, 117] on input "AK Promo Copy" at bounding box center [443, 117] width 106 height 10
drag, startPoint x: 421, startPoint y: 118, endPoint x: 377, endPoint y: 117, distance: 45.0
click at [377, 117] on body "keyword_input_value can't be blank September Cohort New Home Browse Insights Op…" at bounding box center [444, 223] width 888 height 447
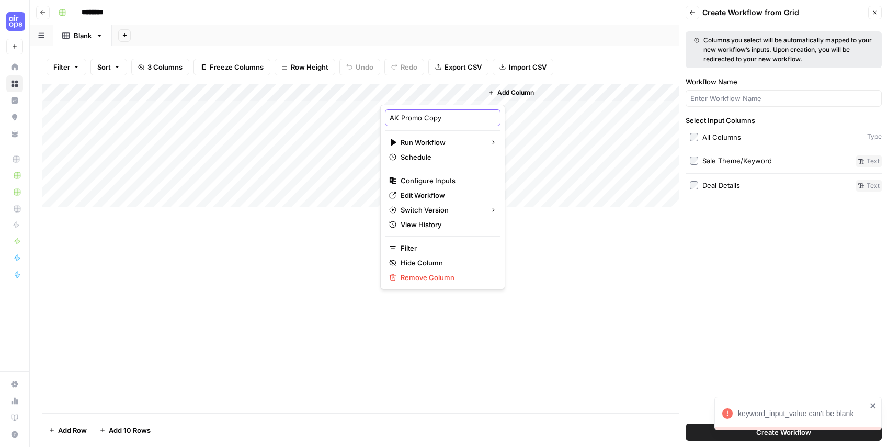
click at [446, 119] on input "AK Promo Copy" at bounding box center [443, 117] width 106 height 10
drag, startPoint x: 431, startPoint y: 116, endPoint x: 387, endPoint y: 115, distance: 43.4
click at [387, 115] on div "AK Promo Copy" at bounding box center [443, 117] width 116 height 17
type input "Homepage Copy"
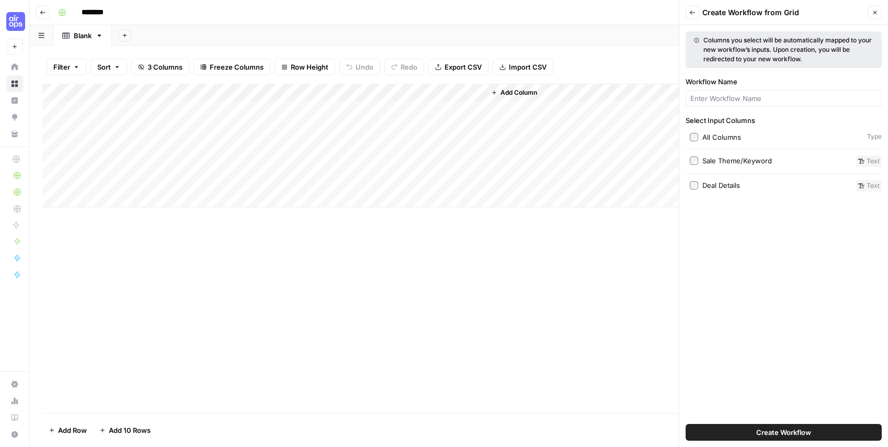
click at [611, 328] on div "Add Column" at bounding box center [458, 248] width 833 height 329
click at [710, 100] on input "Workflow Name" at bounding box center [783, 98] width 187 height 10
type input "Email Copy"
click at [807, 434] on span "Create Workflow" at bounding box center [783, 432] width 55 height 10
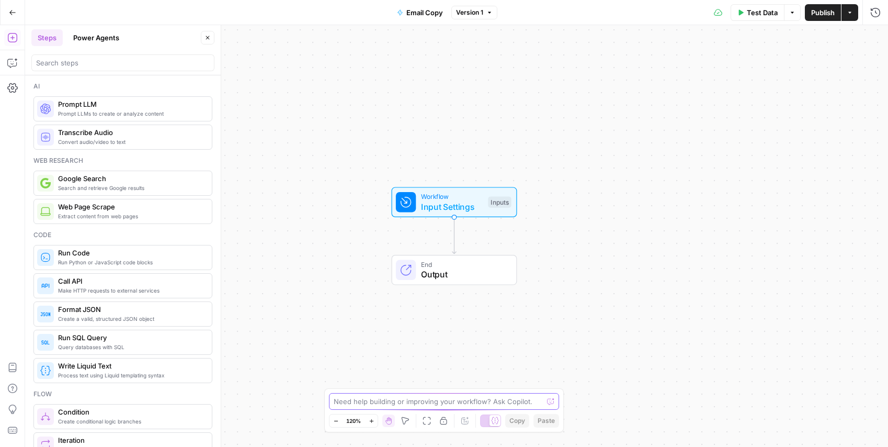
click at [390, 404] on textarea at bounding box center [438, 401] width 209 height 10
type textarea "now I would like to create email copy for the promotion using the theme and det…"
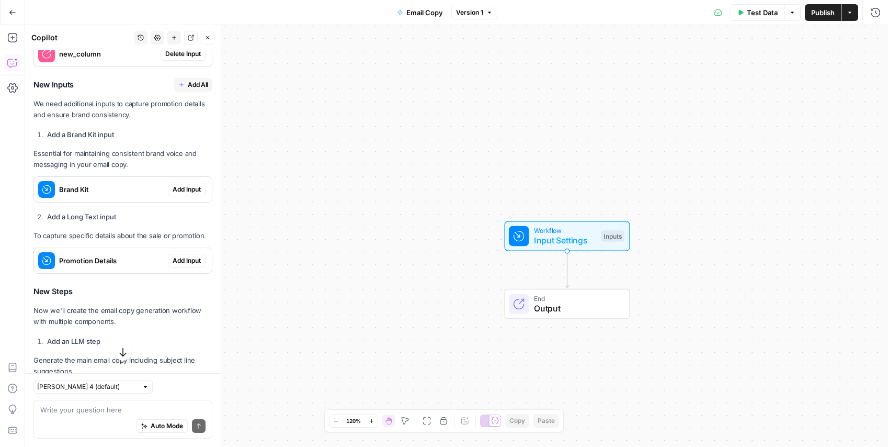
scroll to position [422, 0]
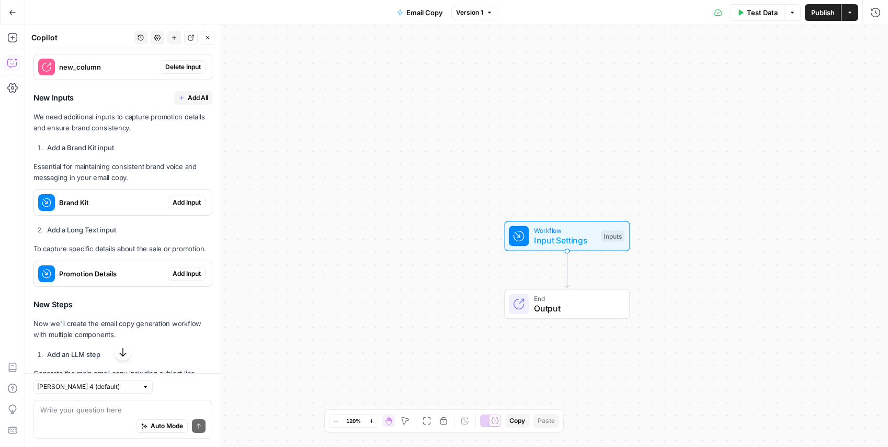
drag, startPoint x: 192, startPoint y: 203, endPoint x: 192, endPoint y: 217, distance: 14.1
click at [192, 203] on span "Add Input" at bounding box center [187, 202] width 28 height 9
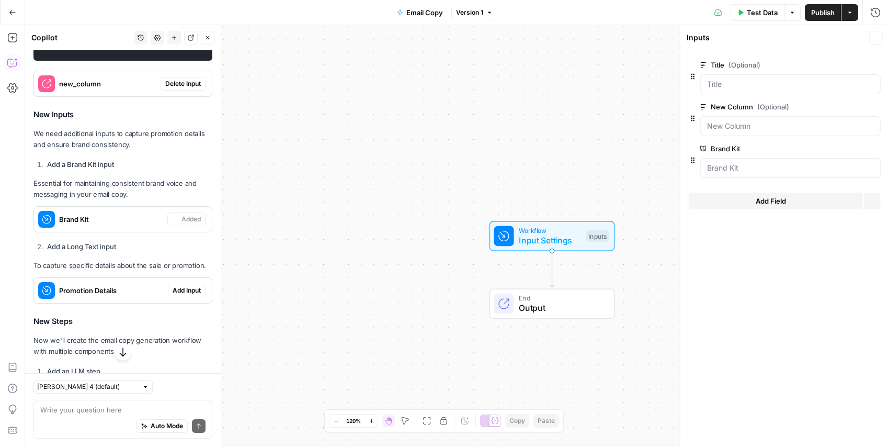
scroll to position [439, 0]
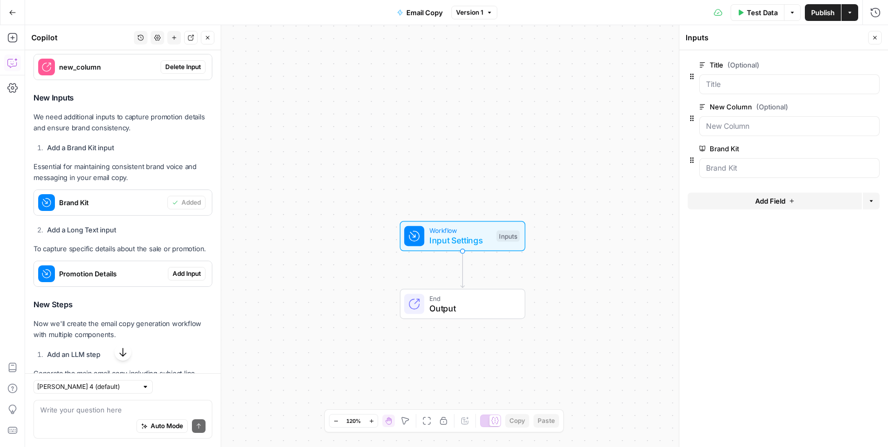
click at [850, 67] on span "edit field" at bounding box center [840, 65] width 23 height 8
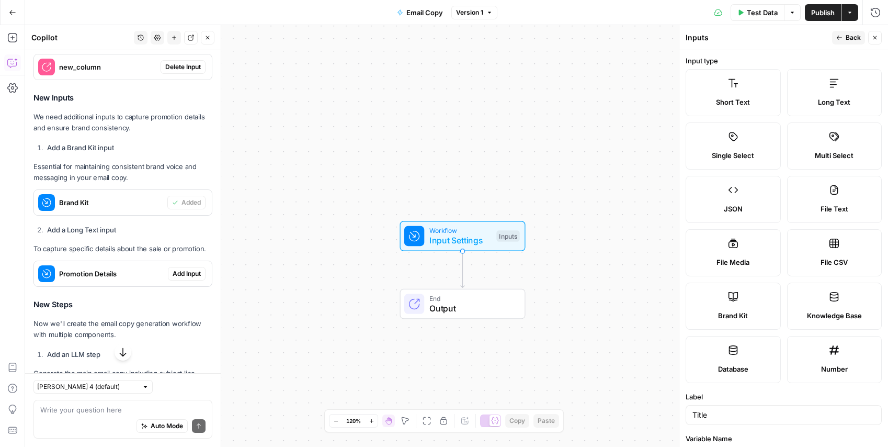
scroll to position [0, 0]
click at [605, 156] on div "Workflow Input Settings Inputs End Output" at bounding box center [456, 235] width 863 height 421
click at [877, 39] on icon "button" at bounding box center [875, 38] width 6 height 6
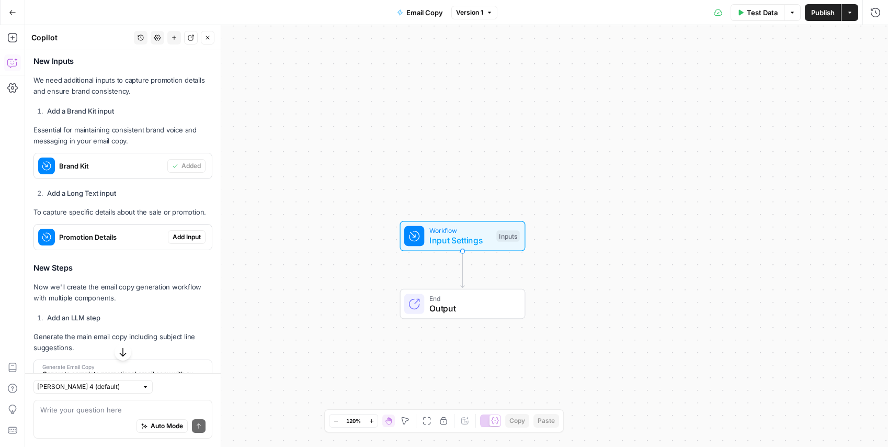
scroll to position [477, 0]
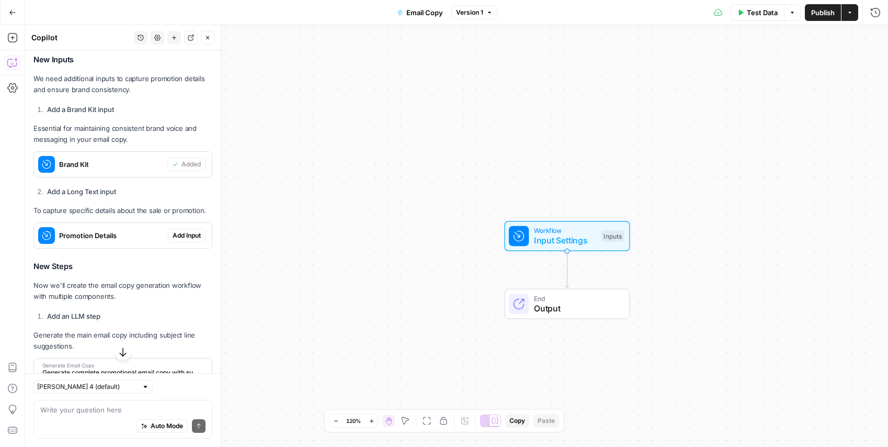
click at [188, 235] on span "Add Input" at bounding box center [187, 235] width 28 height 9
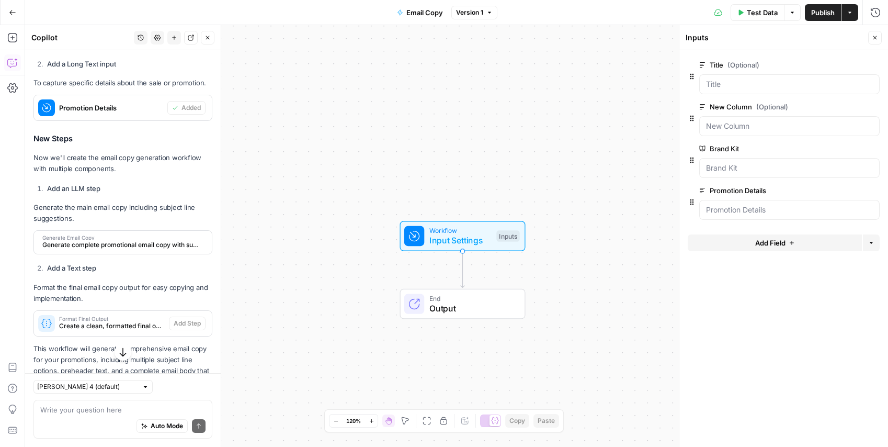
scroll to position [655, 0]
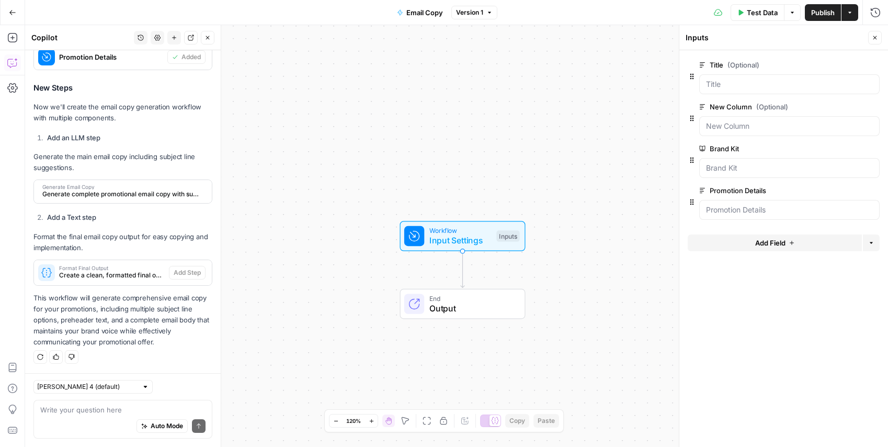
click at [157, 202] on div "Generate Email Copy Generate complete promotional email copy with subject lines" at bounding box center [120, 191] width 172 height 23
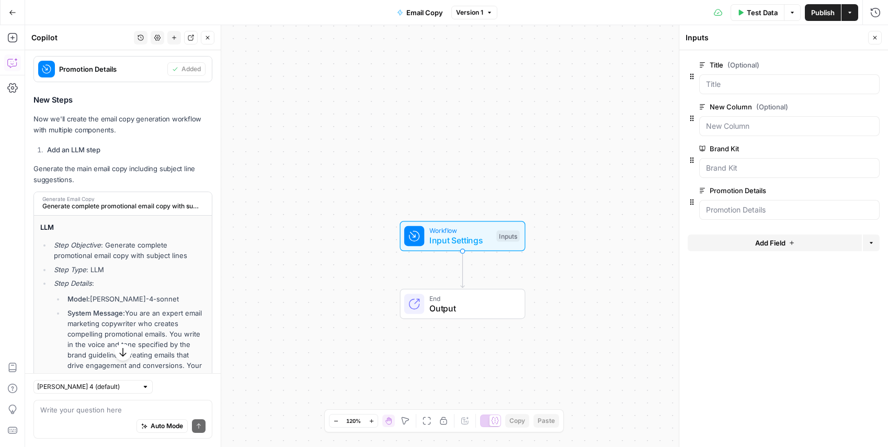
scroll to position [632, 0]
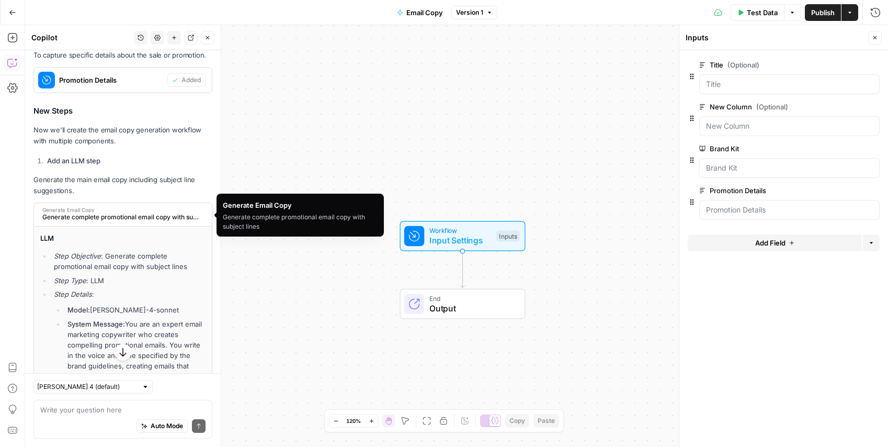
click at [133, 210] on span "Generate Email Copy" at bounding box center [121, 209] width 159 height 5
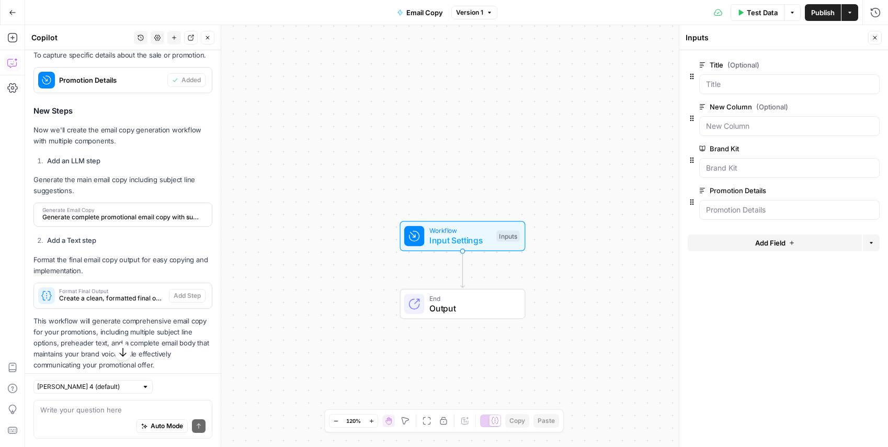
scroll to position [635, 0]
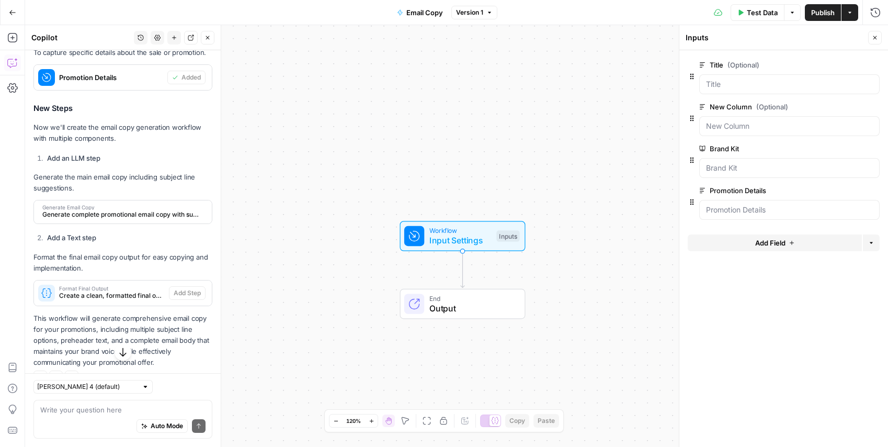
click at [167, 297] on div "Format Final Output Create a clean, formatted final output of all email compone…" at bounding box center [101, 292] width 135 height 25
click at [207, 296] on div "Format Final Output Create a clean, formatted final output of all email compone…" at bounding box center [123, 292] width 178 height 17
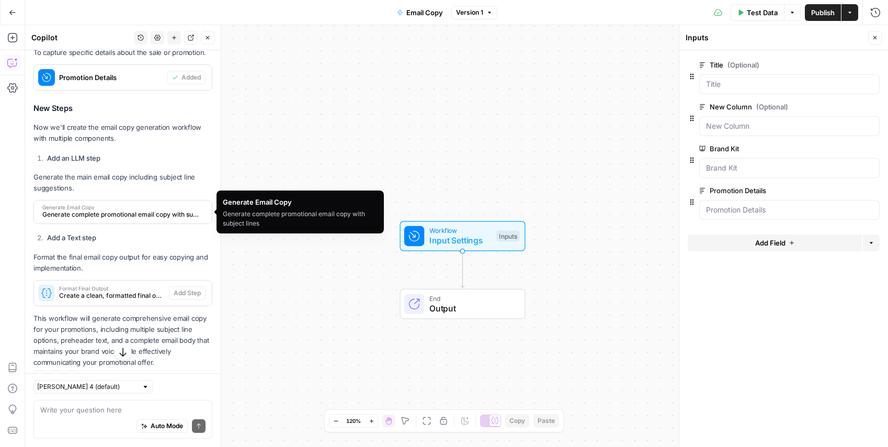
click at [194, 210] on span "Generate complete promotional email copy with subject lines" at bounding box center [121, 214] width 159 height 9
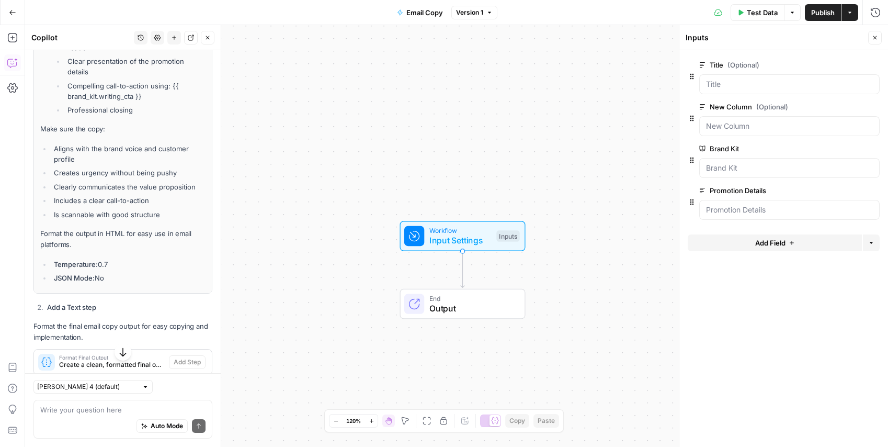
scroll to position [1280, 0]
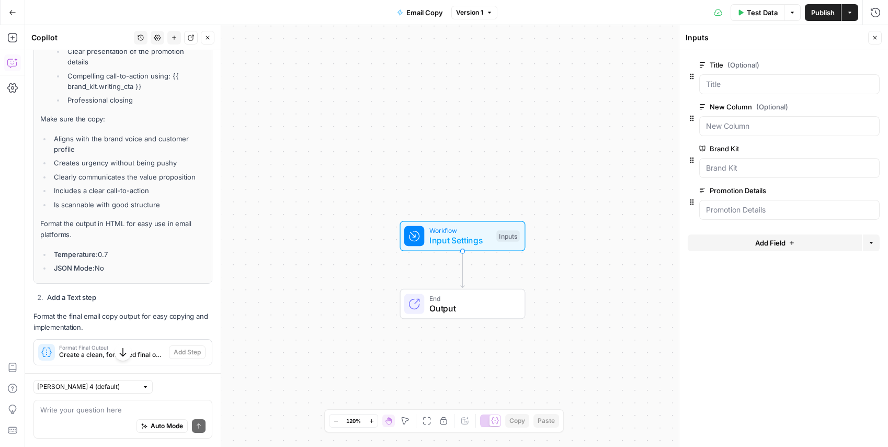
click at [66, 416] on div "Auto Mode Send" at bounding box center [122, 426] width 165 height 23
type textarea "its not letting me add llm step"
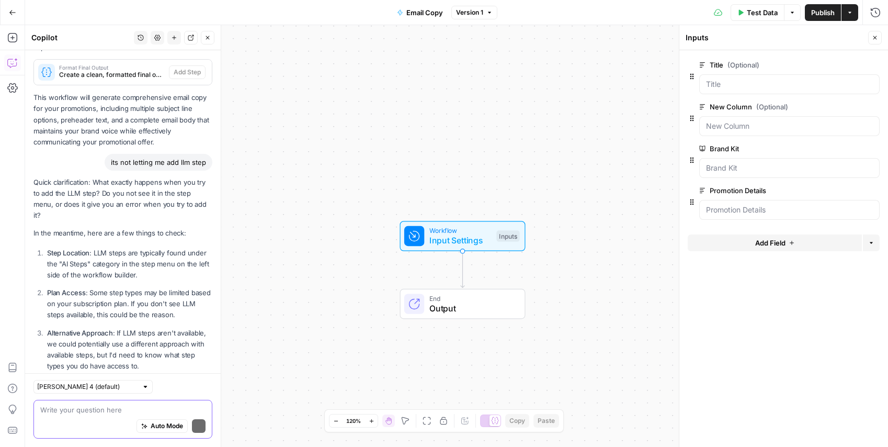
scroll to position [1615, 0]
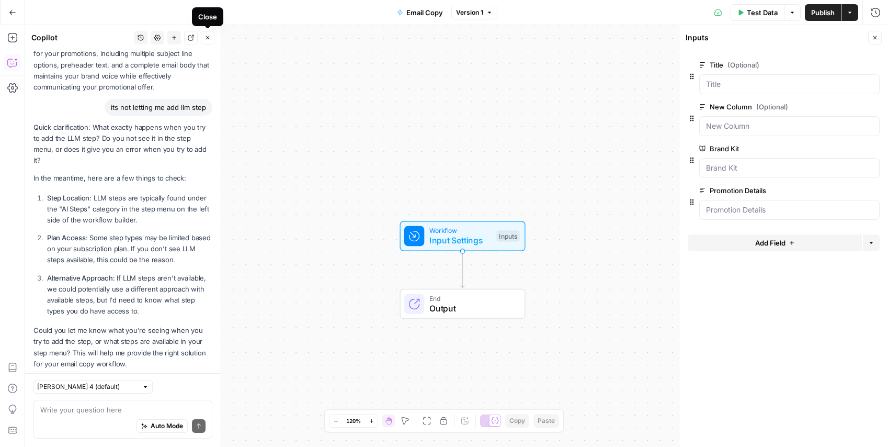
click at [206, 37] on icon "button" at bounding box center [208, 38] width 4 height 4
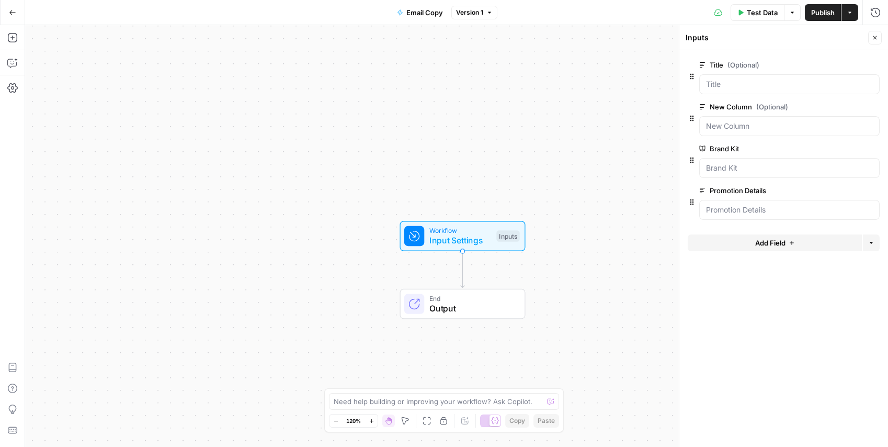
click at [464, 257] on icon "Edge from start to end" at bounding box center [463, 269] width 4 height 37
click at [464, 235] on span "Input Settings" at bounding box center [460, 240] width 62 height 13
click at [16, 43] on button "Add Steps" at bounding box center [12, 37] width 17 height 17
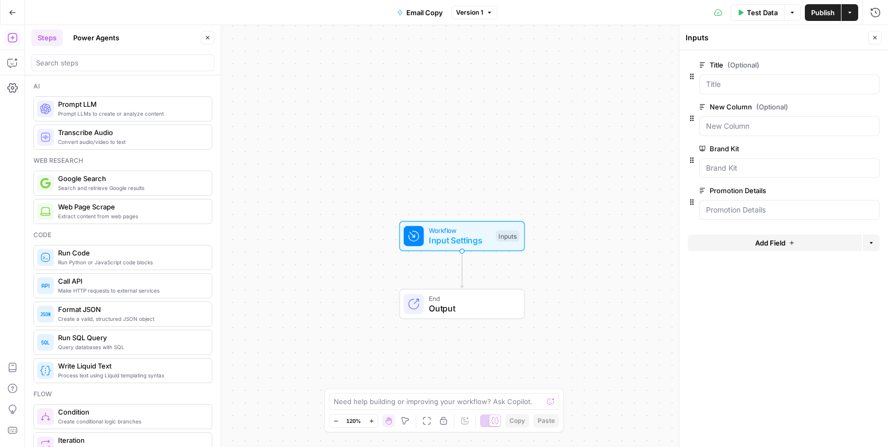
click at [16, 14] on button "Go Back" at bounding box center [12, 12] width 19 height 19
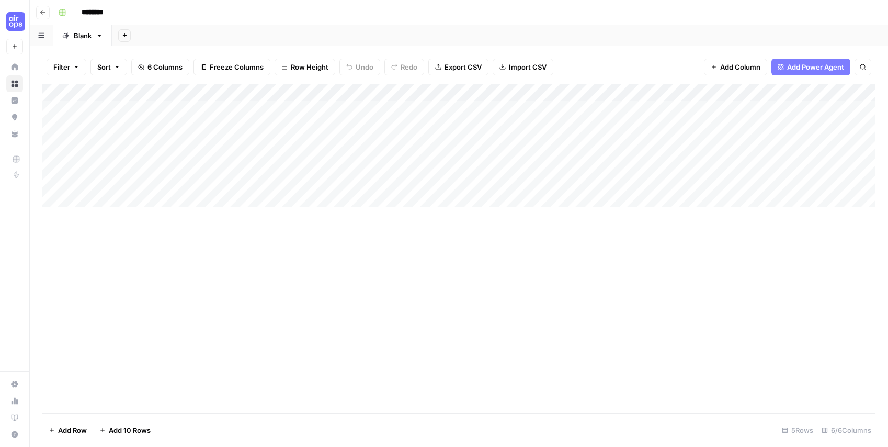
scroll to position [0, 6]
click at [667, 91] on div "Add Column" at bounding box center [458, 145] width 833 height 123
click at [571, 230] on span "Remove Column" at bounding box center [591, 233] width 92 height 10
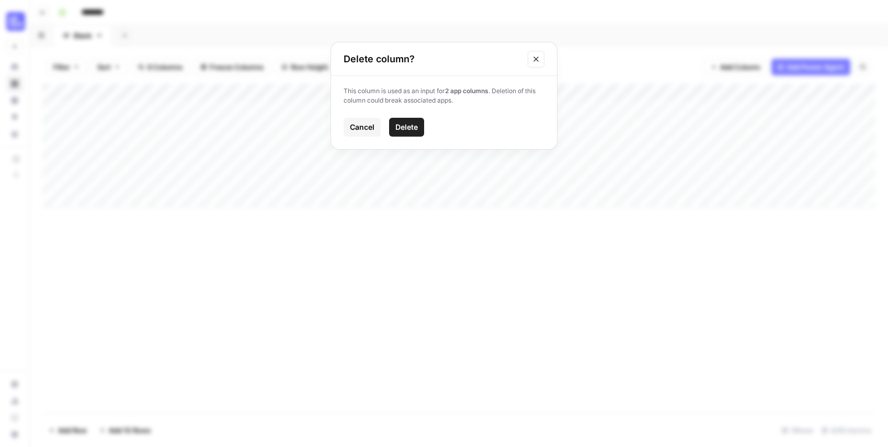
click at [417, 126] on span "Delete" at bounding box center [406, 127] width 22 height 10
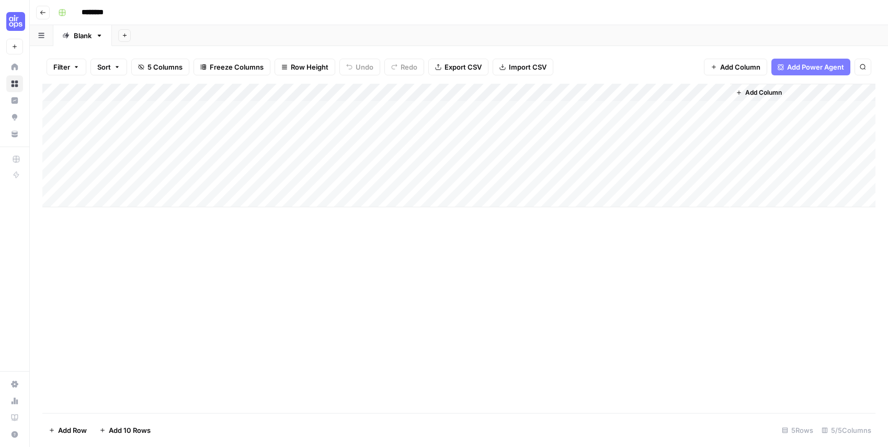
scroll to position [0, 0]
click at [572, 86] on div "Add Column" at bounding box center [458, 145] width 833 height 123
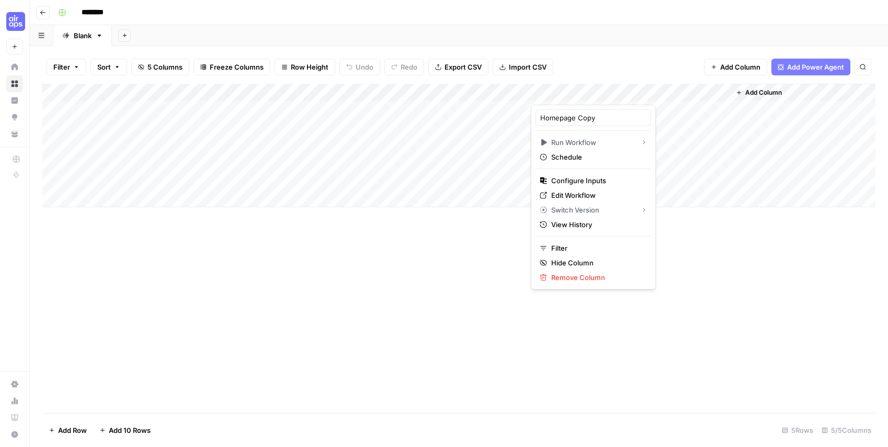
drag, startPoint x: 577, startPoint y: 95, endPoint x: 556, endPoint y: 94, distance: 21.4
click at [573, 95] on div at bounding box center [583, 94] width 105 height 21
click at [543, 94] on div at bounding box center [583, 94] width 105 height 21
click at [540, 94] on div at bounding box center [583, 94] width 105 height 21
click at [626, 95] on div at bounding box center [583, 94] width 105 height 21
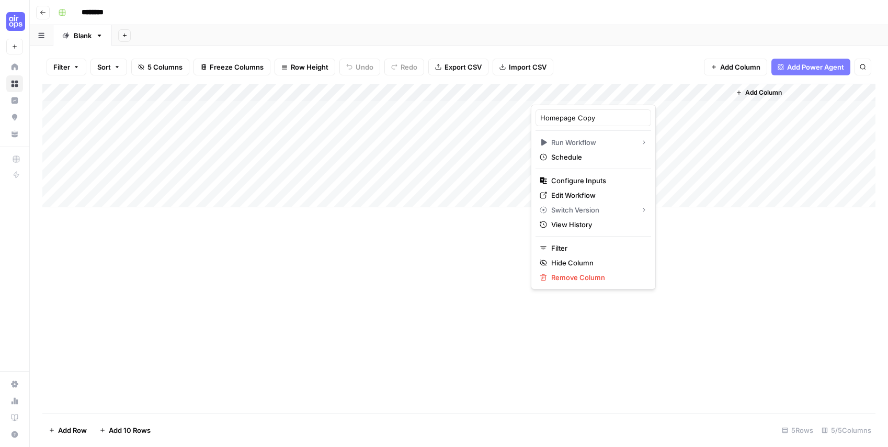
click at [607, 94] on div at bounding box center [583, 94] width 105 height 21
drag, startPoint x: 724, startPoint y: 317, endPoint x: 697, endPoint y: 294, distance: 35.6
click at [724, 317] on div "Add Column" at bounding box center [458, 248] width 833 height 329
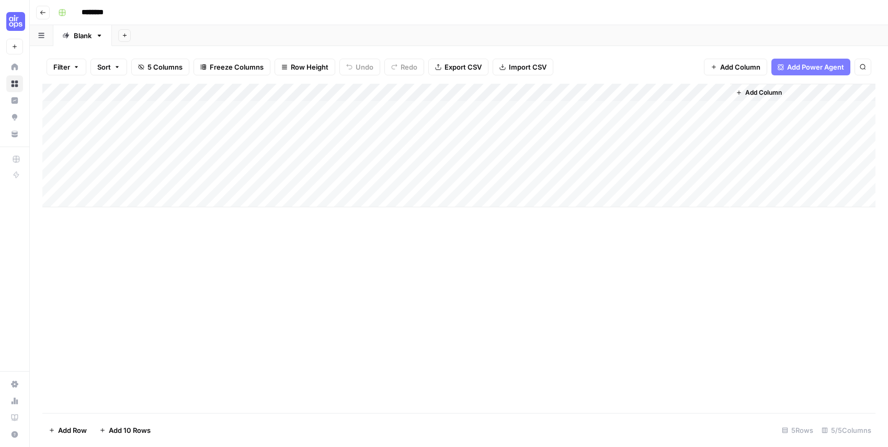
click at [541, 94] on div "Add Column" at bounding box center [458, 145] width 833 height 123
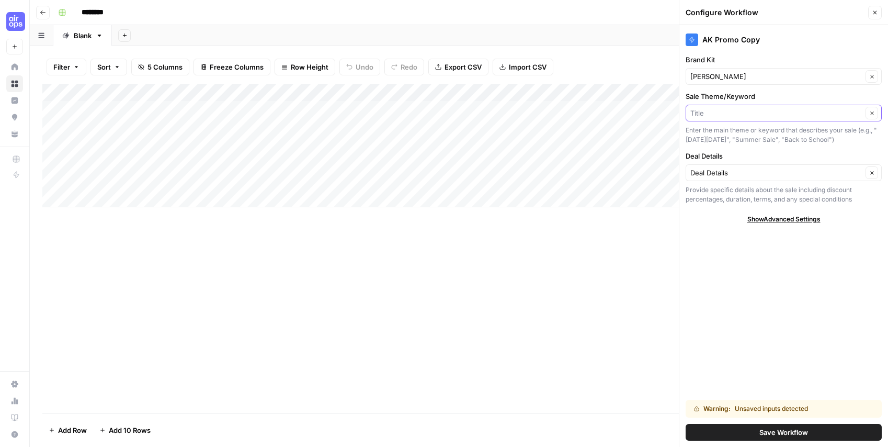
click at [711, 114] on input "Sale Theme/Keyword" at bounding box center [776, 113] width 172 height 10
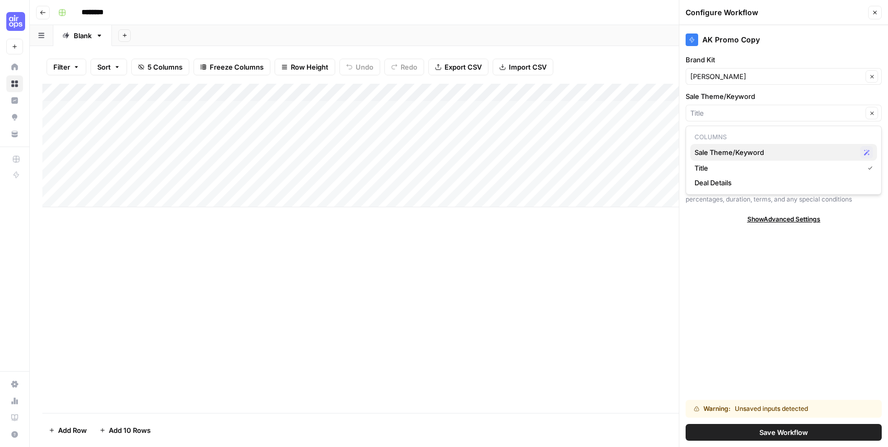
click at [742, 152] on span "Sale Theme/Keyword" at bounding box center [775, 152] width 162 height 10
type input "Sale Theme/Keyword"
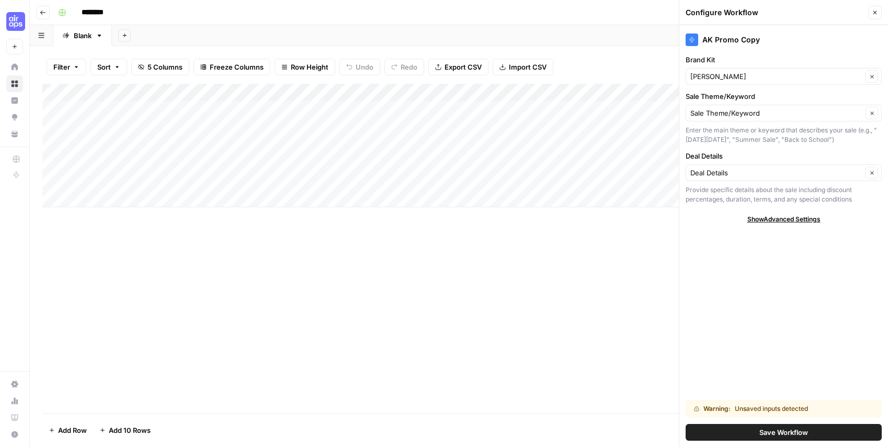
click at [806, 431] on span "Save Workflow" at bounding box center [783, 432] width 49 height 10
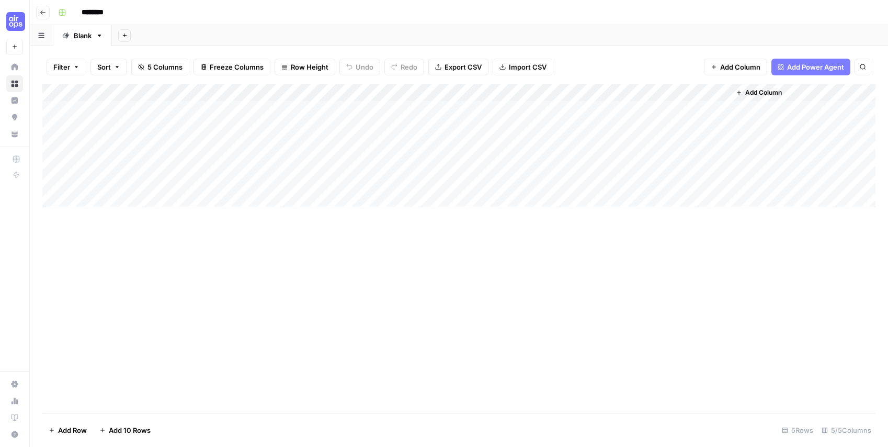
click at [222, 91] on div "Add Column" at bounding box center [458, 145] width 833 height 123
click at [111, 228] on span "Remove Column" at bounding box center [145, 233] width 92 height 10
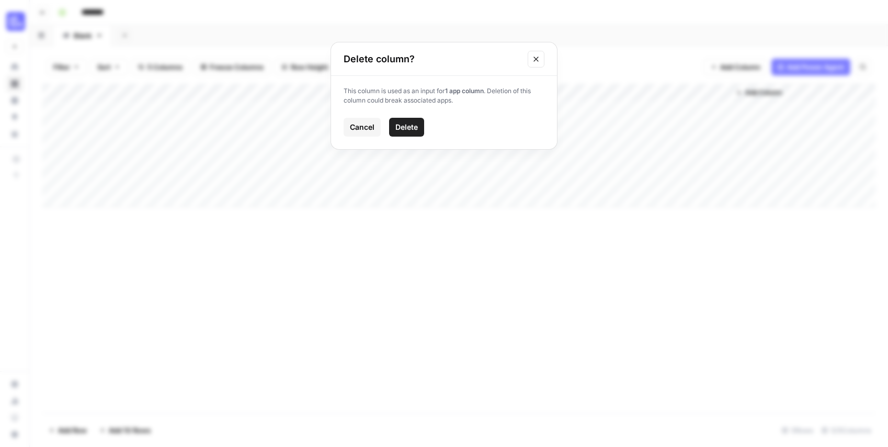
click at [413, 127] on span "Delete" at bounding box center [406, 127] width 22 height 10
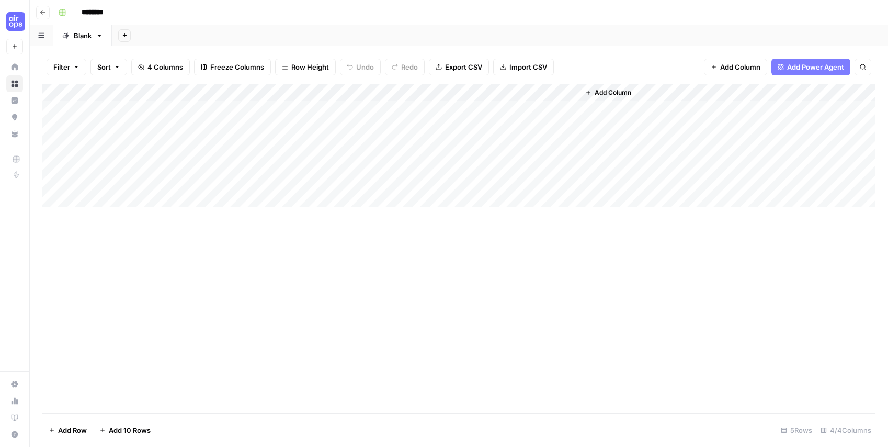
drag, startPoint x: 598, startPoint y: 90, endPoint x: 383, endPoint y: 90, distance: 215.4
click at [383, 90] on div "Add Column" at bounding box center [458, 145] width 833 height 123
drag, startPoint x: 442, startPoint y: 90, endPoint x: 630, endPoint y: 105, distance: 188.3
click at [630, 105] on div "Add Column" at bounding box center [458, 145] width 833 height 123
drag, startPoint x: 432, startPoint y: 92, endPoint x: 539, endPoint y: 89, distance: 106.7
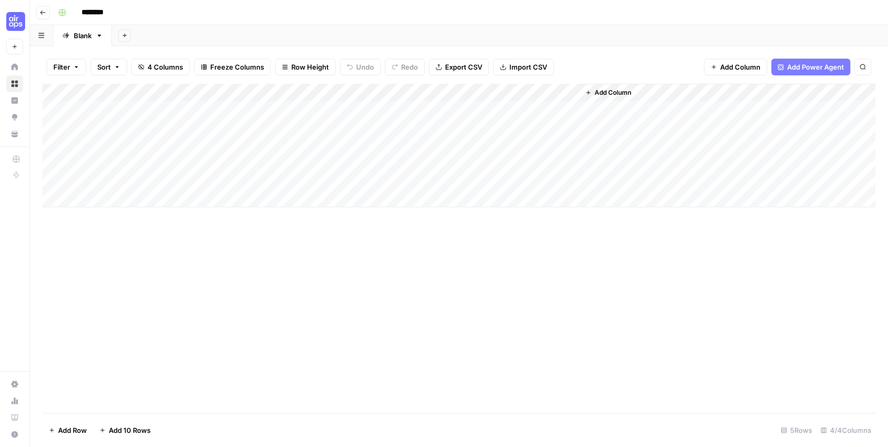
click at [539, 89] on div "Add Column" at bounding box center [458, 145] width 833 height 123
click at [678, 92] on div "Add Column" at bounding box center [727, 145] width 296 height 123
click at [620, 93] on span "Add Column" at bounding box center [613, 92] width 37 height 9
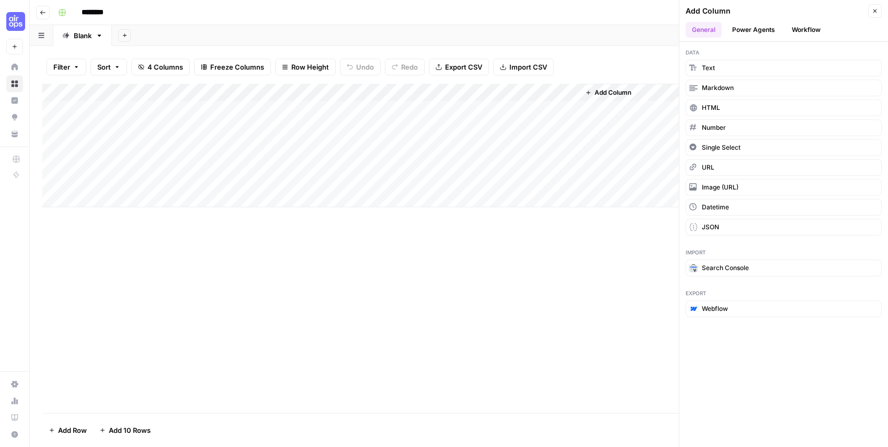
click at [754, 28] on button "Power Agents" at bounding box center [753, 30] width 55 height 16
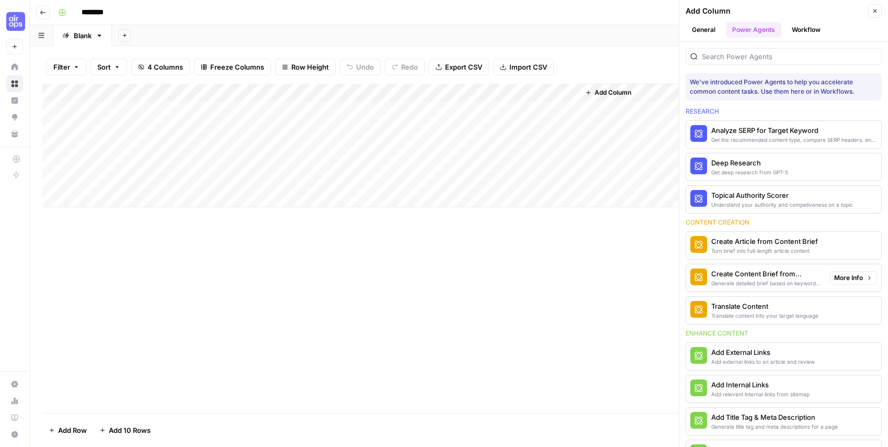
click at [773, 280] on div "Generate detailed brief based on keyword research" at bounding box center [766, 283] width 110 height 8
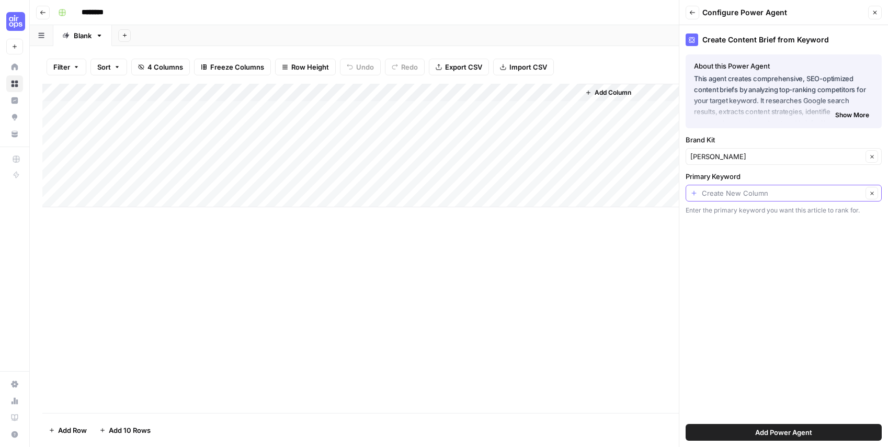
click at [727, 194] on input "Primary Keyword" at bounding box center [782, 193] width 161 height 10
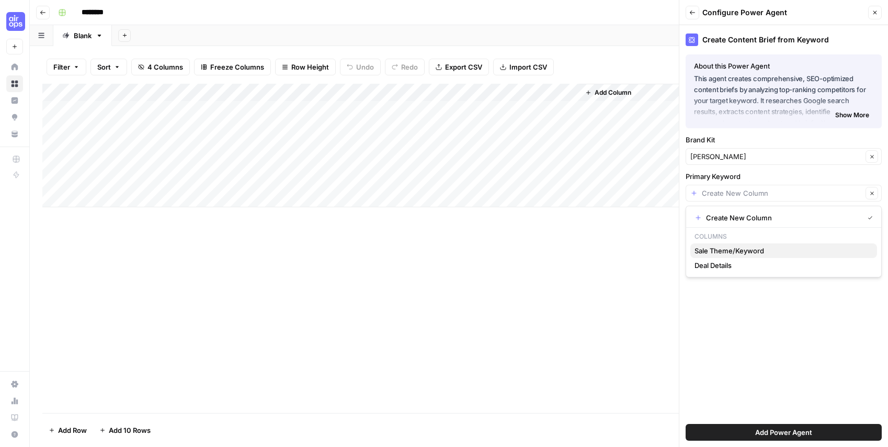
click at [732, 245] on span "Sale Theme/Keyword" at bounding box center [781, 250] width 174 height 10
type input "Sale Theme/Keyword"
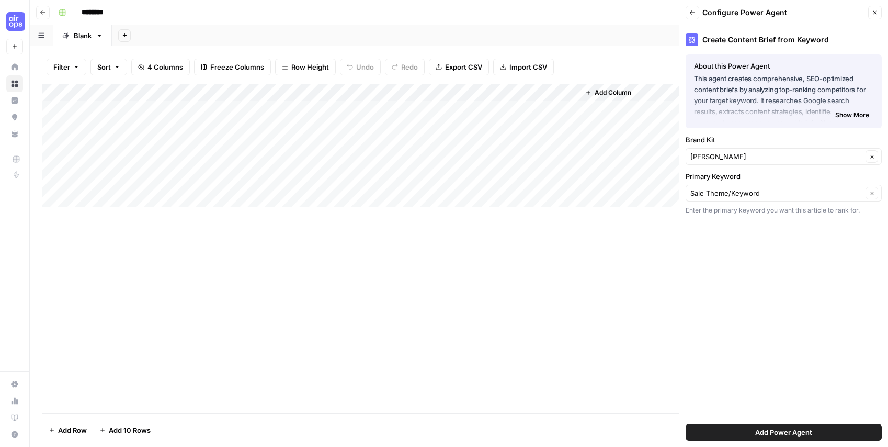
click at [688, 14] on button "Back" at bounding box center [693, 13] width 14 height 14
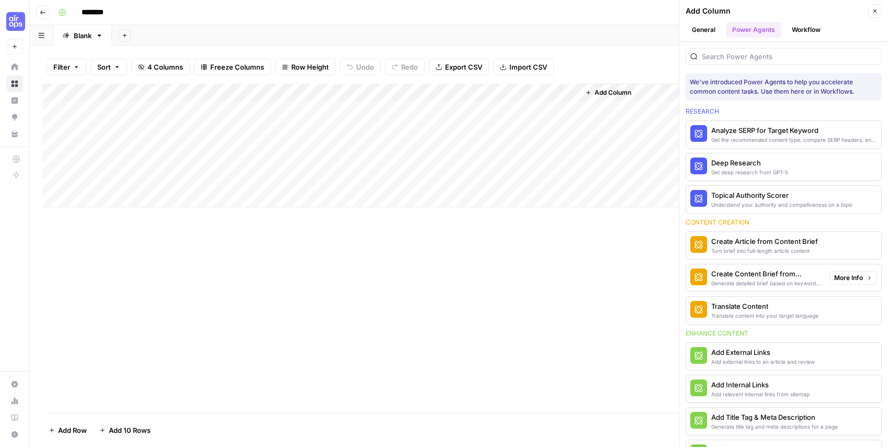
click at [784, 281] on div "Generate detailed brief based on keyword research" at bounding box center [766, 283] width 110 height 8
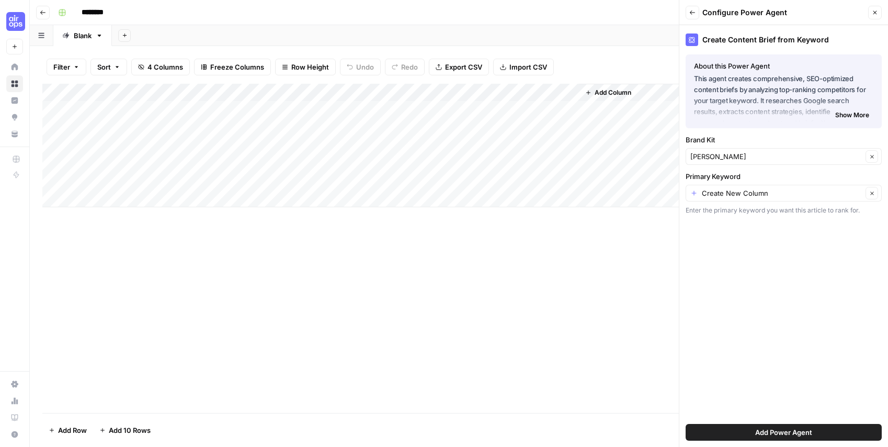
click at [843, 112] on span "Show More" at bounding box center [852, 114] width 34 height 9
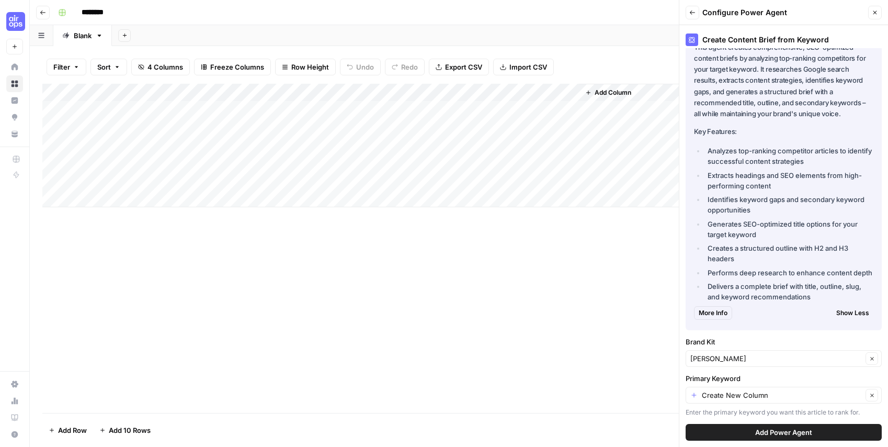
scroll to position [37, 0]
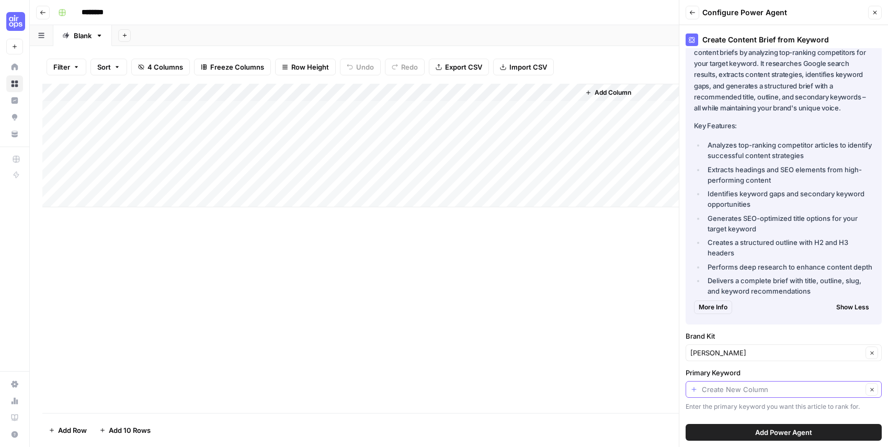
click at [781, 388] on input "Primary Keyword" at bounding box center [782, 389] width 161 height 10
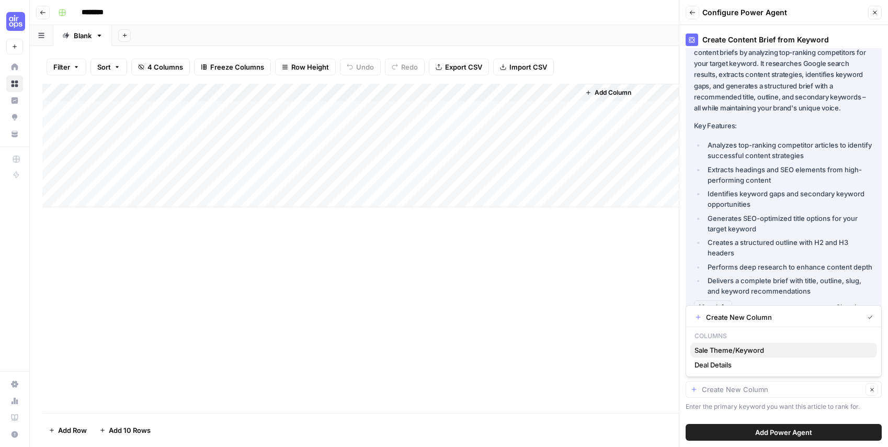
click at [738, 349] on span "Sale Theme/Keyword" at bounding box center [781, 350] width 174 height 10
type input "Sale Theme/Keyword"
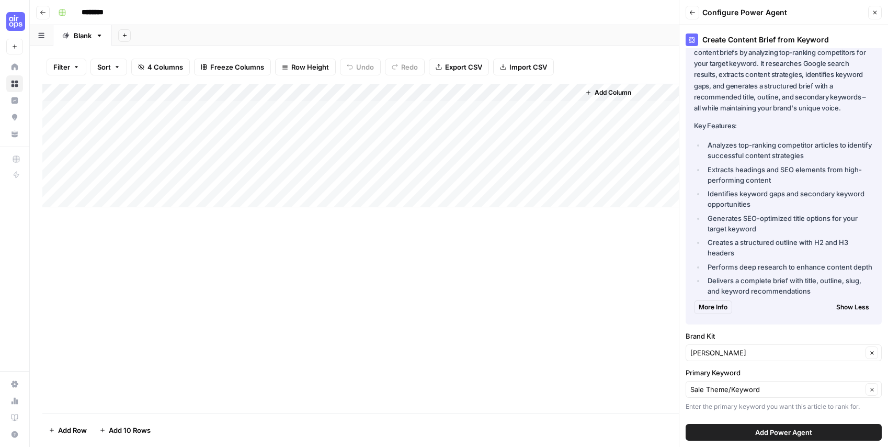
click at [766, 429] on span "Add Power Agent" at bounding box center [783, 432] width 57 height 10
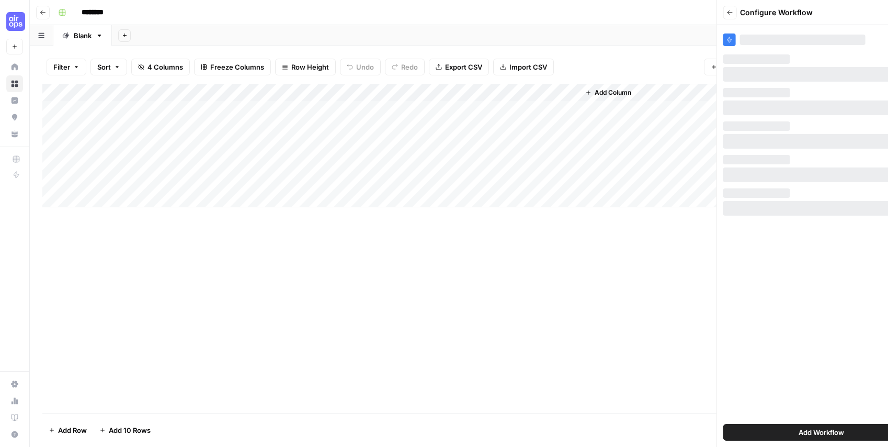
scroll to position [0, 0]
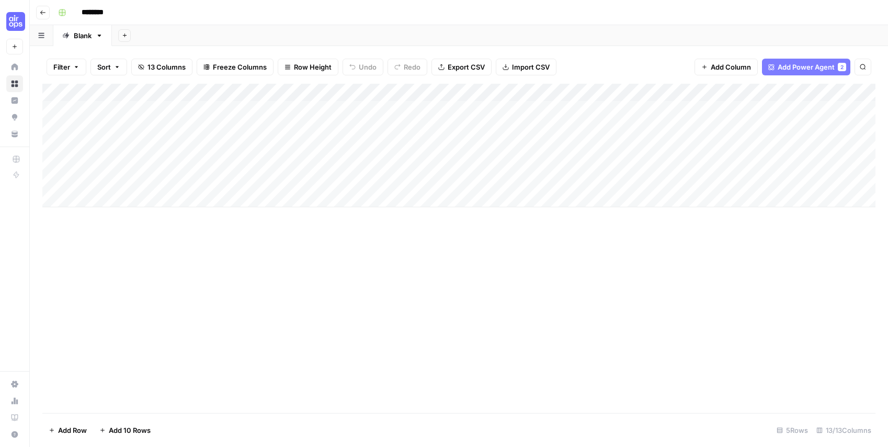
click at [675, 87] on div "Add Column" at bounding box center [458, 145] width 833 height 123
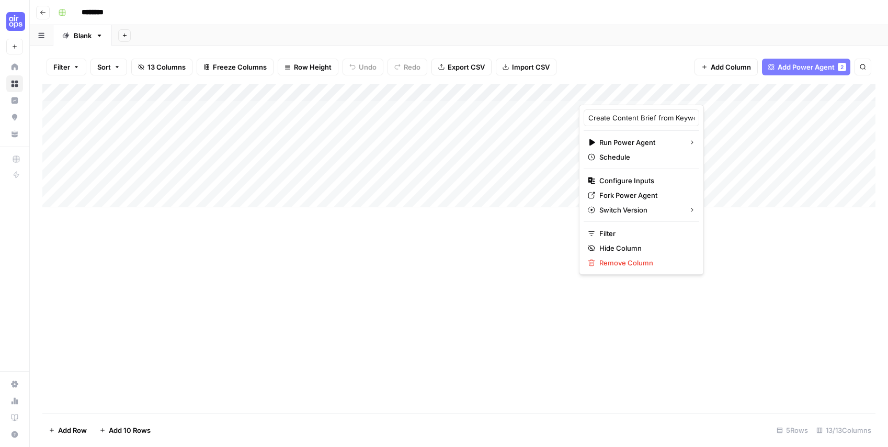
click at [688, 89] on div at bounding box center [661, 94] width 164 height 21
click at [724, 94] on div at bounding box center [661, 94] width 164 height 21
click at [619, 180] on span "Configure Inputs" at bounding box center [645, 180] width 92 height 10
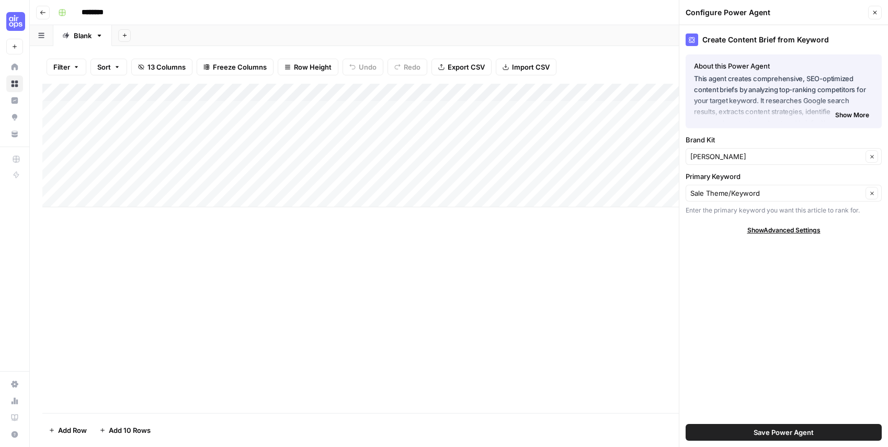
click at [655, 126] on div "Add Column" at bounding box center [458, 145] width 833 height 123
click at [634, 92] on div "Add Column" at bounding box center [458, 145] width 833 height 123
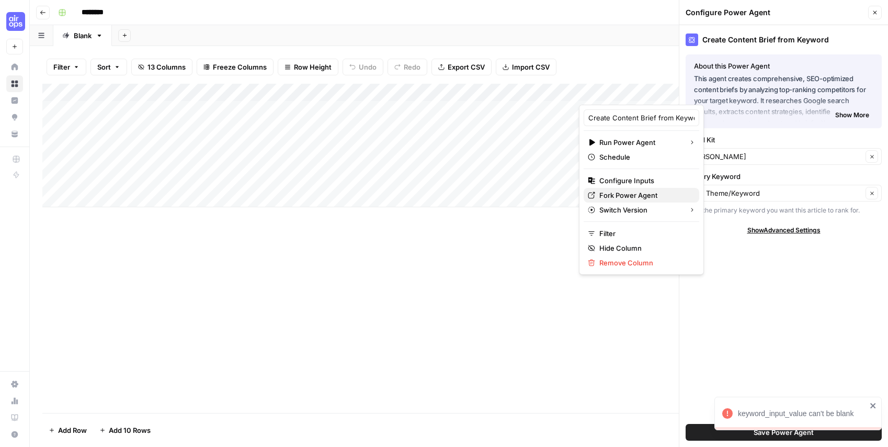
click at [630, 197] on span "Fork Power Agent" at bounding box center [645, 195] width 92 height 10
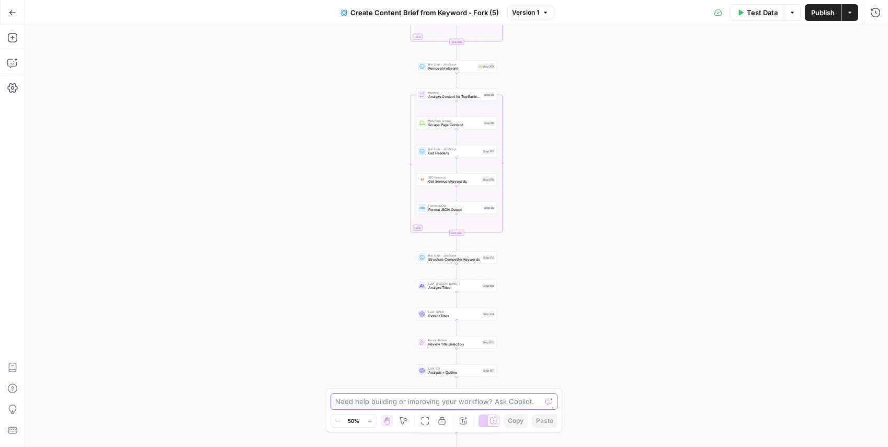
click at [427, 400] on textarea at bounding box center [438, 401] width 206 height 10
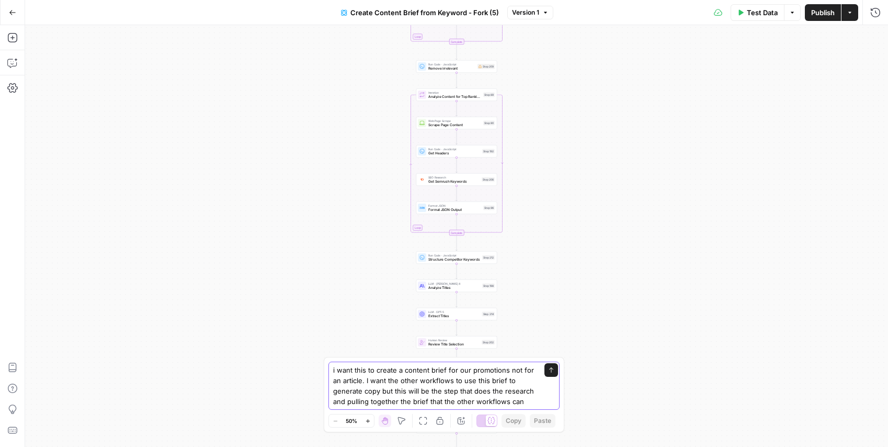
type textarea "i want this to create a content brief for our promotions not for an article. I …"
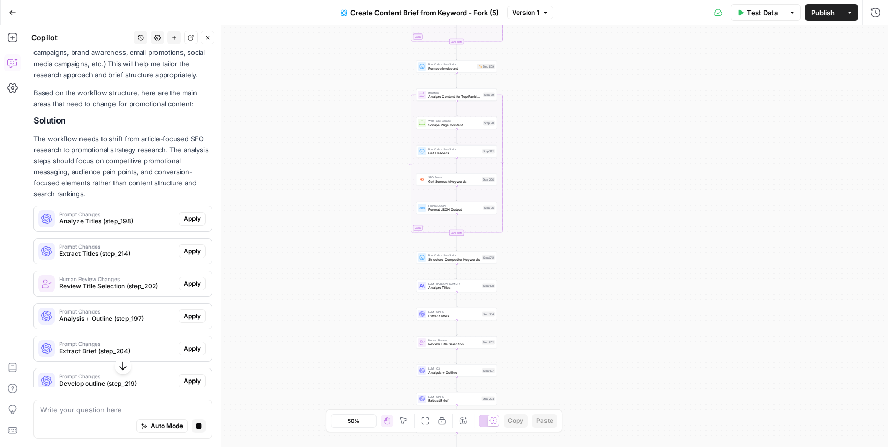
scroll to position [252, 0]
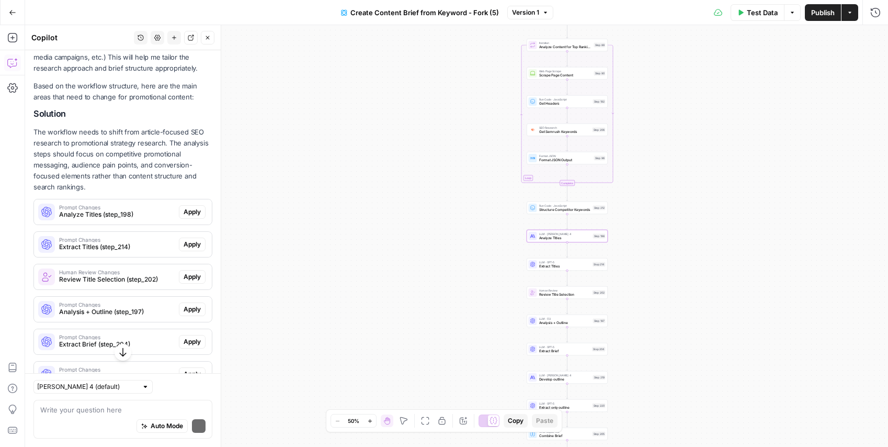
click at [144, 213] on span "Analyze Titles (step_198)" at bounding box center [117, 214] width 116 height 9
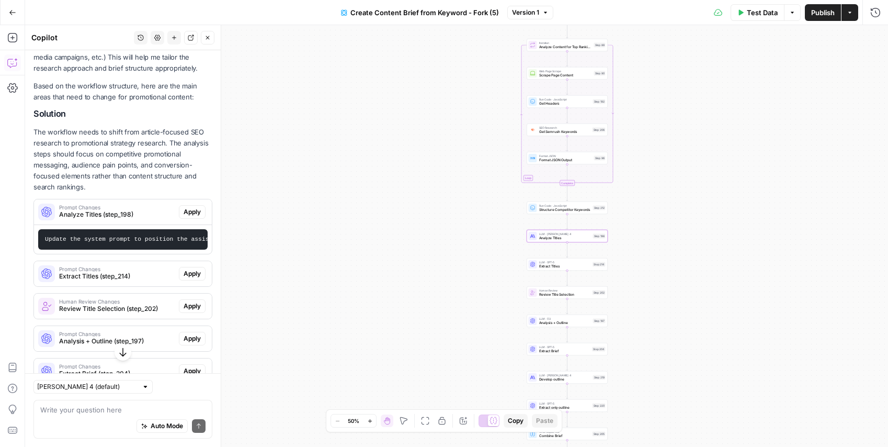
click at [193, 208] on span "Apply" at bounding box center [192, 211] width 17 height 9
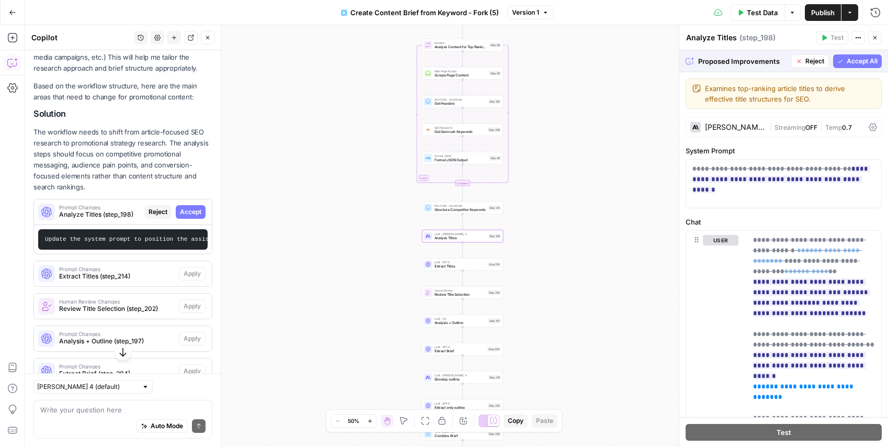
click at [191, 210] on span "Accept" at bounding box center [190, 211] width 21 height 9
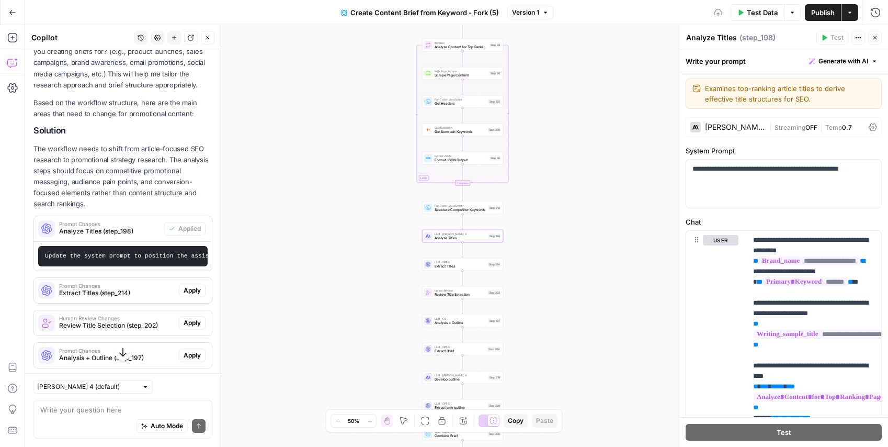
scroll to position [269, 0]
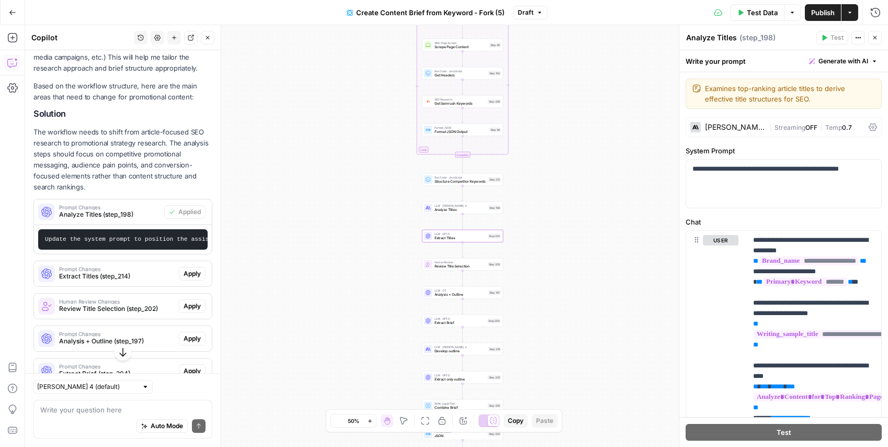
click at [193, 276] on span "Apply" at bounding box center [192, 273] width 17 height 9
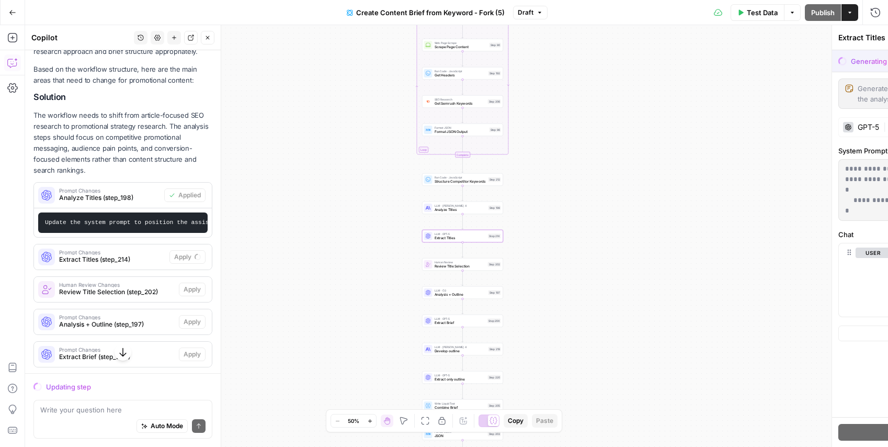
scroll to position [252, 0]
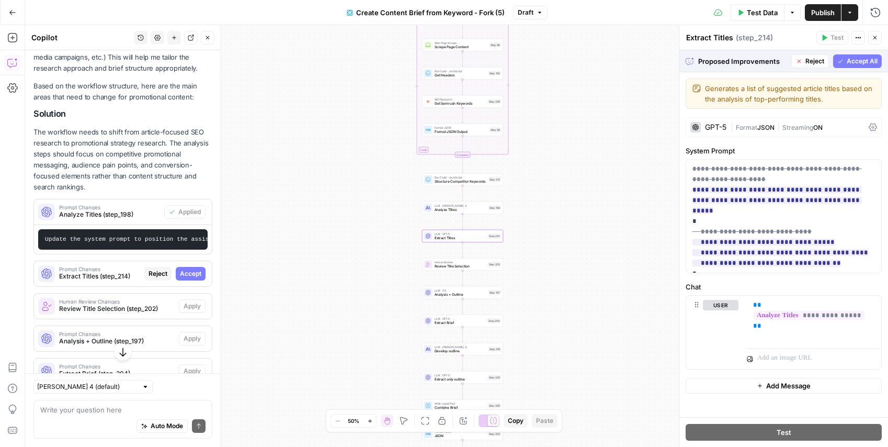
click at [196, 273] on span "Accept" at bounding box center [190, 273] width 21 height 9
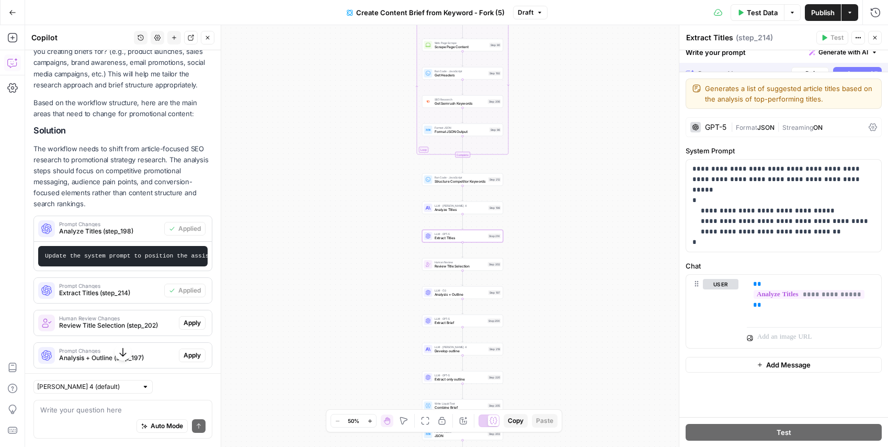
scroll to position [269, 0]
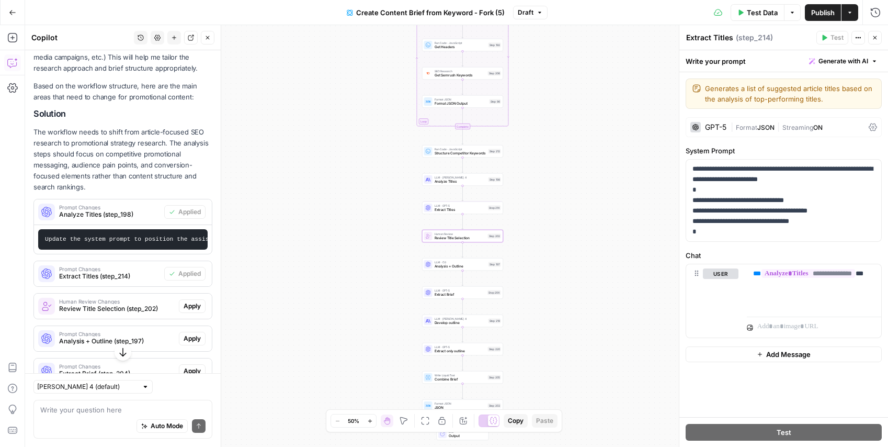
click at [193, 310] on span "Apply" at bounding box center [192, 305] width 17 height 9
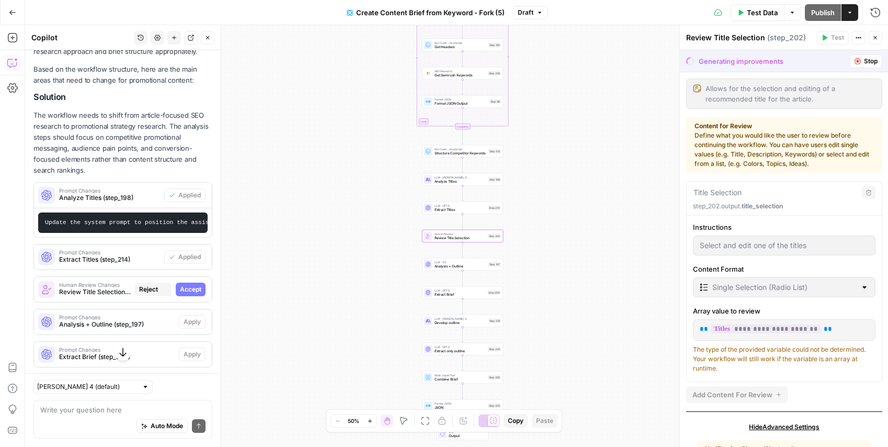
scroll to position [252, 0]
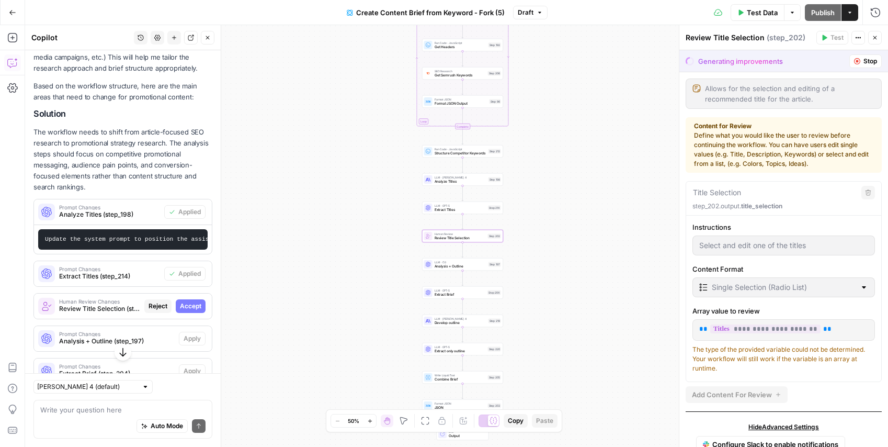
click at [193, 310] on span "Accept" at bounding box center [190, 305] width 21 height 9
type textarea "Promotional Headline Selection"
type input "Select and edit one of the promotional headlines that best captures the desired…"
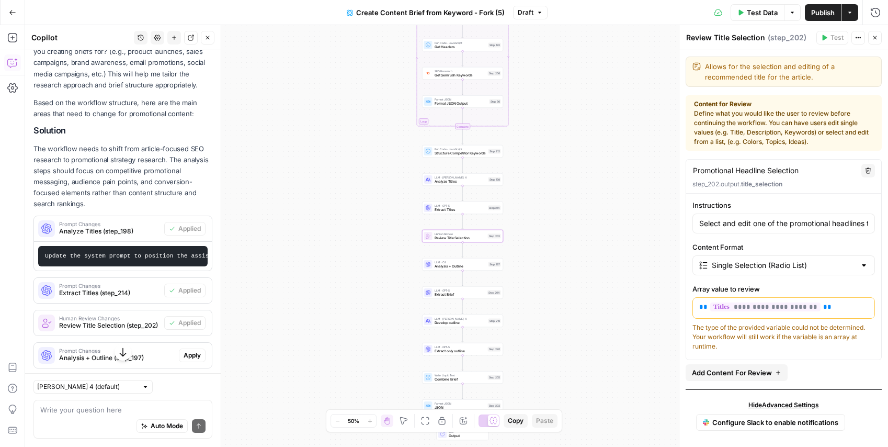
scroll to position [269, 0]
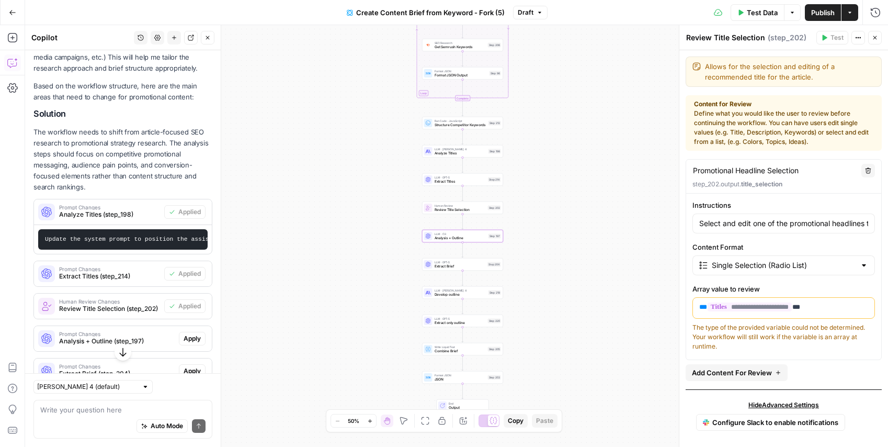
click at [194, 342] on span "Apply" at bounding box center [192, 338] width 17 height 9
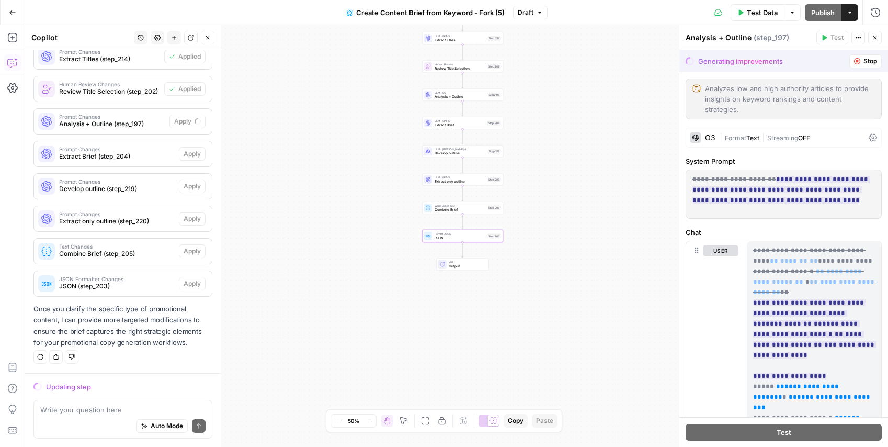
scroll to position [436, 0]
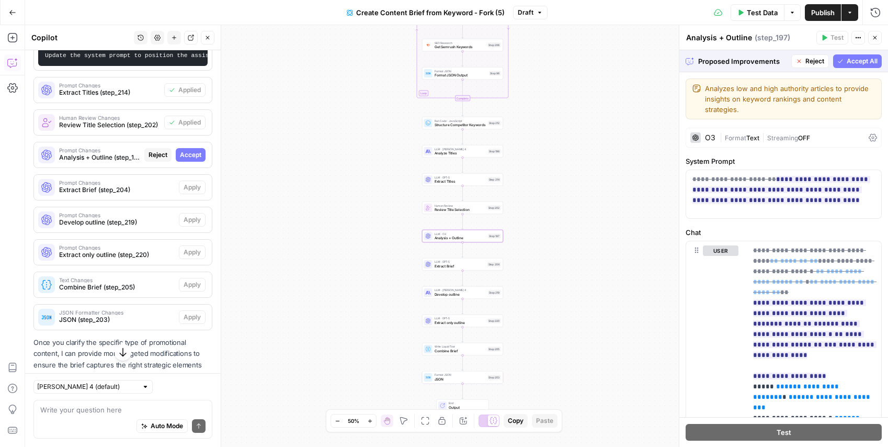
click at [195, 155] on span "Accept" at bounding box center [190, 154] width 21 height 9
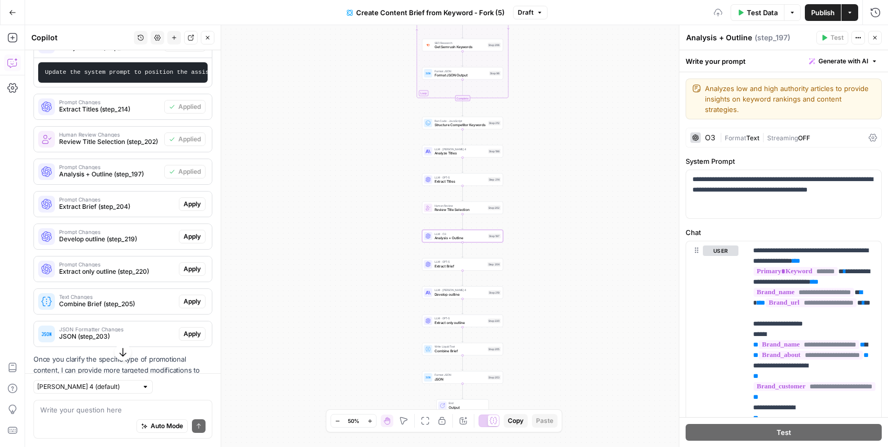
scroll to position [452, 0]
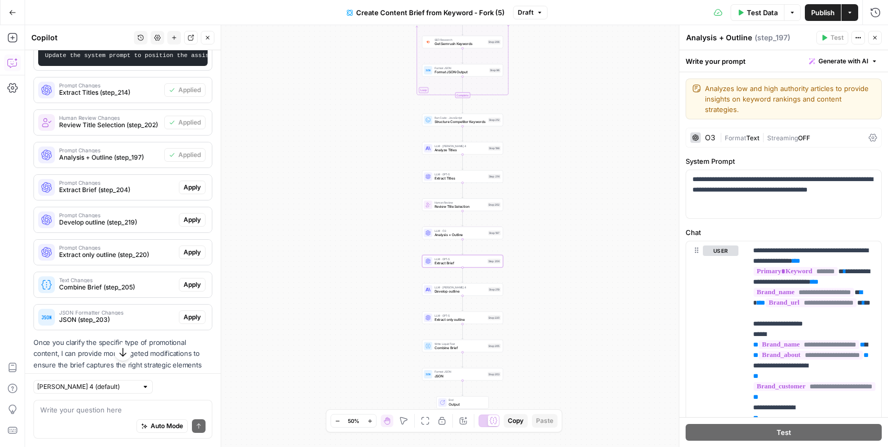
click at [194, 184] on span "Apply" at bounding box center [192, 187] width 17 height 9
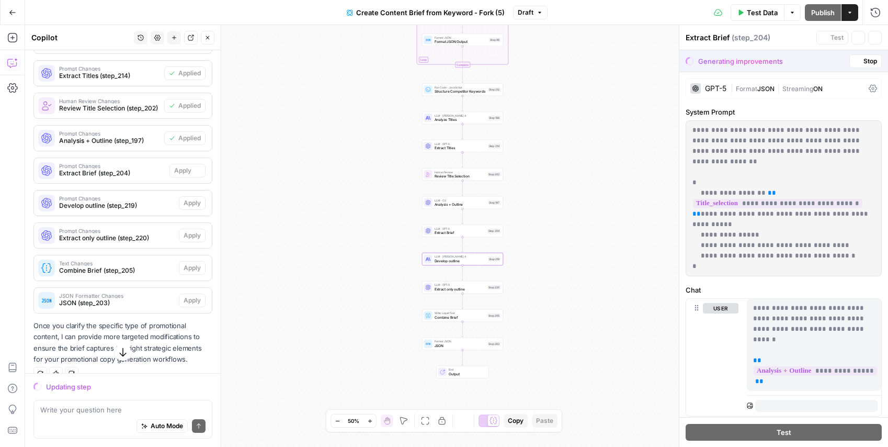
scroll to position [436, 0]
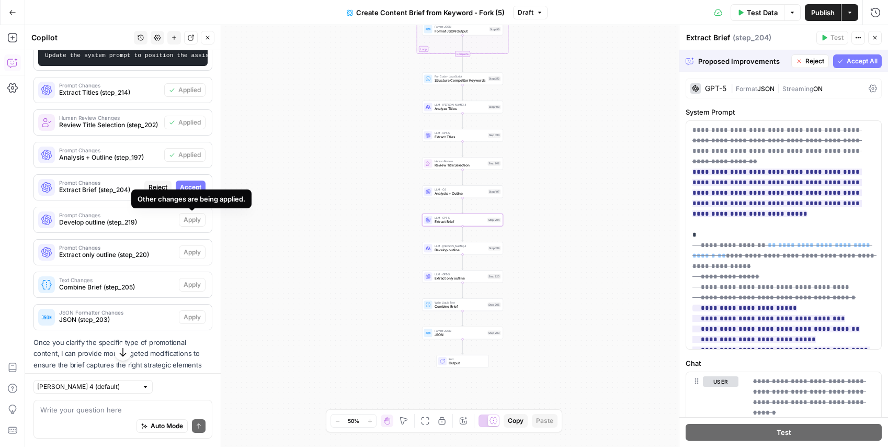
click at [190, 186] on span "Accept" at bounding box center [190, 187] width 21 height 9
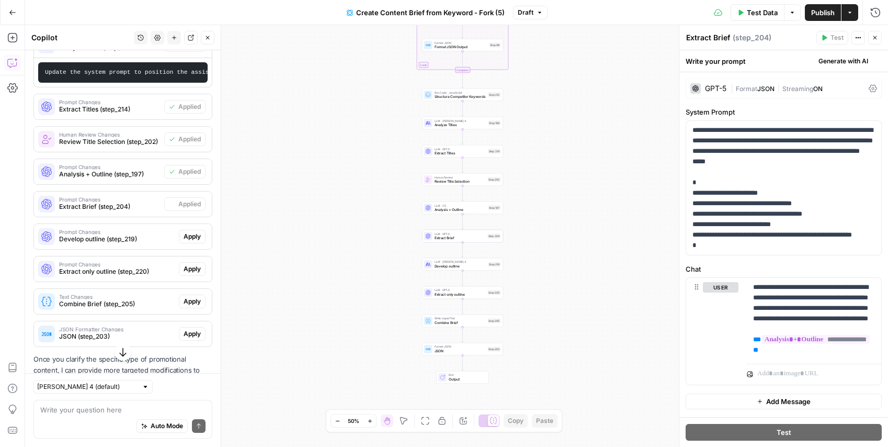
scroll to position [452, 0]
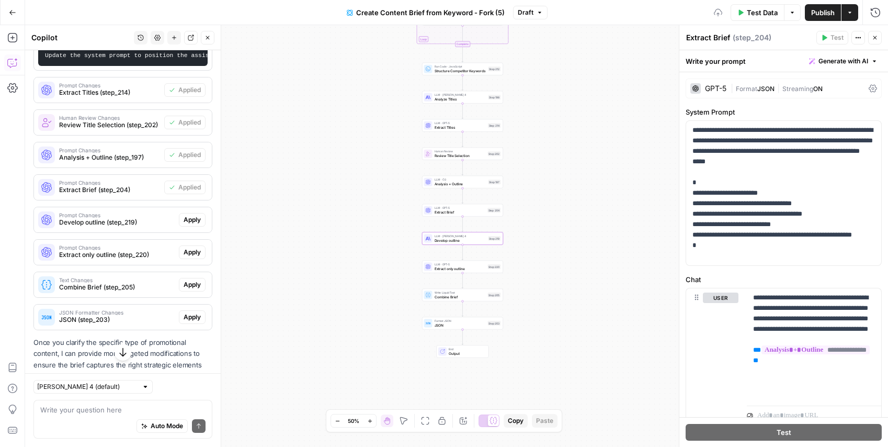
click at [191, 216] on span "Apply" at bounding box center [192, 219] width 17 height 9
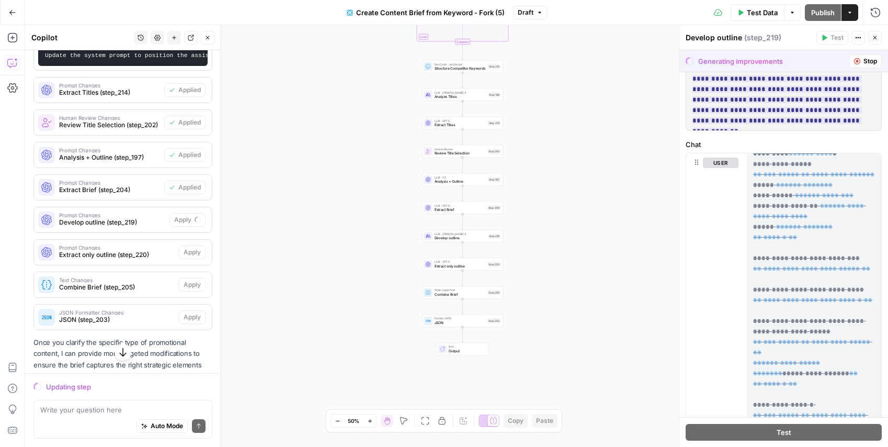
scroll to position [0, 0]
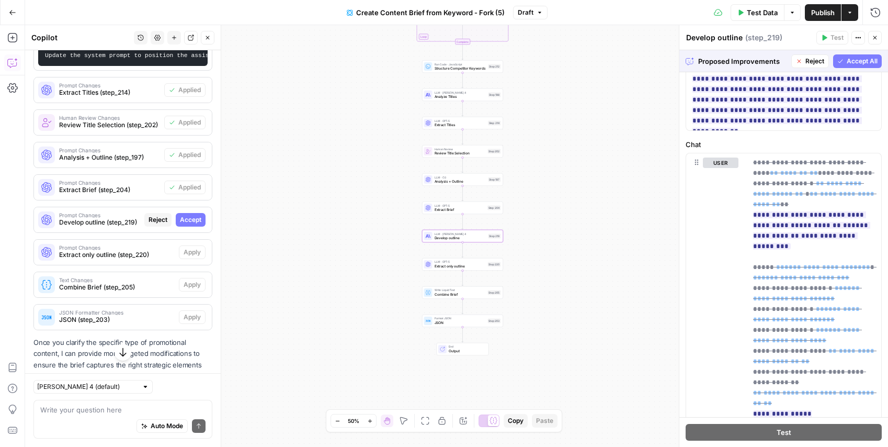
drag, startPoint x: 197, startPoint y: 220, endPoint x: 194, endPoint y: 243, distance: 22.6
click at [197, 220] on span "Accept" at bounding box center [190, 219] width 21 height 9
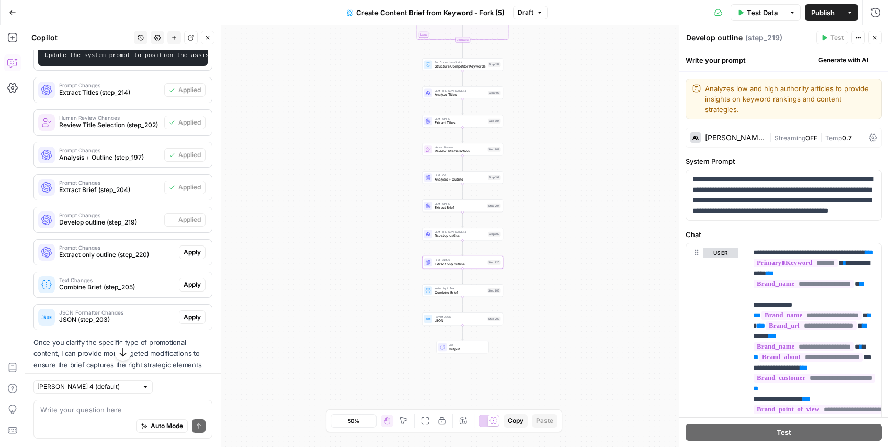
click at [193, 250] on span "Apply" at bounding box center [192, 251] width 17 height 9
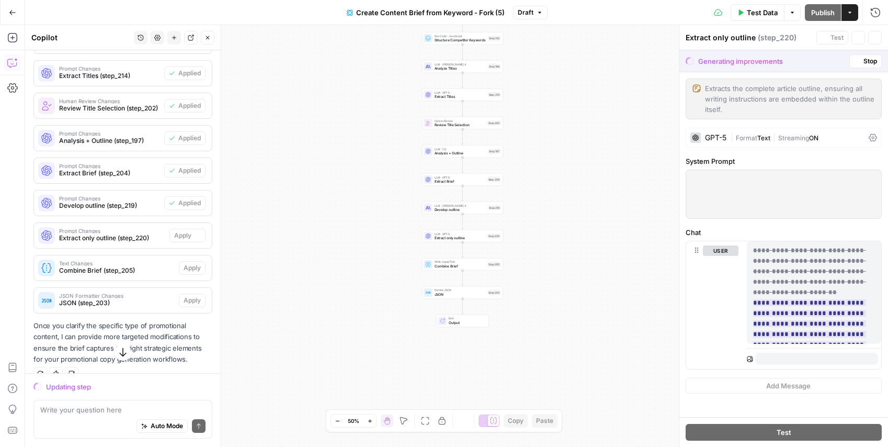
scroll to position [436, 0]
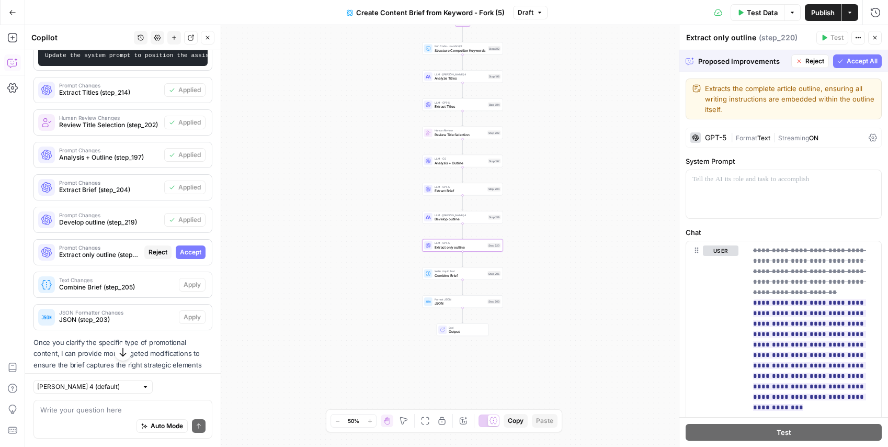
click at [196, 252] on span "Accept" at bounding box center [190, 251] width 21 height 9
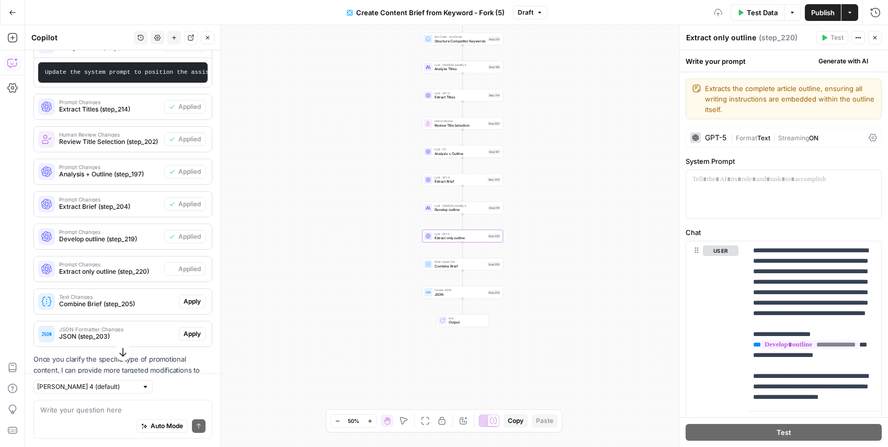
scroll to position [452, 0]
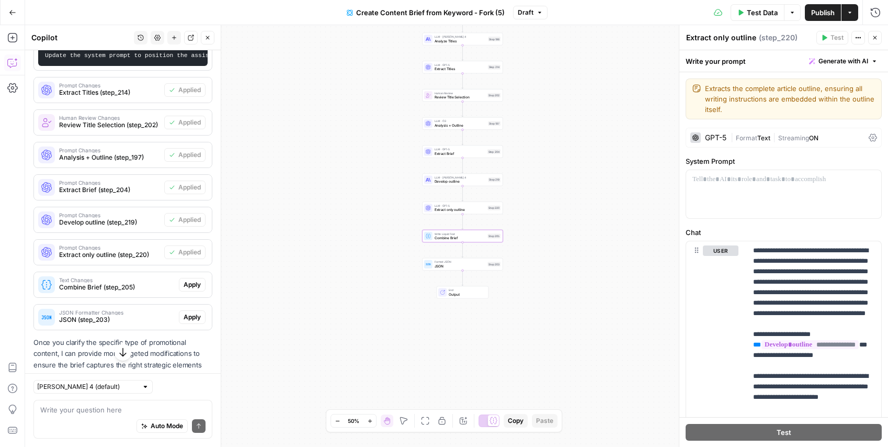
click at [195, 286] on span "Apply" at bounding box center [192, 284] width 17 height 9
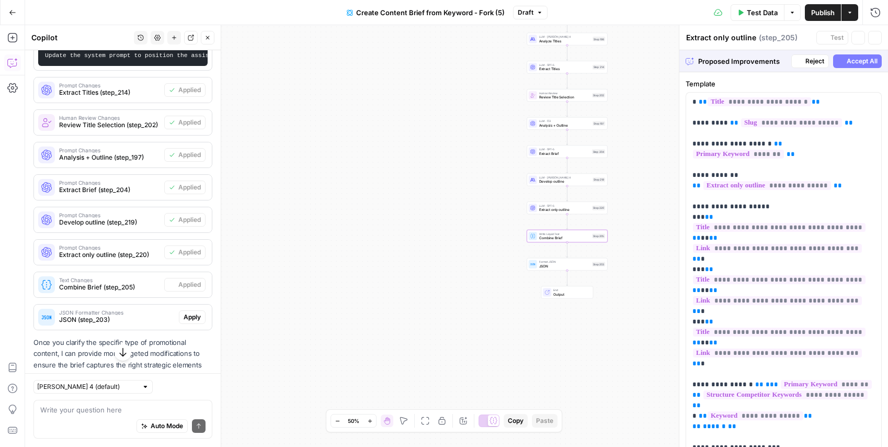
type textarea "Combine Brief"
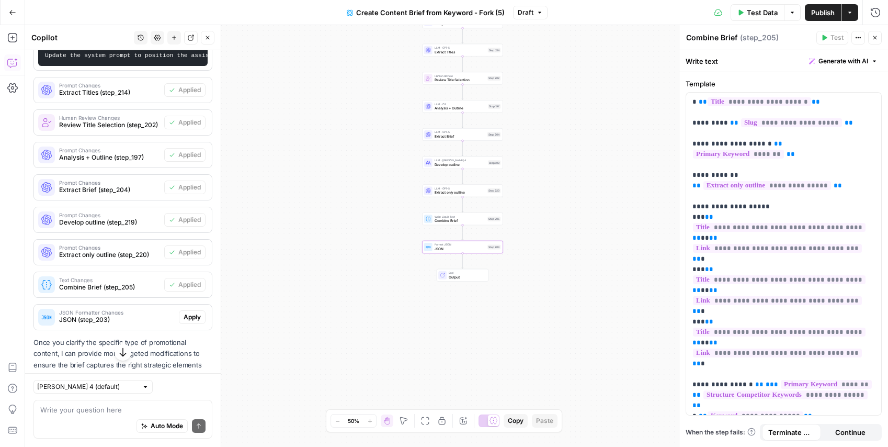
click at [192, 316] on span "Apply" at bounding box center [192, 316] width 17 height 9
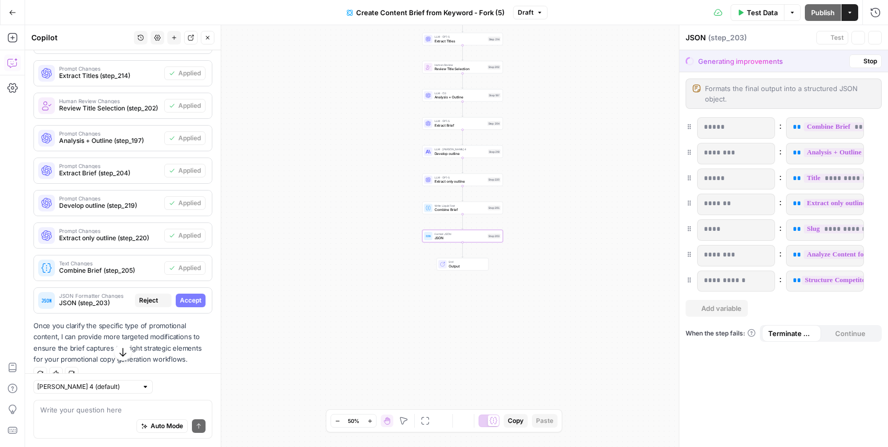
scroll to position [436, 0]
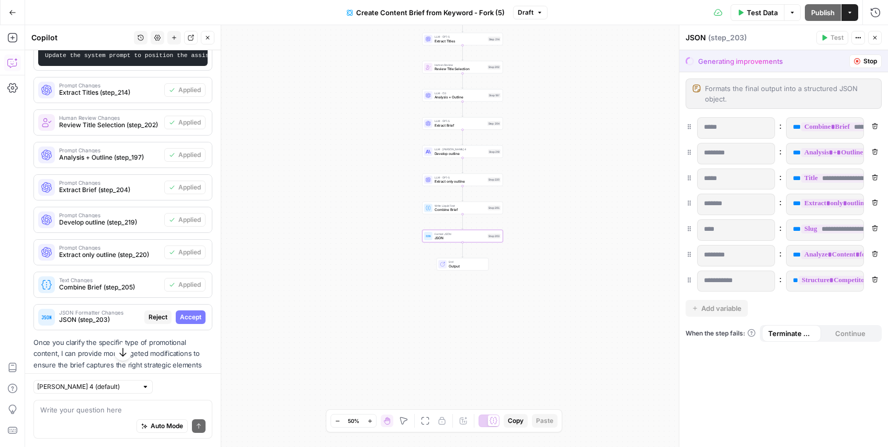
click at [192, 317] on span "Accept" at bounding box center [190, 316] width 21 height 9
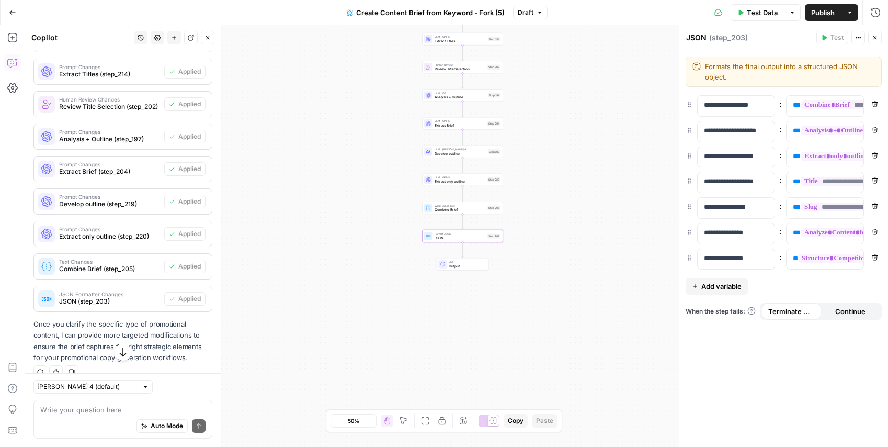
scroll to position [473, 0]
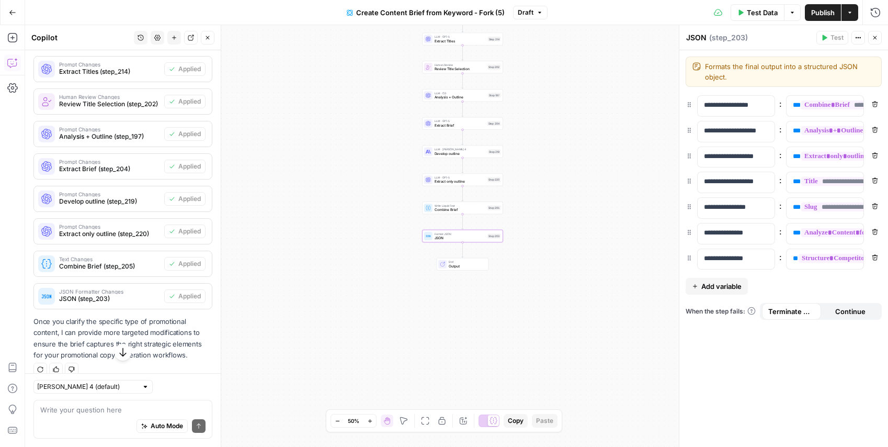
click at [460, 266] on span "Output" at bounding box center [467, 265] width 36 height 5
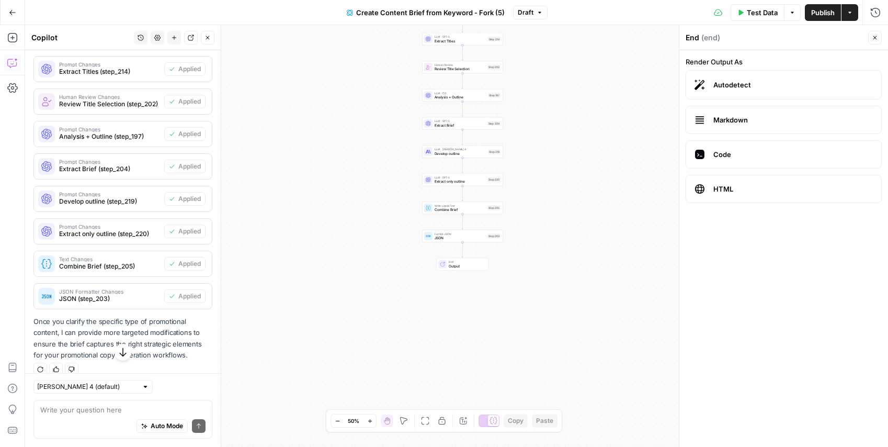
click at [608, 302] on div "Workflow Input Settings Inputs Google Search Perform Google Search Step 51 Loop…" at bounding box center [456, 235] width 863 height 421
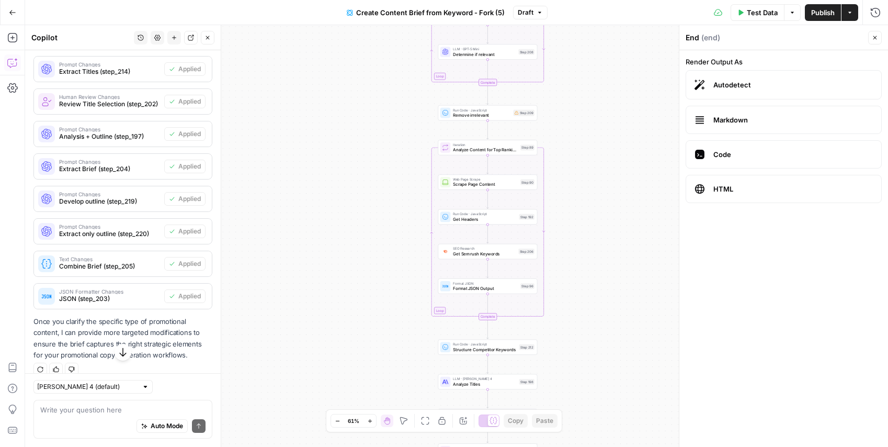
drag, startPoint x: 822, startPoint y: 8, endPoint x: 808, endPoint y: 12, distance: 13.6
click at [822, 8] on span "Publish" at bounding box center [823, 12] width 24 height 10
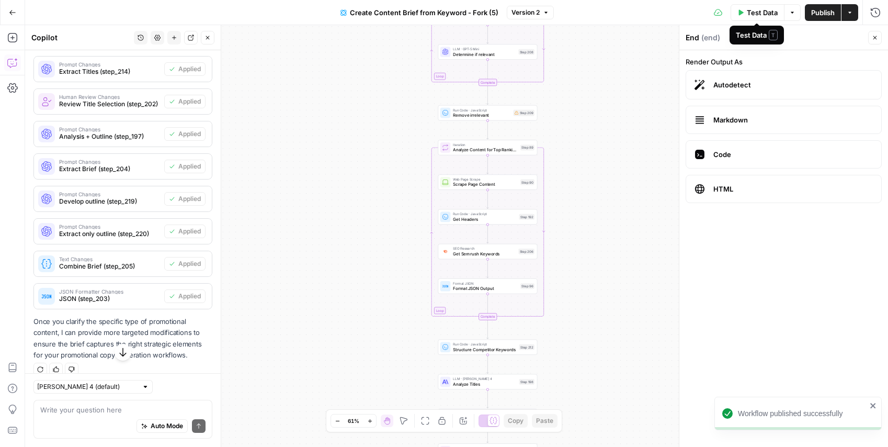
click at [749, 13] on span "Test Data" at bounding box center [762, 12] width 31 height 10
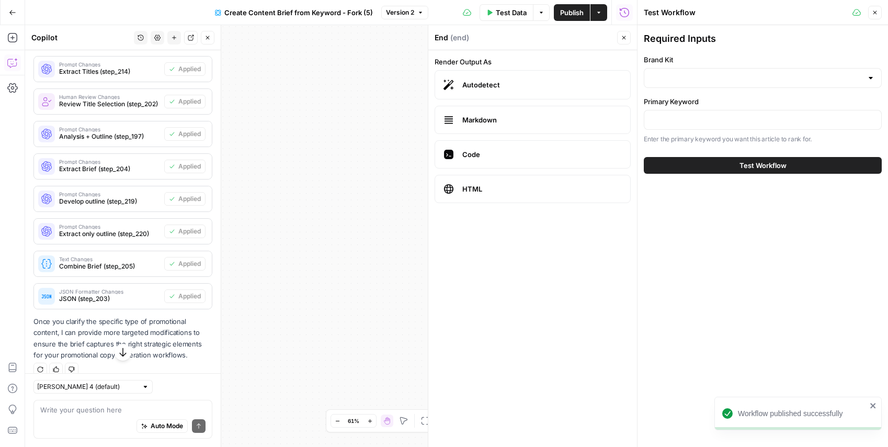
click at [399, 102] on div "Workflow Input Settings Inputs Google Search Perform Google Search Step 51 Loop…" at bounding box center [331, 235] width 612 height 421
click at [320, 10] on span "Create Content Brief from Keyword - Fork (5)" at bounding box center [298, 12] width 149 height 10
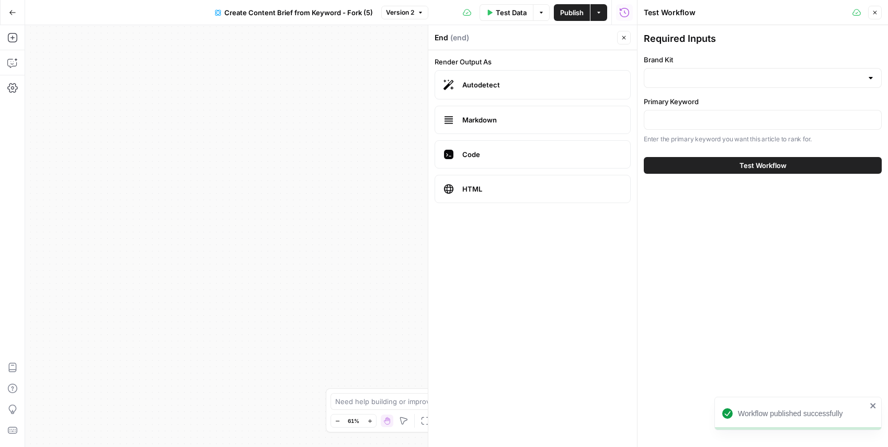
click at [320, 10] on span "Create Content Brief from Keyword - Fork (5)" at bounding box center [298, 12] width 149 height 10
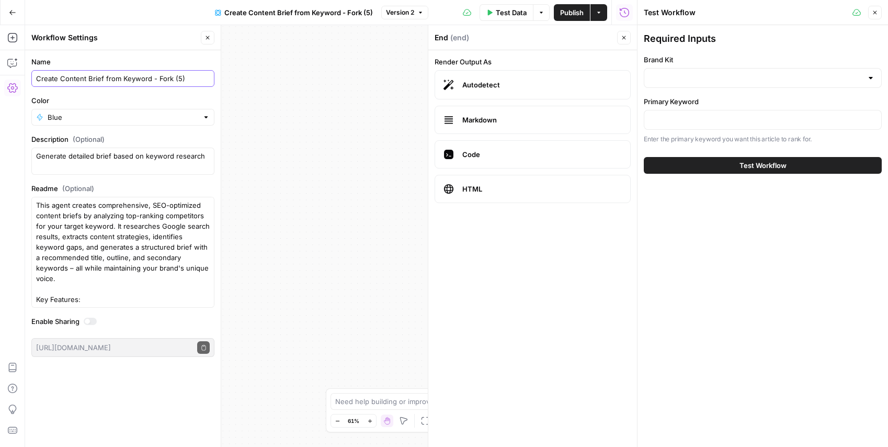
click at [104, 82] on input "Create Content Brief from Keyword - Fork (5)" at bounding box center [123, 78] width 174 height 10
type input "P"
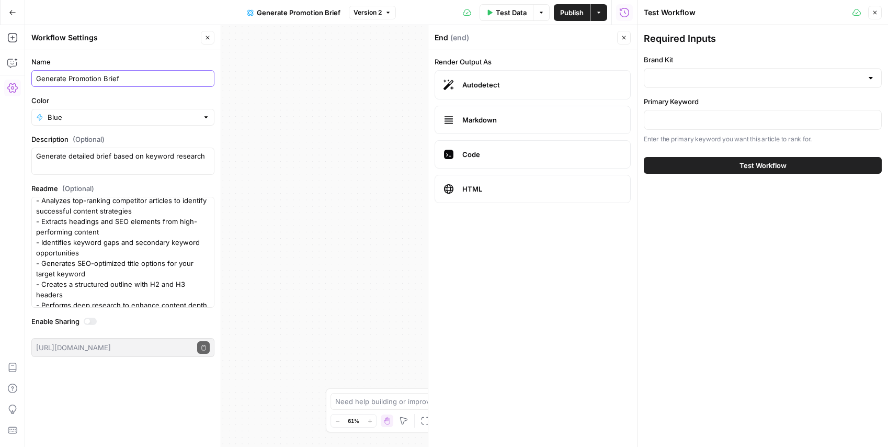
scroll to position [126, 0]
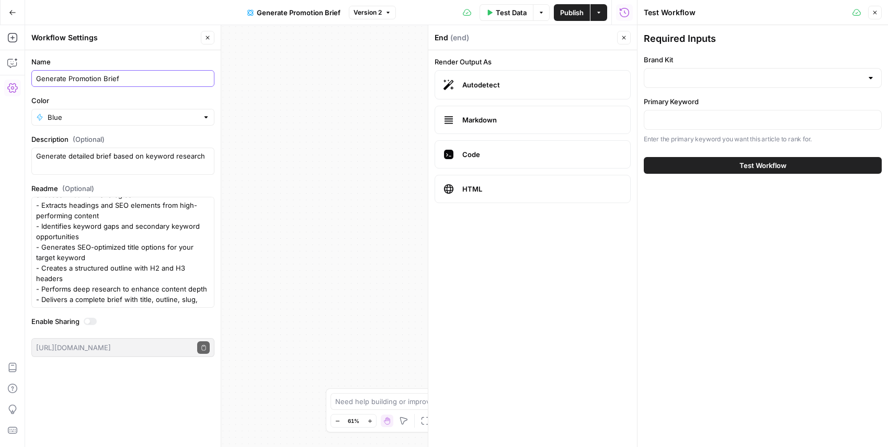
type input "Generate Promotion Brief"
click at [100, 400] on div "Name Generate Promotion Brief Color Blue Description (Optional) Generate detail…" at bounding box center [123, 248] width 196 height 396
click at [261, 267] on div "Workflow Input Settings Inputs Google Search Perform Google Search Step 51 Loop…" at bounding box center [331, 235] width 612 height 421
click at [697, 81] on input "Brand Kit" at bounding box center [757, 78] width 212 height 10
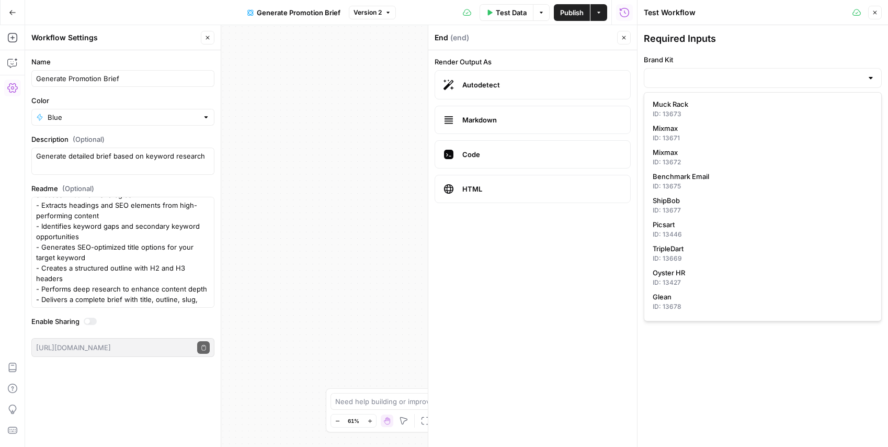
scroll to position [171, 0]
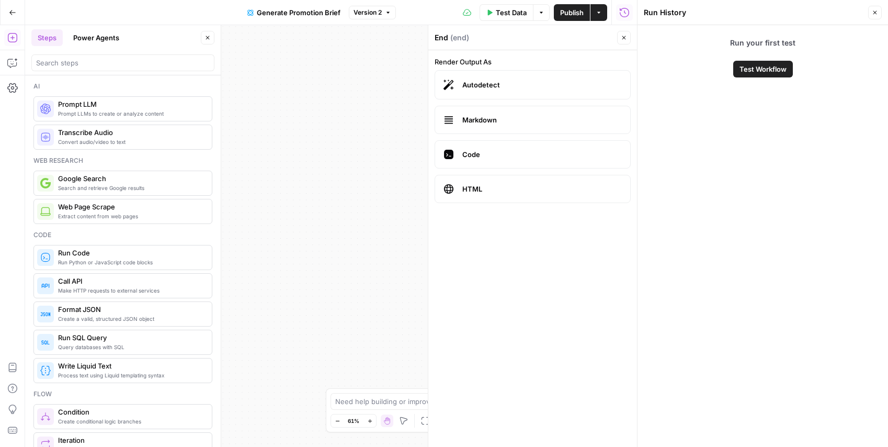
click at [863, 16] on div "Run History" at bounding box center [754, 12] width 221 height 10
drag, startPoint x: 576, startPoint y: 16, endPoint x: 597, endPoint y: 14, distance: 21.5
click at [576, 16] on span "Publish" at bounding box center [572, 12] width 24 height 10
click at [868, 14] on button "Close" at bounding box center [875, 13] width 14 height 14
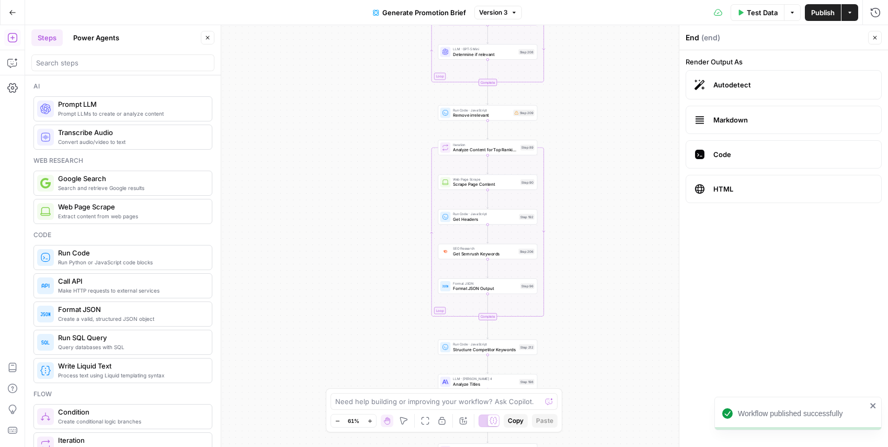
click at [9, 12] on icon "button" at bounding box center [12, 12] width 7 height 7
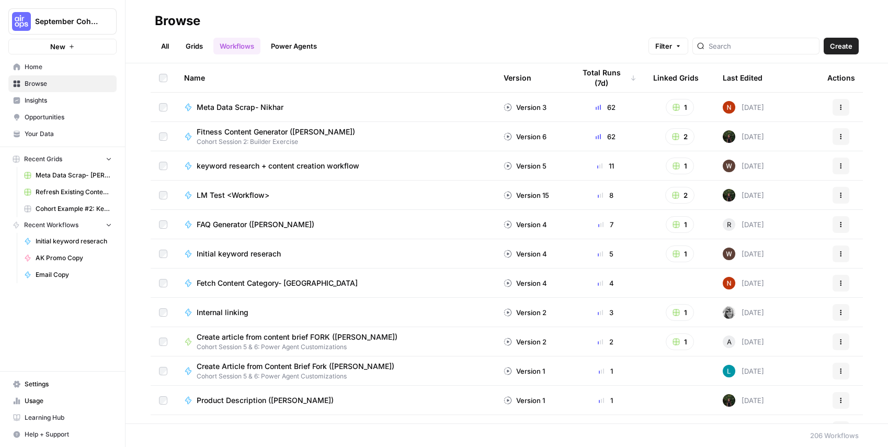
scroll to position [9, 0]
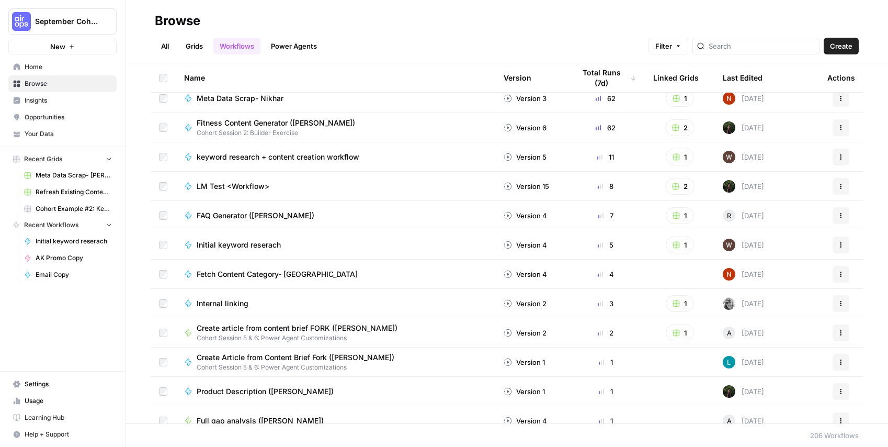
click at [201, 49] on link "Grids" at bounding box center [194, 46] width 30 height 17
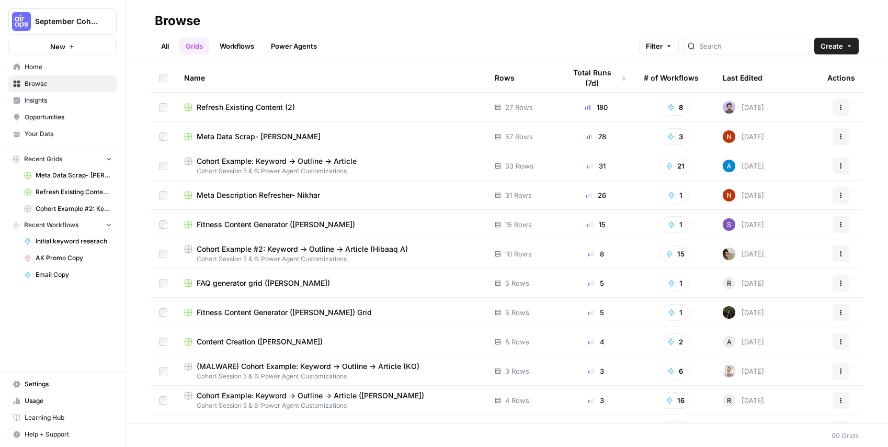
click at [224, 49] on link "Workflows" at bounding box center [236, 46] width 47 height 17
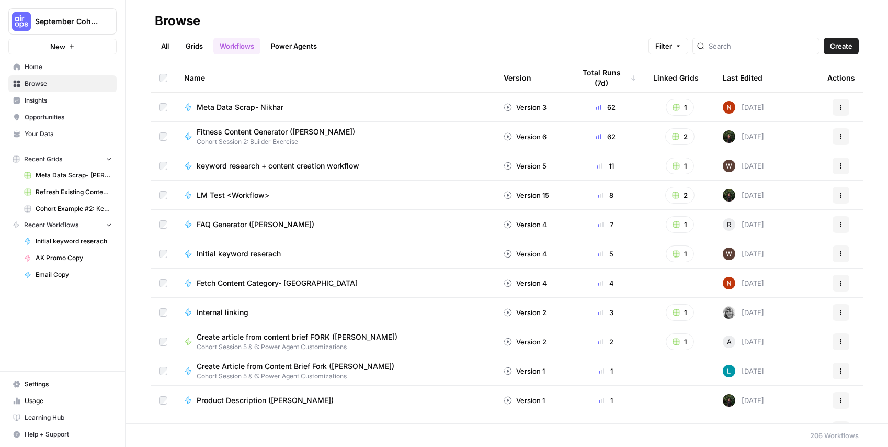
click at [167, 46] on link "All" at bounding box center [165, 46] width 20 height 17
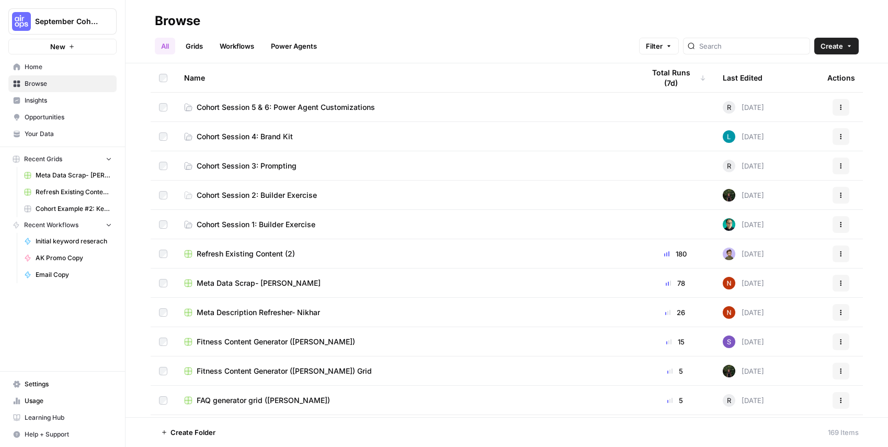
click at [204, 49] on link "Grids" at bounding box center [194, 46] width 30 height 17
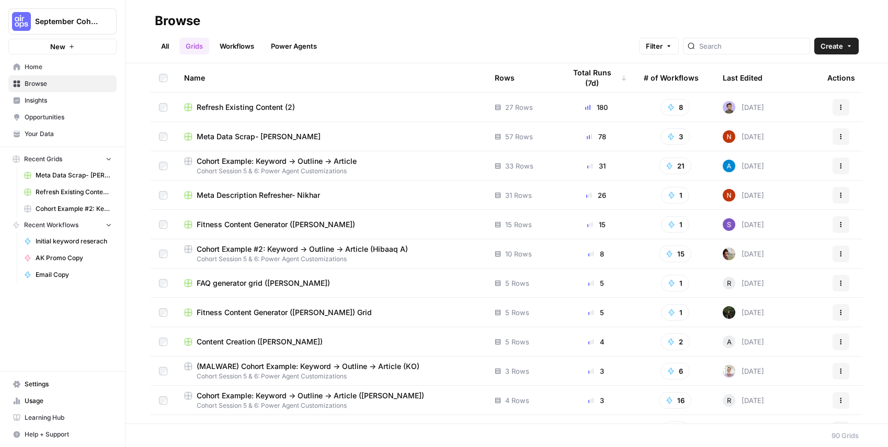
click at [293, 44] on link "Power Agents" at bounding box center [294, 46] width 59 height 17
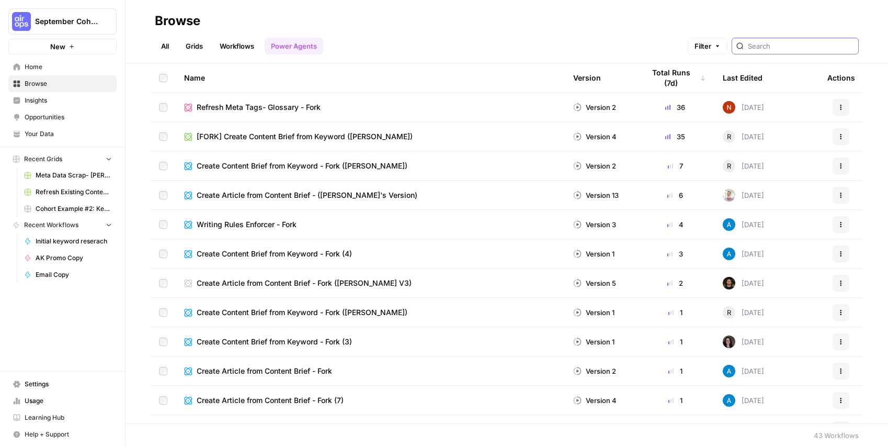
click at [839, 49] on input "search" at bounding box center [801, 46] width 106 height 10
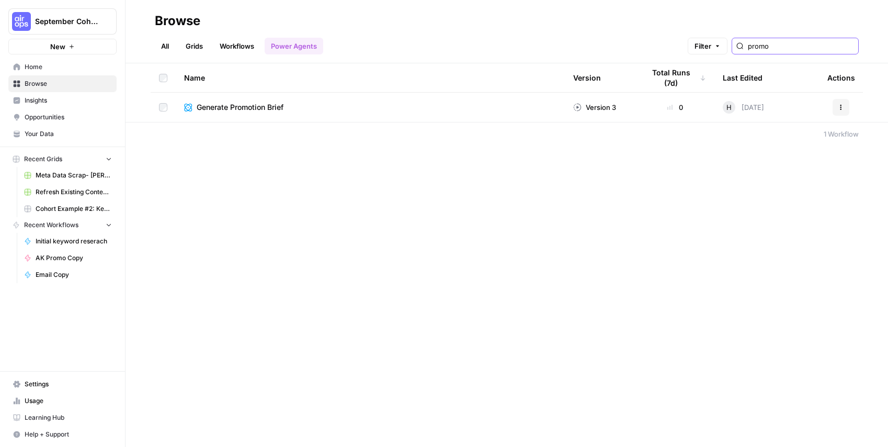
type input "promo"
click at [509, 234] on div "Browse All Grids Workflows Power Agents Filter promo Name Version Total Runs (7…" at bounding box center [507, 223] width 762 height 447
click at [201, 50] on link "Grids" at bounding box center [194, 46] width 30 height 17
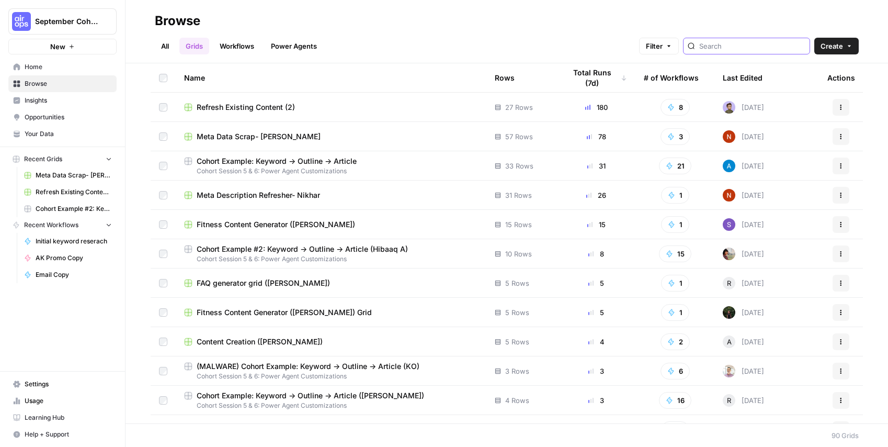
click at [766, 47] on input "search" at bounding box center [752, 46] width 106 height 10
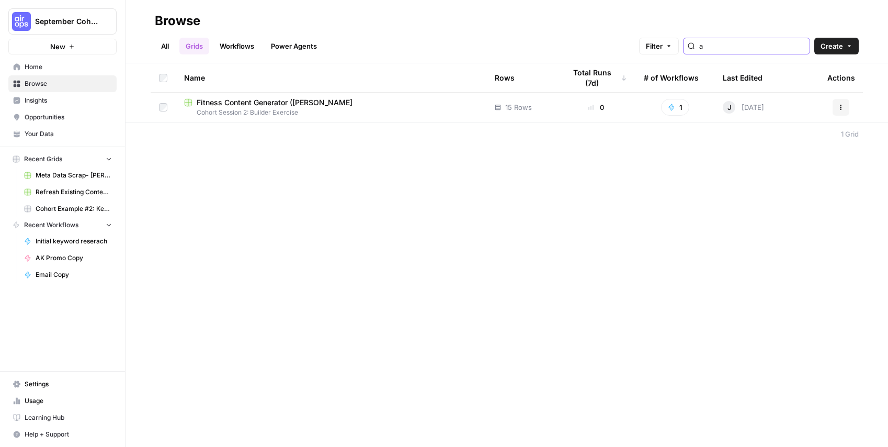
type input "a"
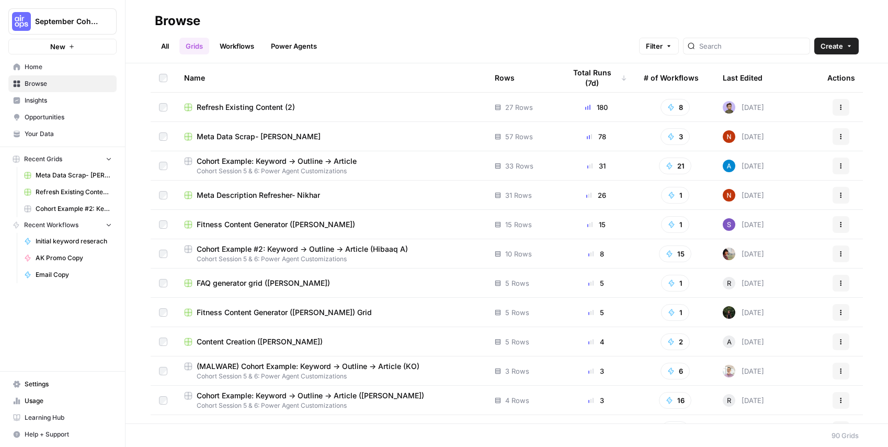
click at [226, 45] on link "Workflows" at bounding box center [236, 46] width 47 height 17
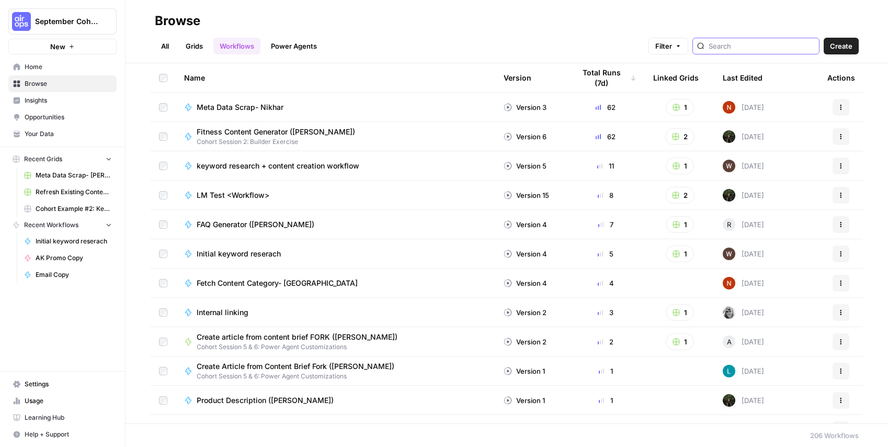
click at [755, 43] on input "search" at bounding box center [762, 46] width 106 height 10
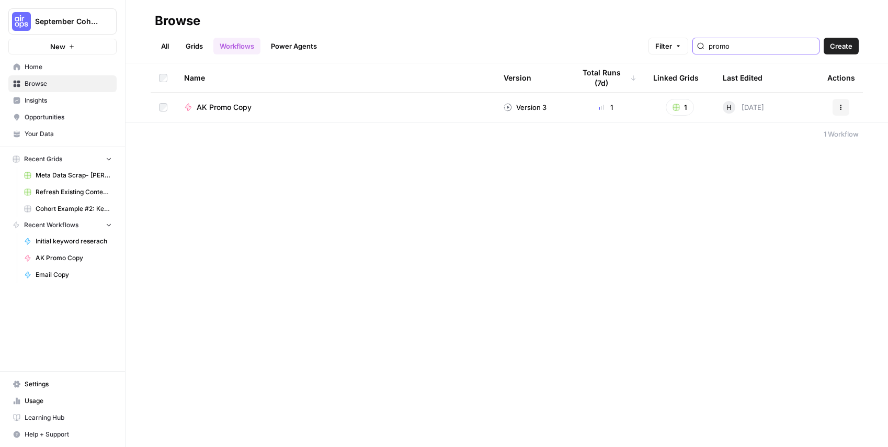
type input "promo"
click at [686, 104] on button "1" at bounding box center [680, 107] width 28 height 17
click at [690, 147] on span "New Grid" at bounding box center [728, 145] width 84 height 10
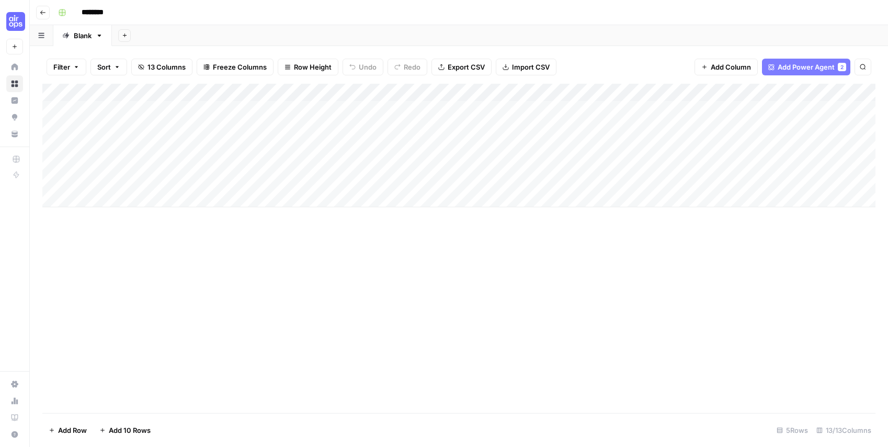
click at [87, 17] on input "********" at bounding box center [106, 12] width 59 height 17
click at [86, 17] on input "********" at bounding box center [106, 12] width 59 height 17
type input "**********"
click at [553, 357] on div "Add Column" at bounding box center [458, 248] width 833 height 329
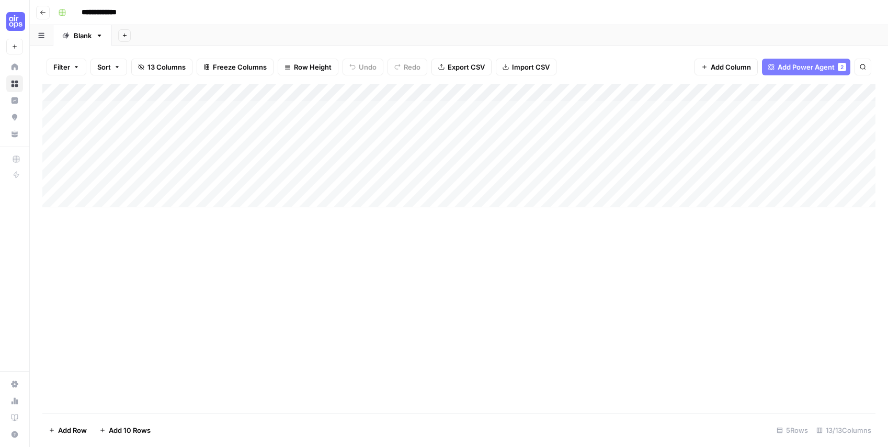
click at [686, 92] on div "Add Column" at bounding box center [458, 145] width 833 height 123
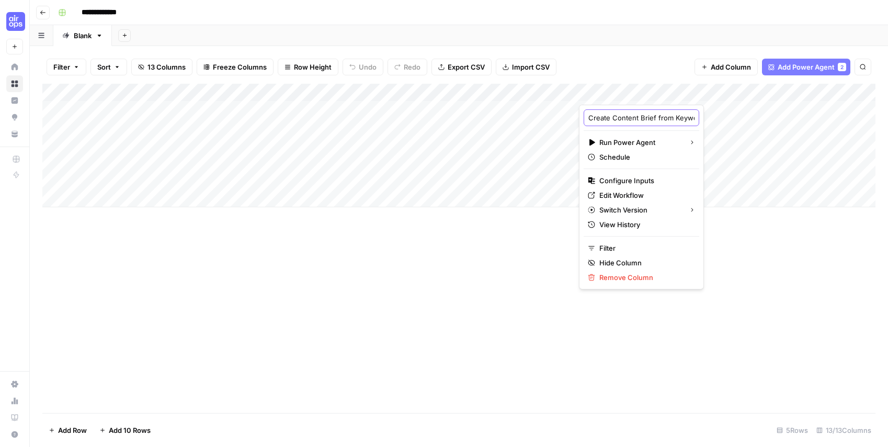
click at [642, 115] on input "Create Content Brief from Keyword - Fork (5)" at bounding box center [641, 117] width 106 height 10
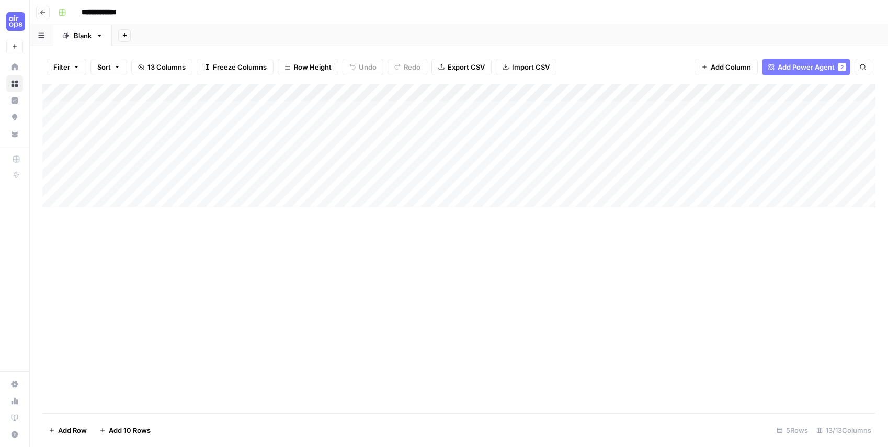
click at [744, 92] on div "Add Column" at bounding box center [458, 145] width 833 height 123
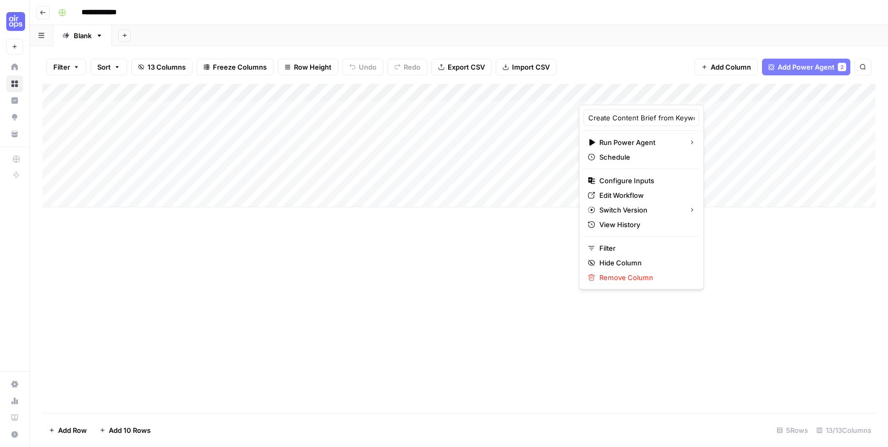
click at [704, 96] on div at bounding box center [677, 94] width 196 height 21
click at [605, 191] on span "Edit Workflow" at bounding box center [645, 195] width 92 height 10
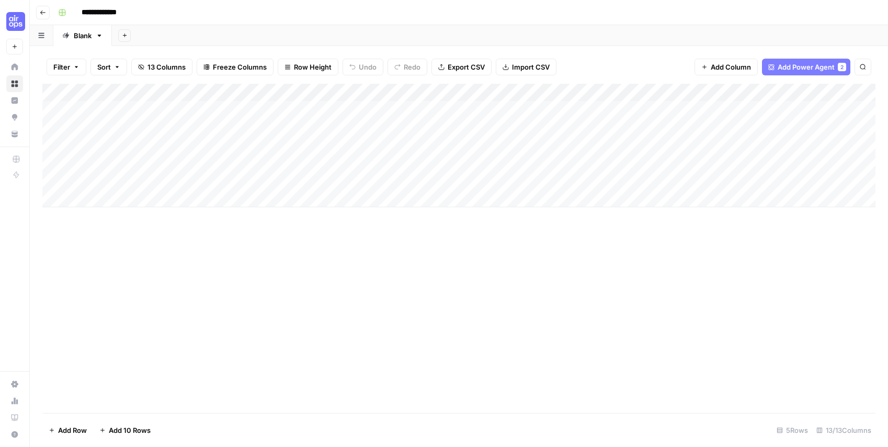
click at [628, 87] on div "Add Column" at bounding box center [458, 145] width 833 height 123
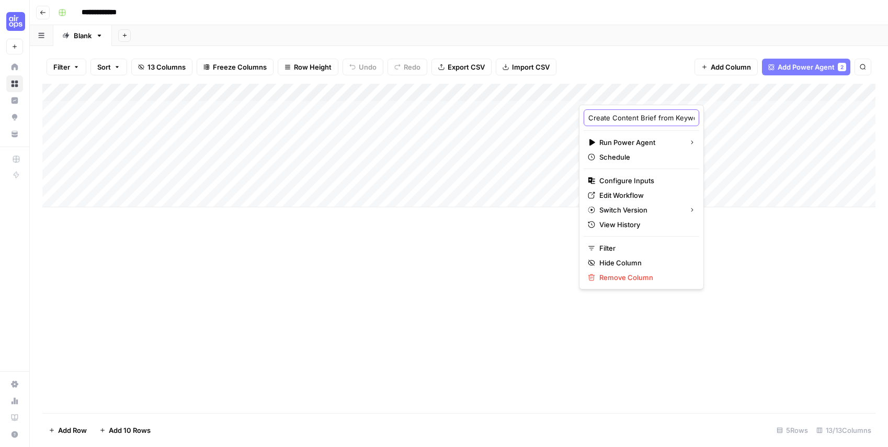
click at [627, 114] on input "Create Content Brief from Keyword - Fork (5)" at bounding box center [641, 117] width 106 height 10
type input "Generate Promotion Brief"
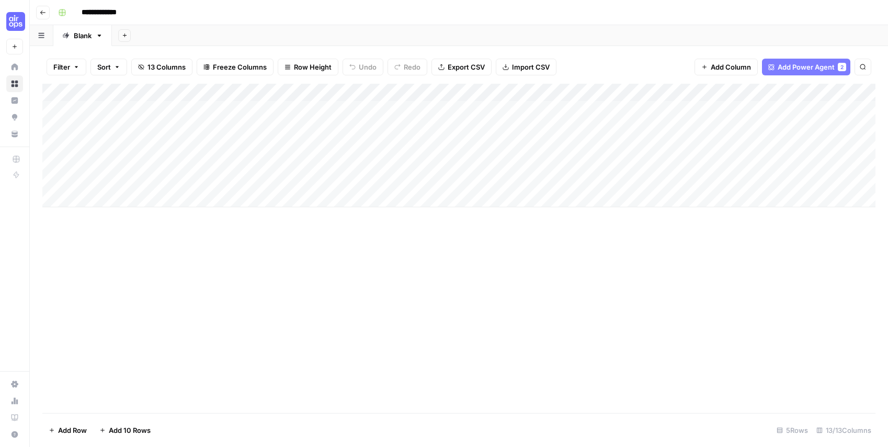
click at [699, 270] on div "Add Column" at bounding box center [458, 248] width 833 height 329
drag, startPoint x: 599, startPoint y: 92, endPoint x: 432, endPoint y: 97, distance: 167.4
click at [432, 97] on div "Add Column" at bounding box center [458, 145] width 833 height 123
click at [544, 93] on div "Add Column" at bounding box center [458, 145] width 833 height 123
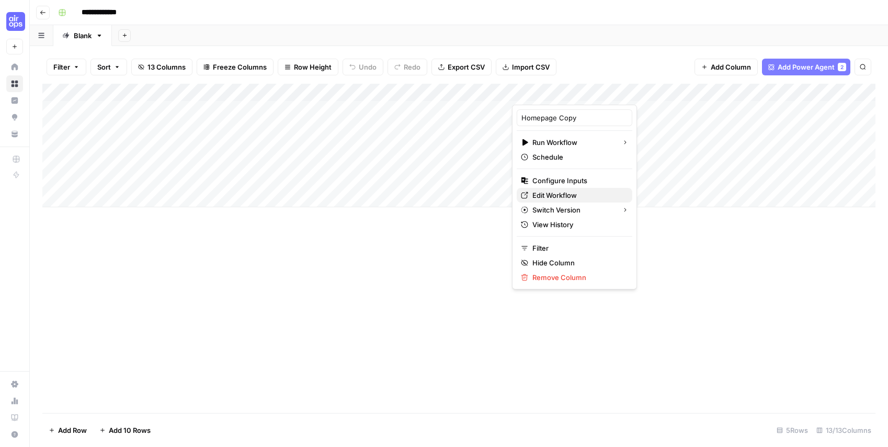
click at [569, 195] on span "Edit Workflow" at bounding box center [578, 195] width 92 height 10
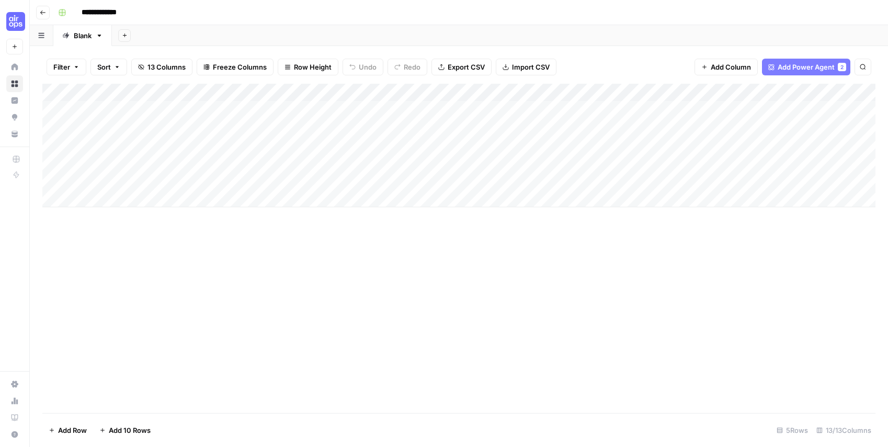
click at [576, 93] on div "Add Column" at bounding box center [458, 145] width 833 height 123
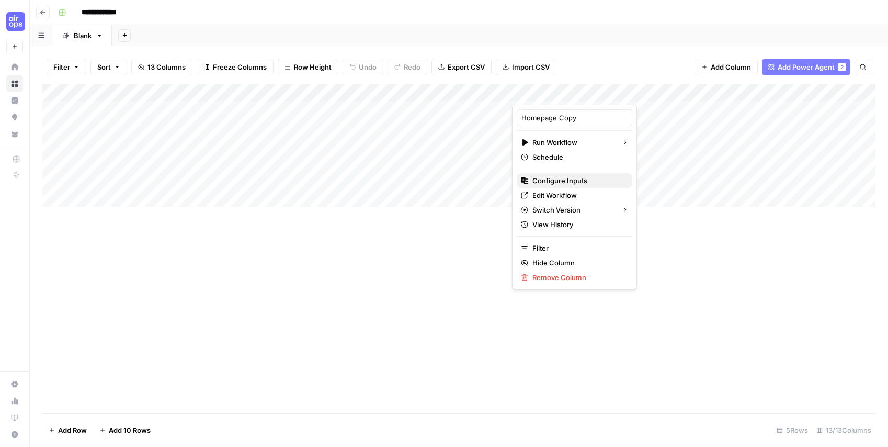
click at [564, 178] on span "Configure Inputs" at bounding box center [578, 180] width 92 height 10
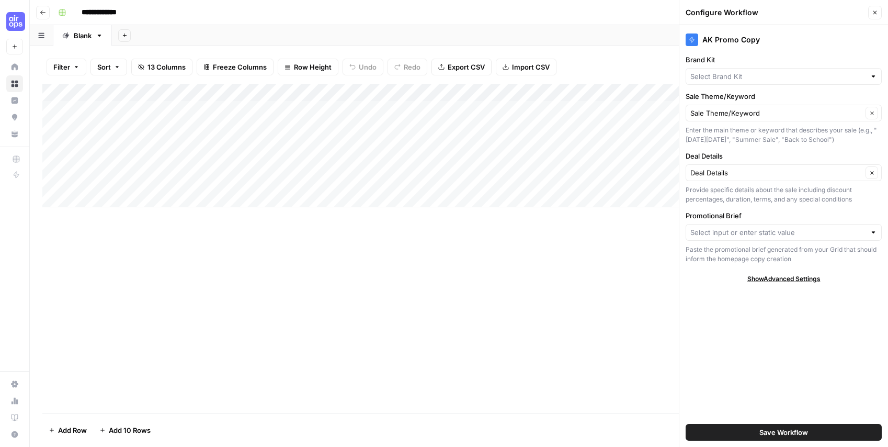
type input "[PERSON_NAME]"
click at [774, 229] on input "Promotional Brief" at bounding box center [777, 232] width 175 height 10
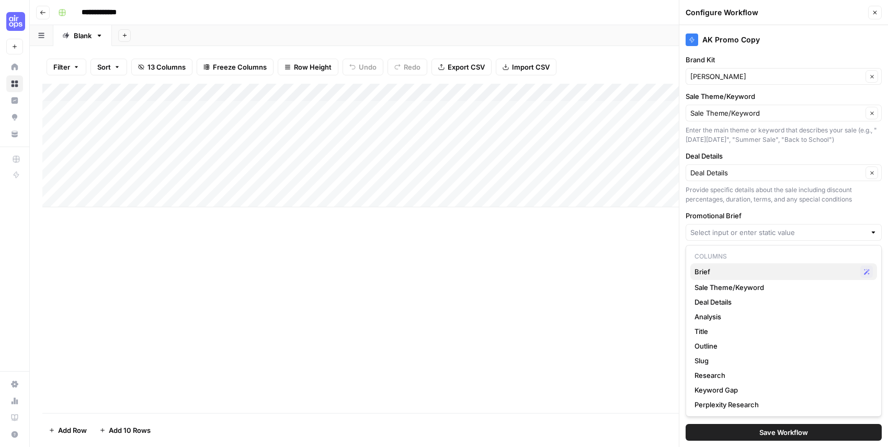
click at [735, 268] on span "Brief" at bounding box center [775, 271] width 162 height 10
type input "Brief"
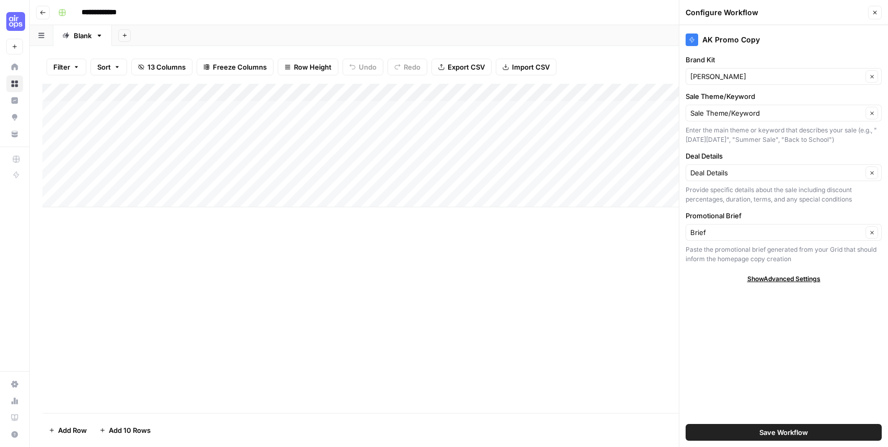
click at [429, 90] on div "Add Column" at bounding box center [458, 145] width 833 height 123
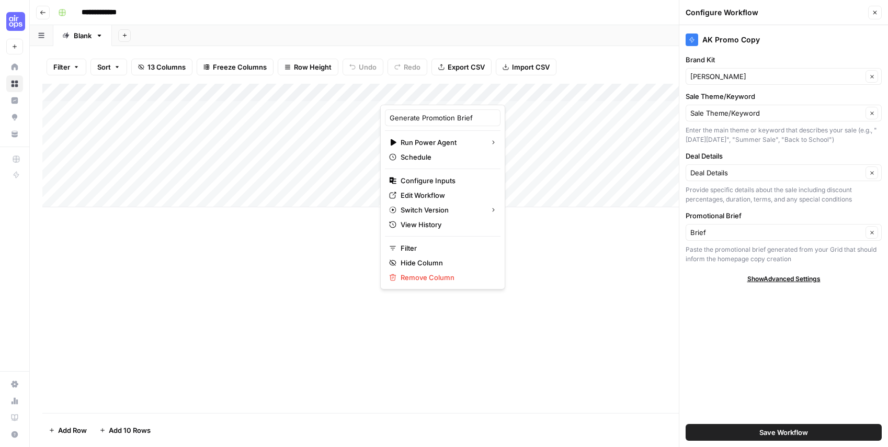
click at [558, 240] on div "Add Column" at bounding box center [458, 248] width 833 height 329
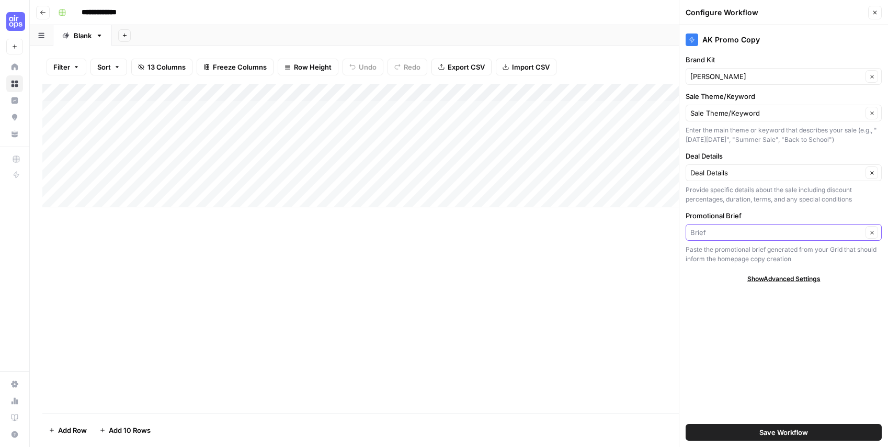
click at [731, 231] on input "Promotional Brief" at bounding box center [776, 232] width 172 height 10
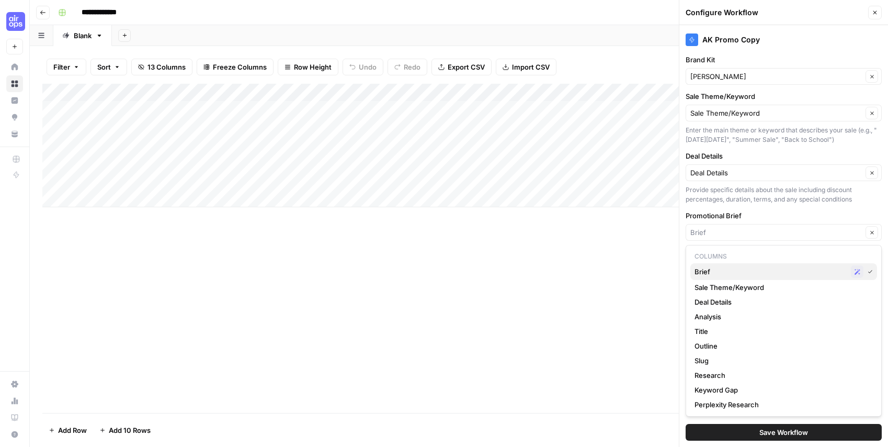
click at [857, 270] on icon "button" at bounding box center [857, 272] width 6 height 6
type input "Brief"
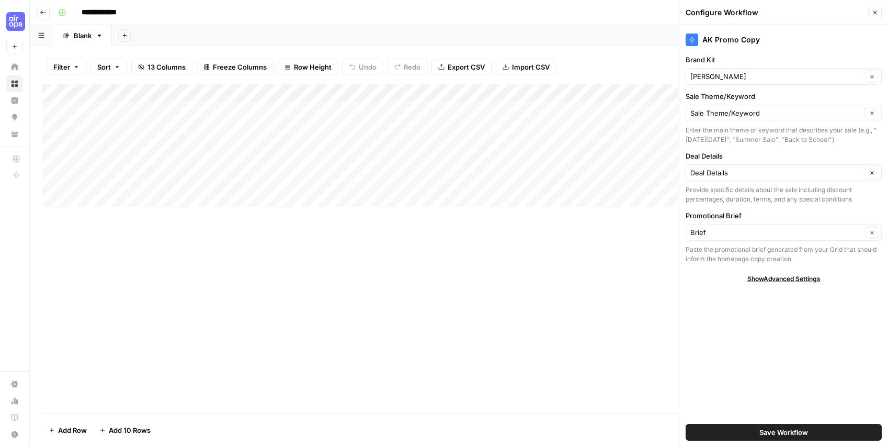
click at [797, 430] on span "Save Workflow" at bounding box center [783, 432] width 49 height 10
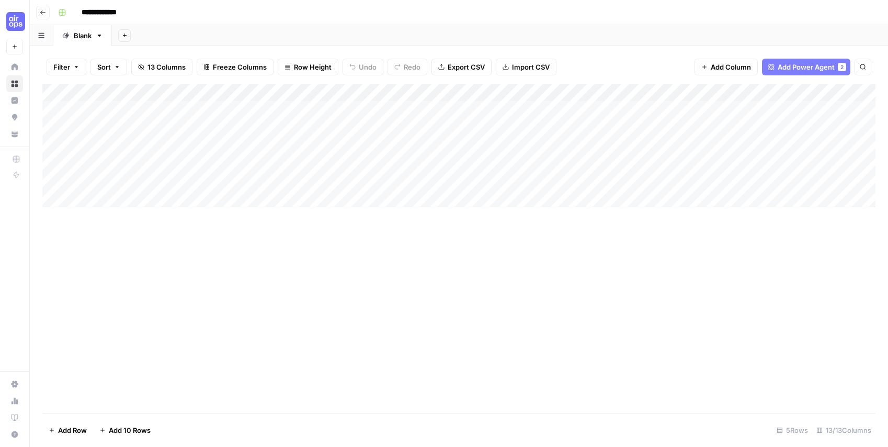
click at [118, 117] on div "Add Column" at bounding box center [458, 145] width 833 height 123
click at [123, 112] on div "Add Column" at bounding box center [458, 145] width 833 height 123
type textarea "****"
click at [318, 113] on div "Add Column" at bounding box center [458, 145] width 833 height 123
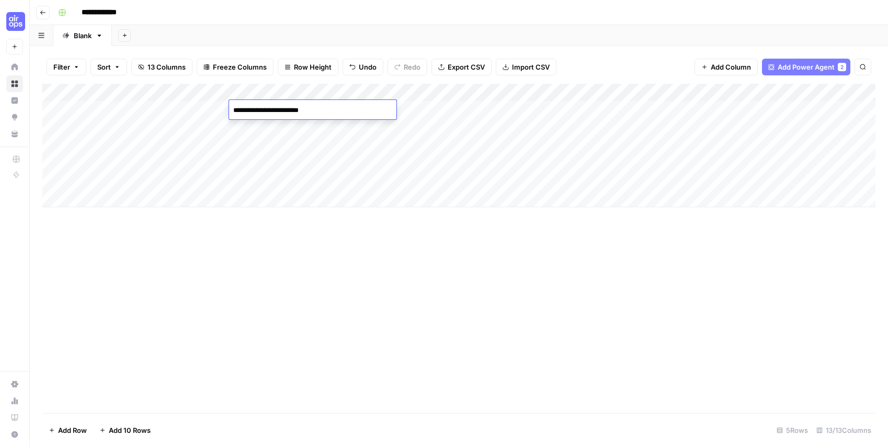
type textarea "**********"
click at [393, 252] on div "Add Column" at bounding box center [458, 248] width 833 height 329
click at [397, 112] on div "Add Column" at bounding box center [458, 145] width 833 height 123
click at [556, 109] on div "Add Column" at bounding box center [458, 145] width 833 height 123
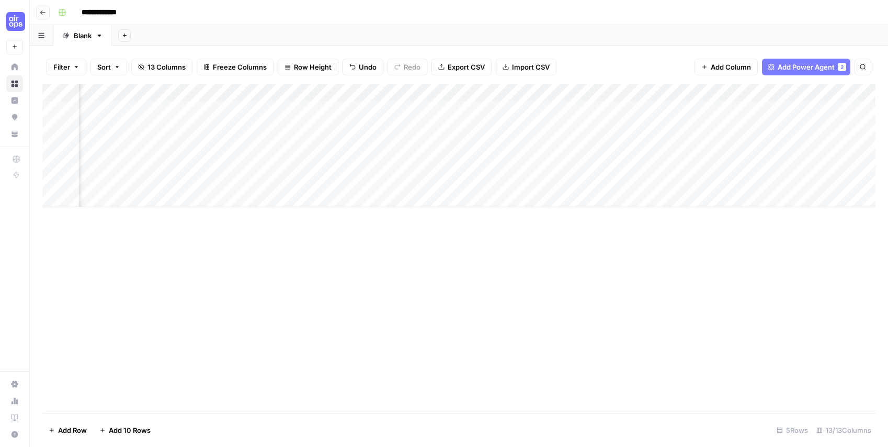
click at [288, 101] on div "Add Column" at bounding box center [458, 145] width 833 height 123
click at [288, 107] on div "Add Column" at bounding box center [458, 145] width 833 height 123
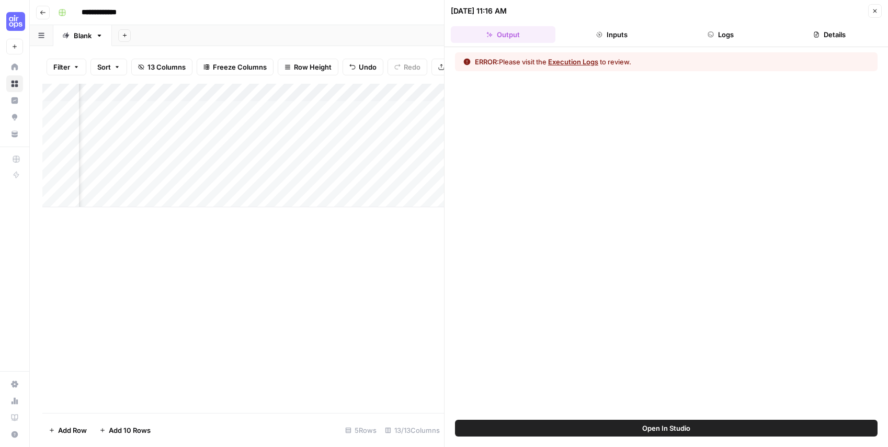
click at [574, 62] on button "Execution Logs" at bounding box center [573, 61] width 50 height 10
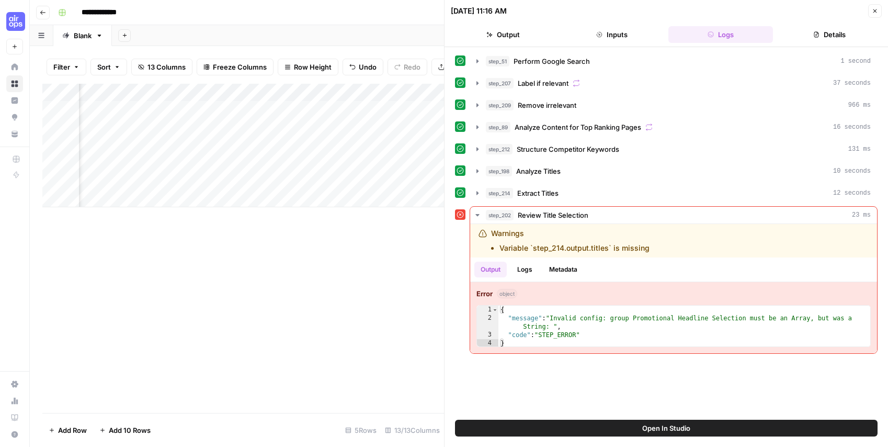
click at [682, 424] on span "Open In Studio" at bounding box center [666, 428] width 48 height 10
click at [394, 413] on footer "Add Row Add 10 Rows 5 Rows 13/13 Columns" at bounding box center [243, 430] width 402 height 34
click at [875, 13] on icon "button" at bounding box center [875, 11] width 6 height 6
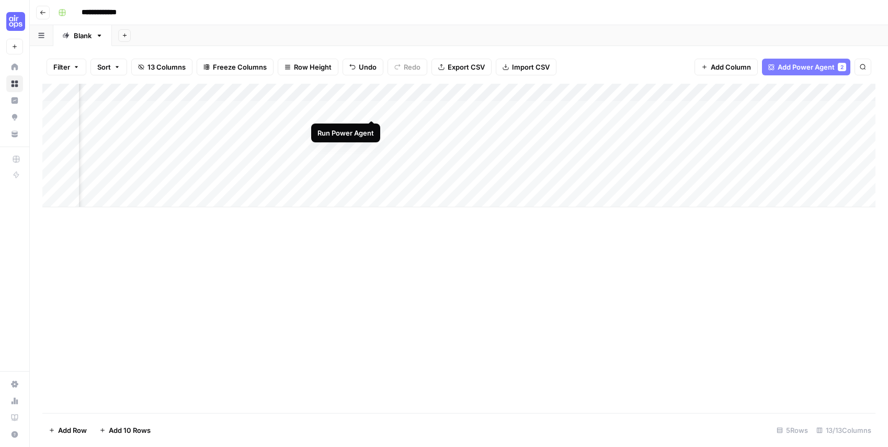
click at [369, 109] on div "Add Column" at bounding box center [458, 145] width 833 height 123
click at [289, 106] on div "Add Column" at bounding box center [458, 145] width 833 height 123
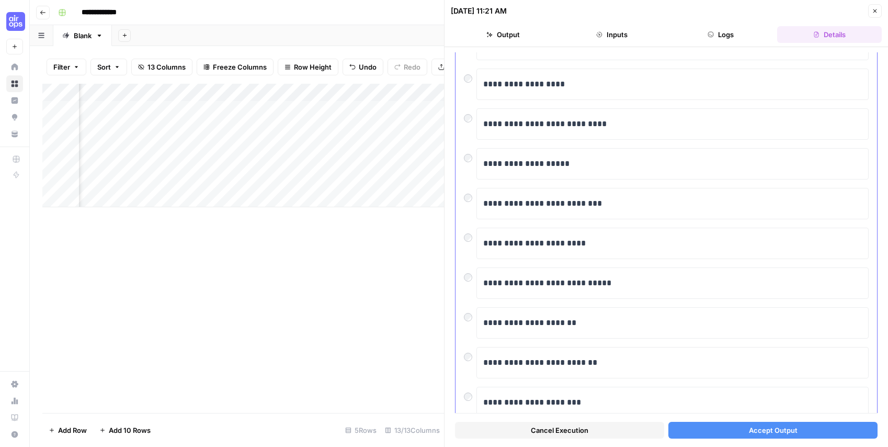
scroll to position [138, 0]
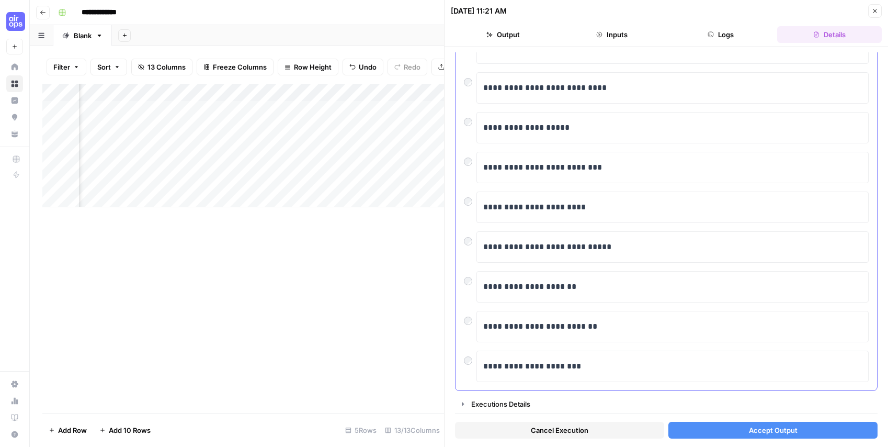
click at [479, 288] on div "**********" at bounding box center [672, 286] width 392 height 31
click at [758, 429] on span "Accept Output" at bounding box center [773, 430] width 49 height 10
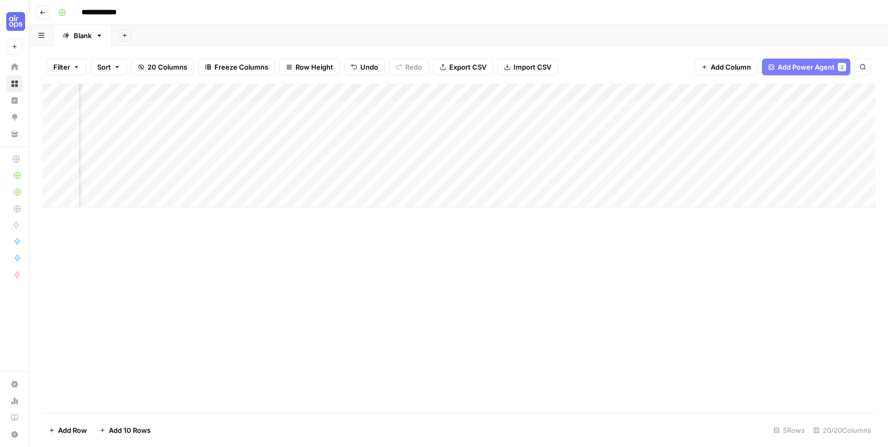
click at [286, 109] on div "Add Column" at bounding box center [458, 145] width 833 height 123
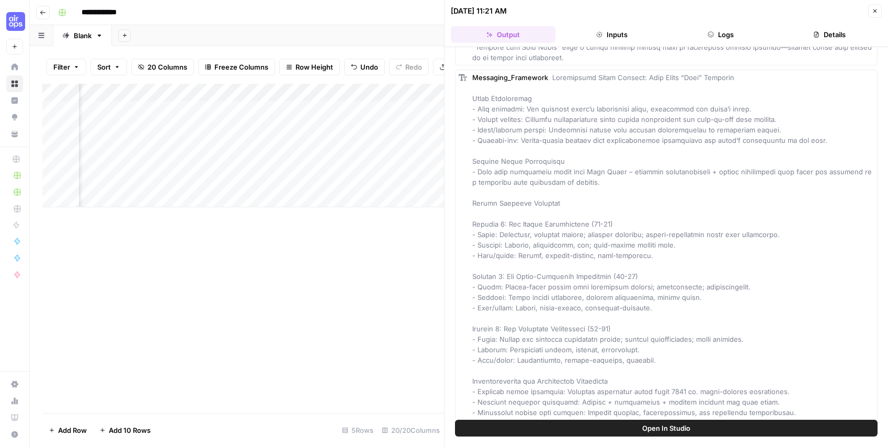
scroll to position [3653, 0]
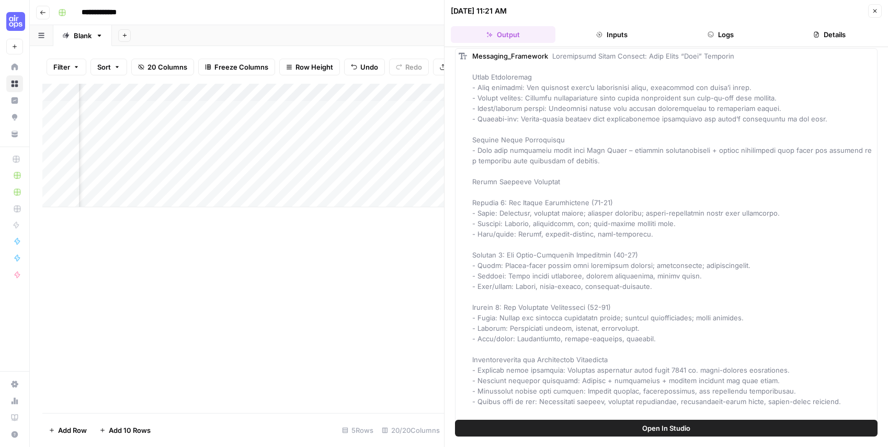
click at [229, 302] on div "Add Column" at bounding box center [243, 248] width 402 height 329
click at [879, 13] on button "Close" at bounding box center [875, 11] width 14 height 14
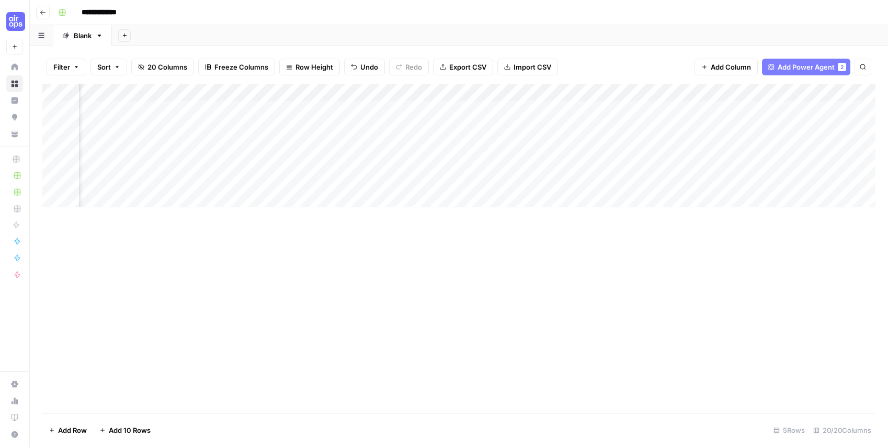
drag, startPoint x: 433, startPoint y: 109, endPoint x: 435, endPoint y: 134, distance: 25.1
click at [433, 109] on div "Add Column" at bounding box center [458, 145] width 833 height 123
click at [585, 120] on div "Add Column" at bounding box center [458, 145] width 833 height 123
click at [621, 106] on div "Add Column" at bounding box center [458, 145] width 833 height 123
click at [667, 109] on div "Add Column" at bounding box center [458, 145] width 833 height 123
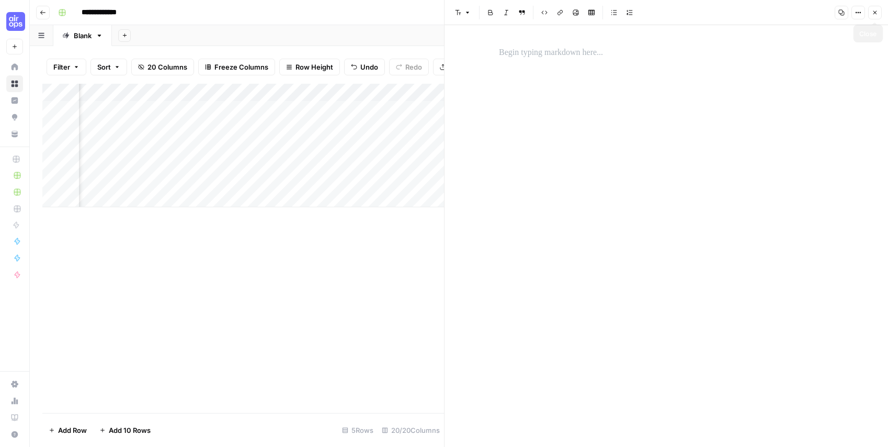
click at [874, 9] on icon "button" at bounding box center [875, 12] width 6 height 6
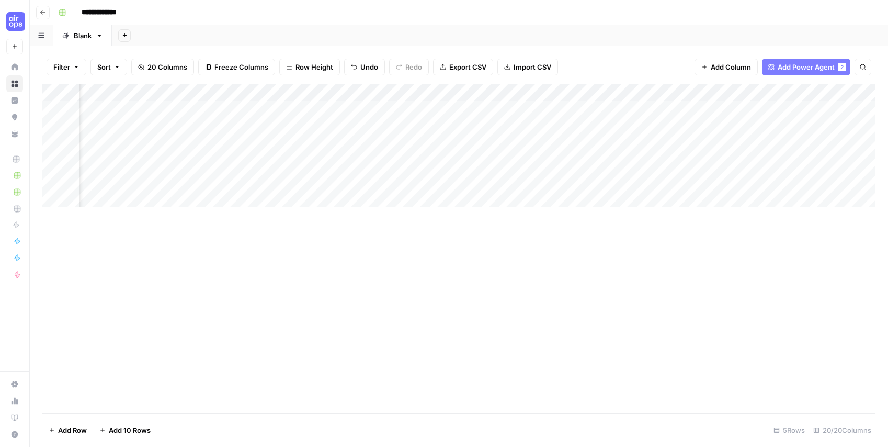
click at [613, 90] on div "Add Column" at bounding box center [458, 145] width 833 height 123
click at [426, 91] on div "Add Column" at bounding box center [458, 145] width 833 height 123
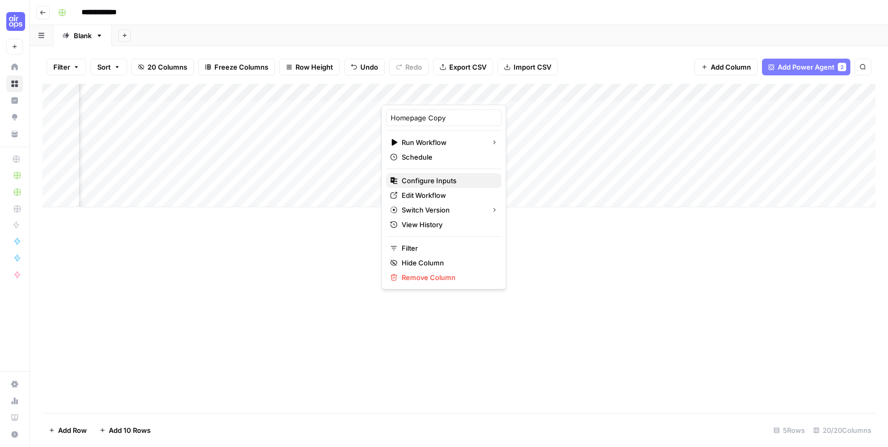
click at [434, 181] on span "Configure Inputs" at bounding box center [448, 180] width 92 height 10
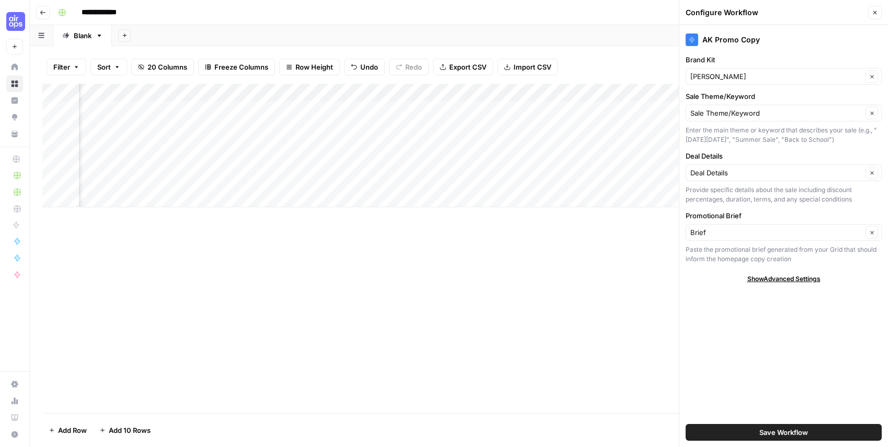
click at [742, 237] on div "Brief Clear" at bounding box center [784, 232] width 196 height 17
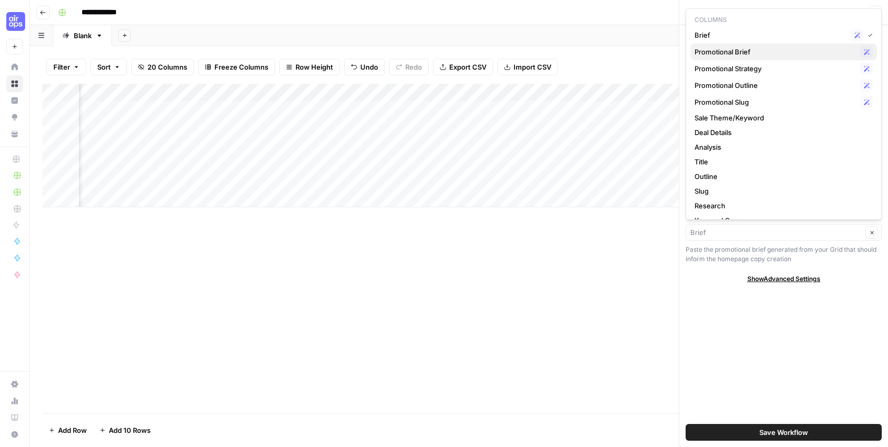
click at [762, 48] on span "Promotional Brief" at bounding box center [775, 52] width 162 height 10
type input "Promotional Brief"
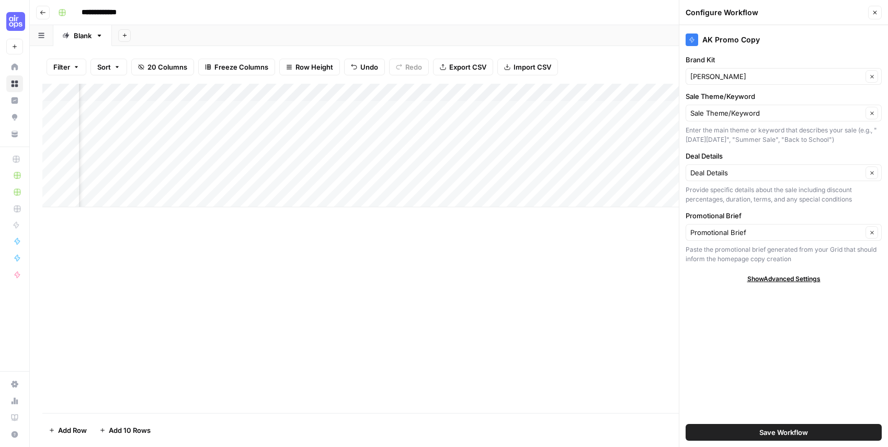
click at [812, 426] on button "Save Workflow" at bounding box center [784, 432] width 196 height 17
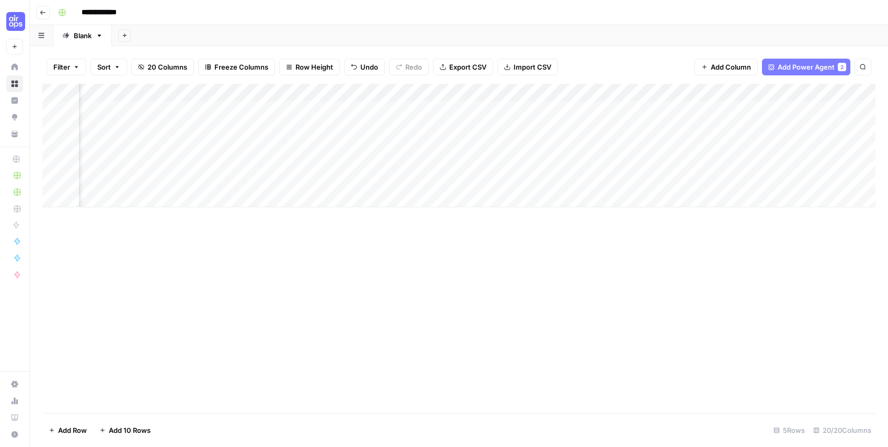
click at [425, 106] on div "Add Column" at bounding box center [458, 145] width 833 height 123
click at [718, 103] on div "Add Column" at bounding box center [458, 145] width 833 height 123
click at [436, 107] on div "Add Column" at bounding box center [458, 145] width 833 height 123
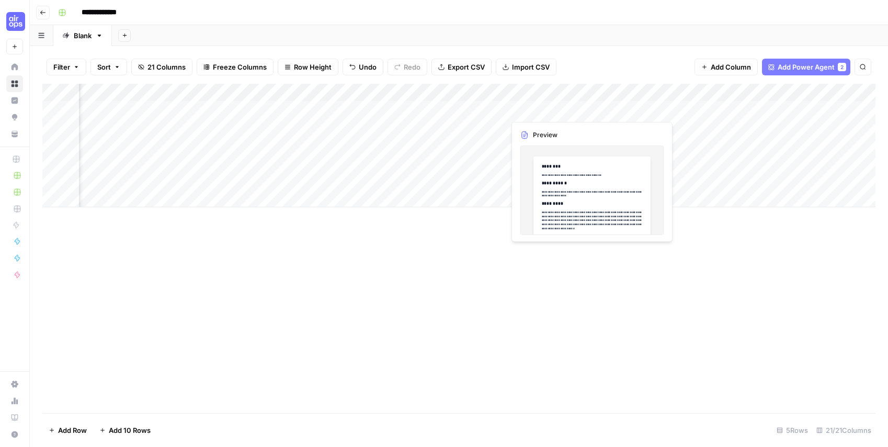
click at [545, 108] on div "Add Column" at bounding box center [458, 145] width 833 height 123
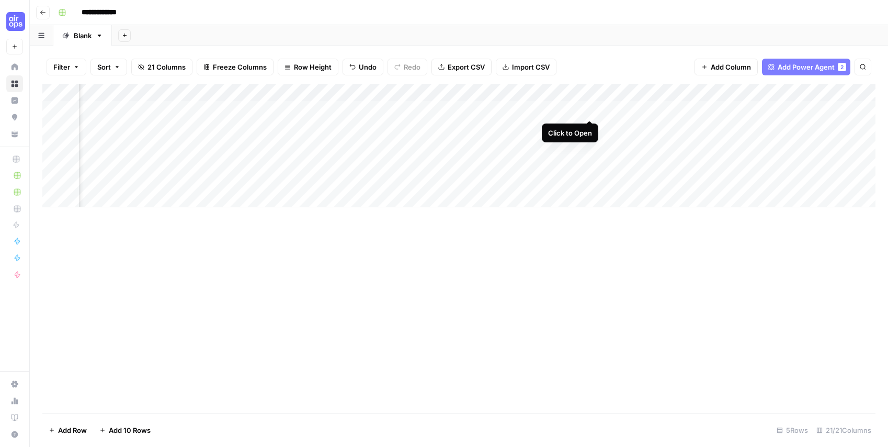
click at [591, 108] on div "Add Column" at bounding box center [458, 145] width 833 height 123
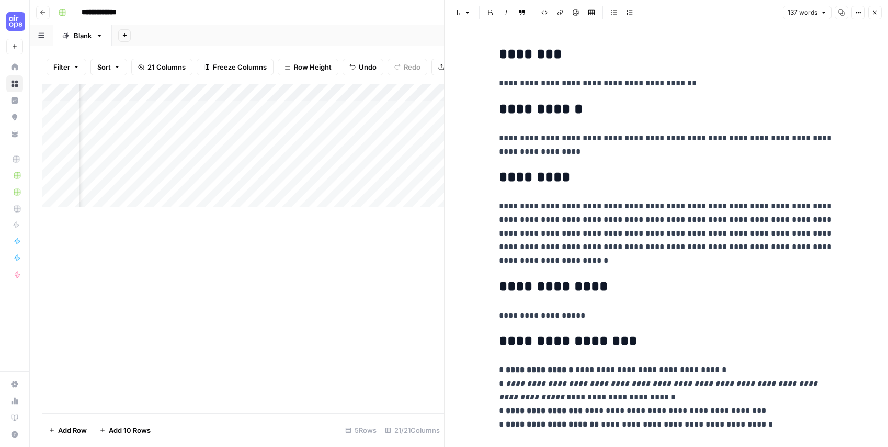
scroll to position [22, 0]
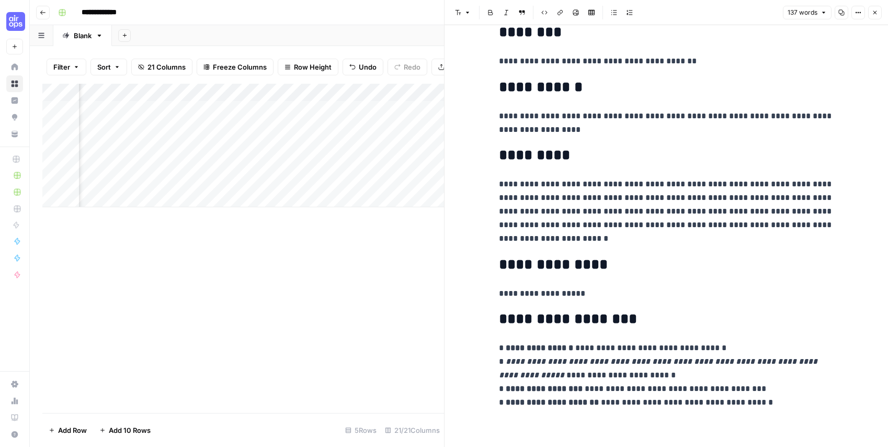
click at [312, 293] on div "Add Column" at bounding box center [243, 248] width 402 height 329
click at [602, 378] on p "**********" at bounding box center [666, 375] width 335 height 68
click at [407, 267] on div "Add Column" at bounding box center [243, 248] width 402 height 329
click at [877, 13] on span "Close" at bounding box center [877, 13] width 1 height 1
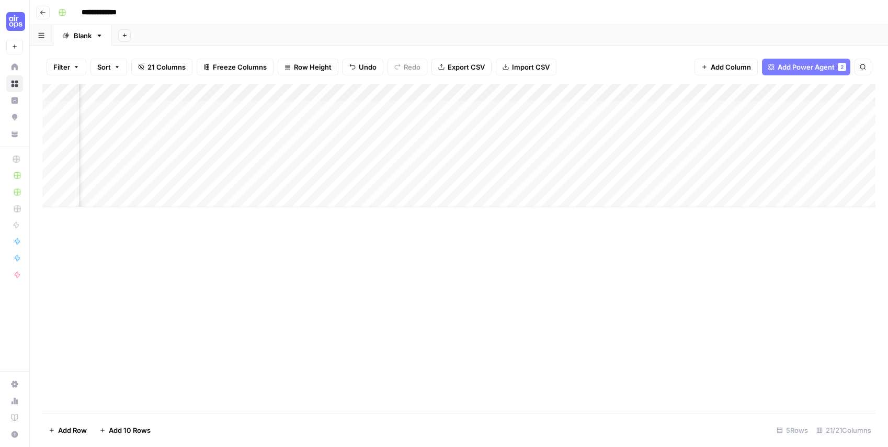
click at [635, 94] on div "Add Column" at bounding box center [458, 145] width 833 height 123
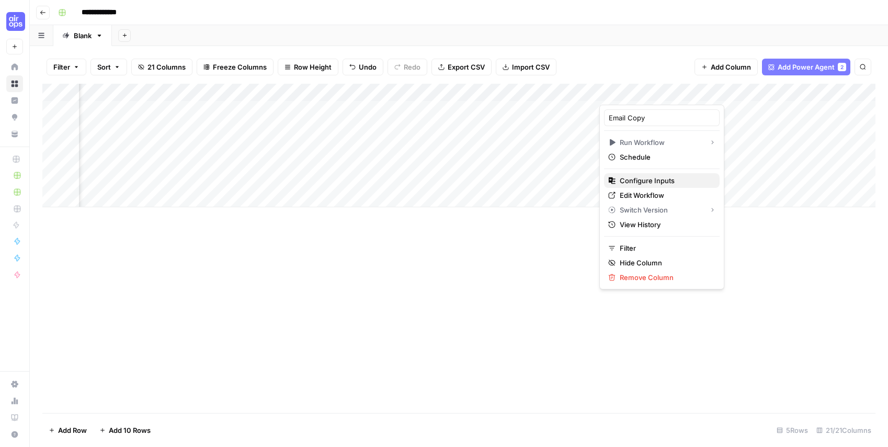
click at [651, 180] on span "Configure Inputs" at bounding box center [666, 180] width 92 height 10
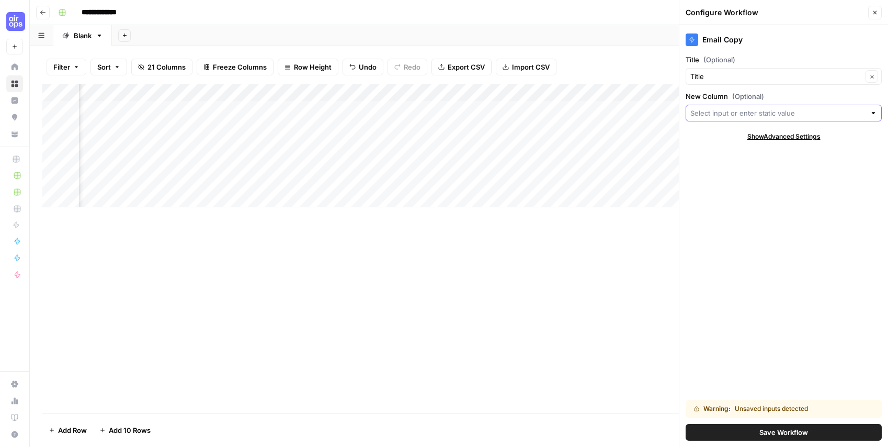
click at [735, 108] on input "New Column (Optional)" at bounding box center [777, 113] width 175 height 10
click at [706, 73] on input "Title (Optional)" at bounding box center [776, 76] width 172 height 10
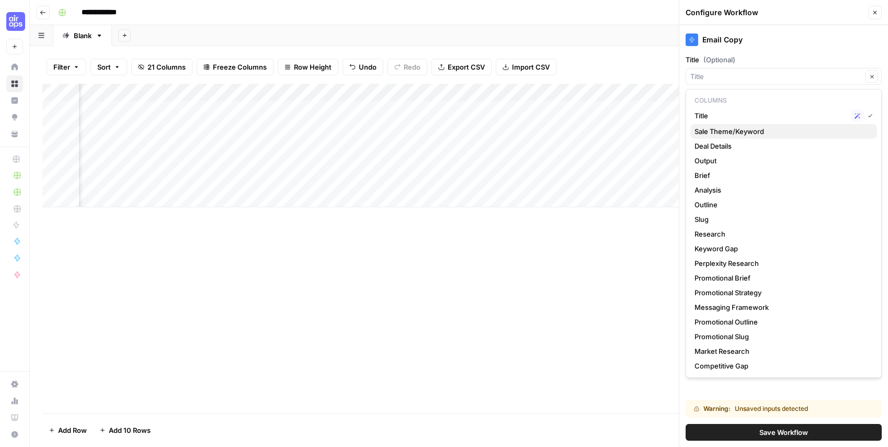
click at [712, 131] on span "Sale Theme/Keyword" at bounding box center [781, 131] width 174 height 10
type input "Sale Theme/Keyword"
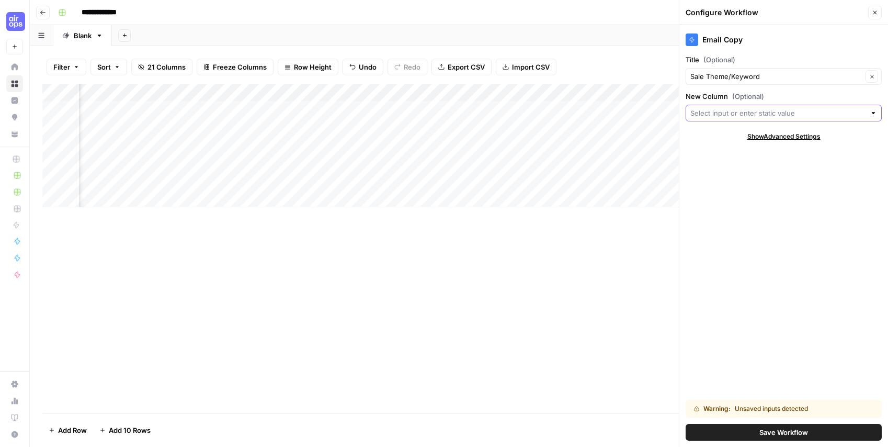
click at [723, 110] on input "New Column (Optional)" at bounding box center [777, 113] width 175 height 10
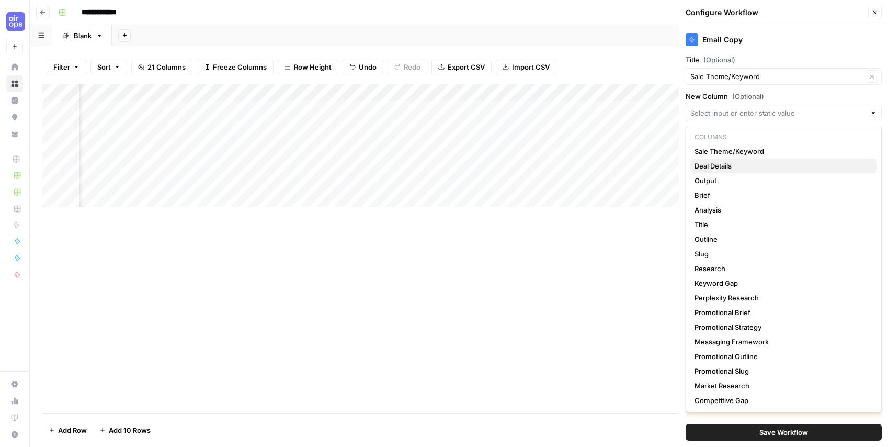
click at [716, 162] on span "Deal Details" at bounding box center [781, 166] width 174 height 10
type input "Deal Details"
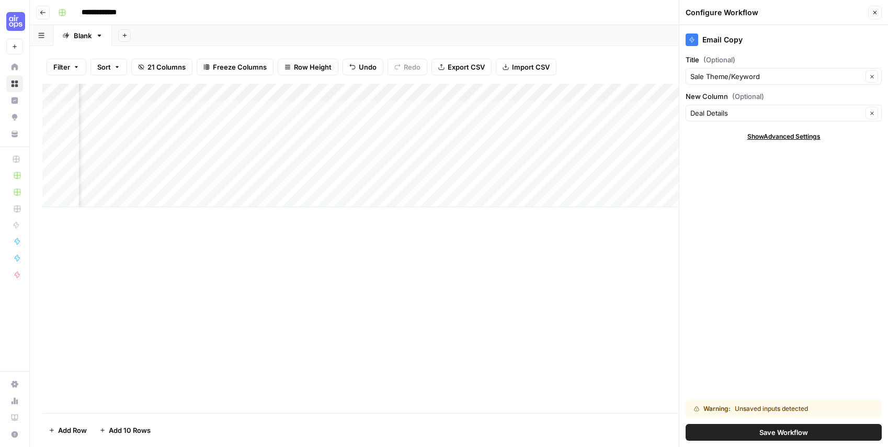
click at [771, 133] on span "Show Advanced Settings" at bounding box center [783, 136] width 73 height 9
click at [724, 163] on input "Version" at bounding box center [777, 167] width 175 height 10
type input "Default"
click at [715, 153] on label "Version" at bounding box center [784, 150] width 196 height 10
click at [715, 162] on input "Default" at bounding box center [777, 167] width 175 height 10
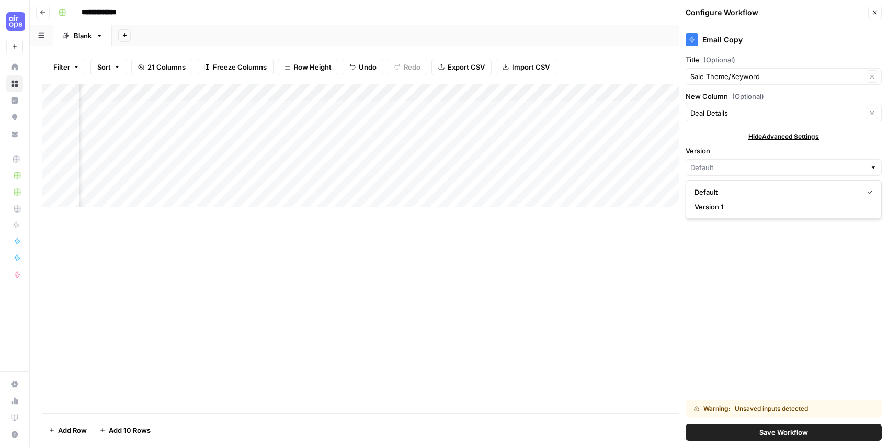
type input "Default"
click at [761, 135] on span "Hide Advanced Settings" at bounding box center [783, 136] width 71 height 9
click at [803, 432] on span "Save Workflow" at bounding box center [783, 432] width 49 height 10
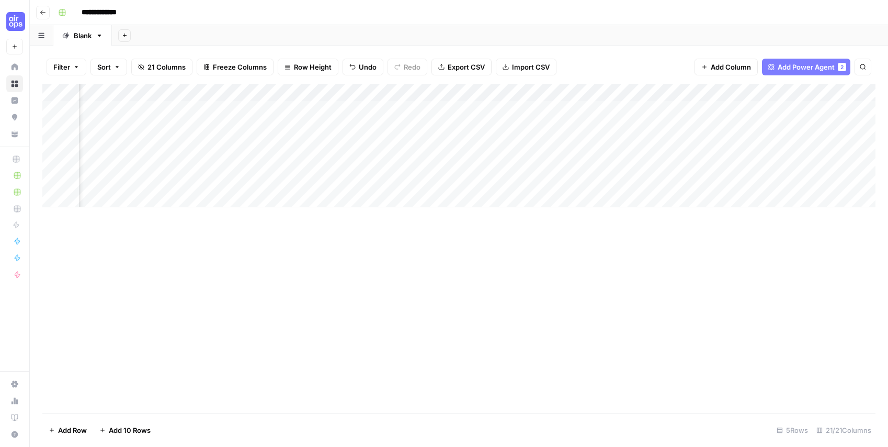
click at [674, 90] on div "Add Column" at bounding box center [458, 145] width 833 height 123
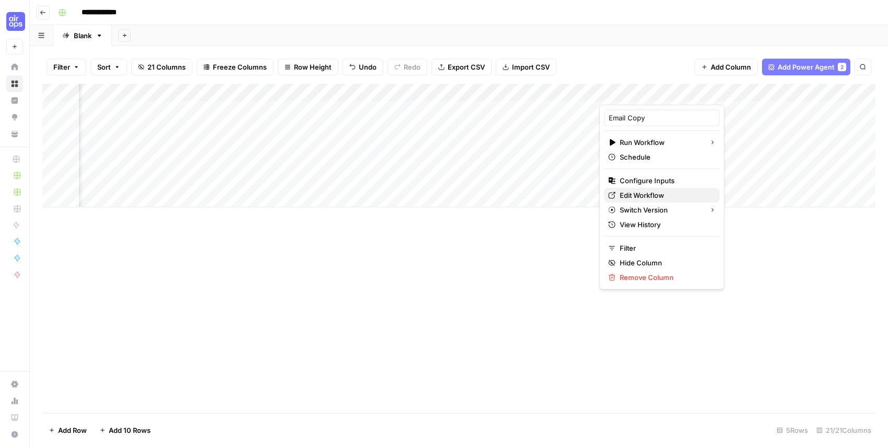
click at [642, 197] on span "Edit Workflow" at bounding box center [666, 195] width 92 height 10
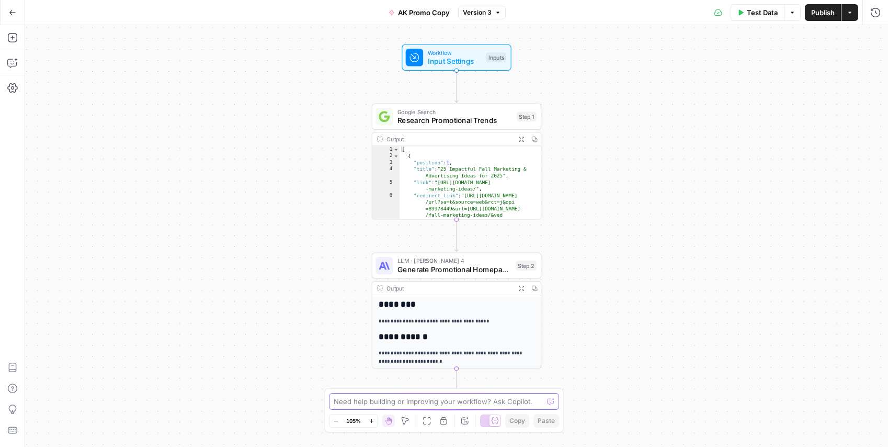
click at [382, 401] on textarea at bounding box center [438, 401] width 209 height 10
type textarea "now I want to use the promo brief generated in the step before on the grid for …"
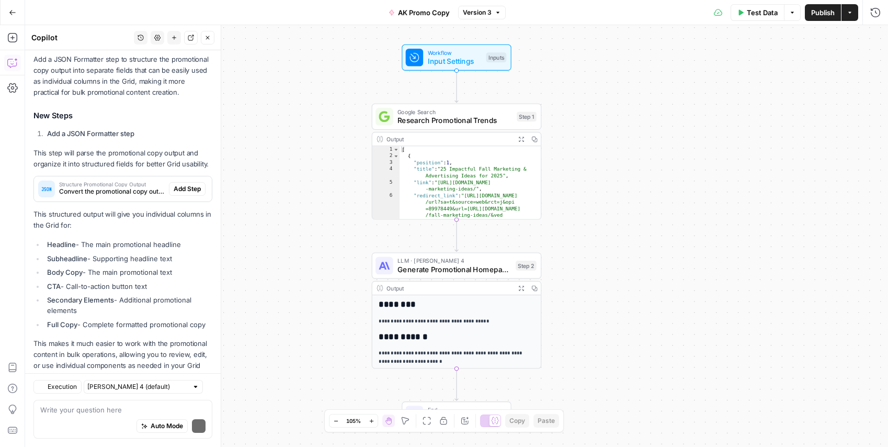
scroll to position [248, 0]
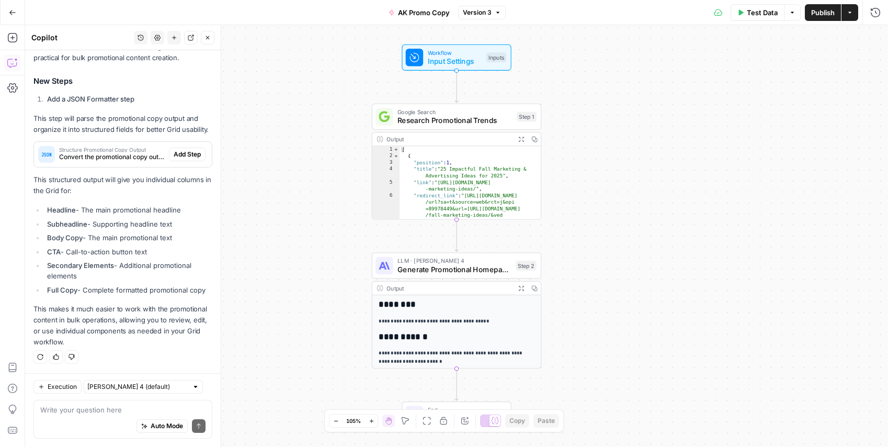
click at [100, 411] on textarea at bounding box center [122, 409] width 165 height 10
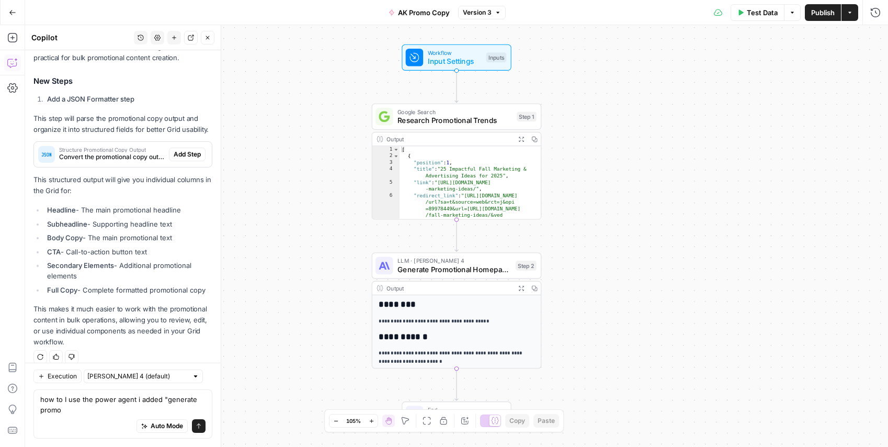
scroll to position [259, 0]
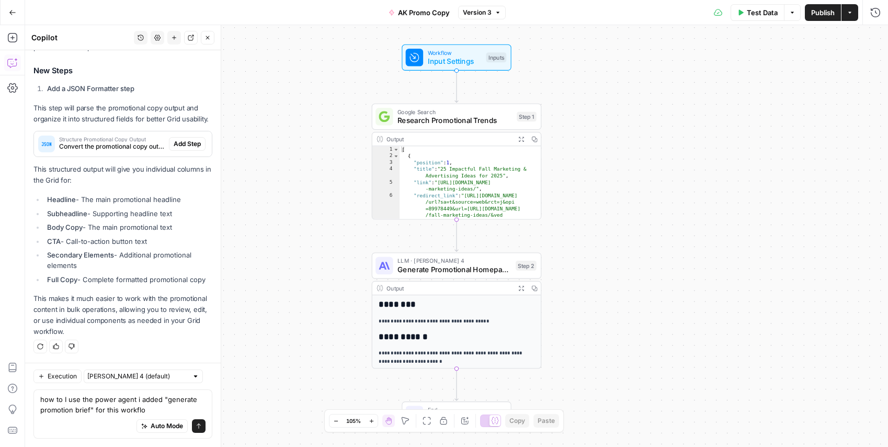
type textarea "how to I use the power agent i added "generate promotion brief" for this workfl…"
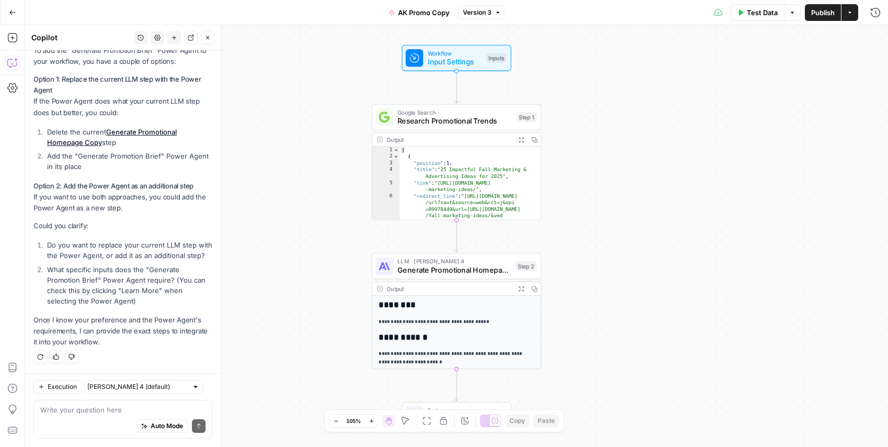
scroll to position [686, 0]
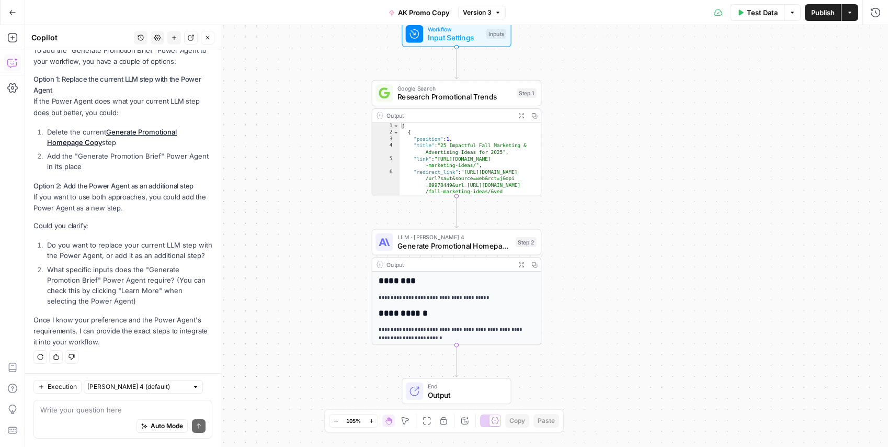
click at [59, 410] on textarea at bounding box center [122, 409] width 165 height 10
click at [146, 409] on textarea "i want to use the c" at bounding box center [122, 409] width 165 height 10
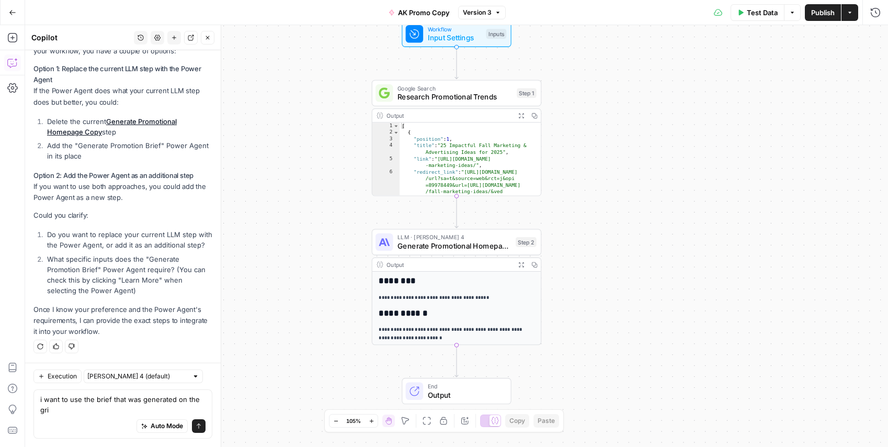
scroll to position [697, 0]
type textarea "i want to use the brief that was generated on the grid to help create the homep…"
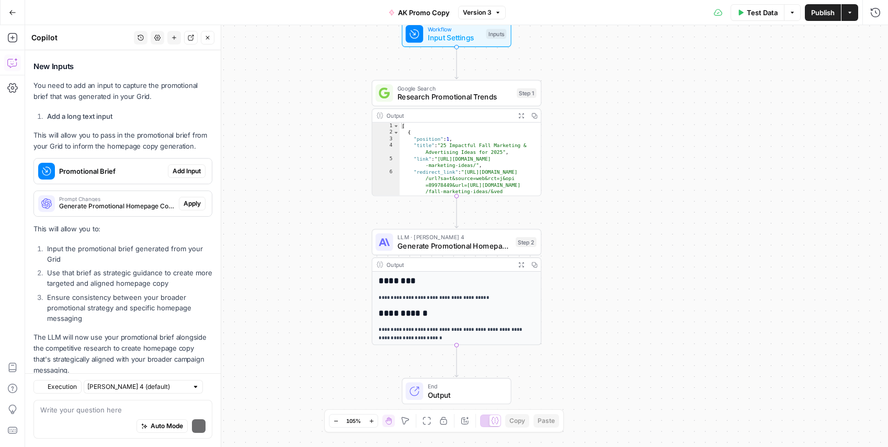
scroll to position [1153, 0]
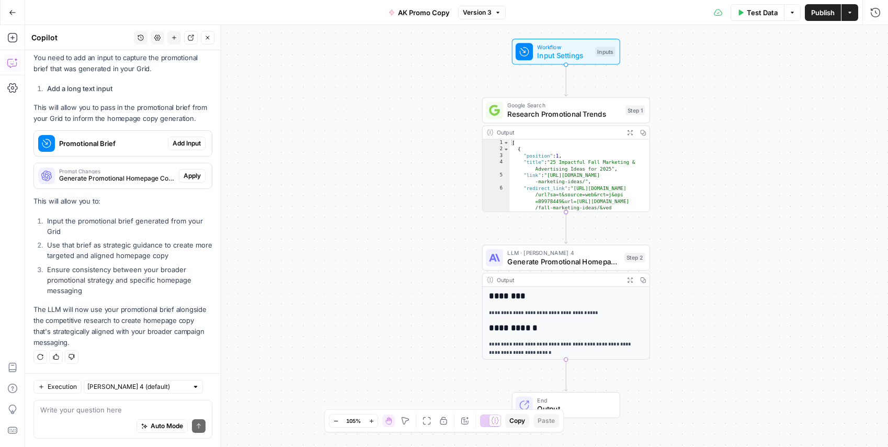
click at [185, 140] on span "Add Input" at bounding box center [187, 143] width 28 height 9
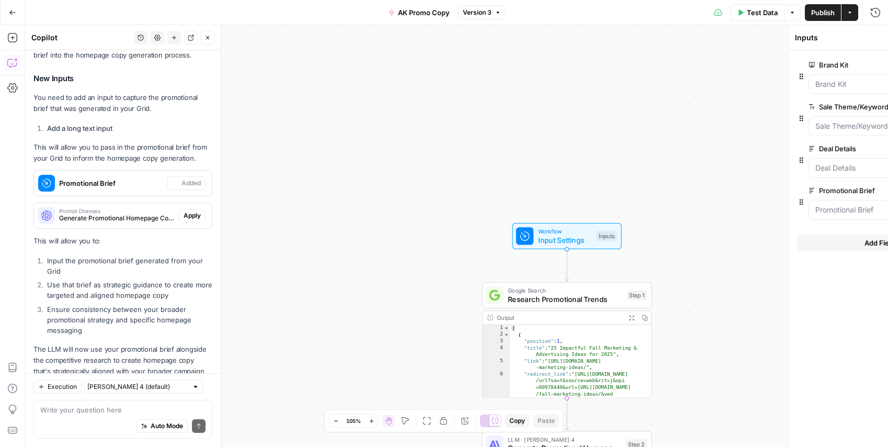
scroll to position [1203, 0]
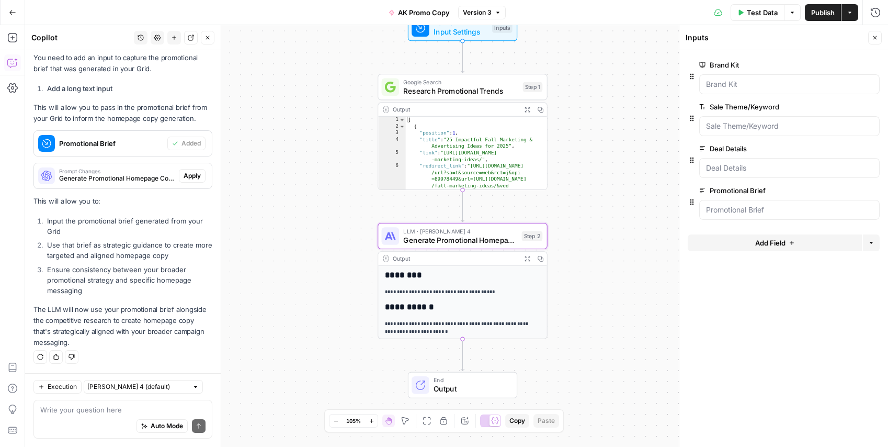
click at [193, 176] on span "Apply" at bounding box center [192, 175] width 17 height 9
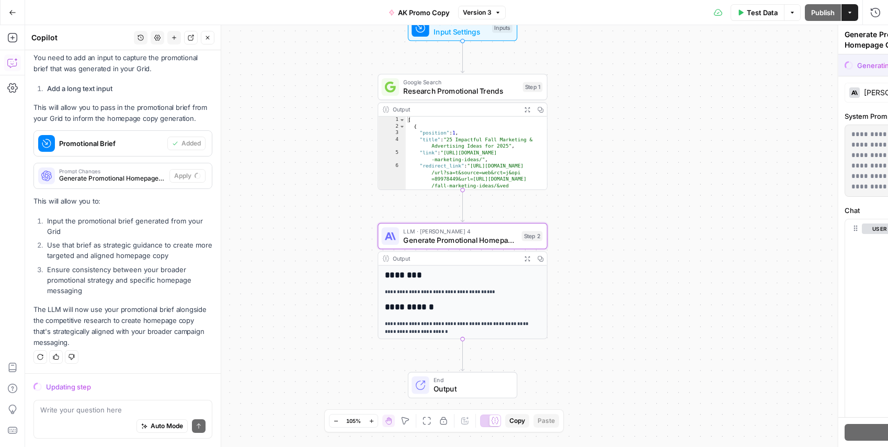
scroll to position [1153, 0]
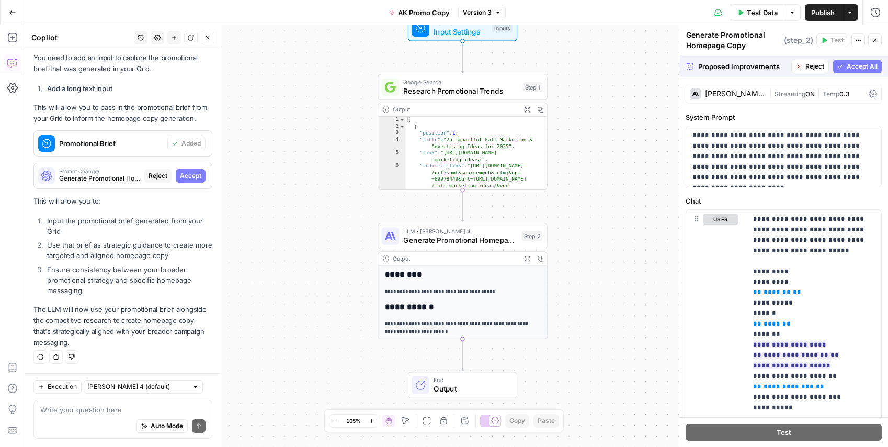
click at [867, 67] on span "Accept All" at bounding box center [862, 66] width 31 height 9
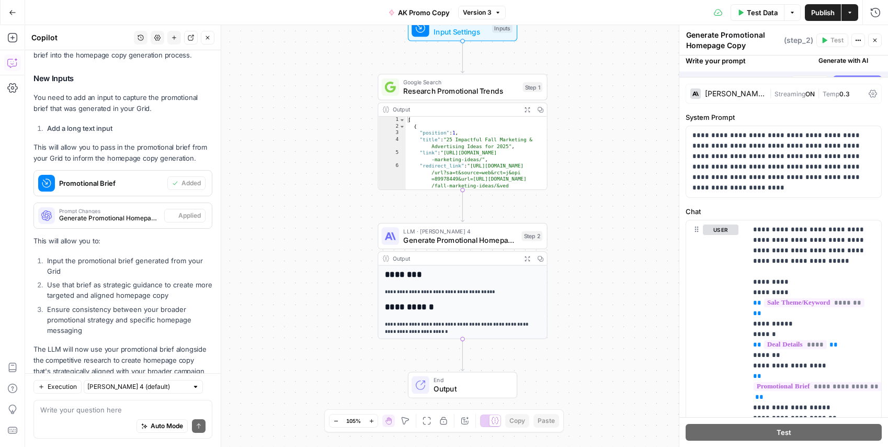
scroll to position [1203, 0]
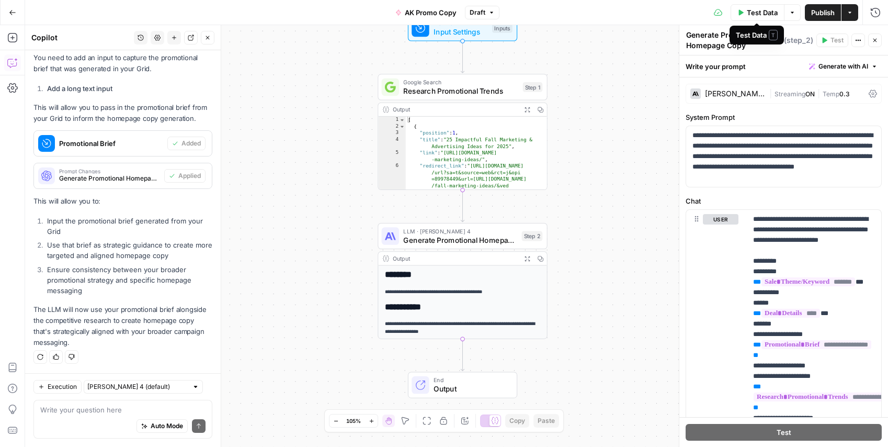
click at [747, 16] on span "Test Data" at bounding box center [762, 12] width 31 height 10
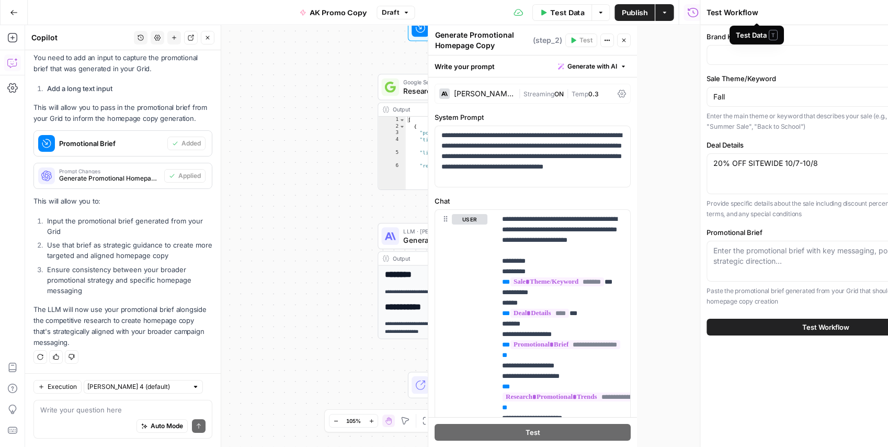
type input "Anne Klein"
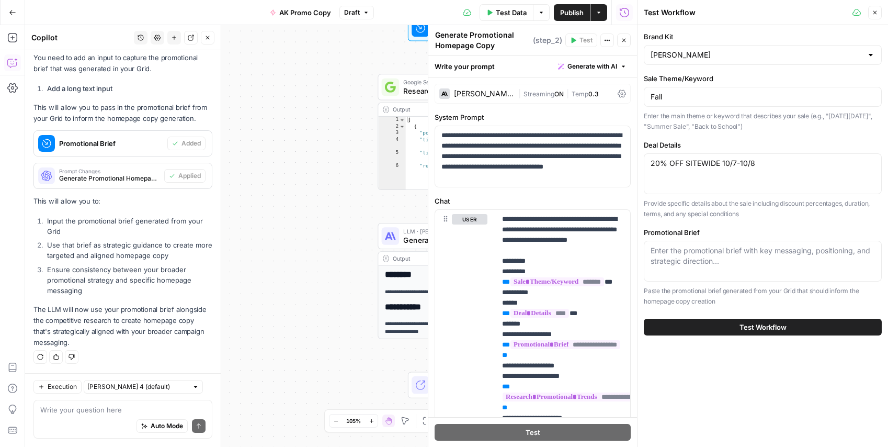
click at [739, 325] on span "Test Workflow" at bounding box center [762, 327] width 47 height 10
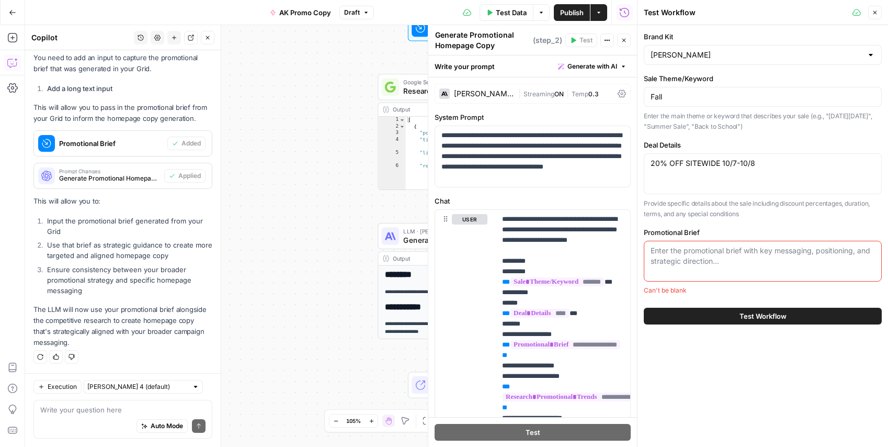
click at [306, 235] on div "**********" at bounding box center [331, 235] width 612 height 421
click at [874, 10] on icon "button" at bounding box center [875, 12] width 6 height 6
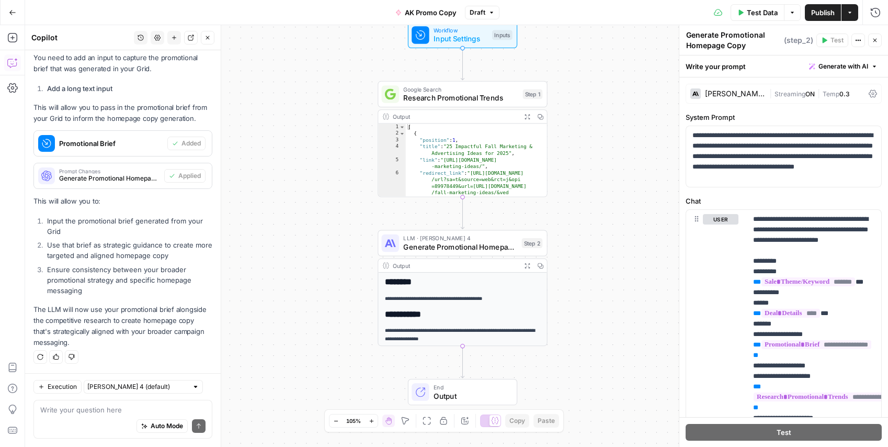
drag, startPoint x: 818, startPoint y: 13, endPoint x: 538, endPoint y: 19, distance: 280.9
click at [818, 13] on span "Publish" at bounding box center [823, 12] width 24 height 10
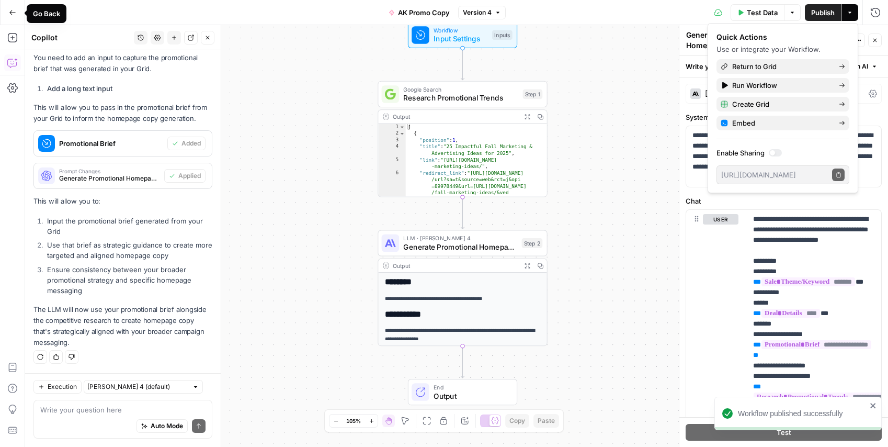
click at [18, 17] on button "Go Back" at bounding box center [12, 12] width 19 height 19
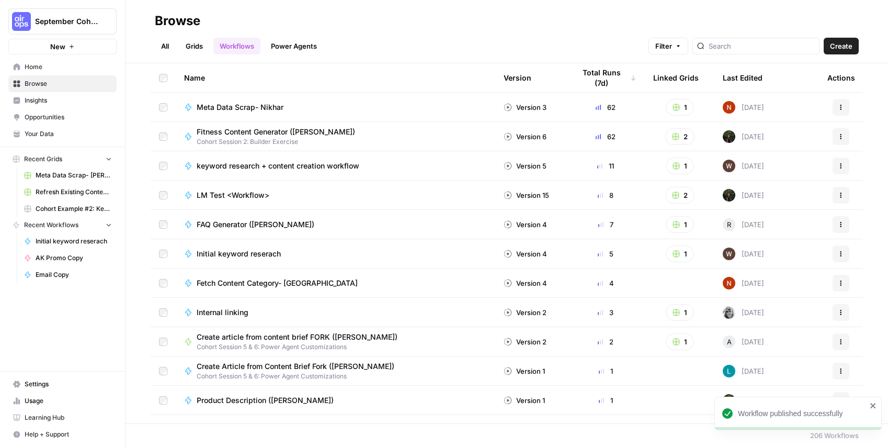
click at [200, 41] on link "Grids" at bounding box center [194, 46] width 30 height 17
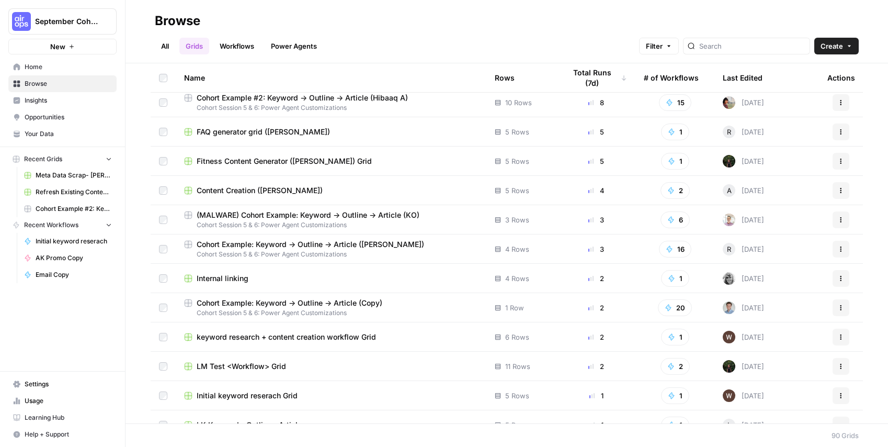
scroll to position [279, 0]
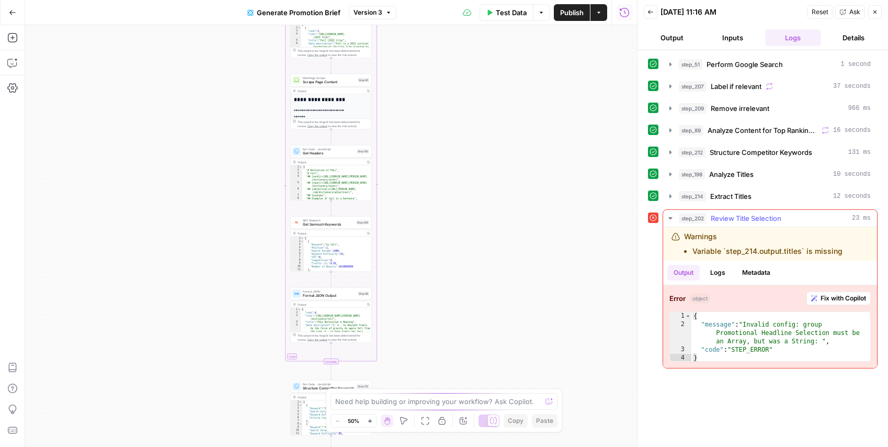
click at [828, 295] on span "Fix with Copilot" at bounding box center [842, 297] width 45 height 9
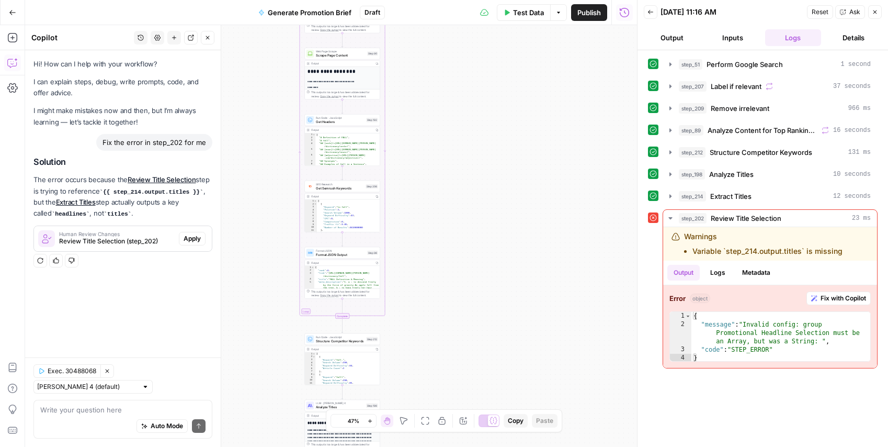
click at [189, 234] on span "Apply" at bounding box center [192, 238] width 17 height 9
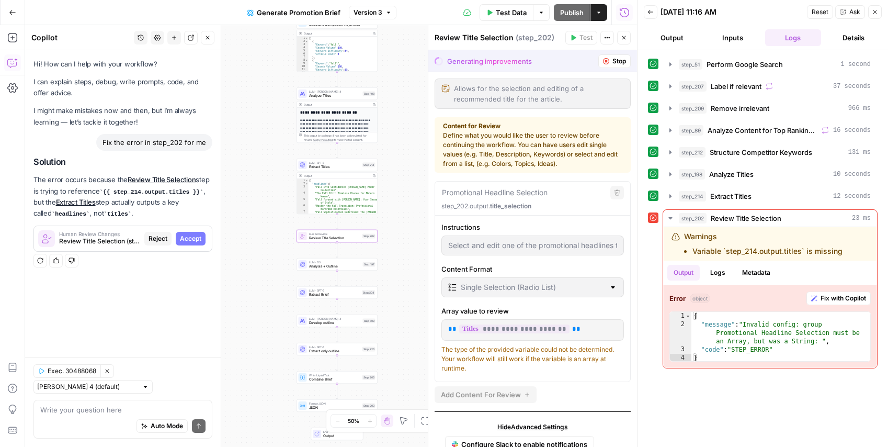
click at [191, 234] on span "Accept" at bounding box center [190, 238] width 21 height 9
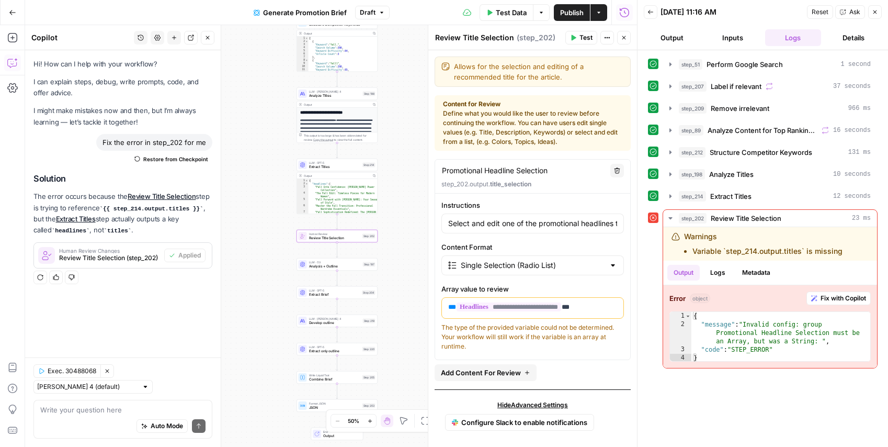
click at [585, 38] on span "Test" at bounding box center [585, 37] width 13 height 9
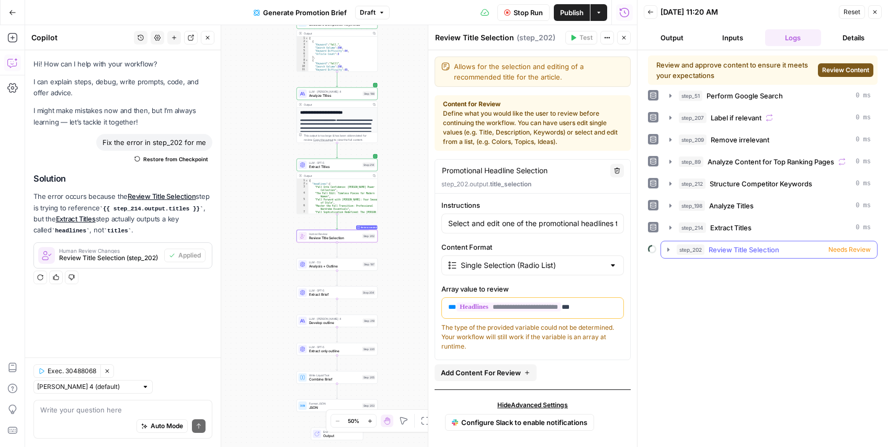
click at [837, 254] on span "Needs Review" at bounding box center [849, 249] width 42 height 9
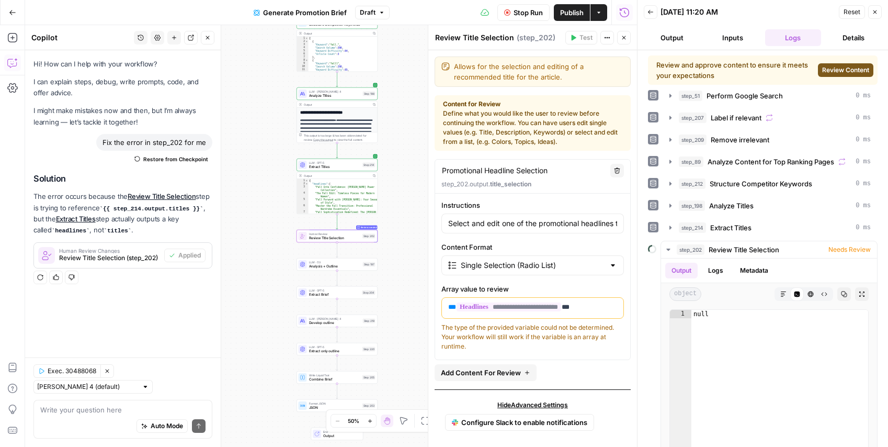
click at [850, 71] on span "Review Content" at bounding box center [845, 69] width 47 height 9
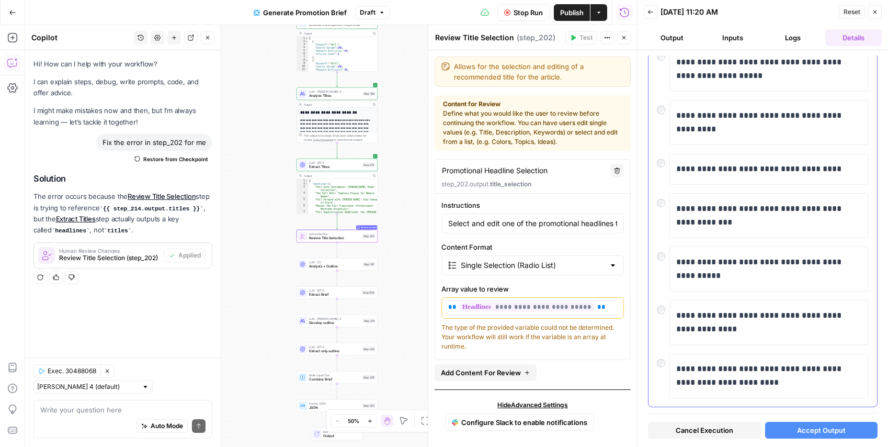
scroll to position [284, 0]
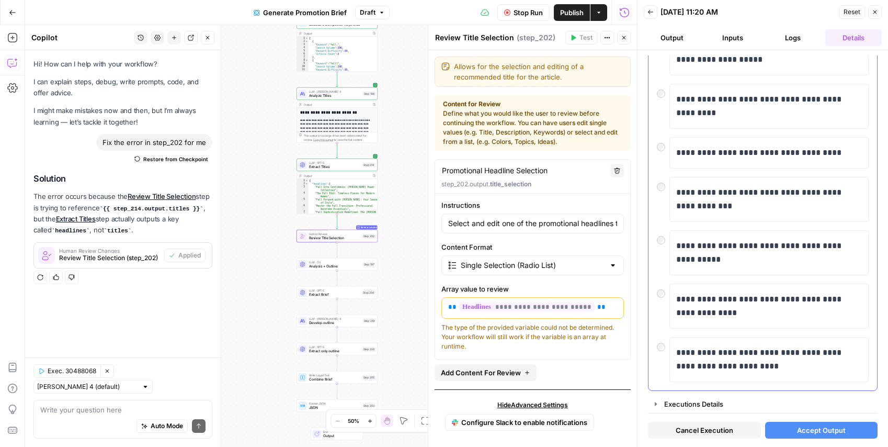
click at [663, 297] on div at bounding box center [663, 290] width 13 height 15
click at [814, 432] on span "Accept Output" at bounding box center [821, 430] width 49 height 10
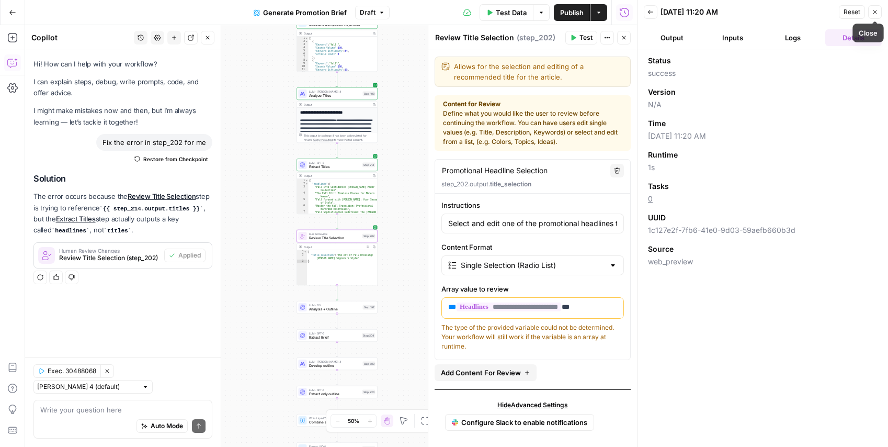
click at [874, 10] on icon "button" at bounding box center [875, 12] width 6 height 6
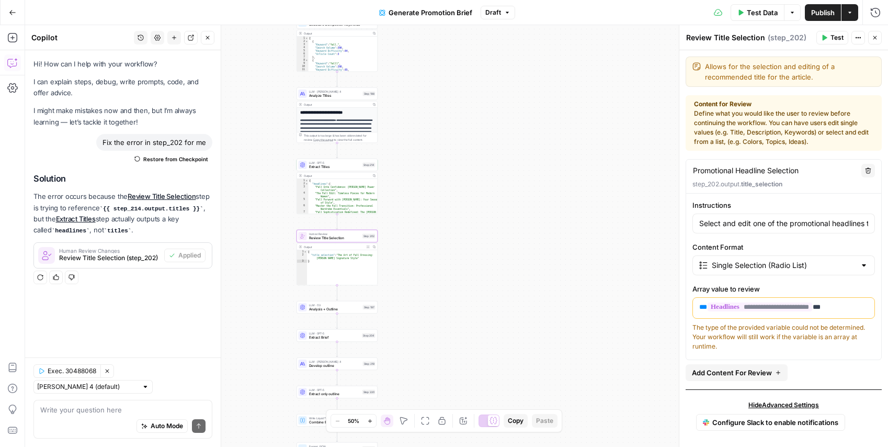
click at [810, 15] on button "Publish" at bounding box center [823, 12] width 36 height 17
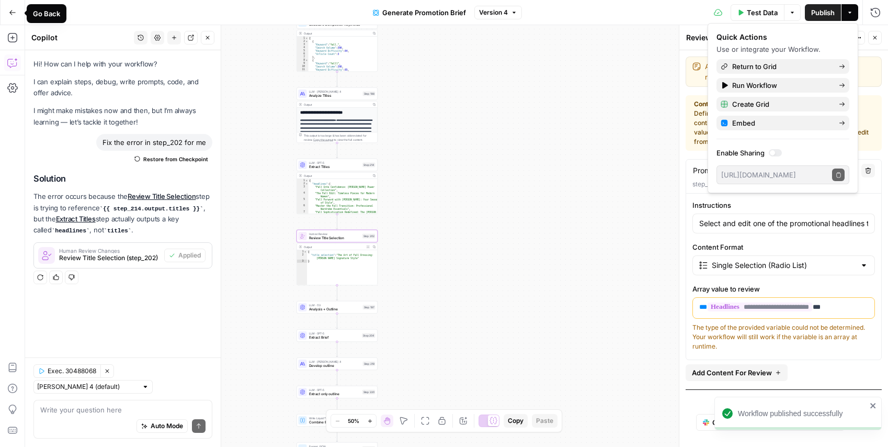
click at [13, 14] on icon "button" at bounding box center [12, 12] width 7 height 7
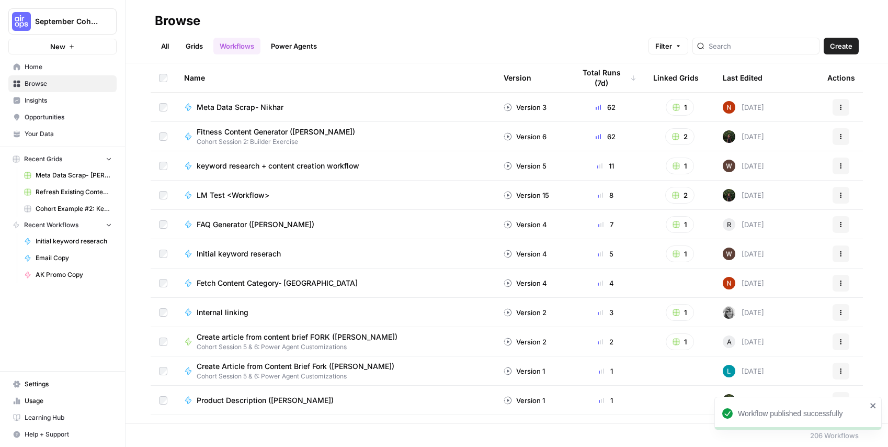
click at [194, 45] on link "Grids" at bounding box center [194, 46] width 30 height 17
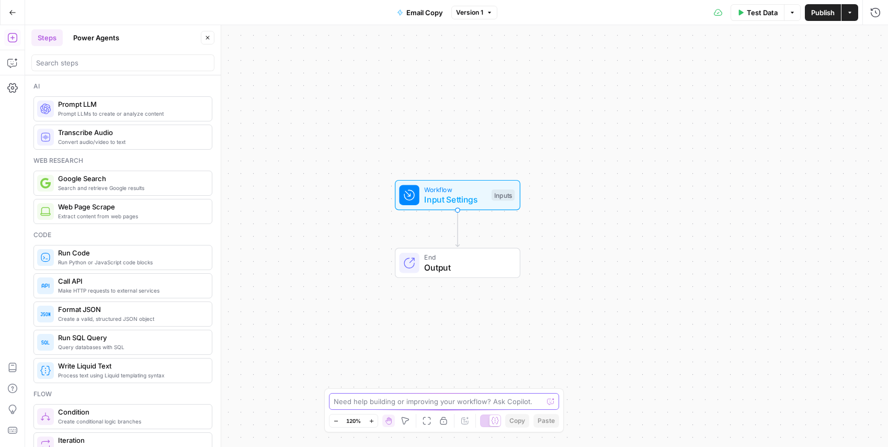
click at [390, 405] on textarea at bounding box center [438, 401] width 209 height 10
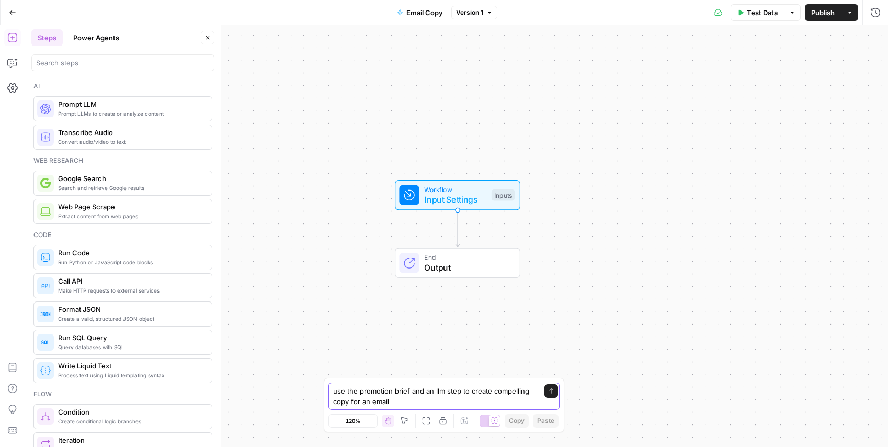
type textarea "use the promotion brief and an llm step to create compelling copy for an email"
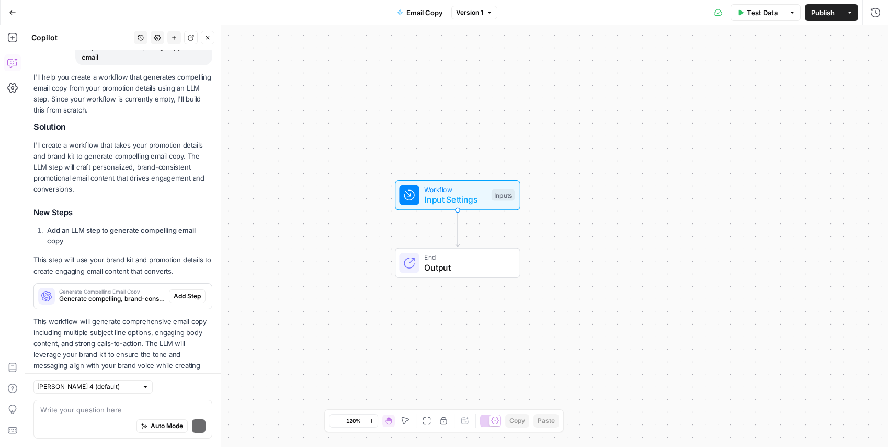
scroll to position [140, 0]
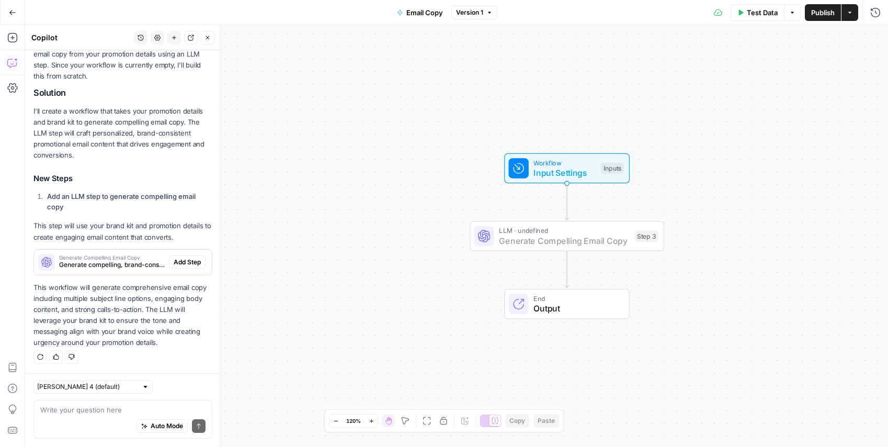
click at [188, 262] on span "Add Step" at bounding box center [187, 261] width 27 height 9
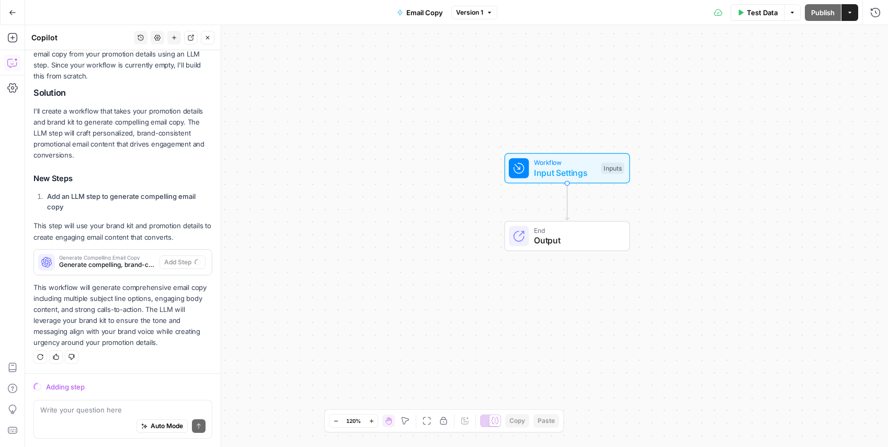
click at [547, 175] on span "Input Settings" at bounding box center [565, 172] width 62 height 13
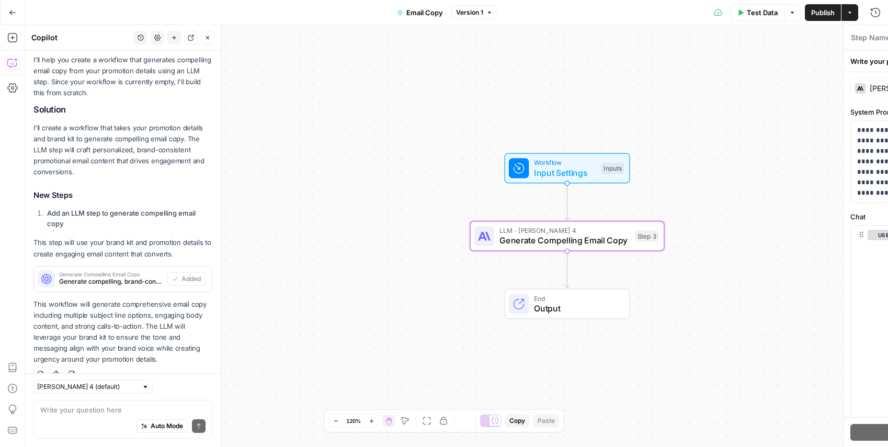
type textarea "Generate Compelling Email Copy"
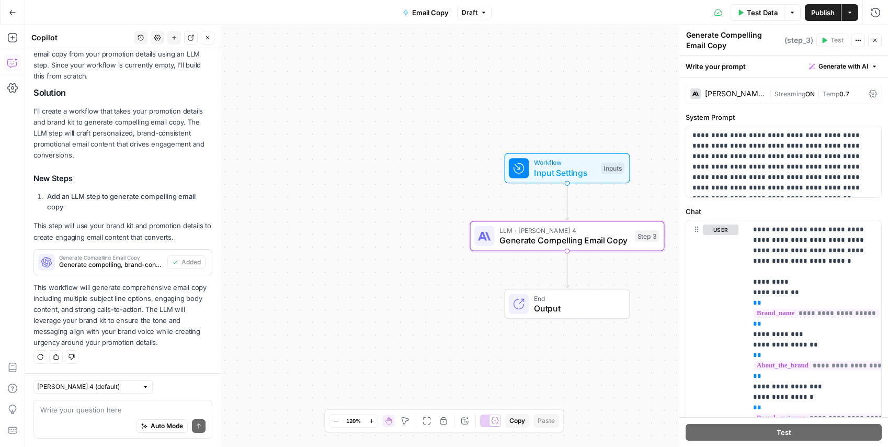
click at [548, 175] on span "Input Settings" at bounding box center [565, 172] width 62 height 13
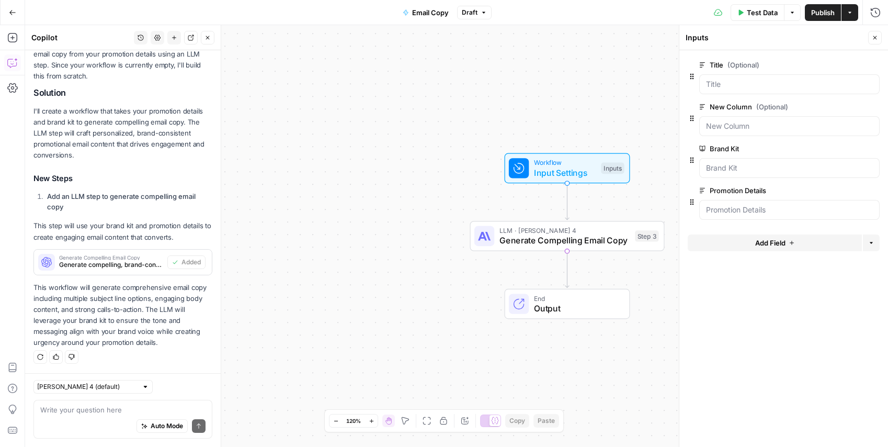
click at [873, 105] on icon "button" at bounding box center [874, 107] width 6 height 6
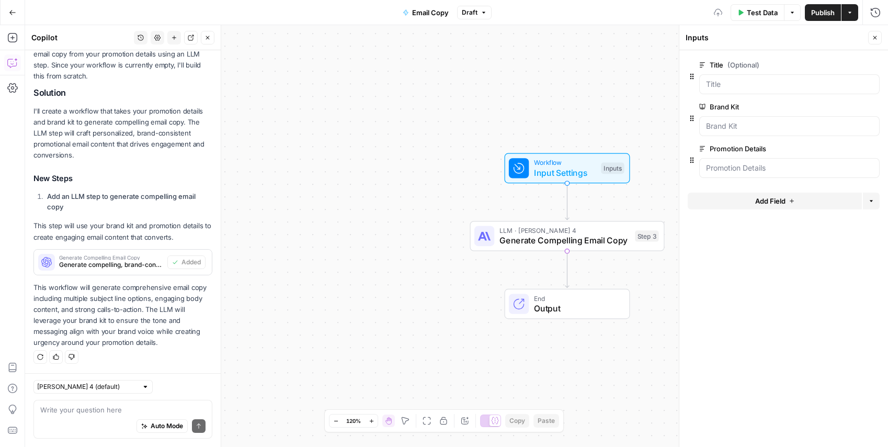
click at [871, 63] on icon "button" at bounding box center [873, 64] width 5 height 5
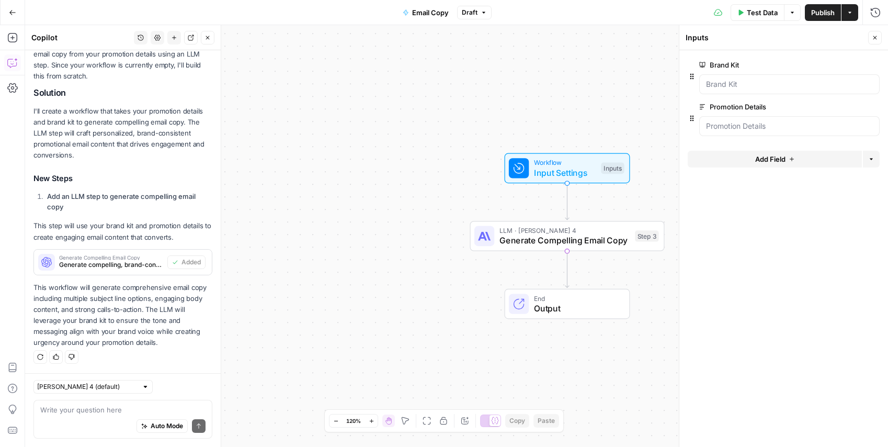
click at [804, 155] on button "Add Field" at bounding box center [775, 159] width 174 height 17
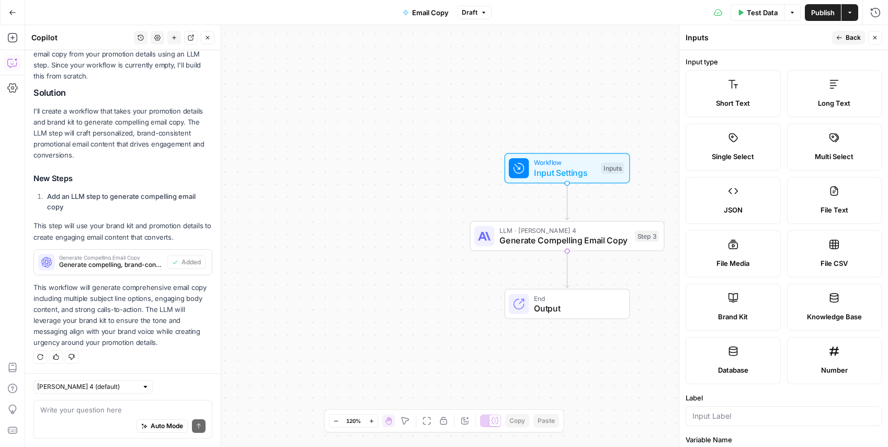
click at [728, 75] on label "Short Text" at bounding box center [733, 93] width 95 height 47
click at [764, 107] on div "Short Text" at bounding box center [732, 103] width 77 height 10
click at [876, 37] on icon "button" at bounding box center [875, 38] width 6 height 6
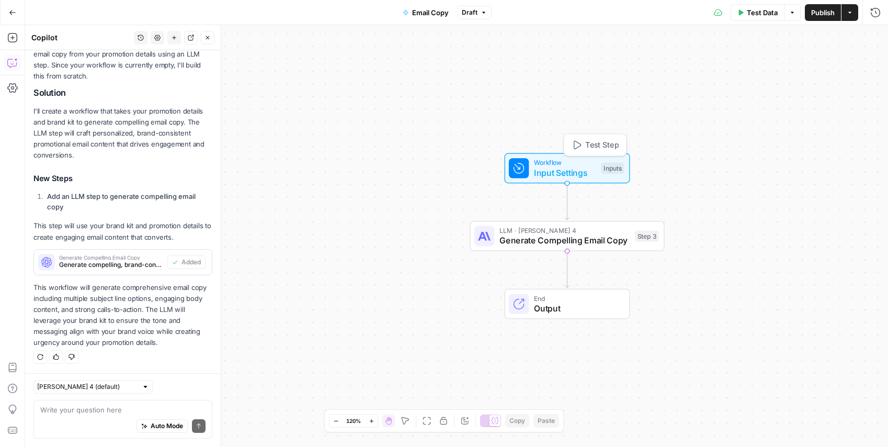
click at [615, 166] on div "Inputs" at bounding box center [612, 169] width 23 height 12
click at [769, 131] on Details "Promotion Details" at bounding box center [789, 126] width 167 height 10
click at [778, 158] on span "Add Field" at bounding box center [770, 159] width 30 height 10
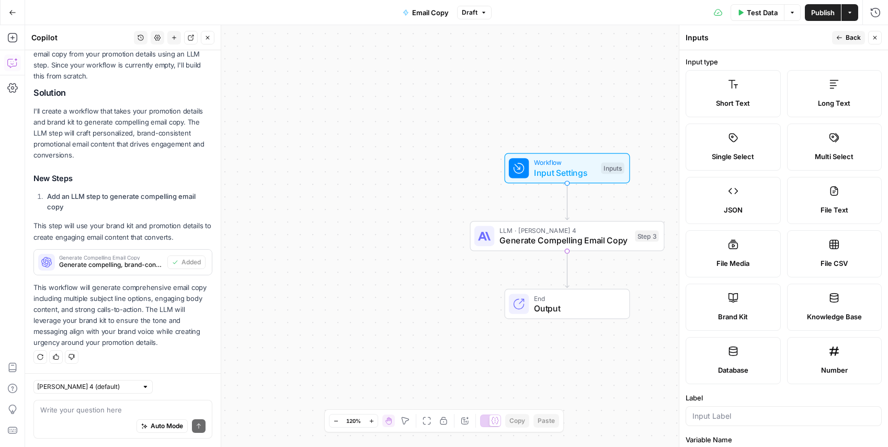
click at [753, 96] on label "Short Text" at bounding box center [733, 93] width 95 height 47
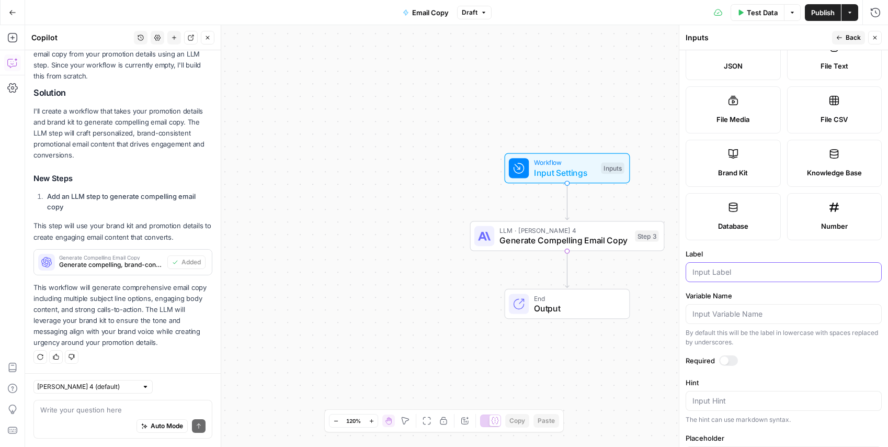
click at [761, 269] on input "Label" at bounding box center [783, 272] width 183 height 10
type input "Deal Details"
drag, startPoint x: 849, startPoint y: 35, endPoint x: 847, endPoint y: 47, distance: 12.3
click at [849, 35] on span "Back" at bounding box center [853, 37] width 15 height 9
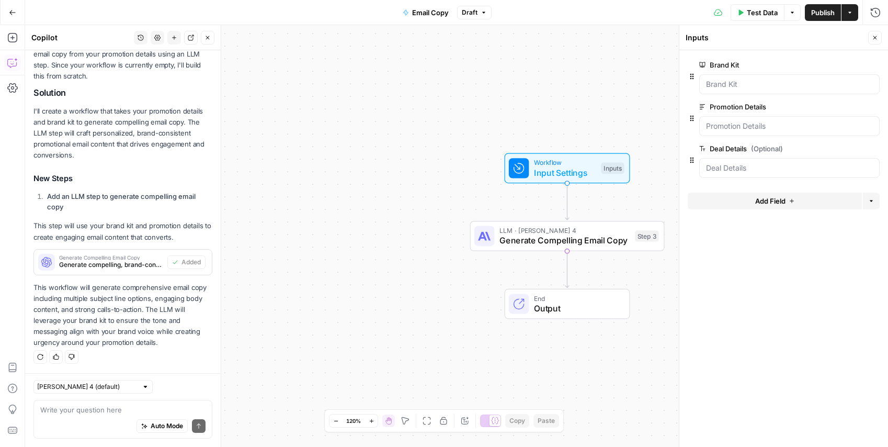
click at [783, 201] on span "Add Field" at bounding box center [770, 201] width 30 height 10
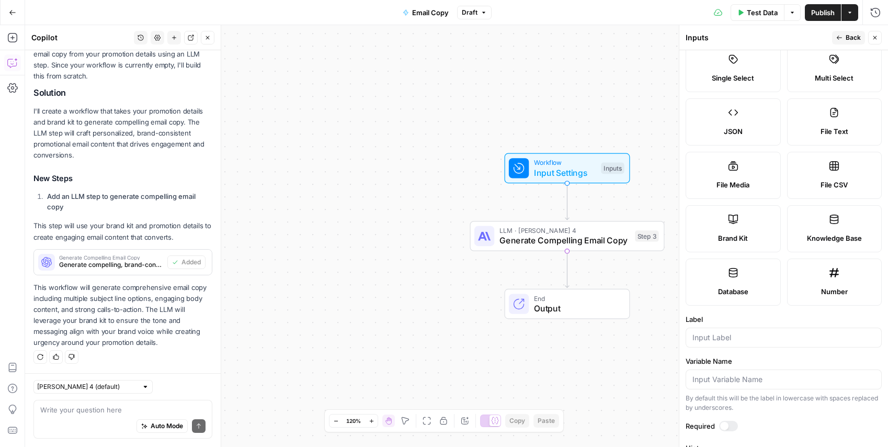
scroll to position [34, 0]
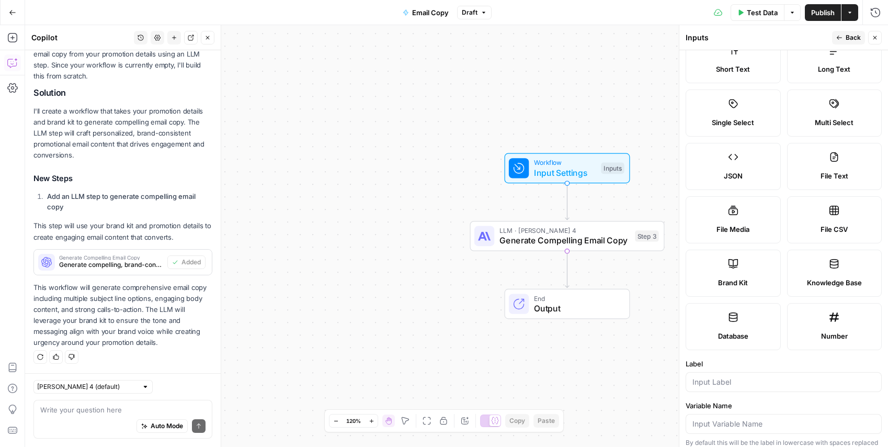
click at [817, 280] on span "Knowledge Base" at bounding box center [834, 282] width 55 height 10
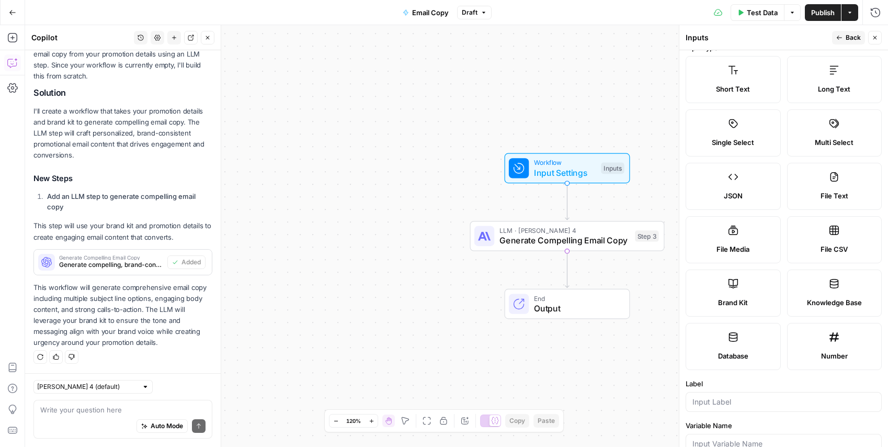
scroll to position [0, 0]
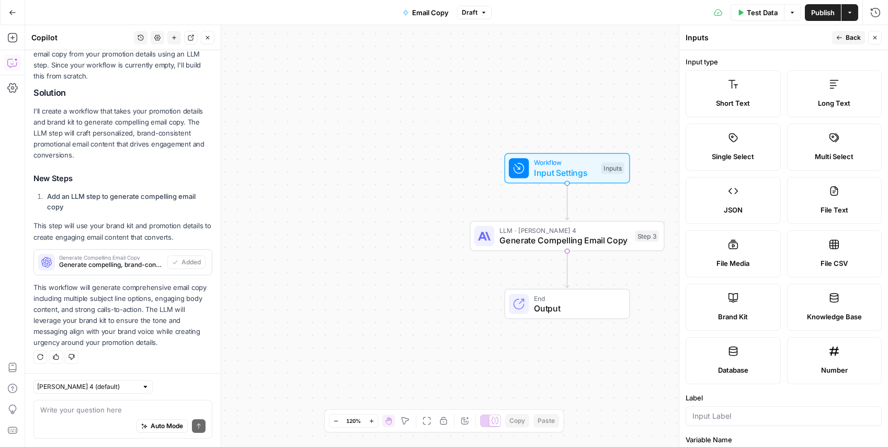
click at [756, 207] on div "JSON" at bounding box center [732, 209] width 77 height 10
click at [849, 36] on span "Back" at bounding box center [853, 37] width 15 height 9
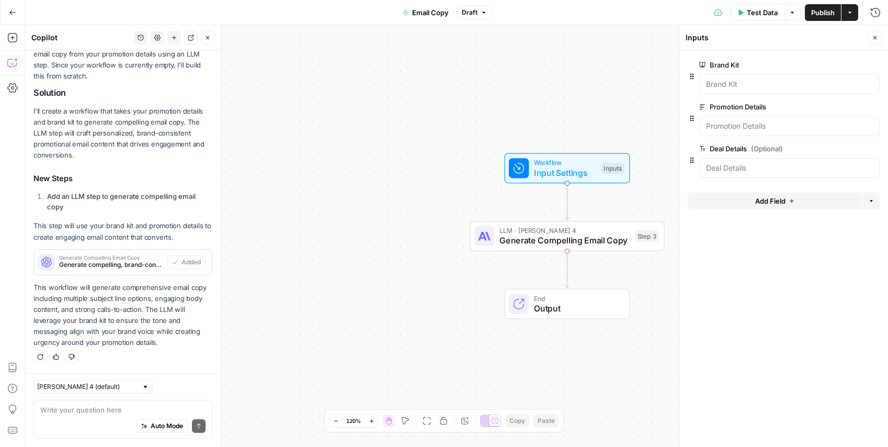
click at [101, 420] on div "Auto Mode Send" at bounding box center [122, 426] width 165 height 23
type textarea "for inputs how do i add the brief that was created"
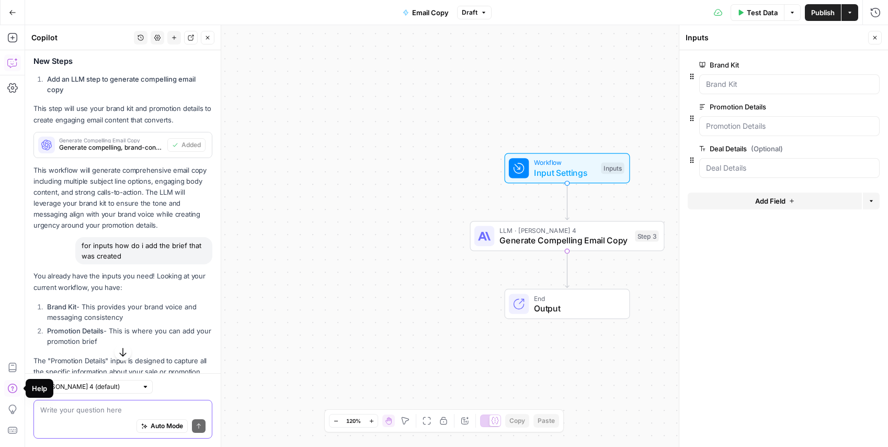
scroll to position [478, 0]
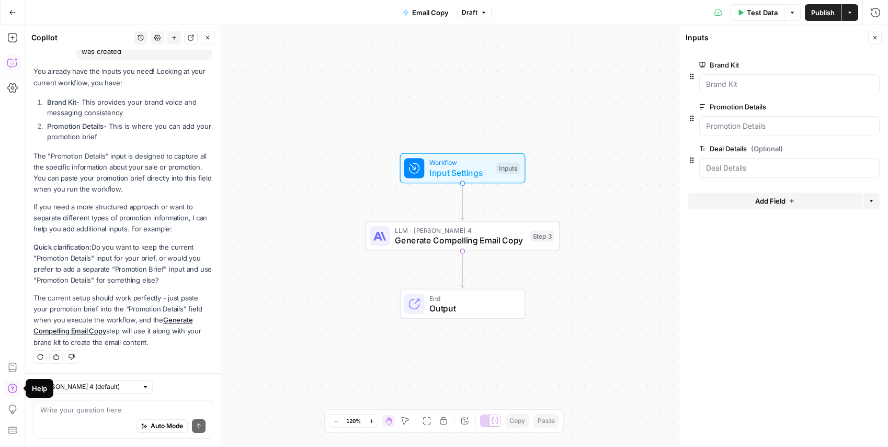
click at [826, 9] on span "Publish" at bounding box center [823, 12] width 24 height 10
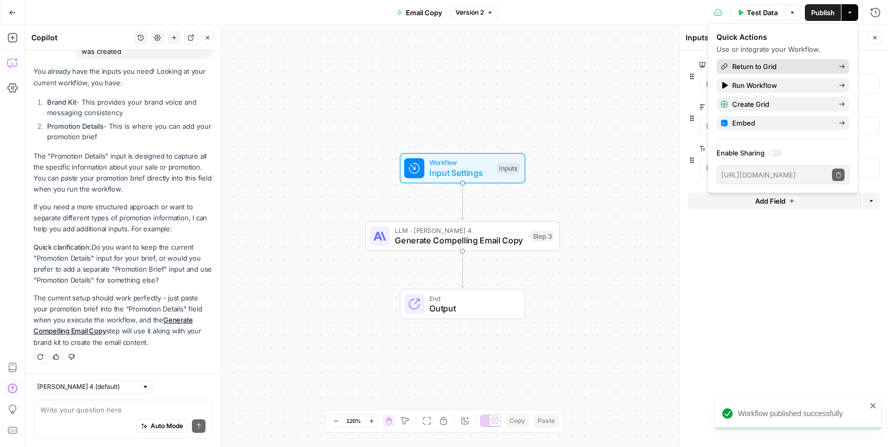
click at [794, 61] on span "Return to Grid" at bounding box center [781, 66] width 98 height 10
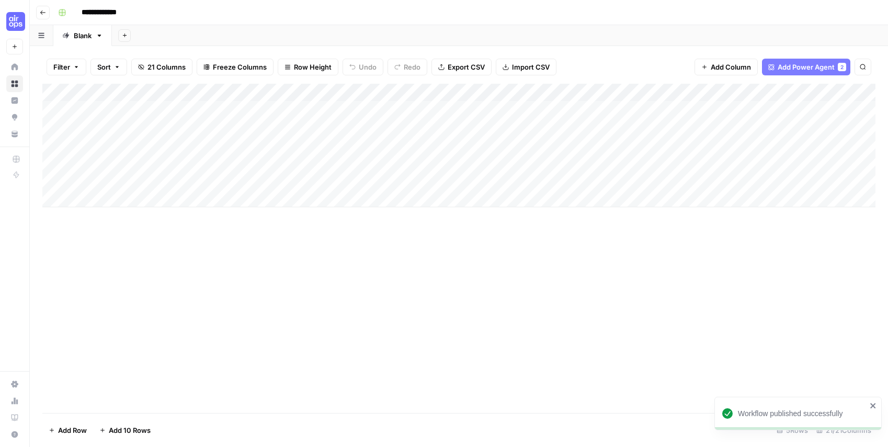
scroll to position [0, 8]
click at [774, 92] on div "Add Column" at bounding box center [458, 145] width 833 height 123
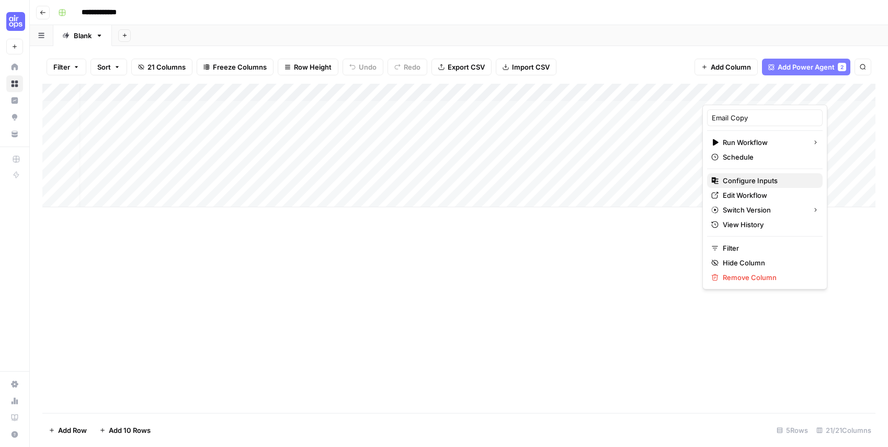
click at [758, 184] on span "Configure Inputs" at bounding box center [769, 180] width 92 height 10
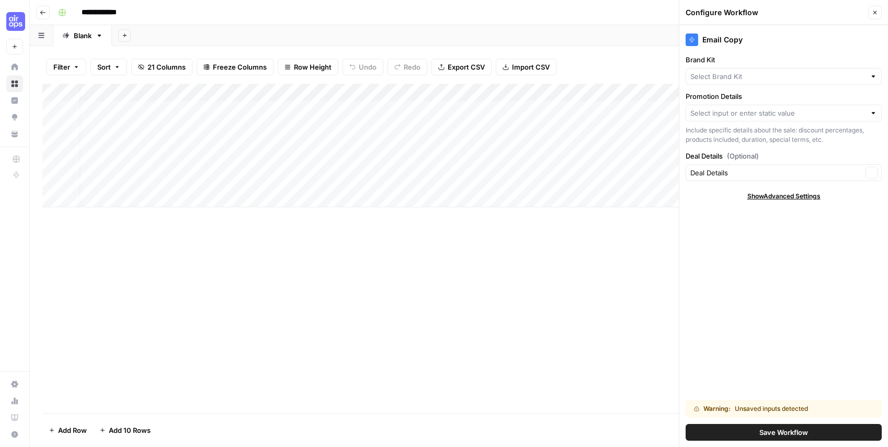
type input "[PERSON_NAME]"
click at [774, 113] on input "Promotion Details" at bounding box center [777, 113] width 175 height 10
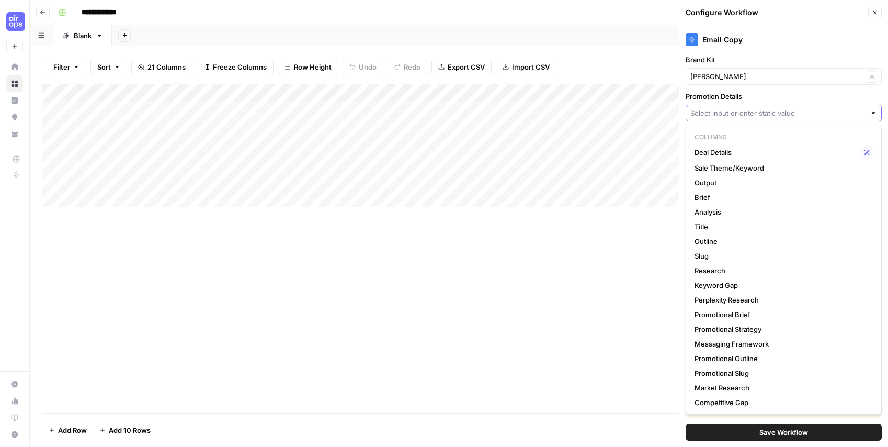
click at [774, 113] on input "Promotion Details" at bounding box center [777, 113] width 175 height 10
click at [821, 89] on div "Email Copy Brand Kit [PERSON_NAME] Clear Promotion Details Include specific det…" at bounding box center [783, 235] width 209 height 421
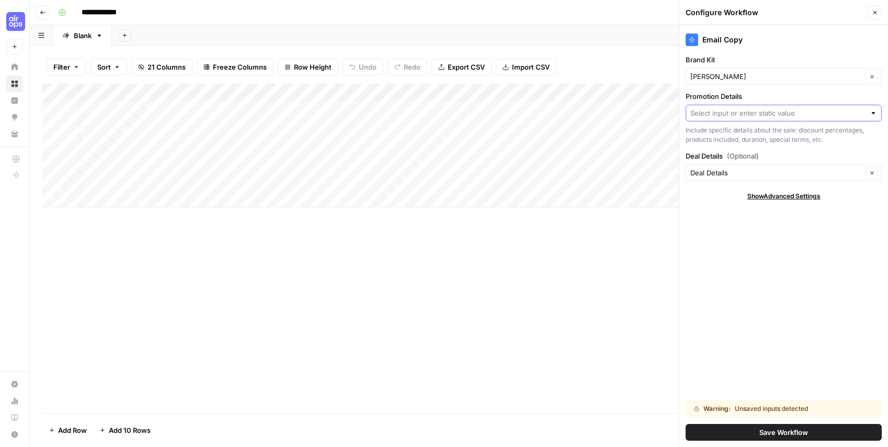
click at [783, 116] on input "Promotion Details" at bounding box center [777, 113] width 175 height 10
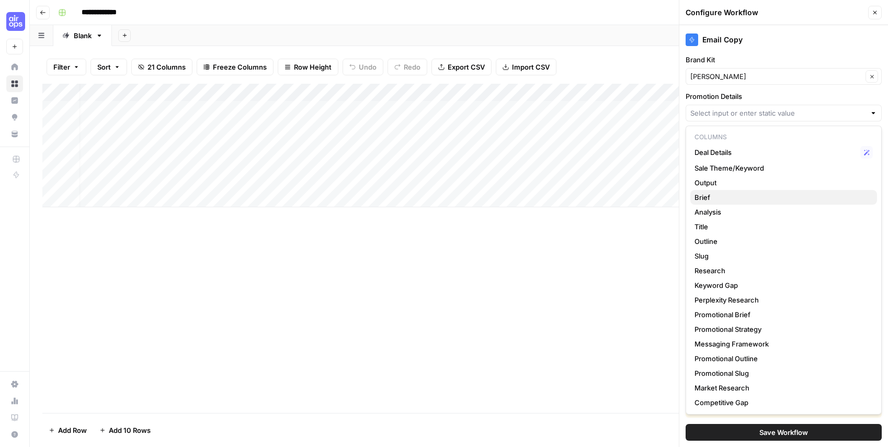
click at [720, 198] on span "Brief" at bounding box center [781, 197] width 174 height 10
type input "Brief"
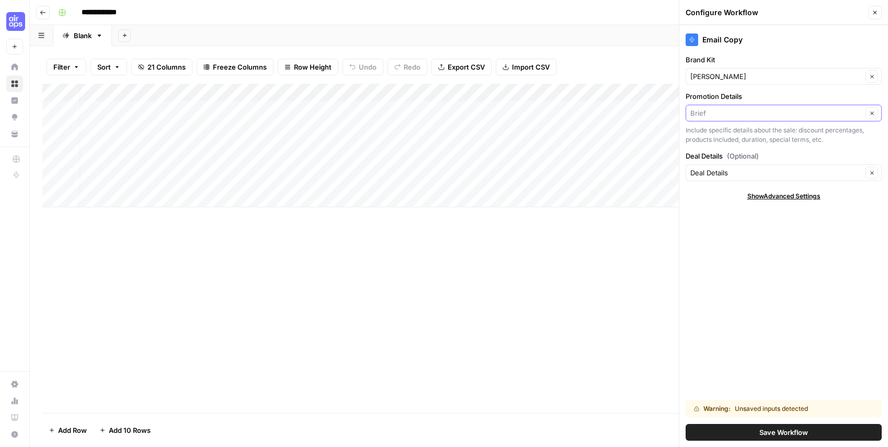
click at [740, 117] on input "Promotion Details" at bounding box center [776, 113] width 172 height 10
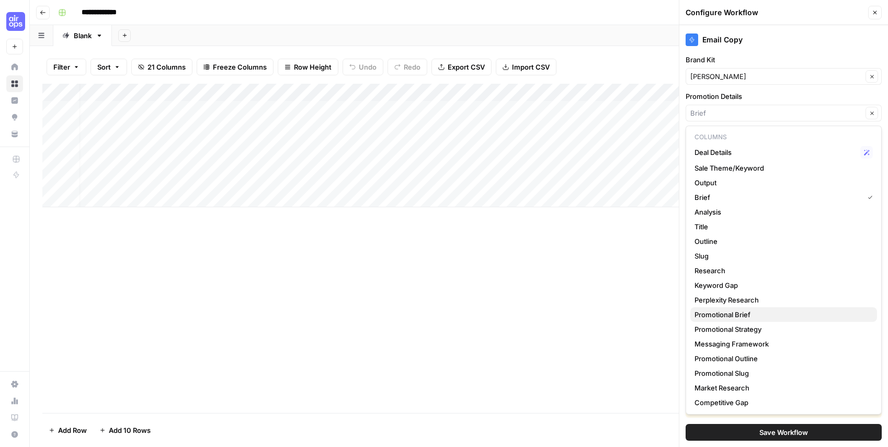
click at [749, 313] on span "Promotional Brief" at bounding box center [781, 314] width 174 height 10
type input "Promotional Brief"
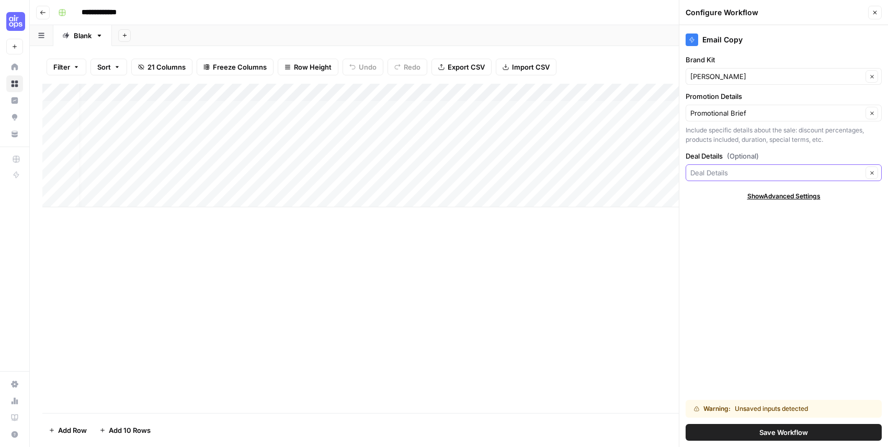
click at [814, 174] on input "Deal Details (Optional)" at bounding box center [776, 172] width 172 height 10
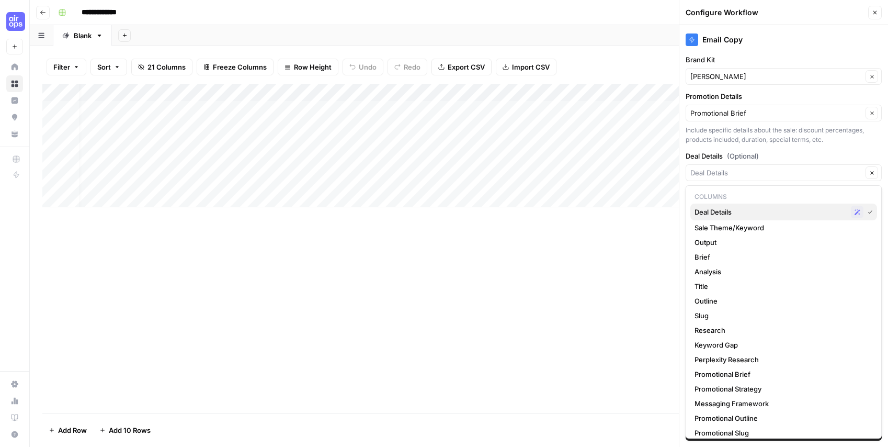
click at [735, 211] on span "Deal Details" at bounding box center [770, 212] width 152 height 10
type input "Deal Details"
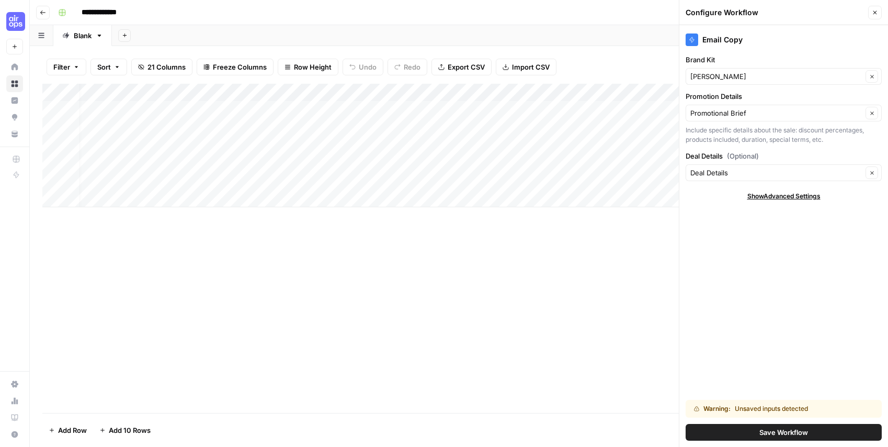
click at [784, 428] on span "Save Workflow" at bounding box center [783, 432] width 49 height 10
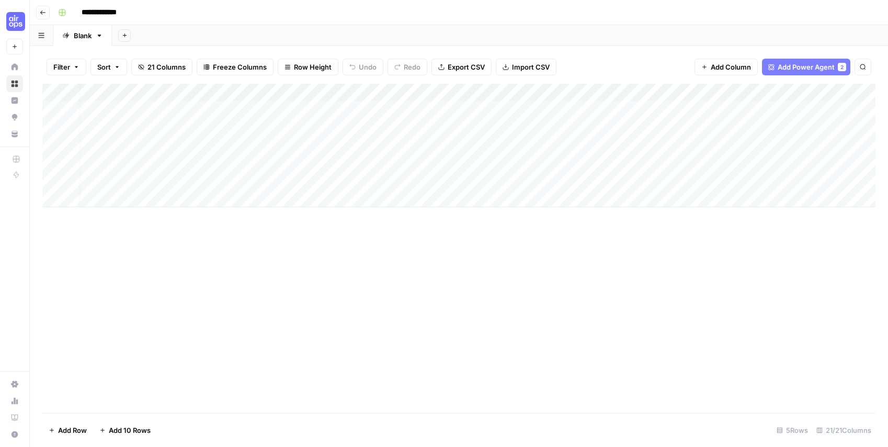
click at [788, 90] on div "Add Column" at bounding box center [458, 145] width 833 height 123
click at [748, 108] on div "Add Column" at bounding box center [458, 145] width 833 height 123
click at [717, 256] on div "Add Column" at bounding box center [458, 248] width 833 height 329
